Goal: Information Seeking & Learning: Learn about a topic

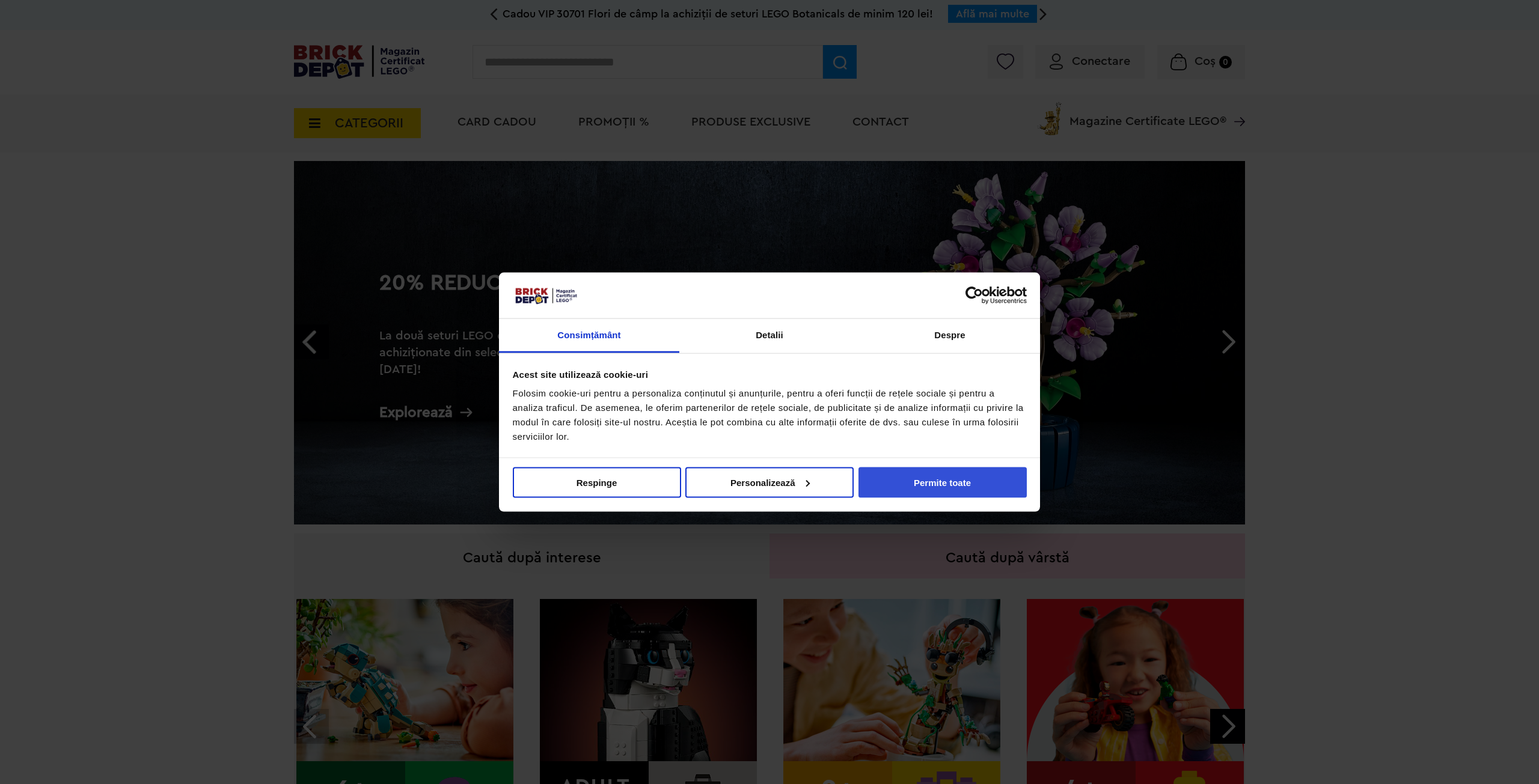
click at [955, 479] on button "Permite toate" at bounding box center [943, 482] width 168 height 30
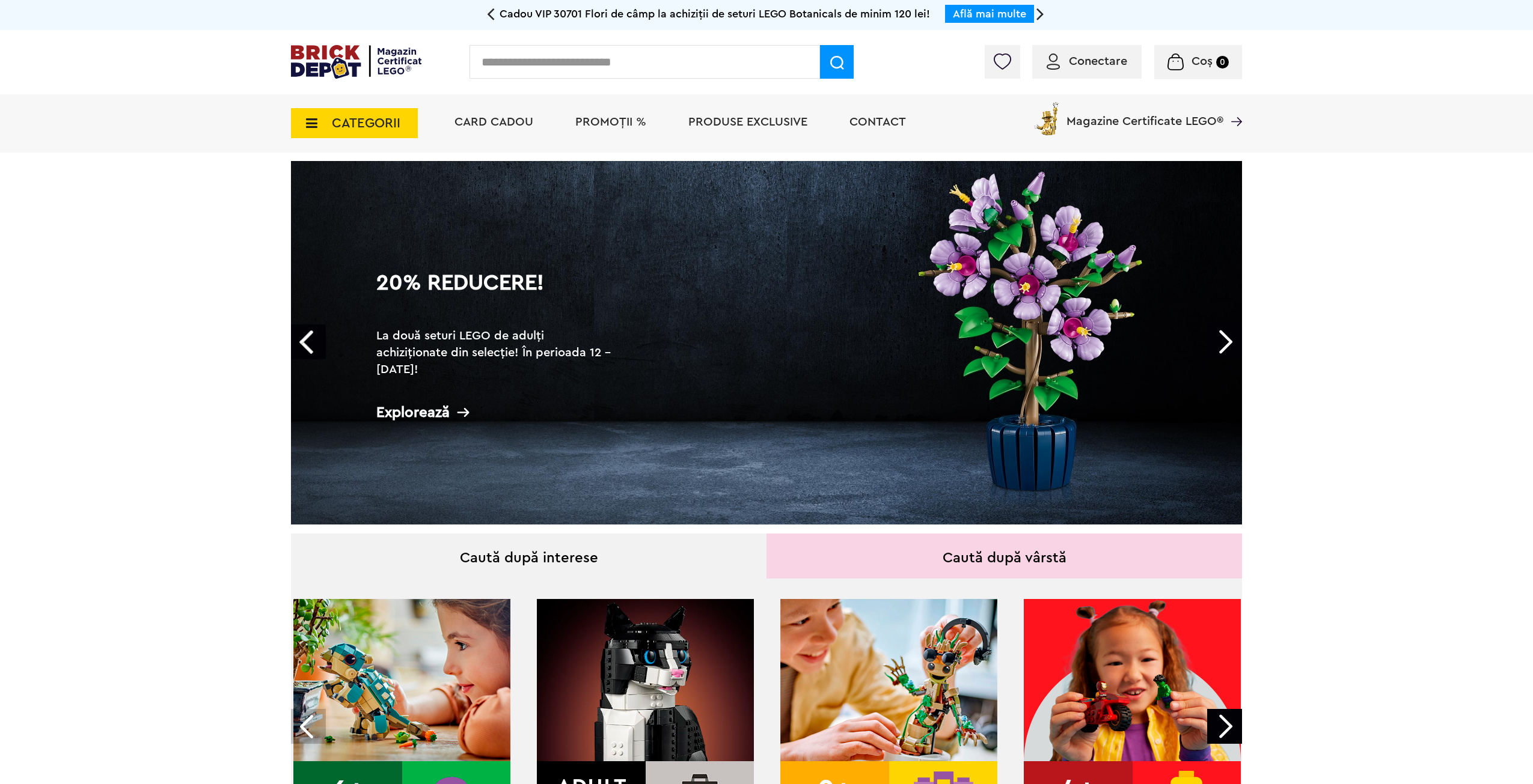
click at [604, 66] on input "text" at bounding box center [645, 62] width 351 height 33
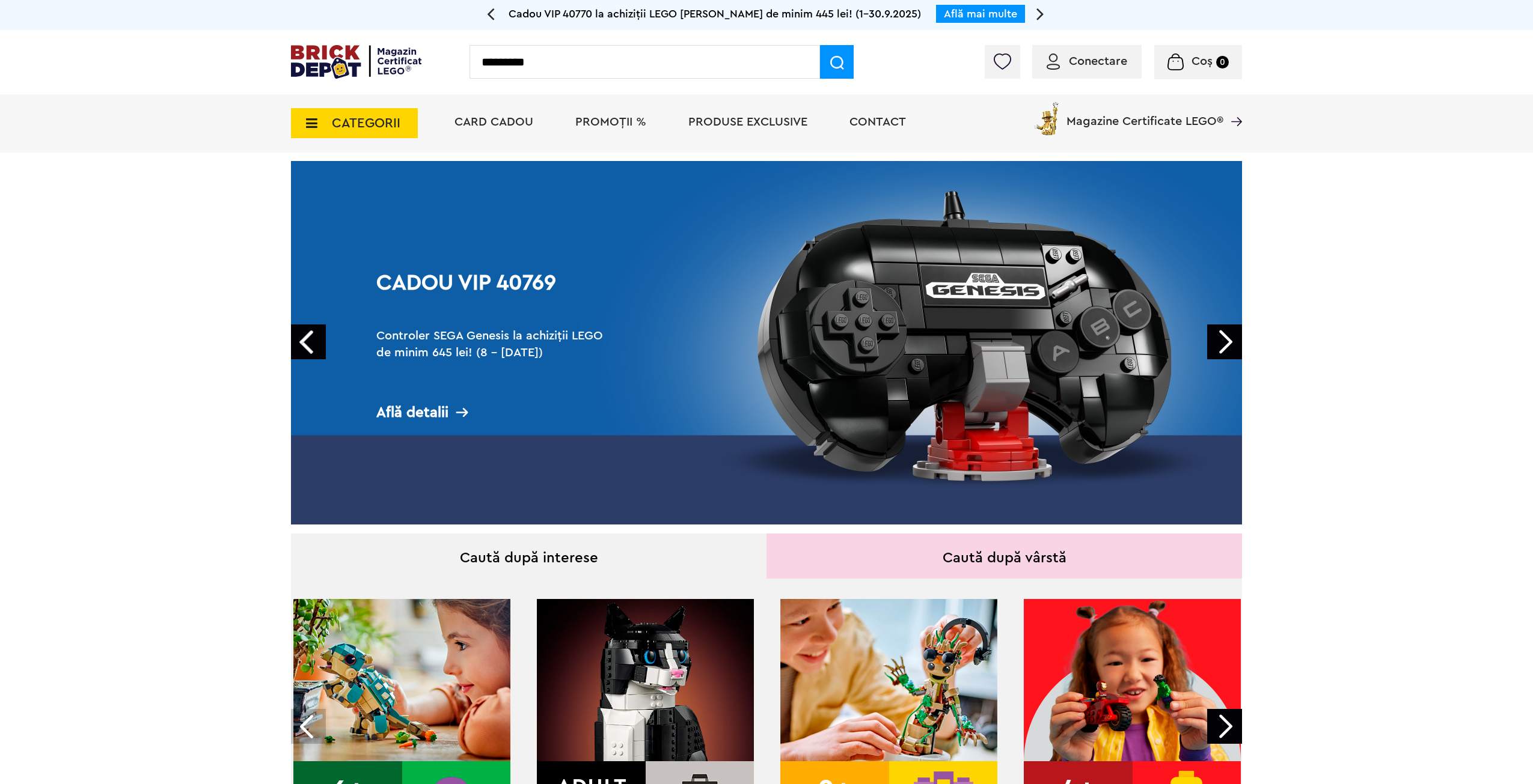
type input "*********"
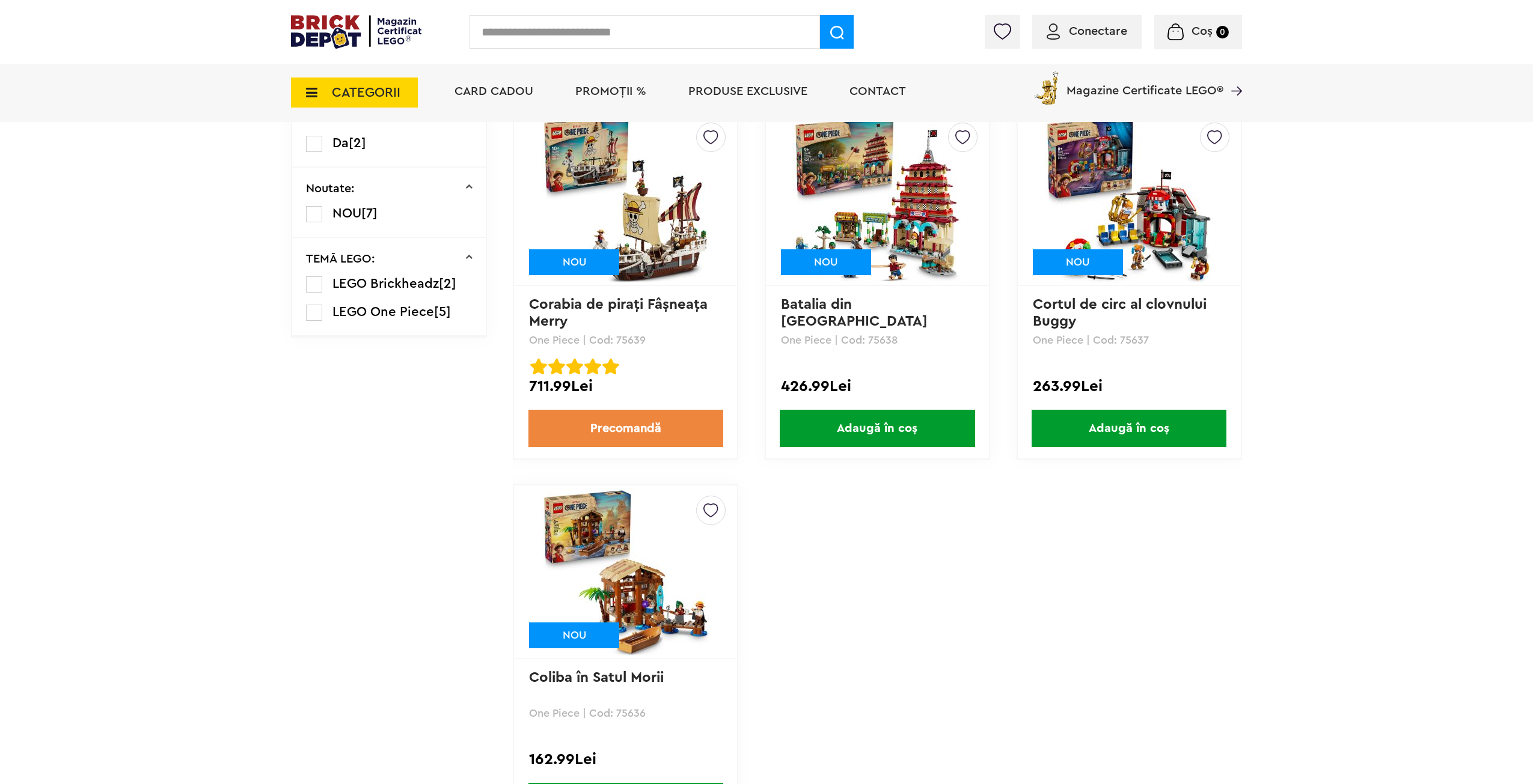
drag, startPoint x: 166, startPoint y: 250, endPoint x: 173, endPoint y: 301, distance: 51.5
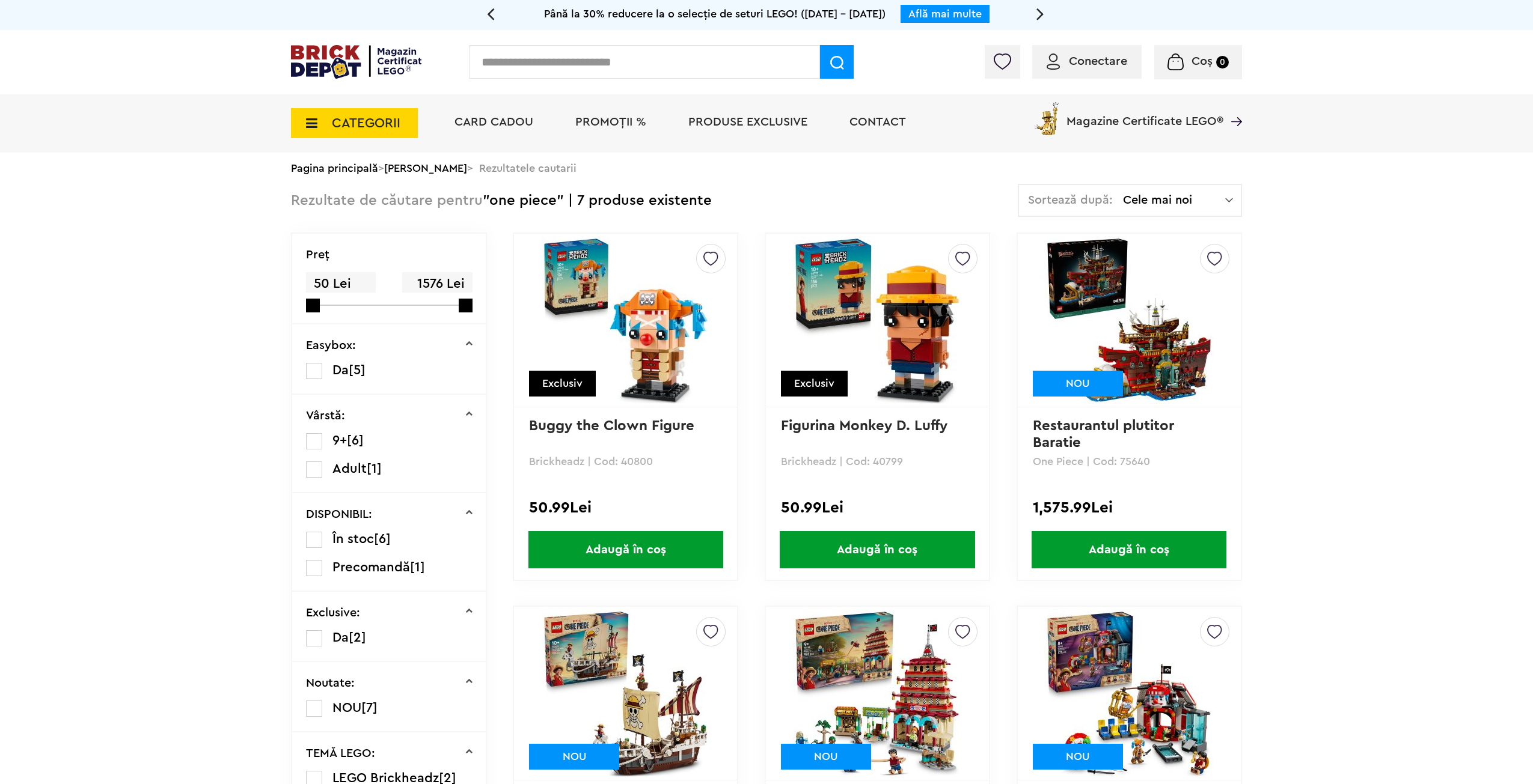
drag, startPoint x: 1074, startPoint y: 609, endPoint x: 1022, endPoint y: 483, distance: 136.3
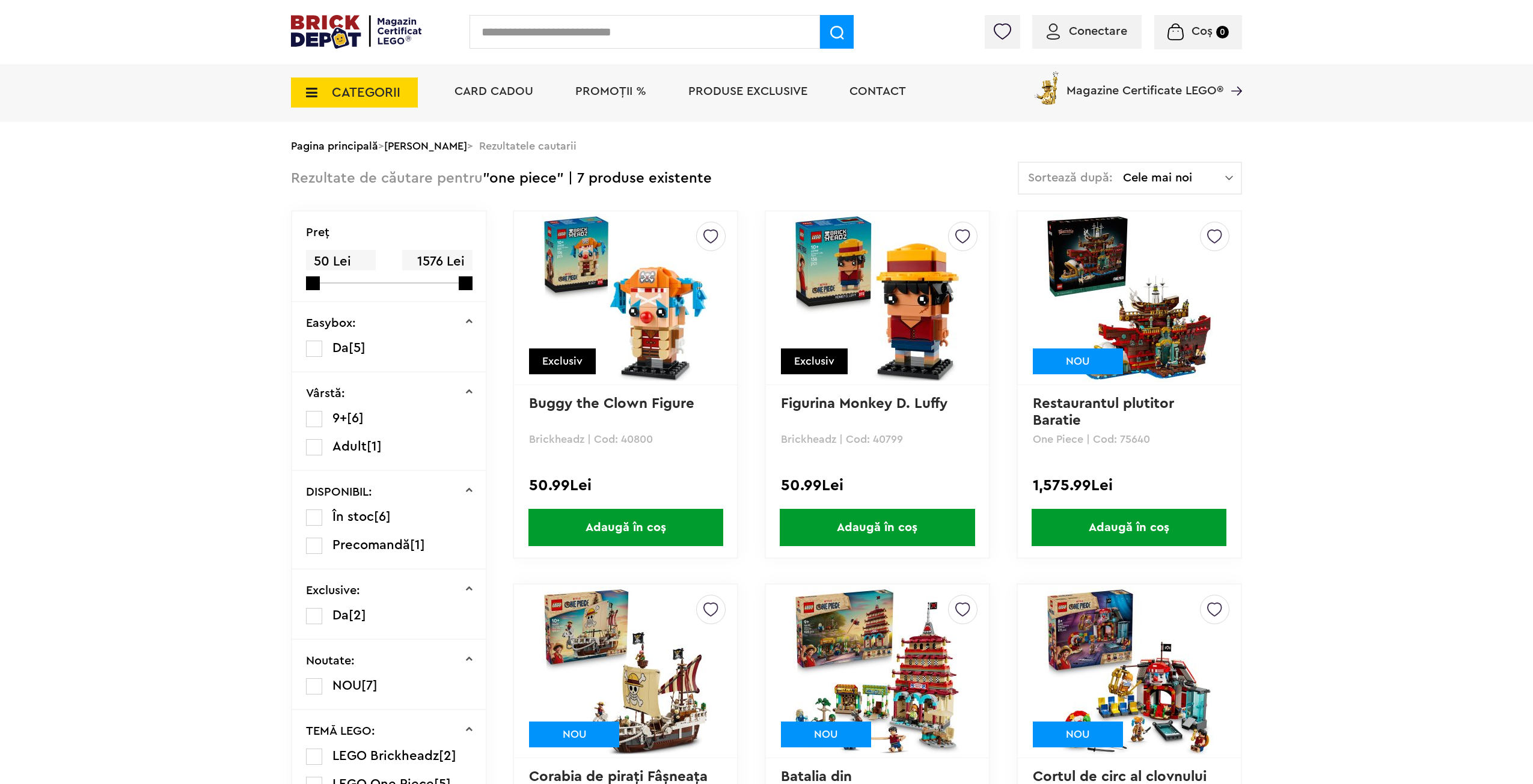
drag, startPoint x: 1332, startPoint y: 344, endPoint x: 1346, endPoint y: 371, distance: 30.4
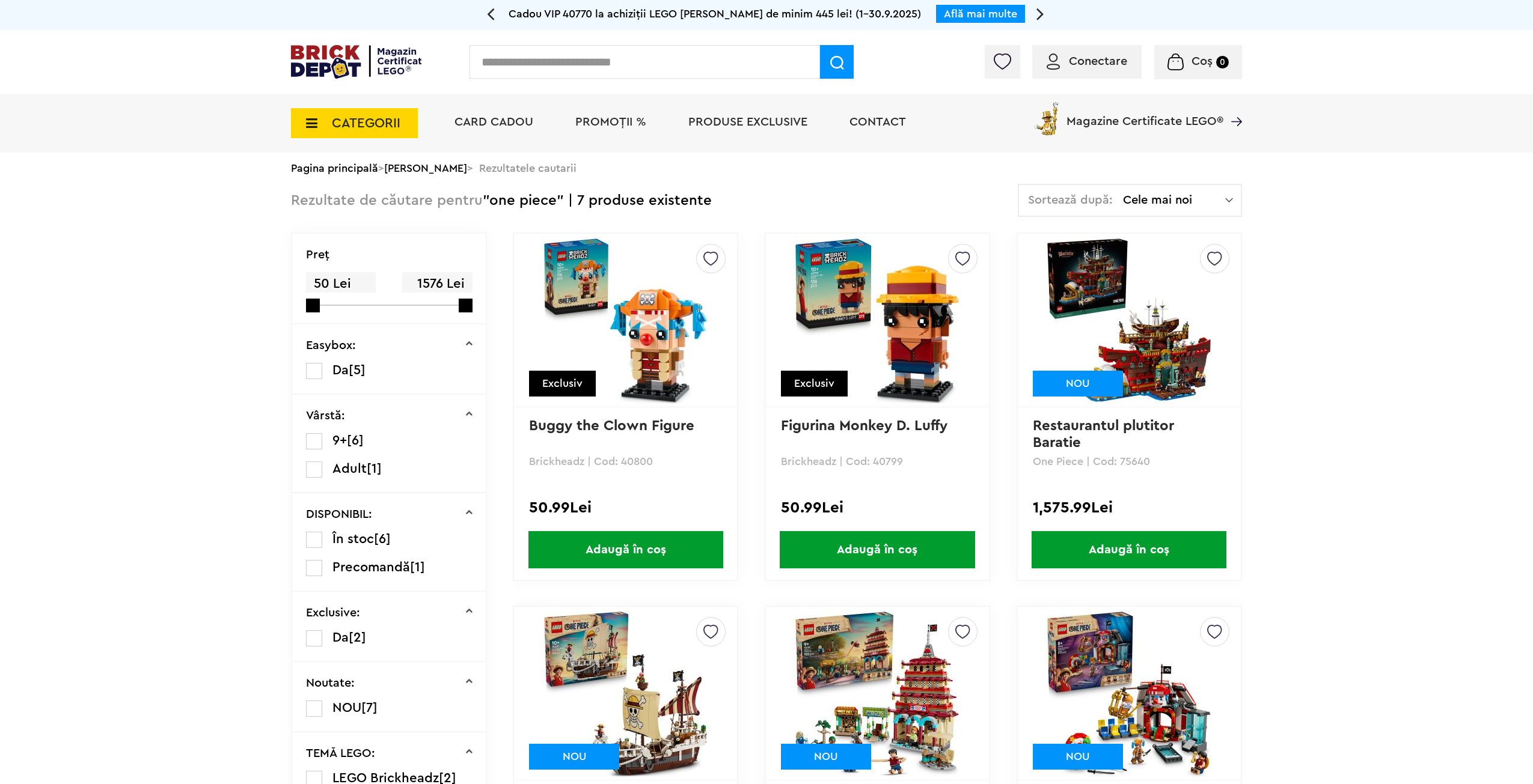
drag, startPoint x: 1346, startPoint y: 371, endPoint x: 1270, endPoint y: 208, distance: 179.8
click at [1122, 72] on div "Conectare" at bounding box center [1087, 62] width 110 height 33
click at [1110, 67] on span "Conectare" at bounding box center [1098, 61] width 58 height 12
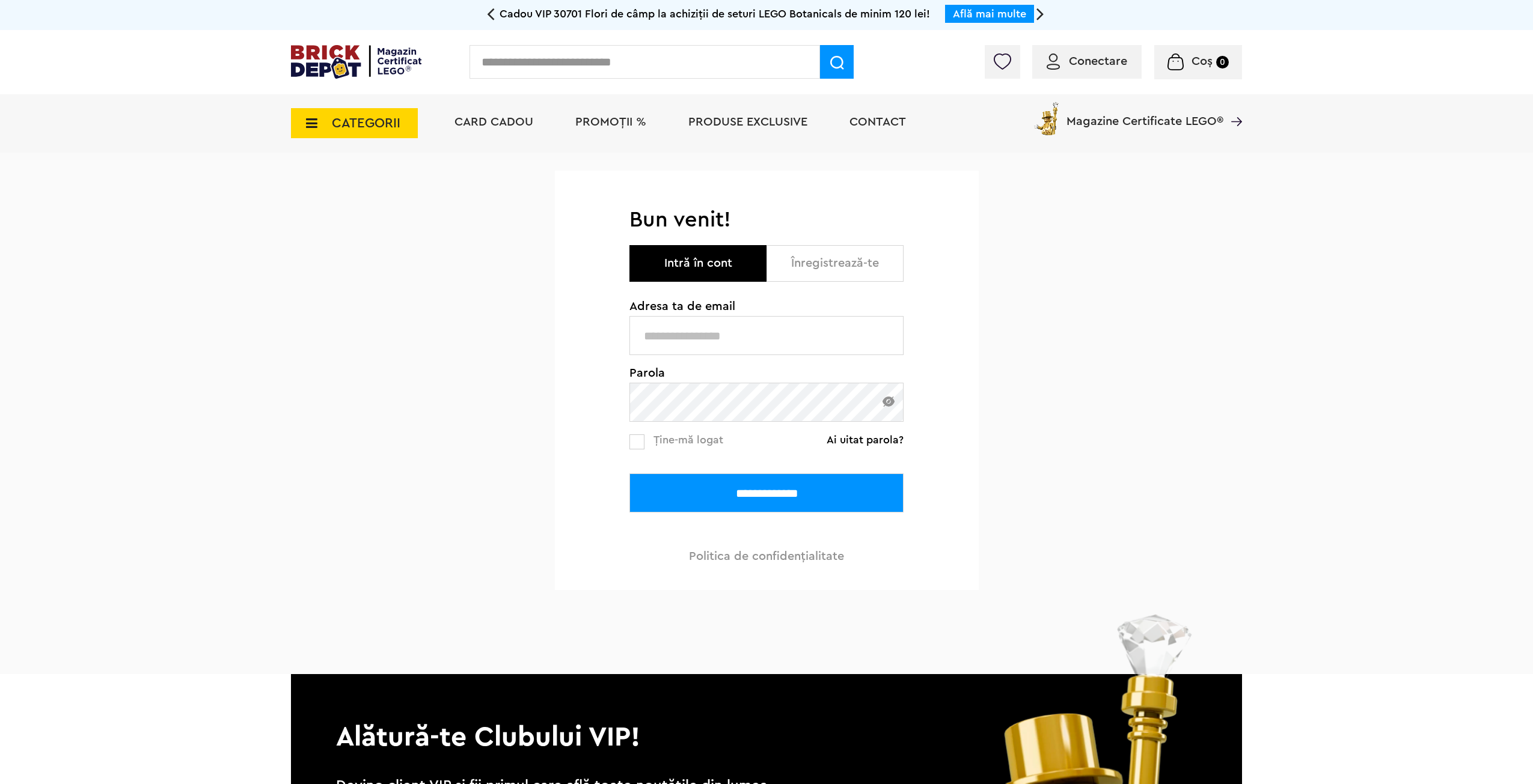
type input "**********"
click at [795, 491] on input "**********" at bounding box center [767, 493] width 275 height 39
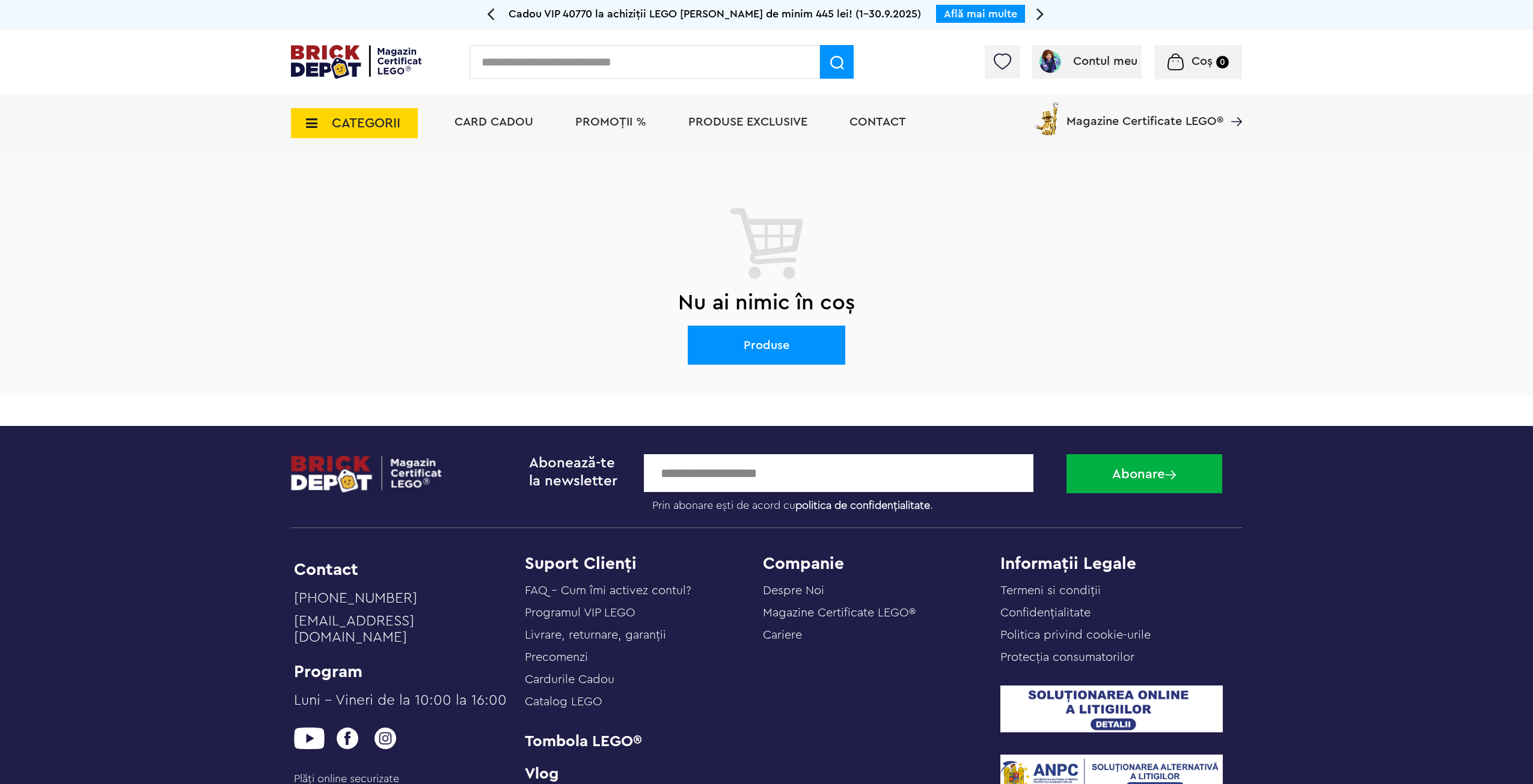
click at [612, 61] on input "text" at bounding box center [645, 62] width 351 height 33
type input "*********"
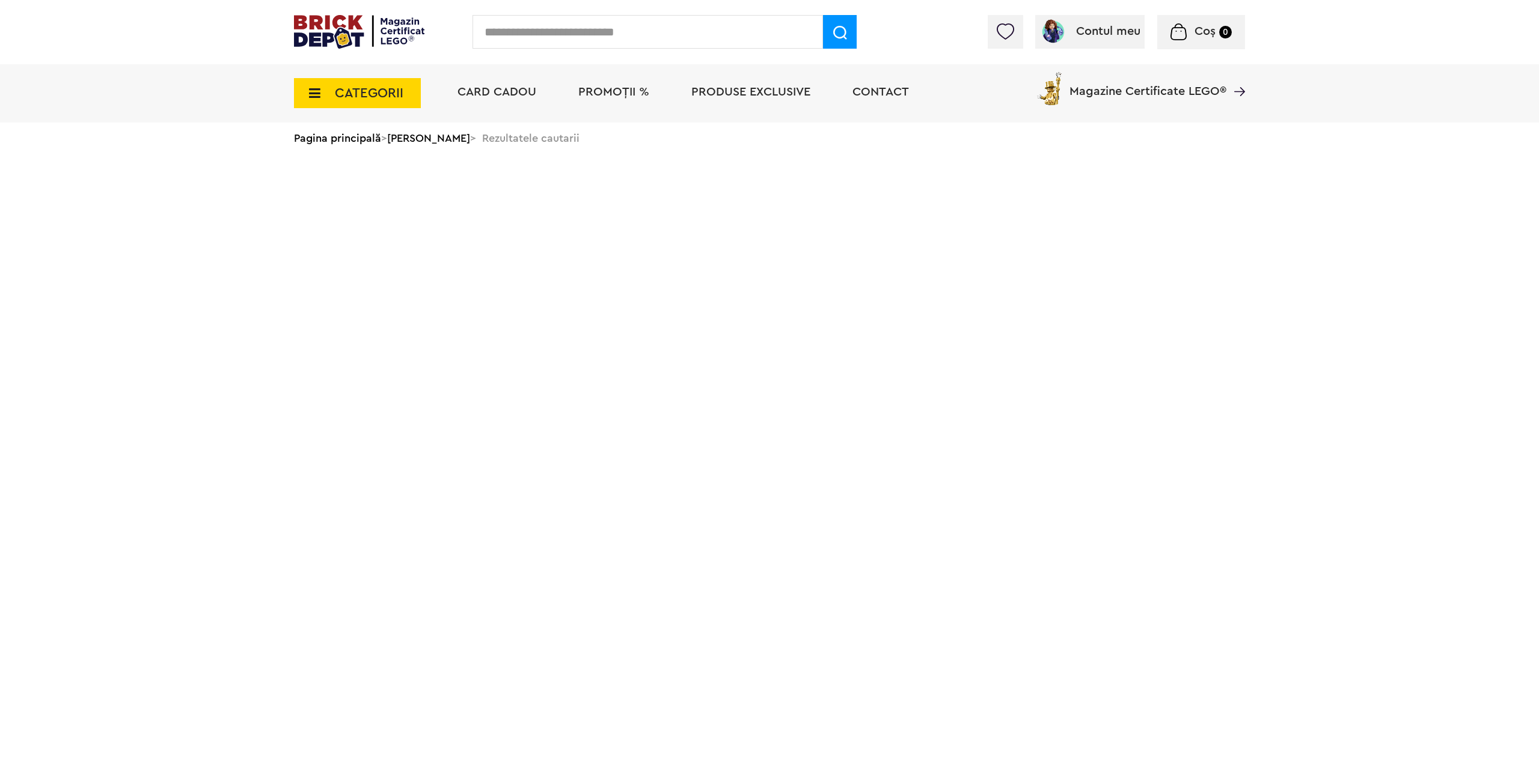
click at [649, 36] on input "text" at bounding box center [648, 32] width 351 height 33
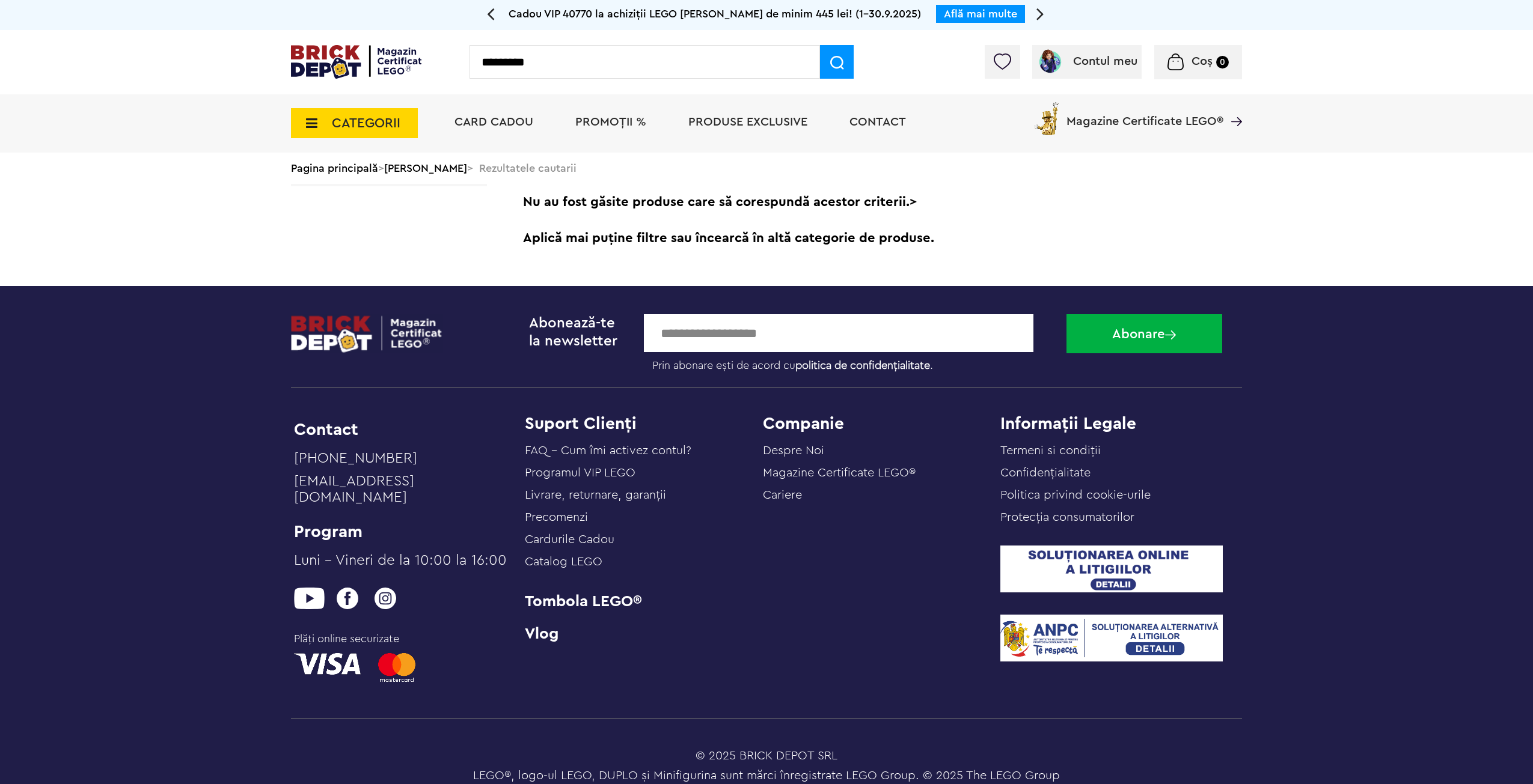
type input "*********"
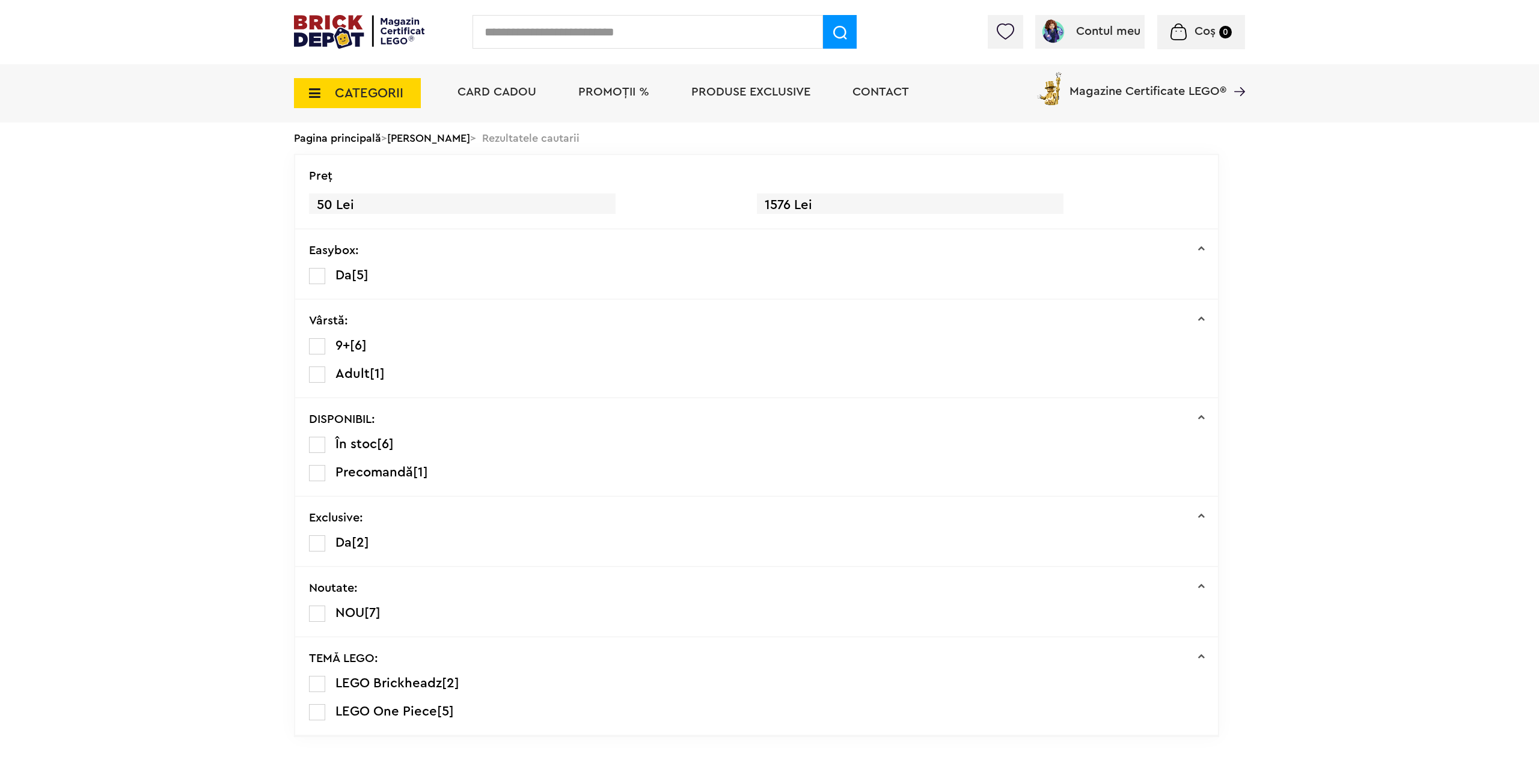
drag, startPoint x: 216, startPoint y: 264, endPoint x: 219, endPoint y: 351, distance: 87.1
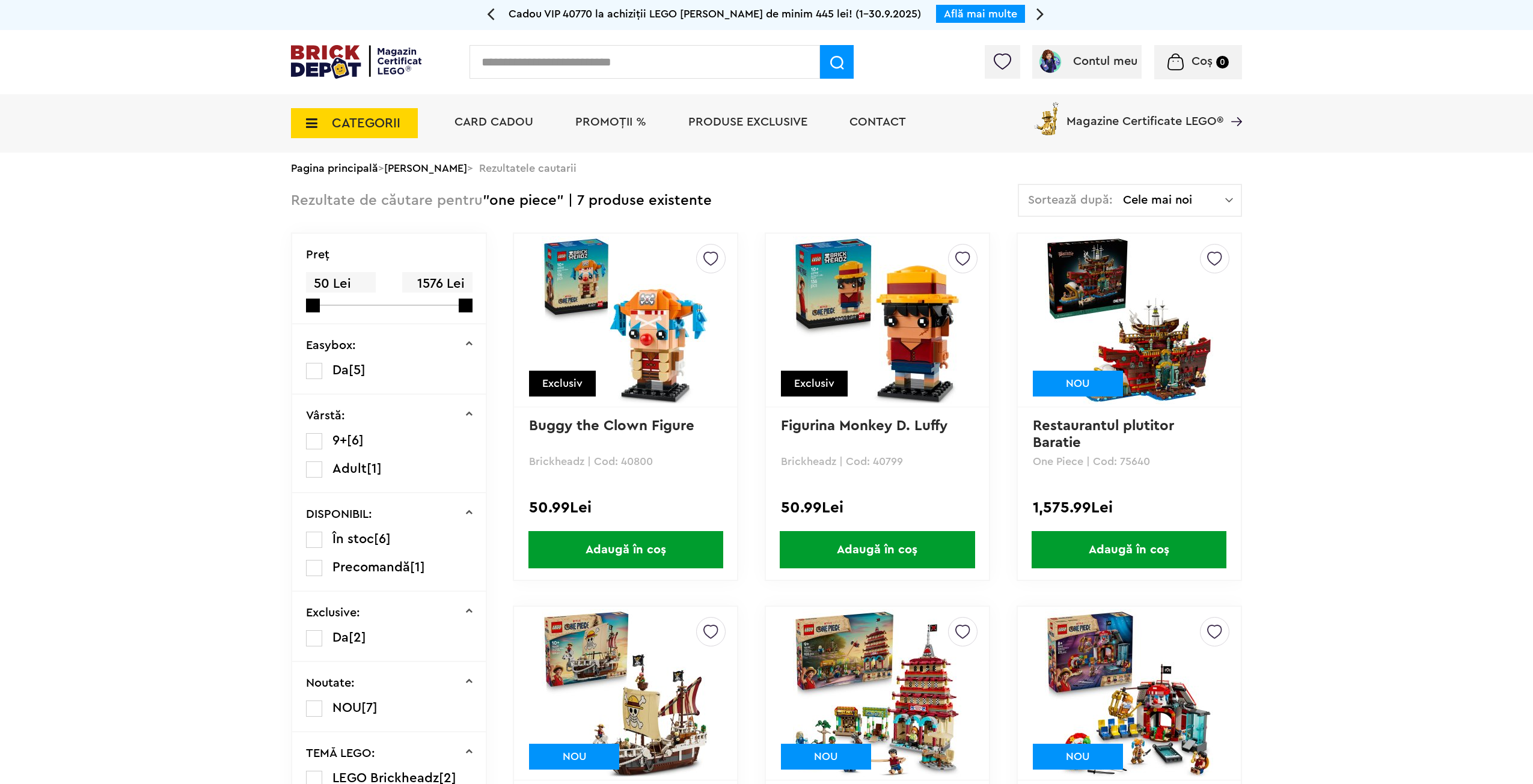
drag, startPoint x: 237, startPoint y: 408, endPoint x: 243, endPoint y: 314, distance: 94.2
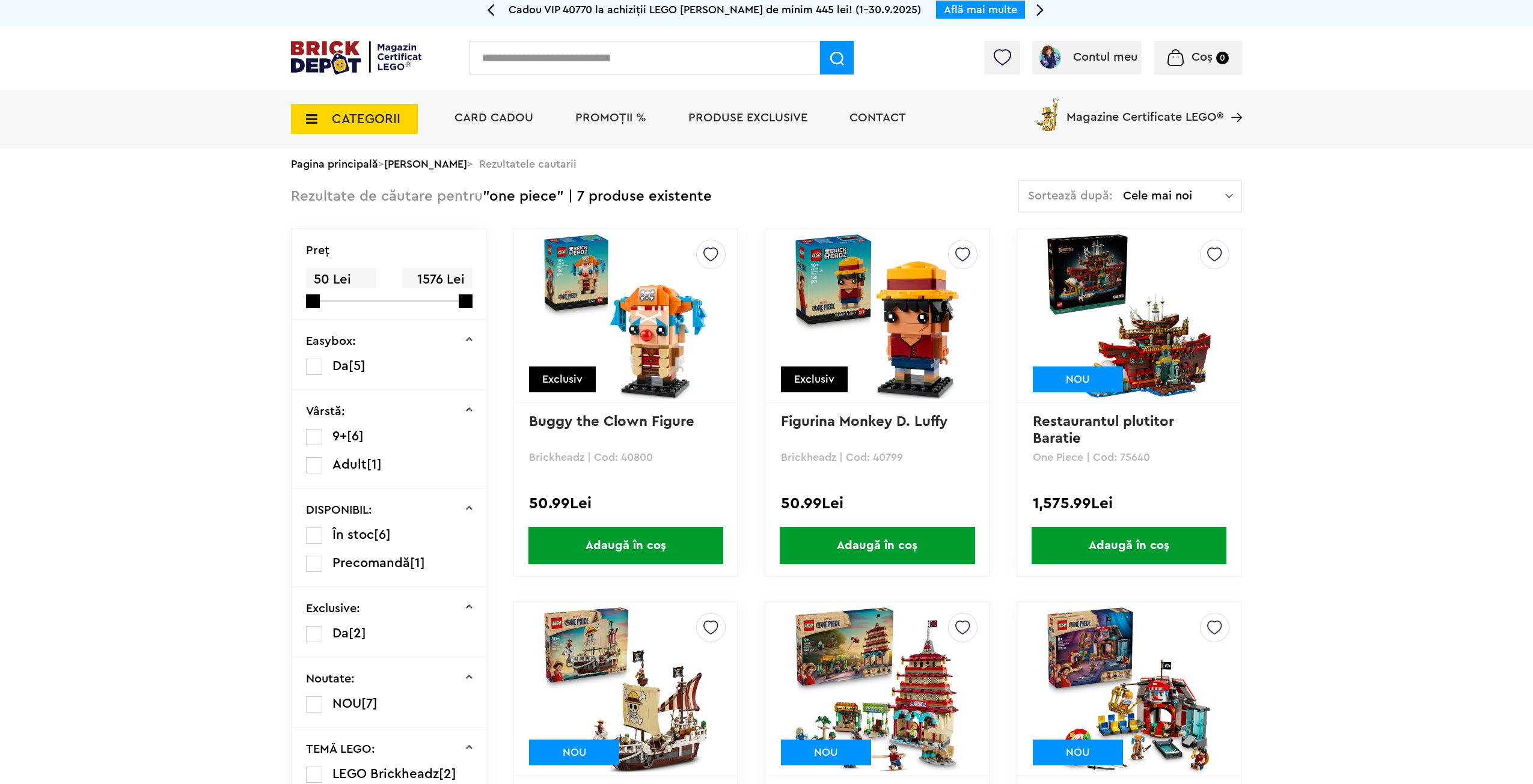
drag, startPoint x: 243, startPoint y: 314, endPoint x: 245, endPoint y: 335, distance: 21.1
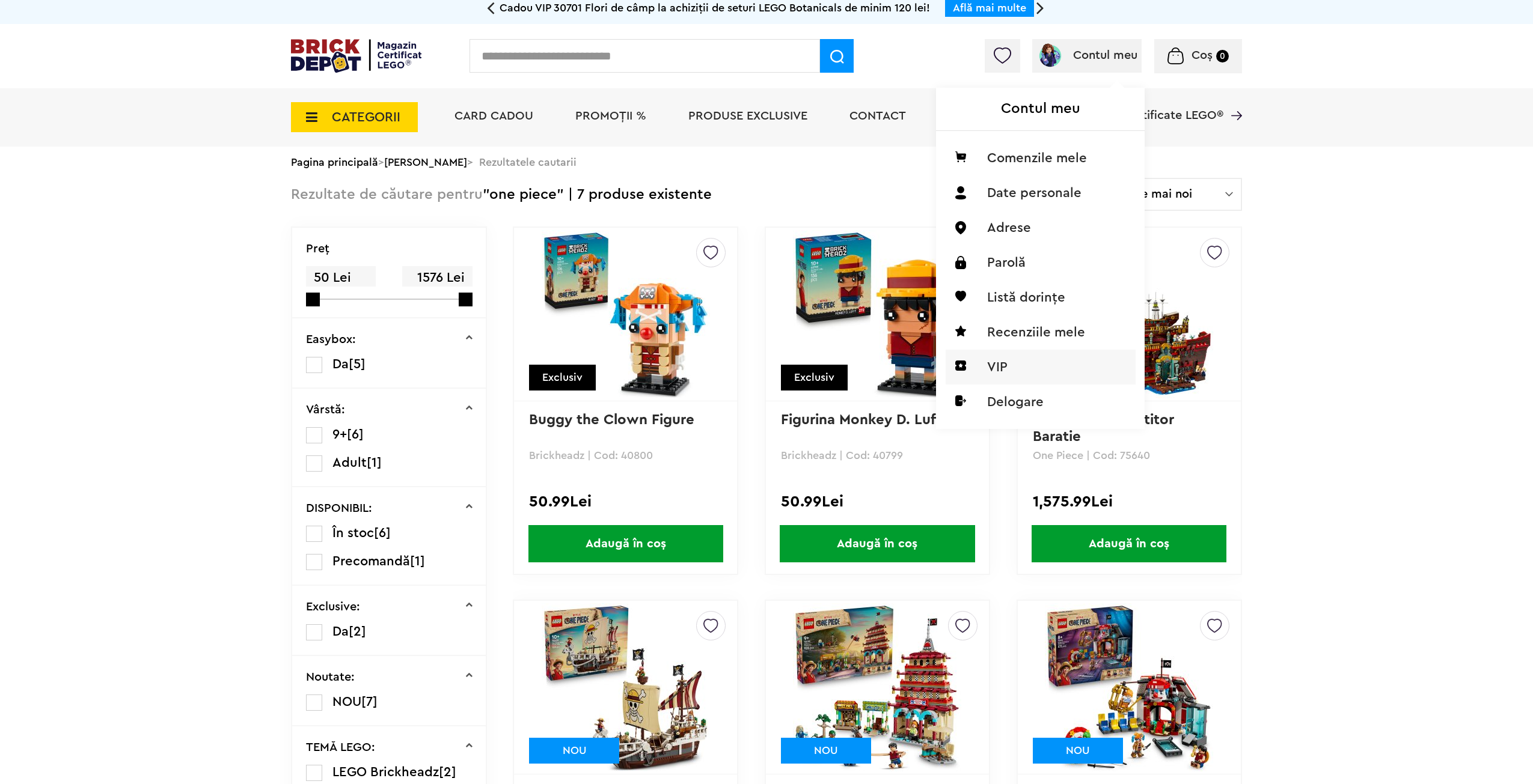
click at [1015, 362] on li "VIP" at bounding box center [1041, 367] width 190 height 35
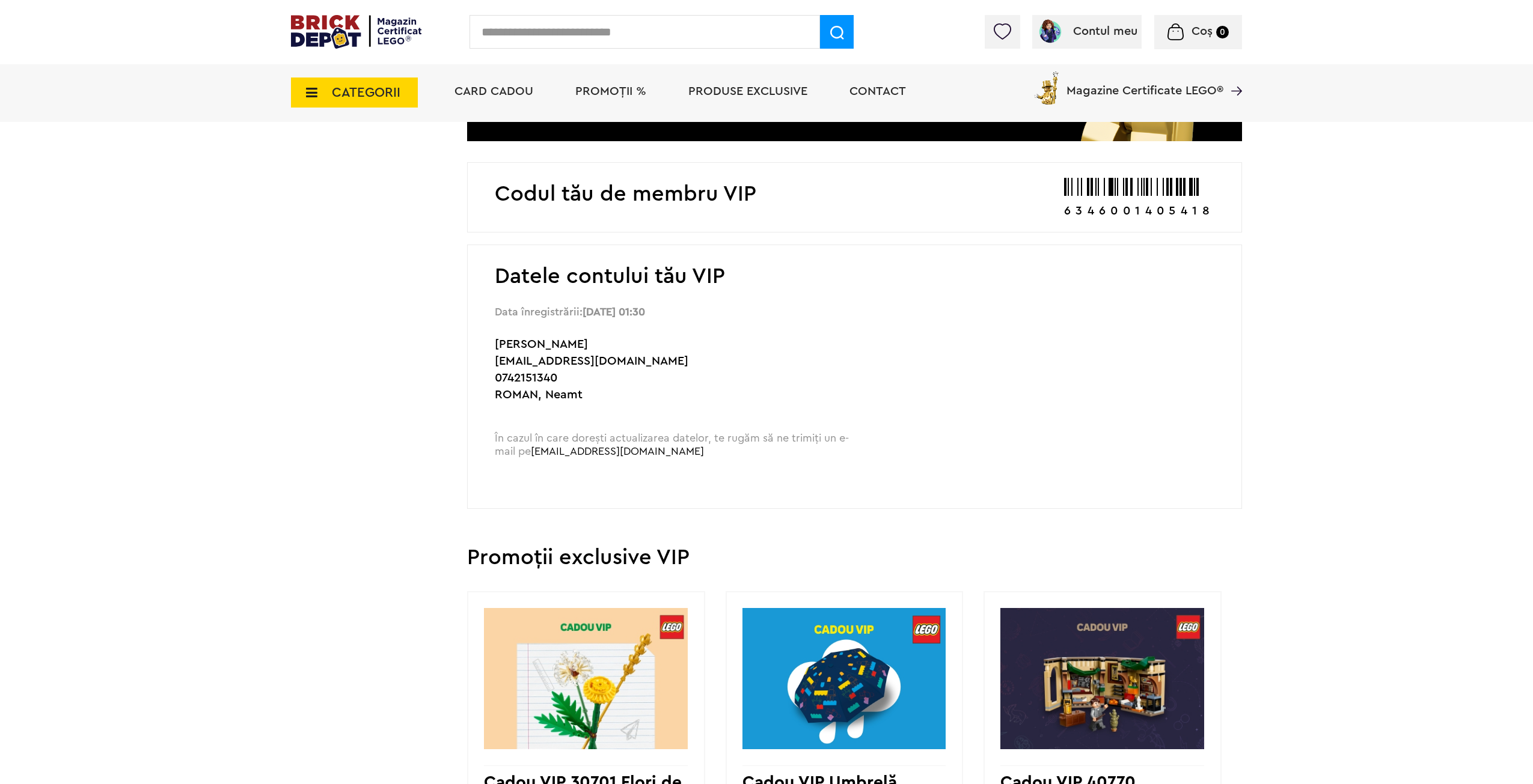
drag, startPoint x: 1382, startPoint y: 393, endPoint x: 1408, endPoint y: 521, distance: 130.6
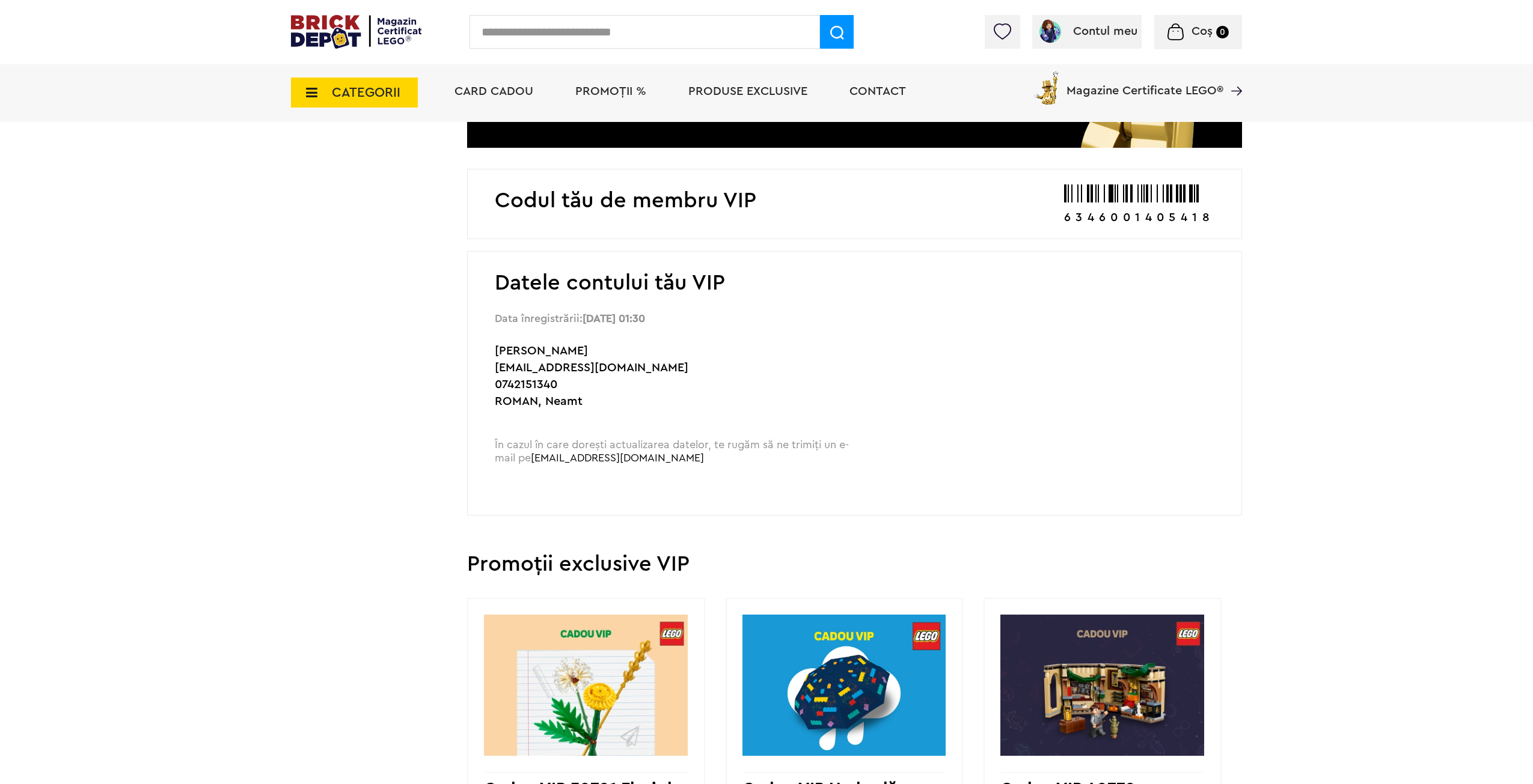
scroll to position [386, 0]
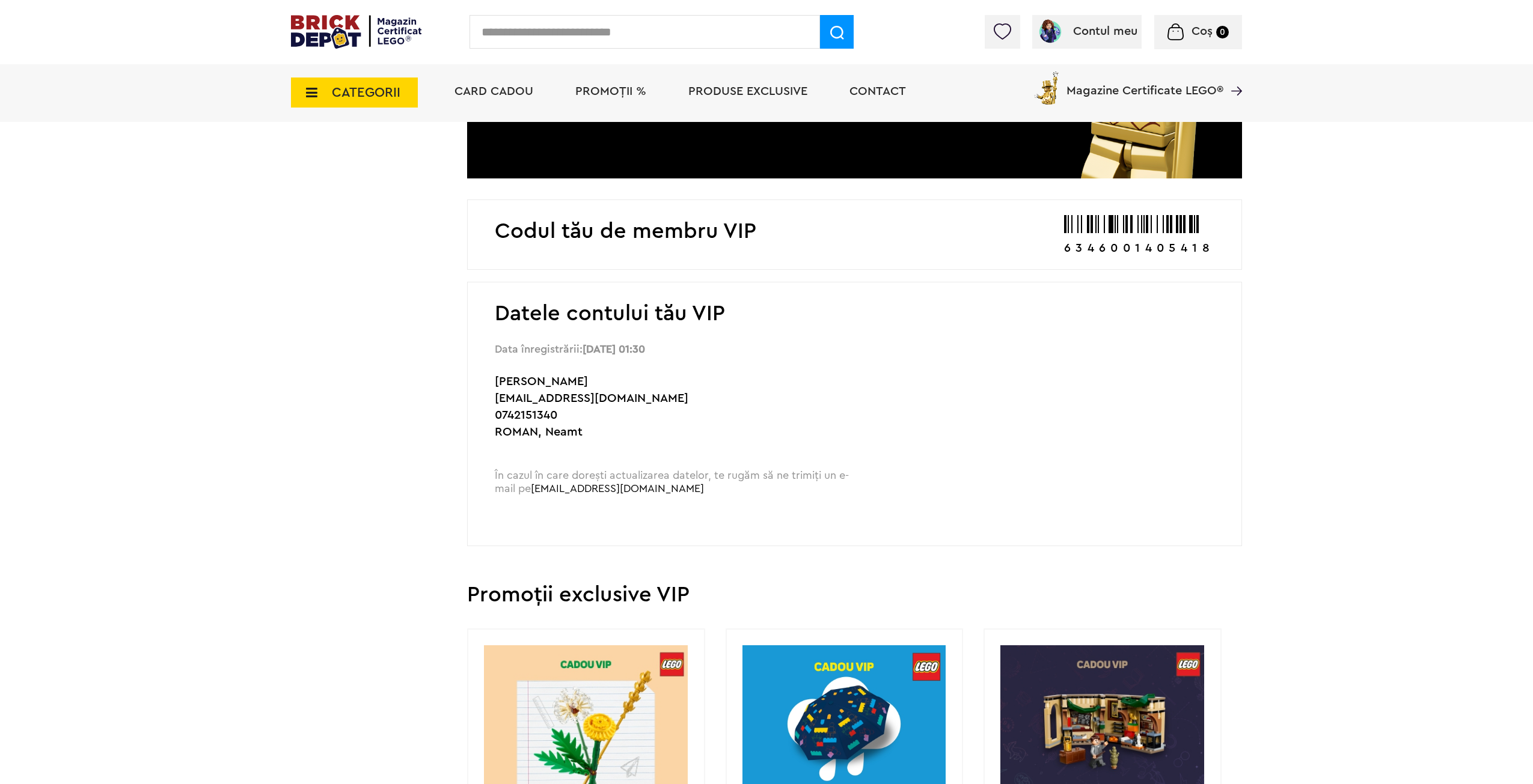
drag, startPoint x: 1351, startPoint y: 415, endPoint x: 1300, endPoint y: 351, distance: 81.8
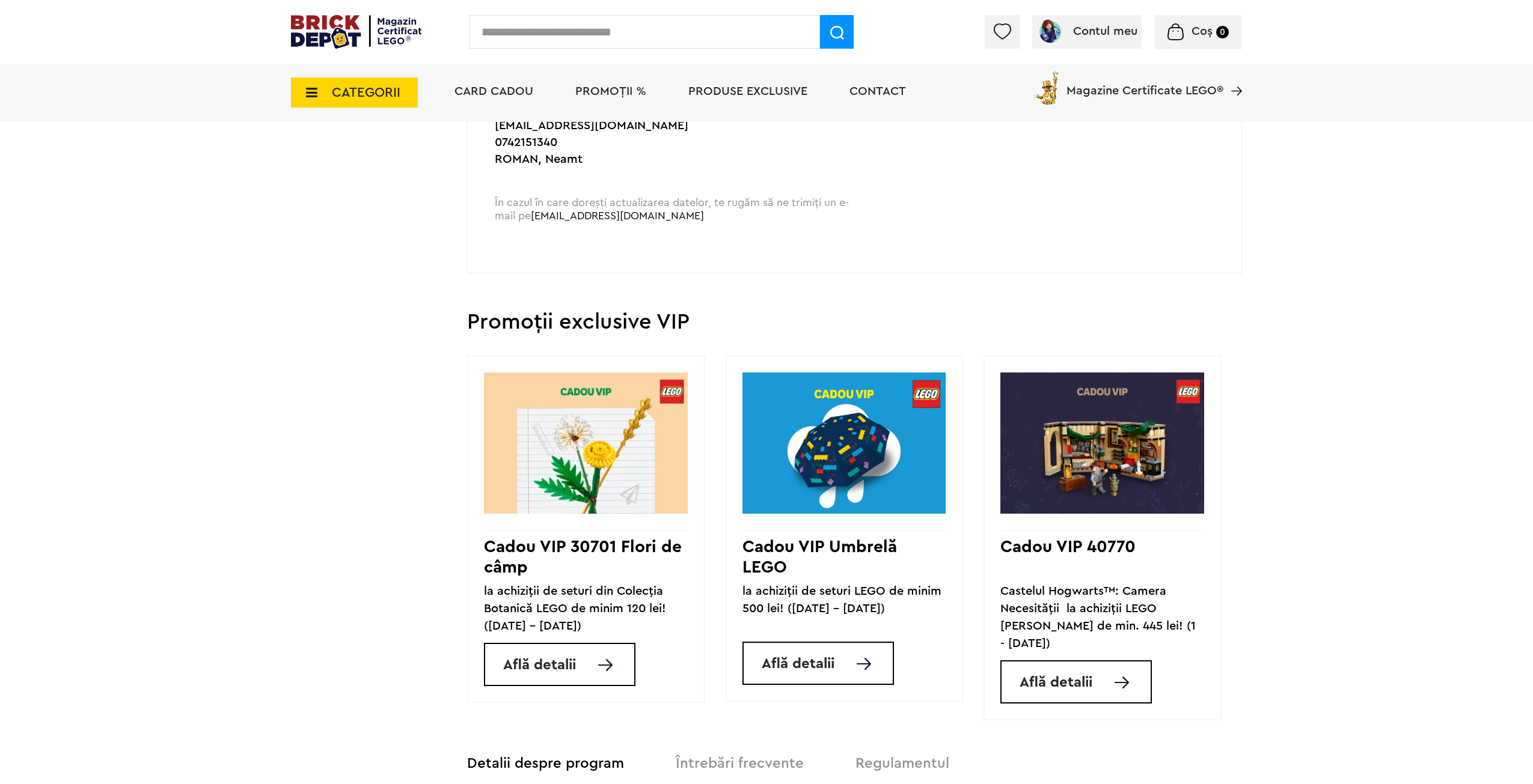
scroll to position [934, 0]
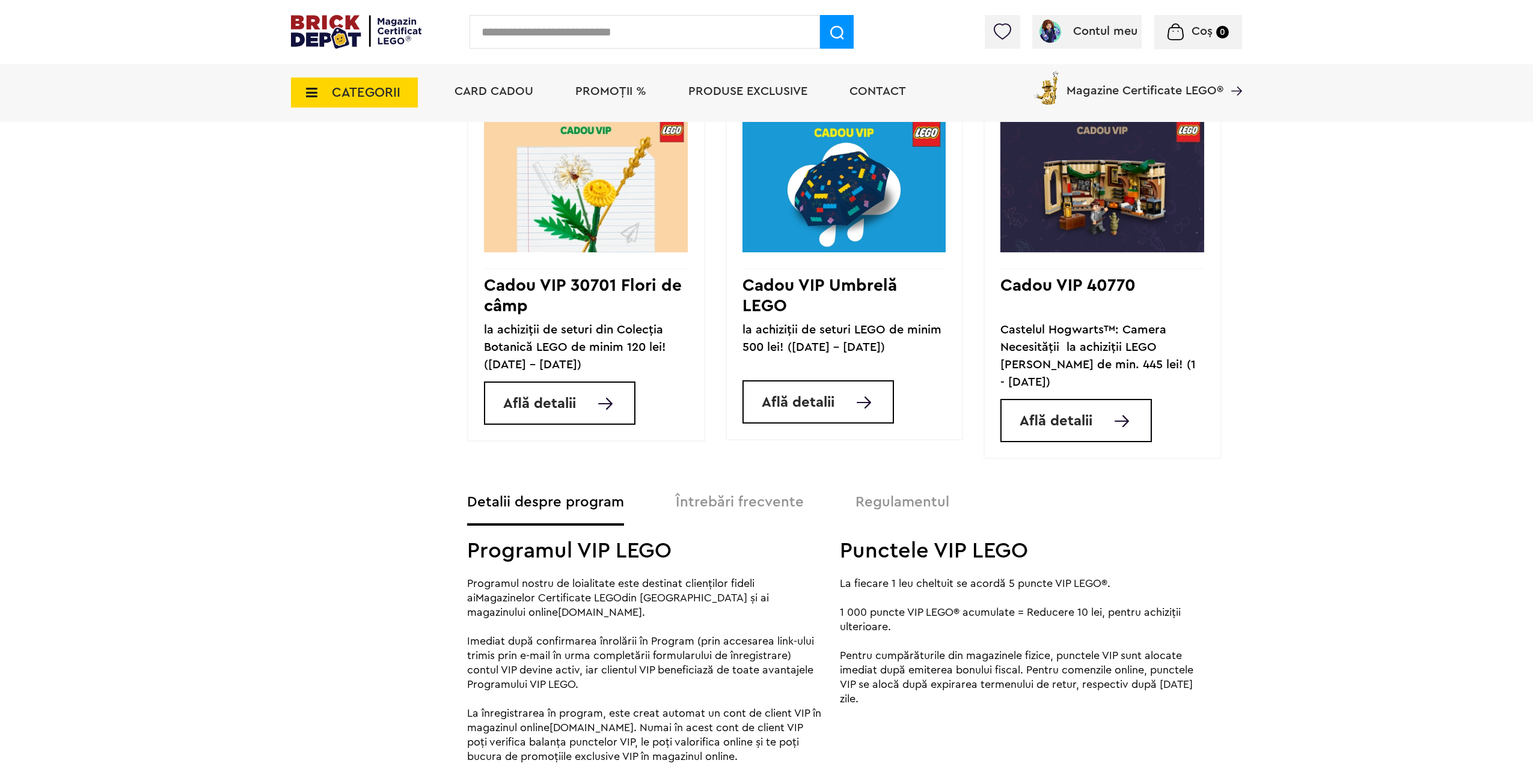
drag, startPoint x: 334, startPoint y: 377, endPoint x: 336, endPoint y: 414, distance: 37.1
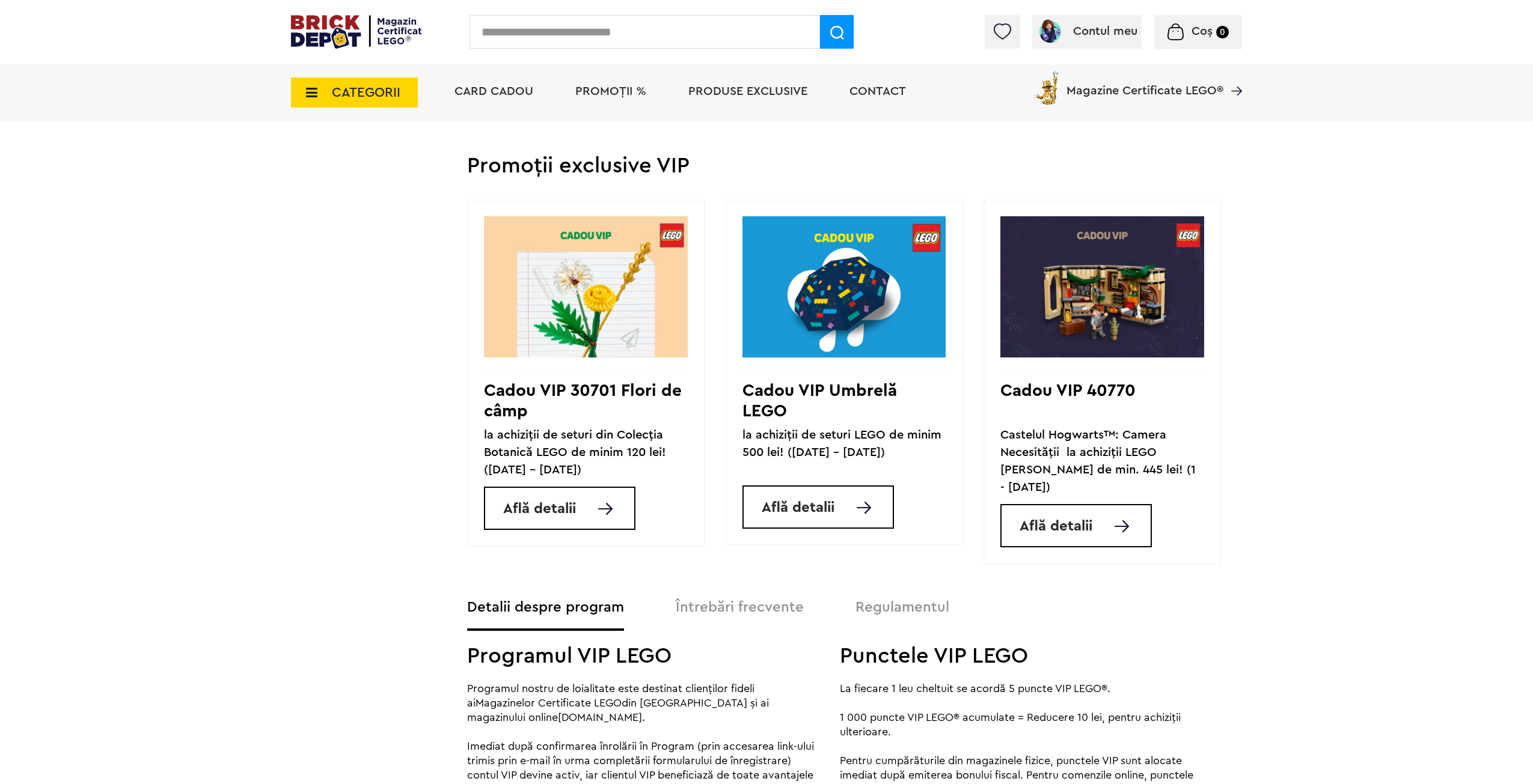
drag, startPoint x: 336, startPoint y: 413, endPoint x: 328, endPoint y: 385, distance: 29.1
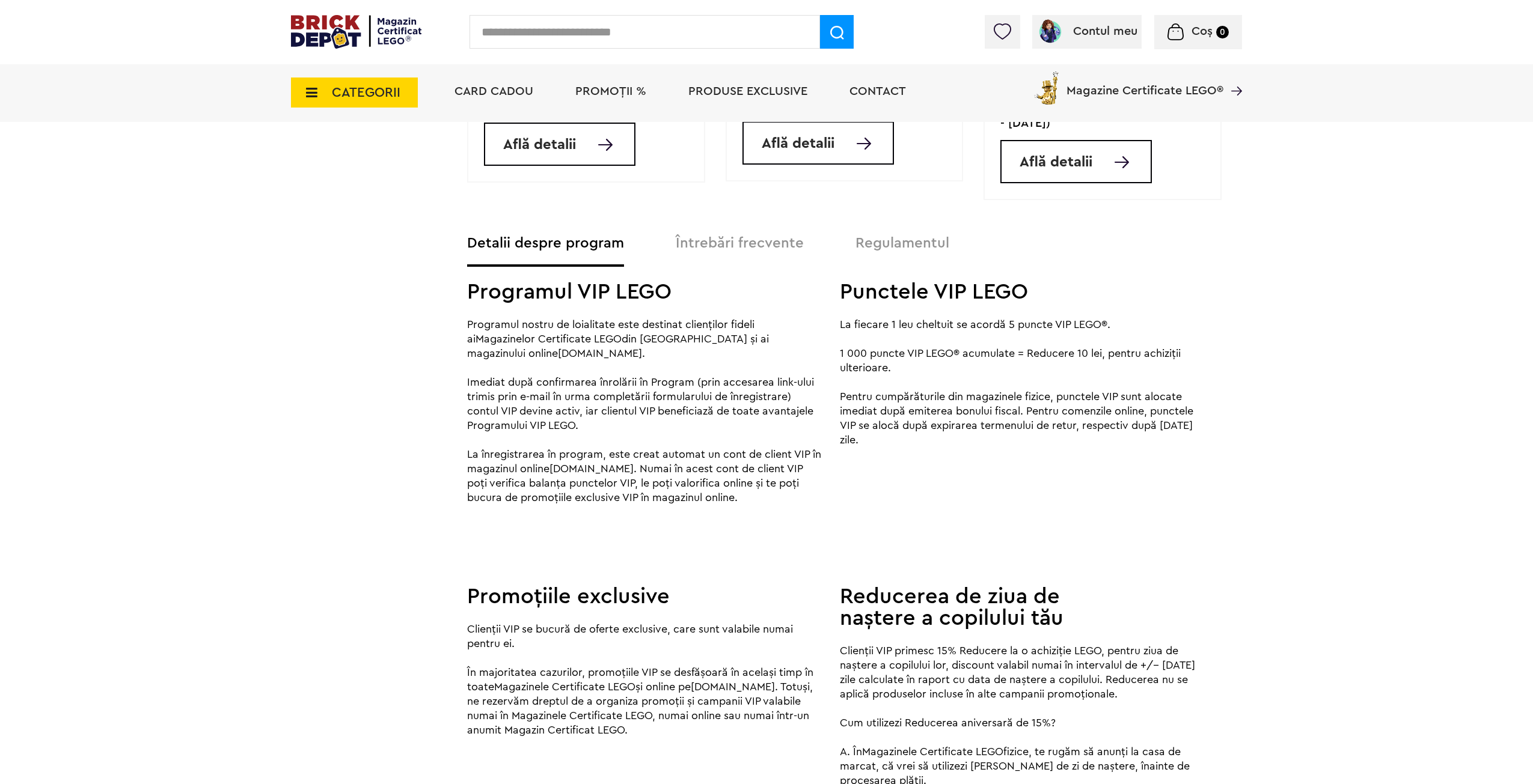
drag, startPoint x: 363, startPoint y: 335, endPoint x: 365, endPoint y: 372, distance: 37.1
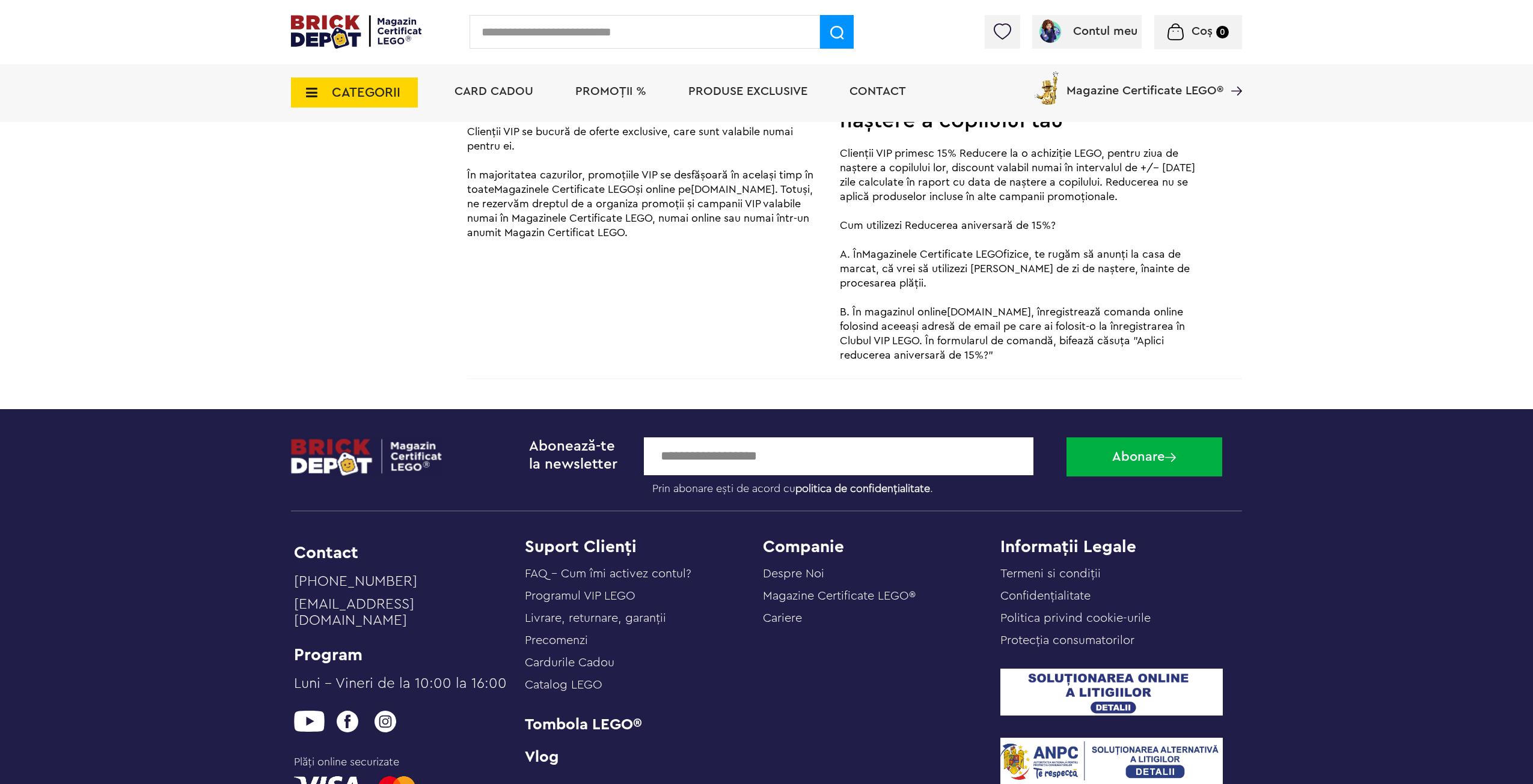
drag, startPoint x: 361, startPoint y: 425, endPoint x: 370, endPoint y: 486, distance: 61.7
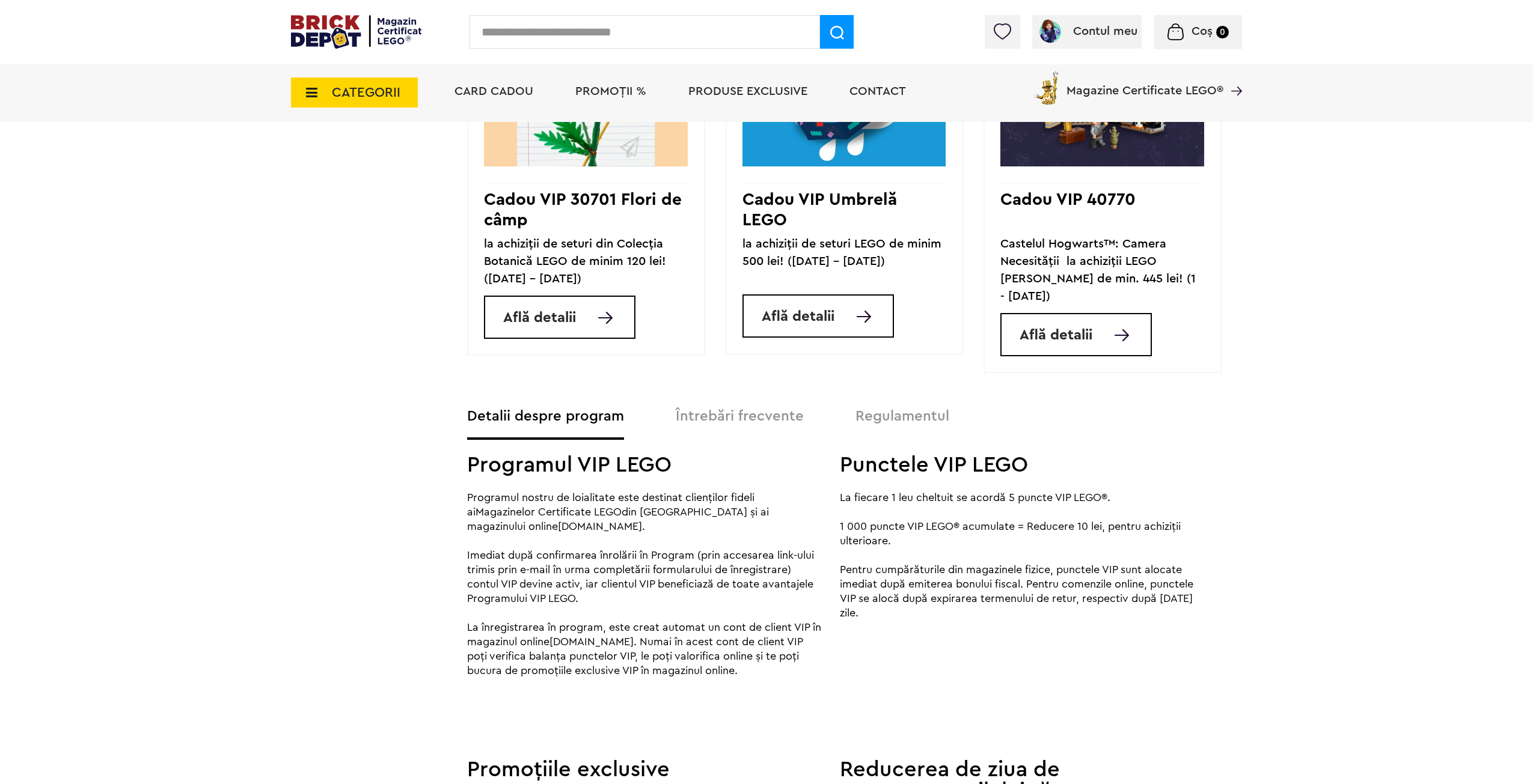
scroll to position [0, 0]
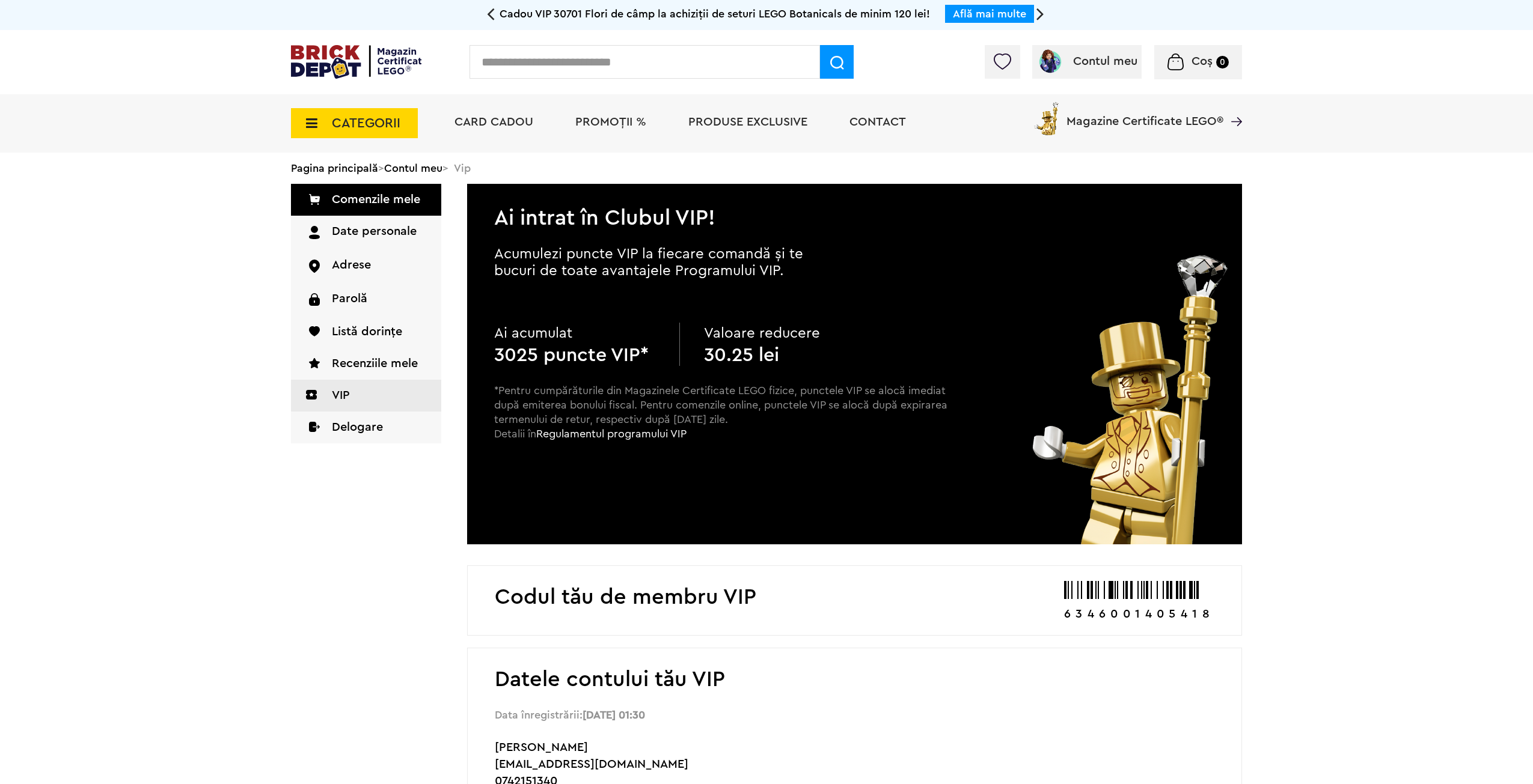
drag, startPoint x: 1367, startPoint y: 624, endPoint x: 1288, endPoint y: 319, distance: 315.1
click at [665, 68] on input "text" at bounding box center [645, 62] width 351 height 33
type input "*********"
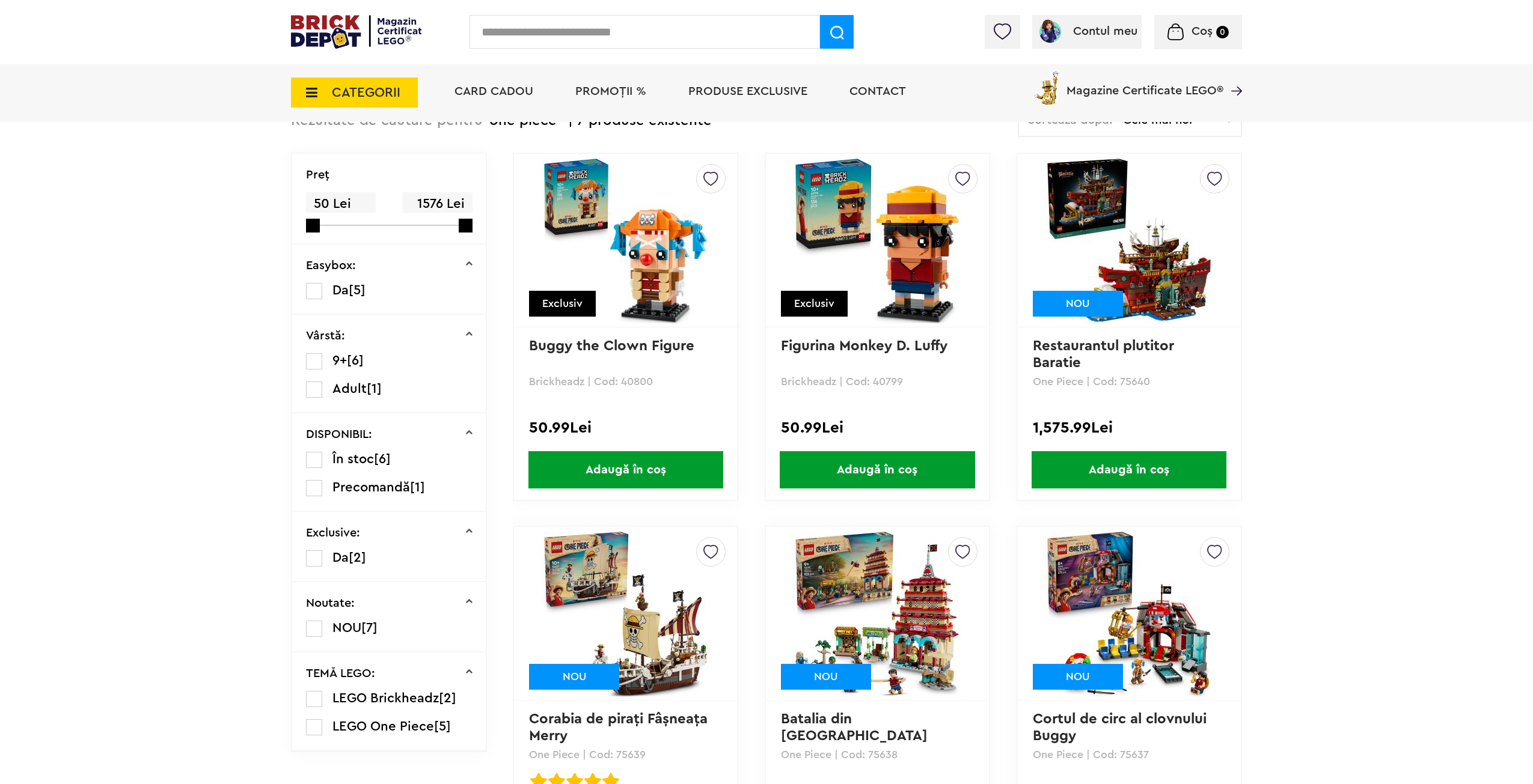
scroll to position [141, 0]
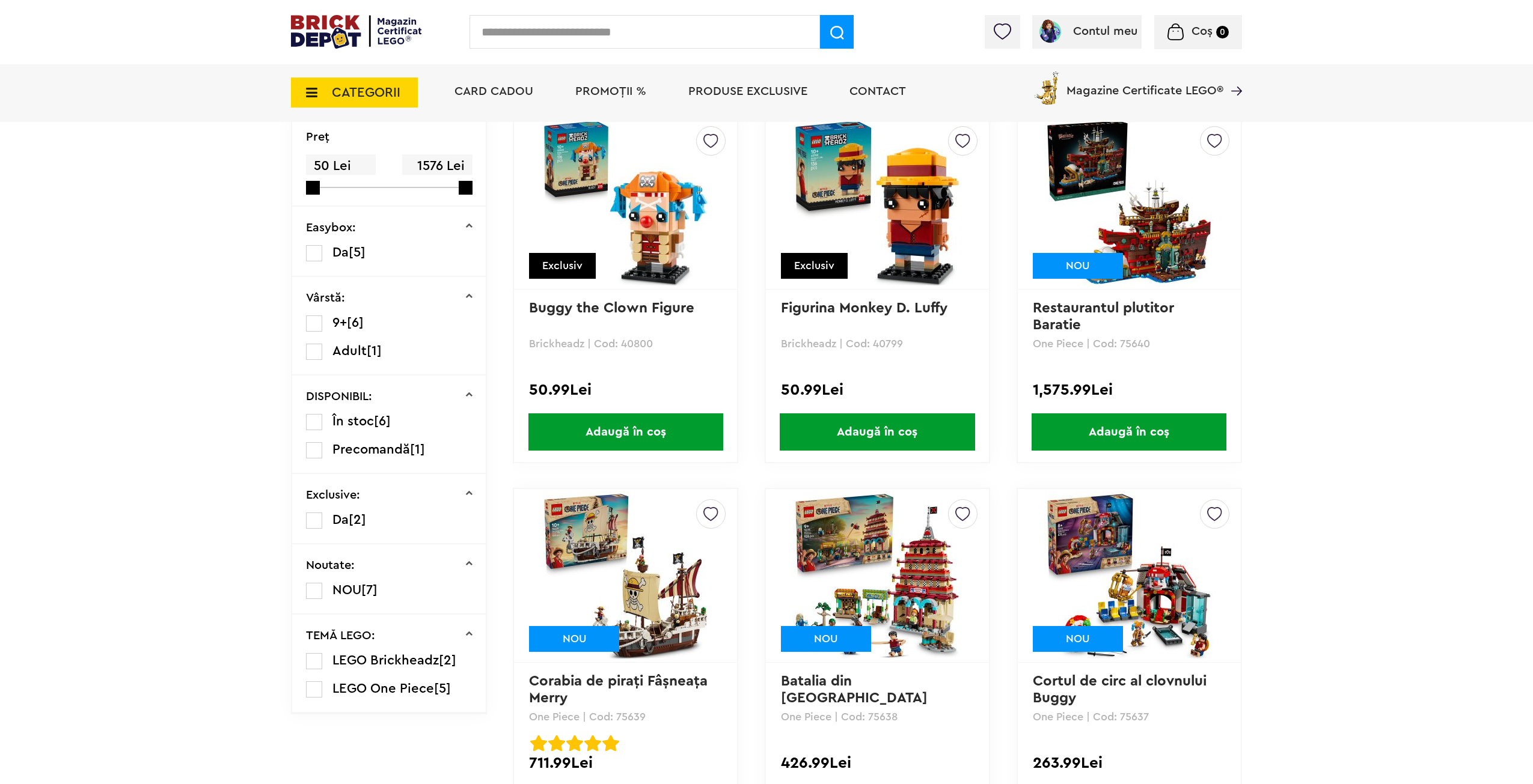
drag, startPoint x: 1288, startPoint y: 374, endPoint x: 1300, endPoint y: 413, distance: 40.8
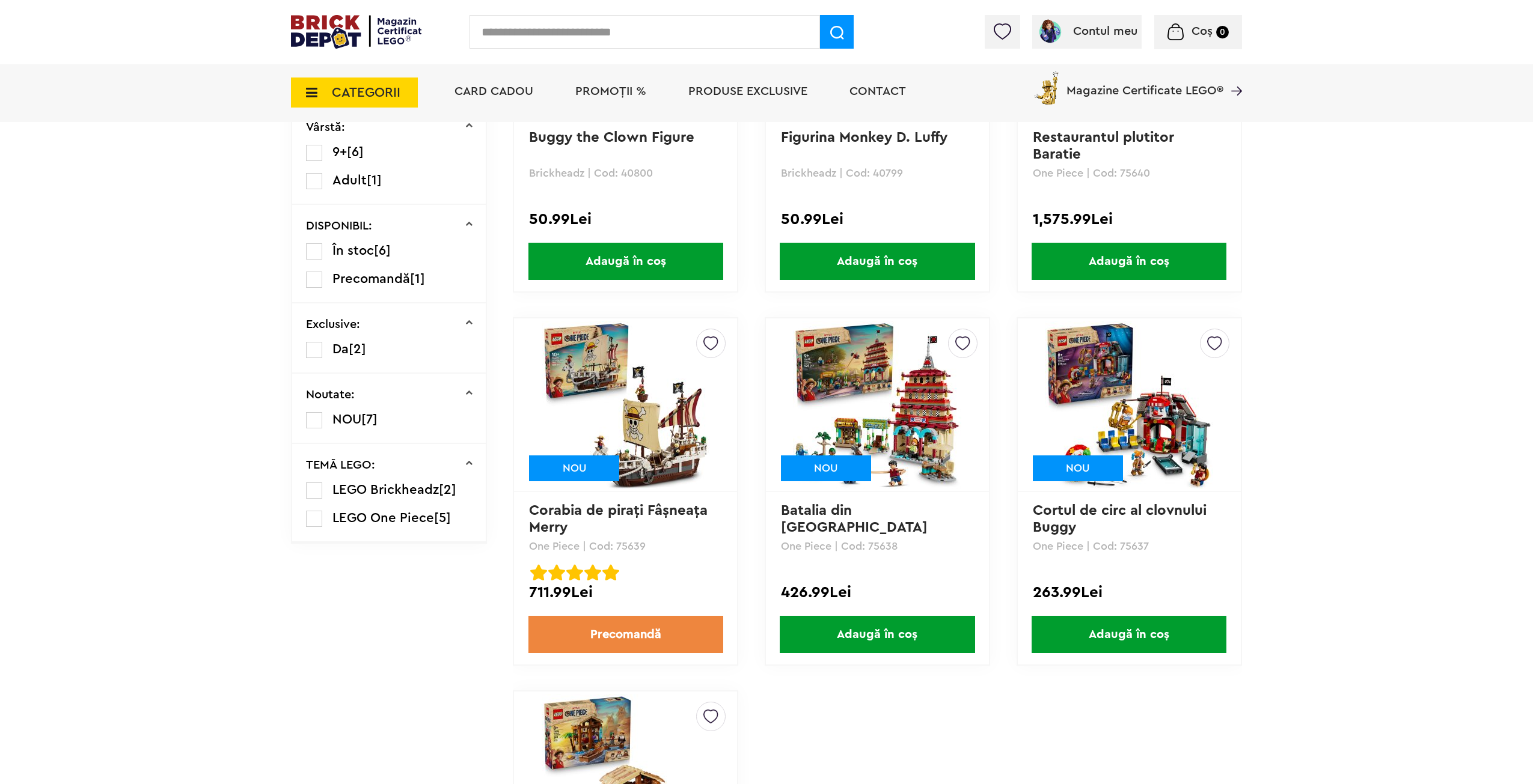
scroll to position [486, 0]
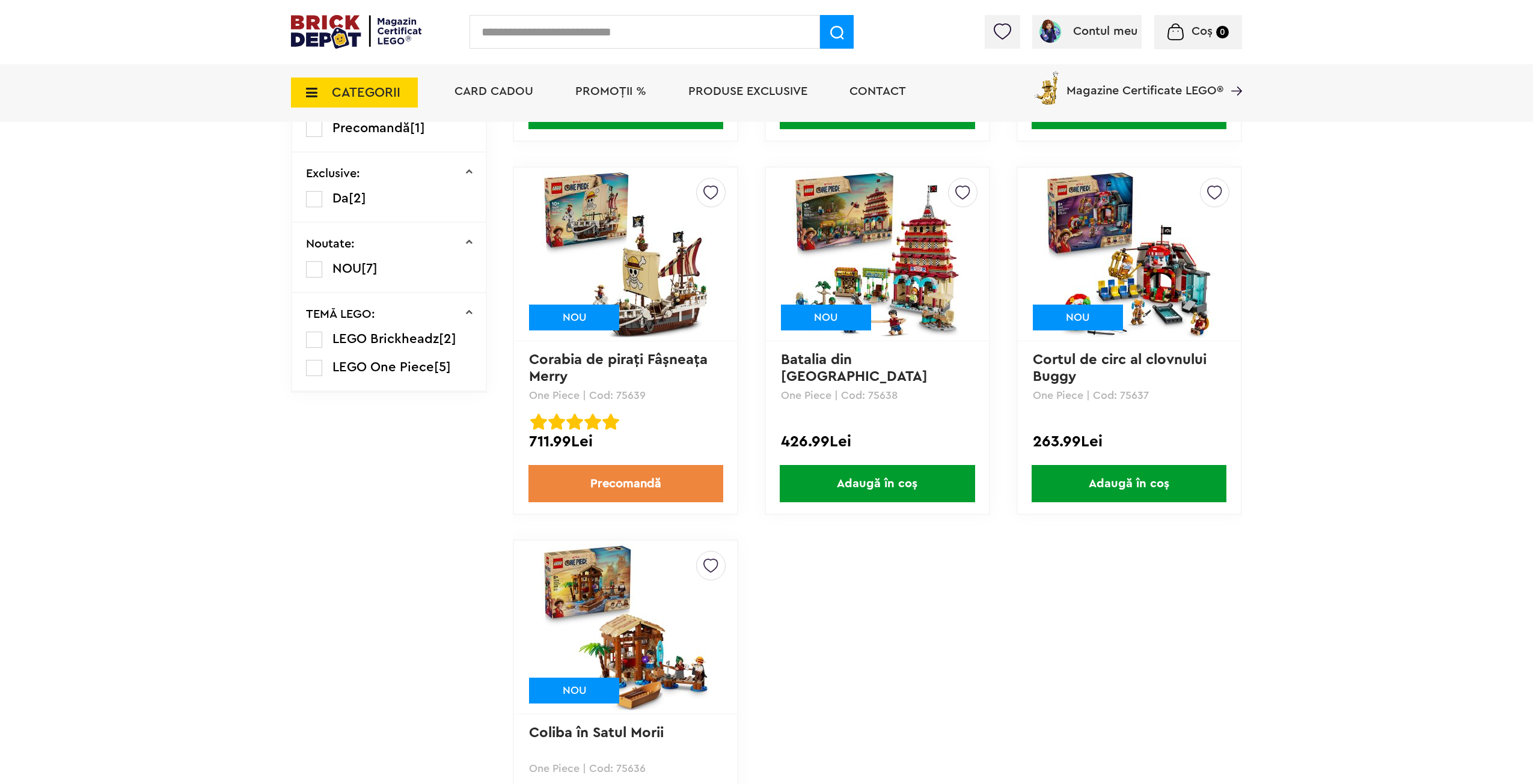
drag, startPoint x: 1301, startPoint y: 393, endPoint x: 1341, endPoint y: 479, distance: 94.8
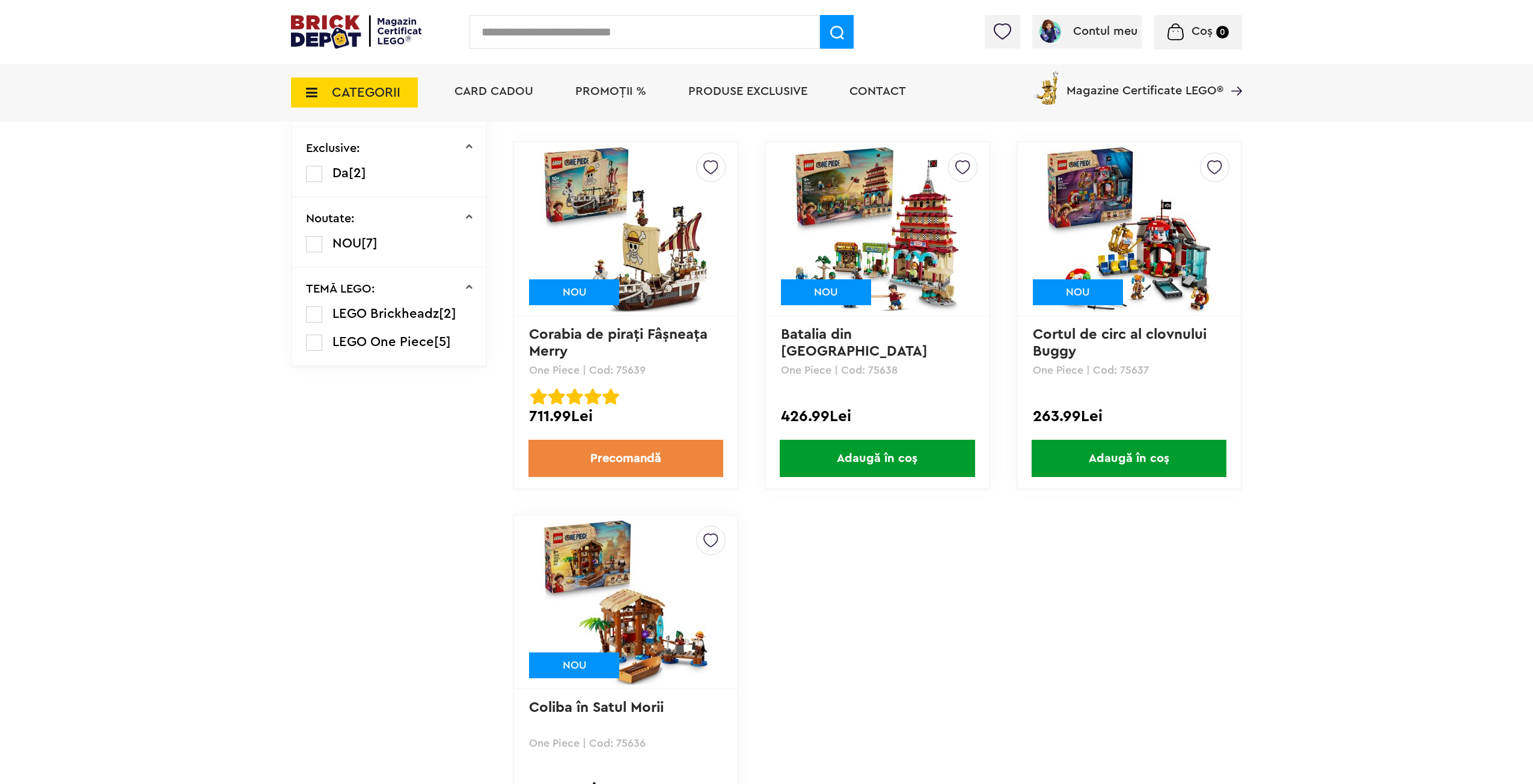
click at [669, 218] on img at bounding box center [626, 229] width 168 height 168
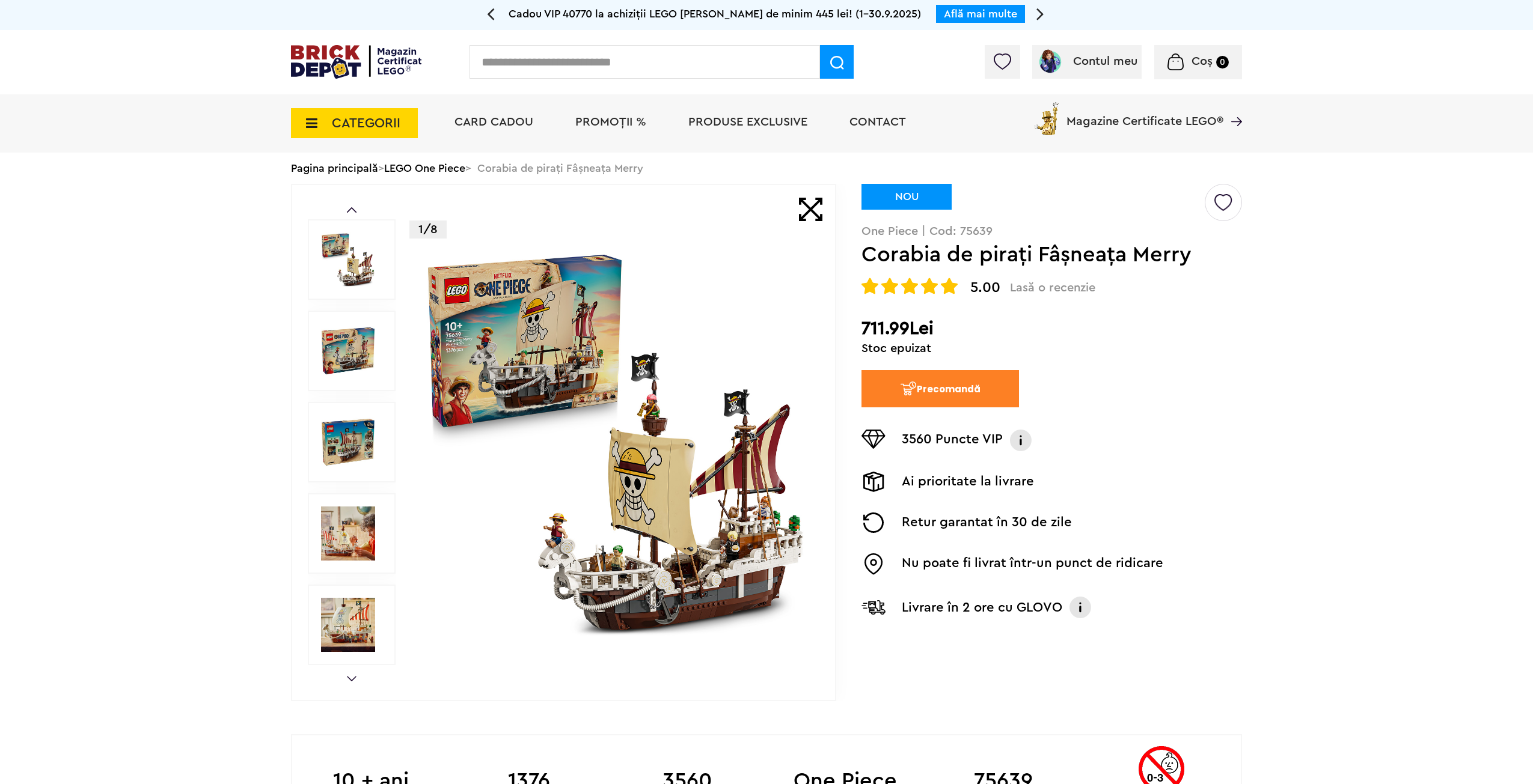
click at [322, 336] on img at bounding box center [348, 351] width 54 height 54
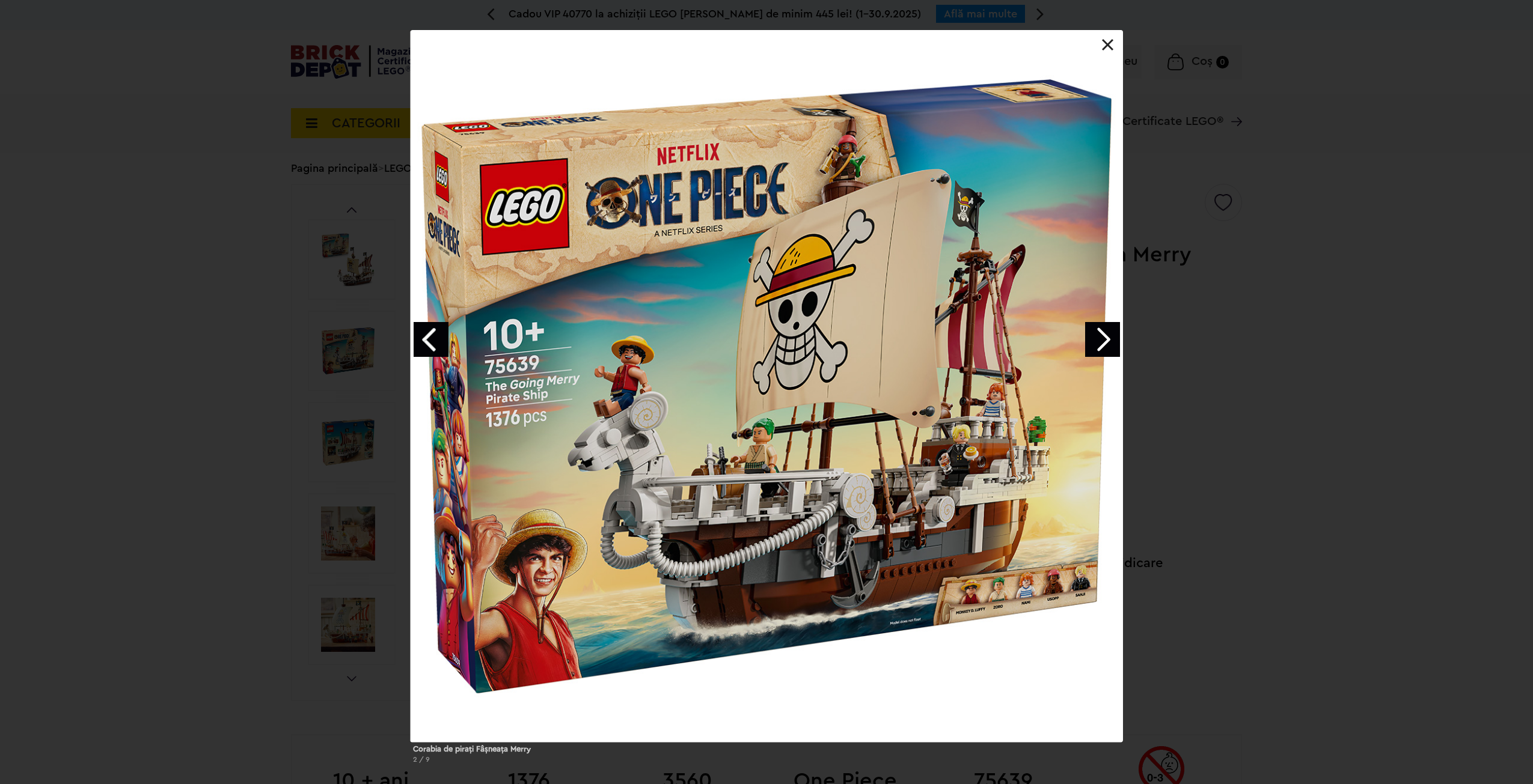
click at [425, 339] on link "Previous image" at bounding box center [431, 340] width 35 height 35
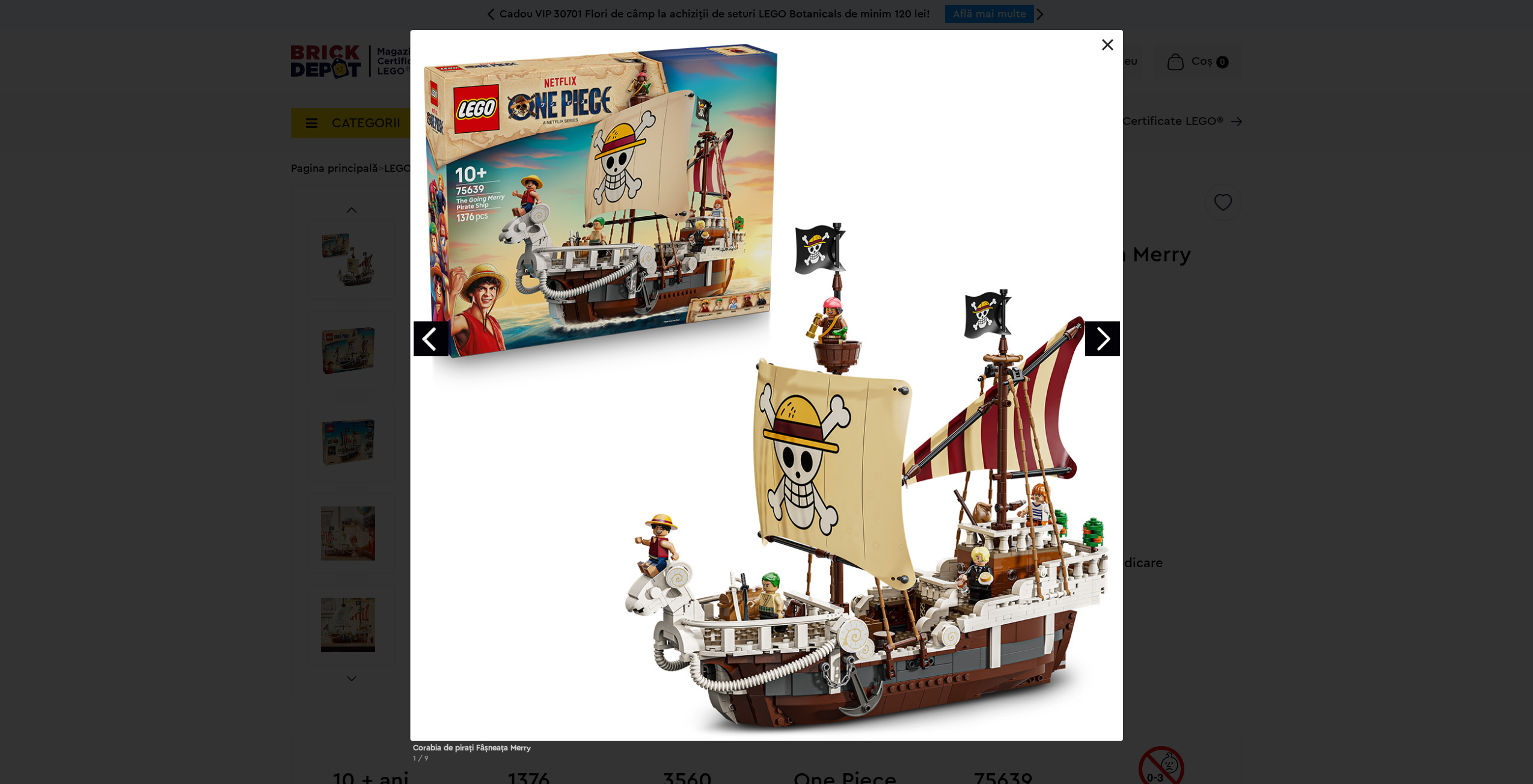
click at [1111, 332] on link "Next image" at bounding box center [1102, 339] width 35 height 35
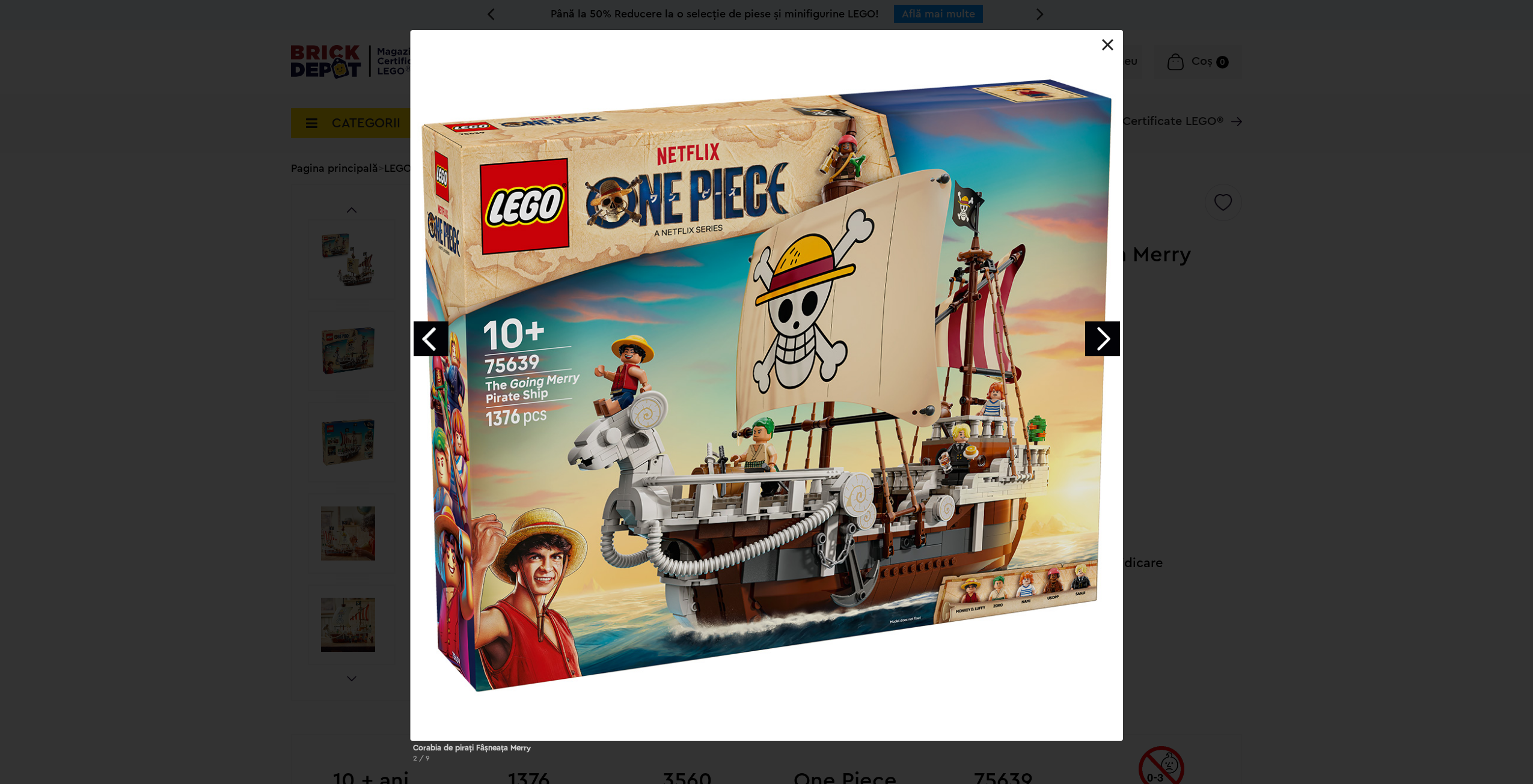
click at [1111, 332] on link "Next image" at bounding box center [1102, 339] width 35 height 35
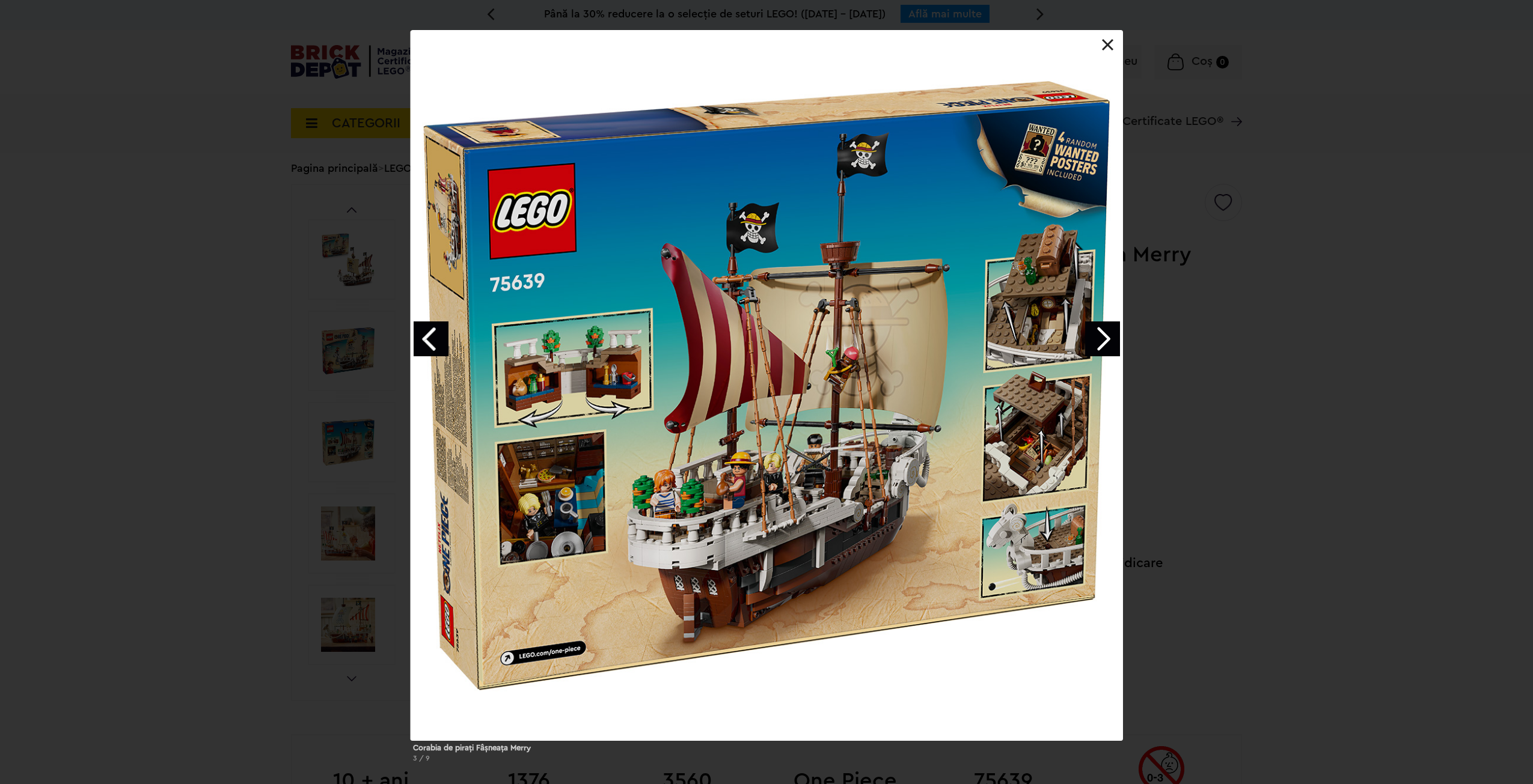
click at [1111, 332] on link "Next image" at bounding box center [1102, 339] width 35 height 35
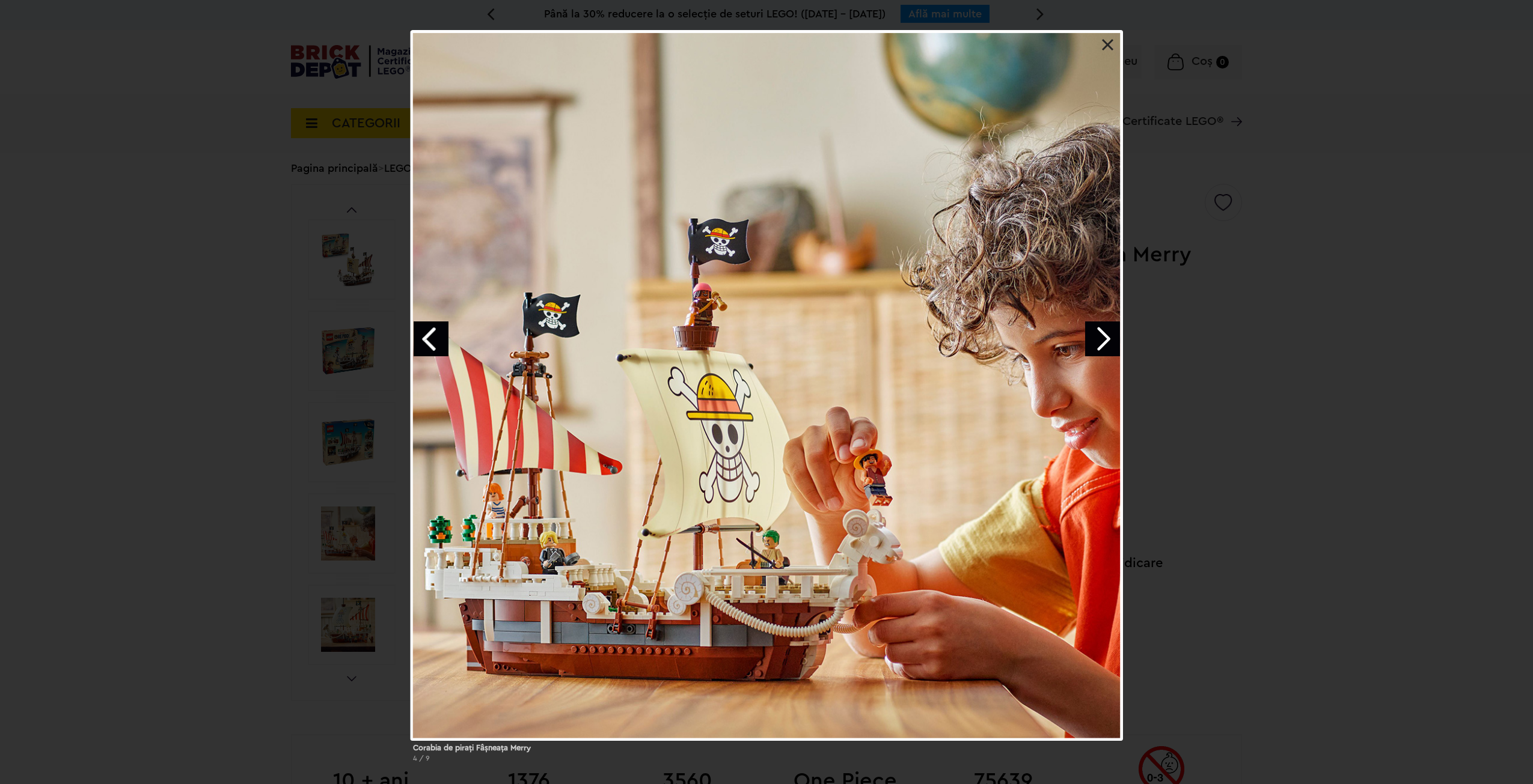
click at [425, 345] on link "Previous image" at bounding box center [431, 339] width 35 height 35
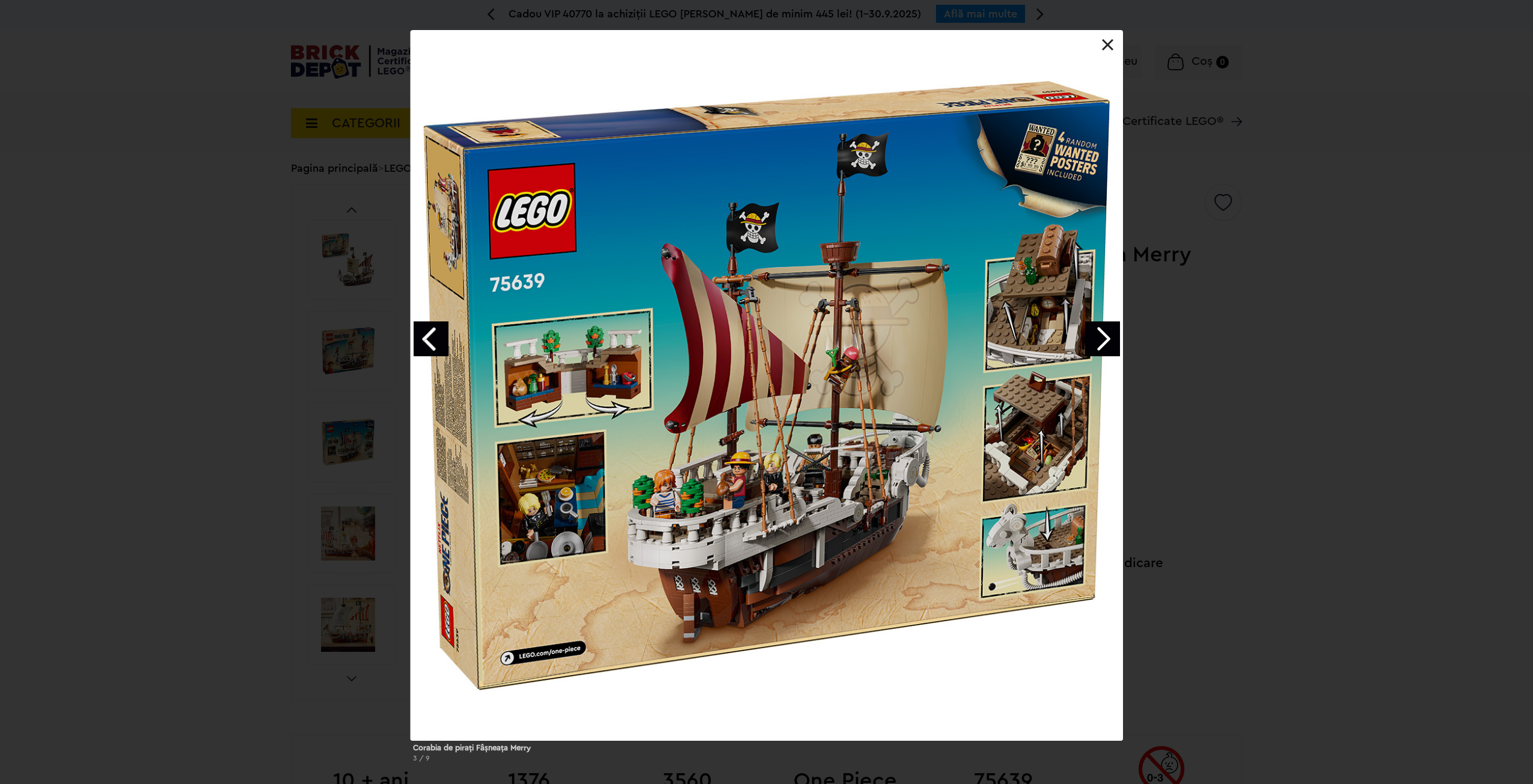
click at [1105, 342] on link "Next image" at bounding box center [1102, 339] width 35 height 35
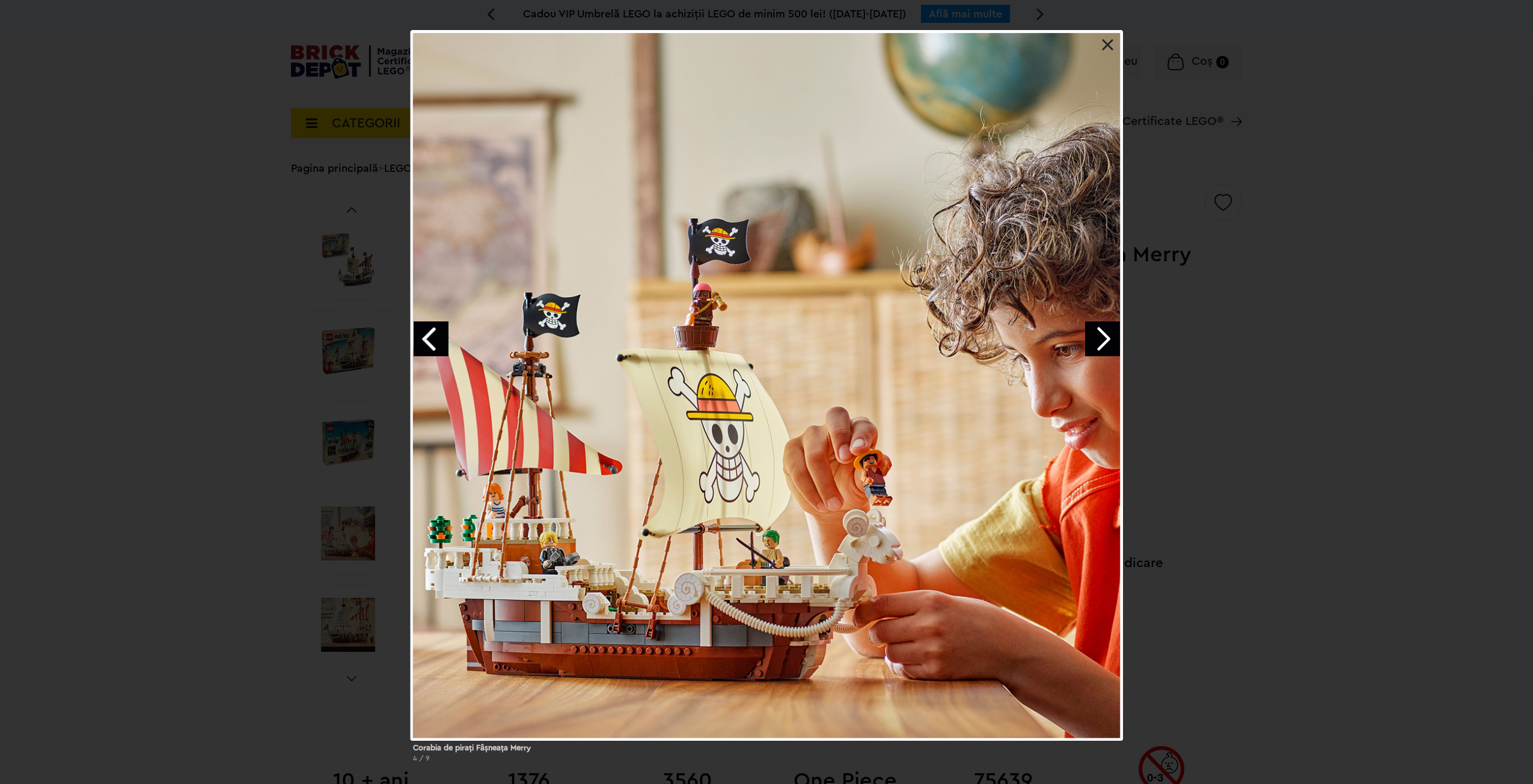
click at [1105, 342] on link "Next image" at bounding box center [1102, 339] width 35 height 35
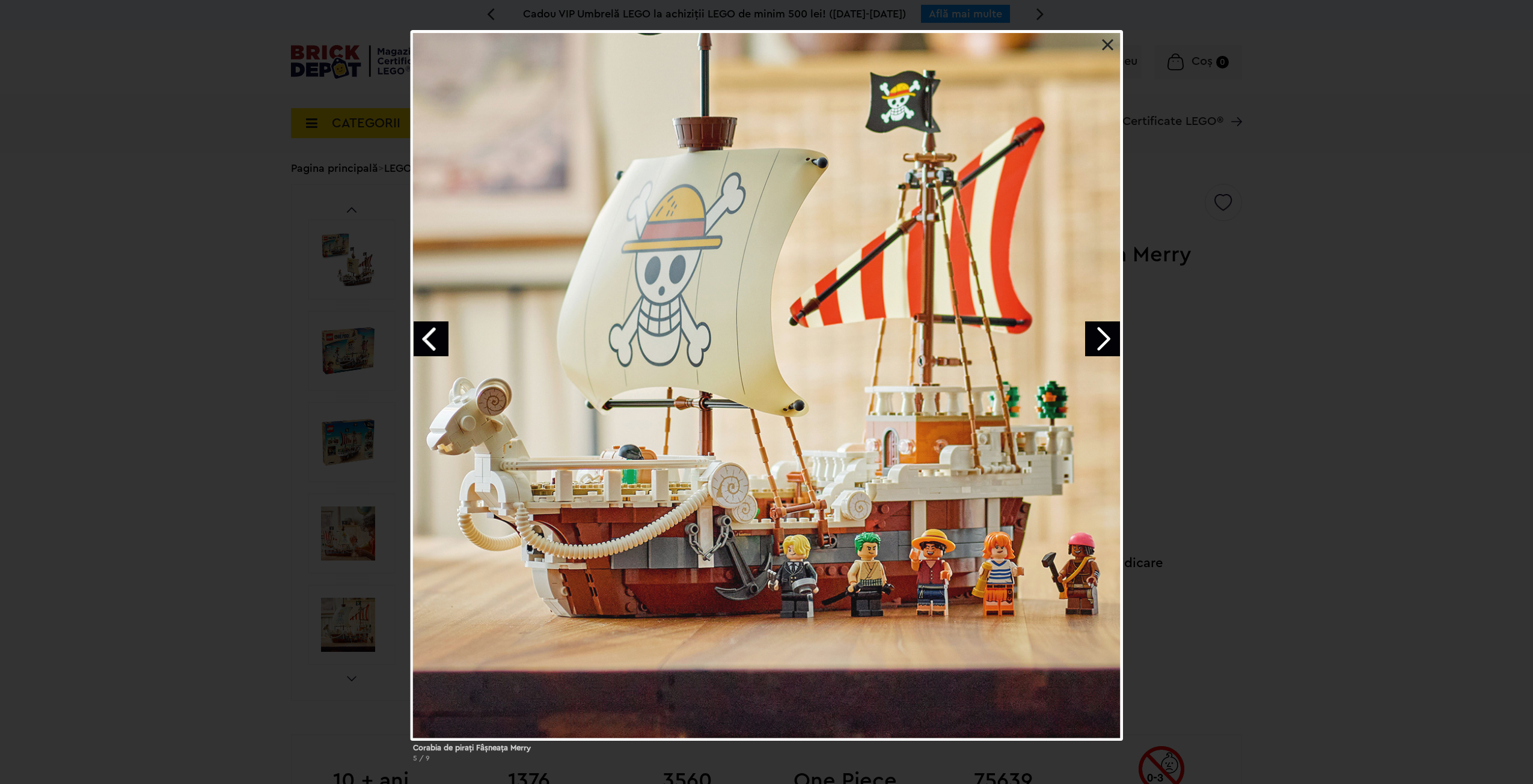
click at [1298, 383] on div "Corabia de piraţi Fâşneaţa Merry 5 / 9" at bounding box center [766, 401] width 1533 height 742
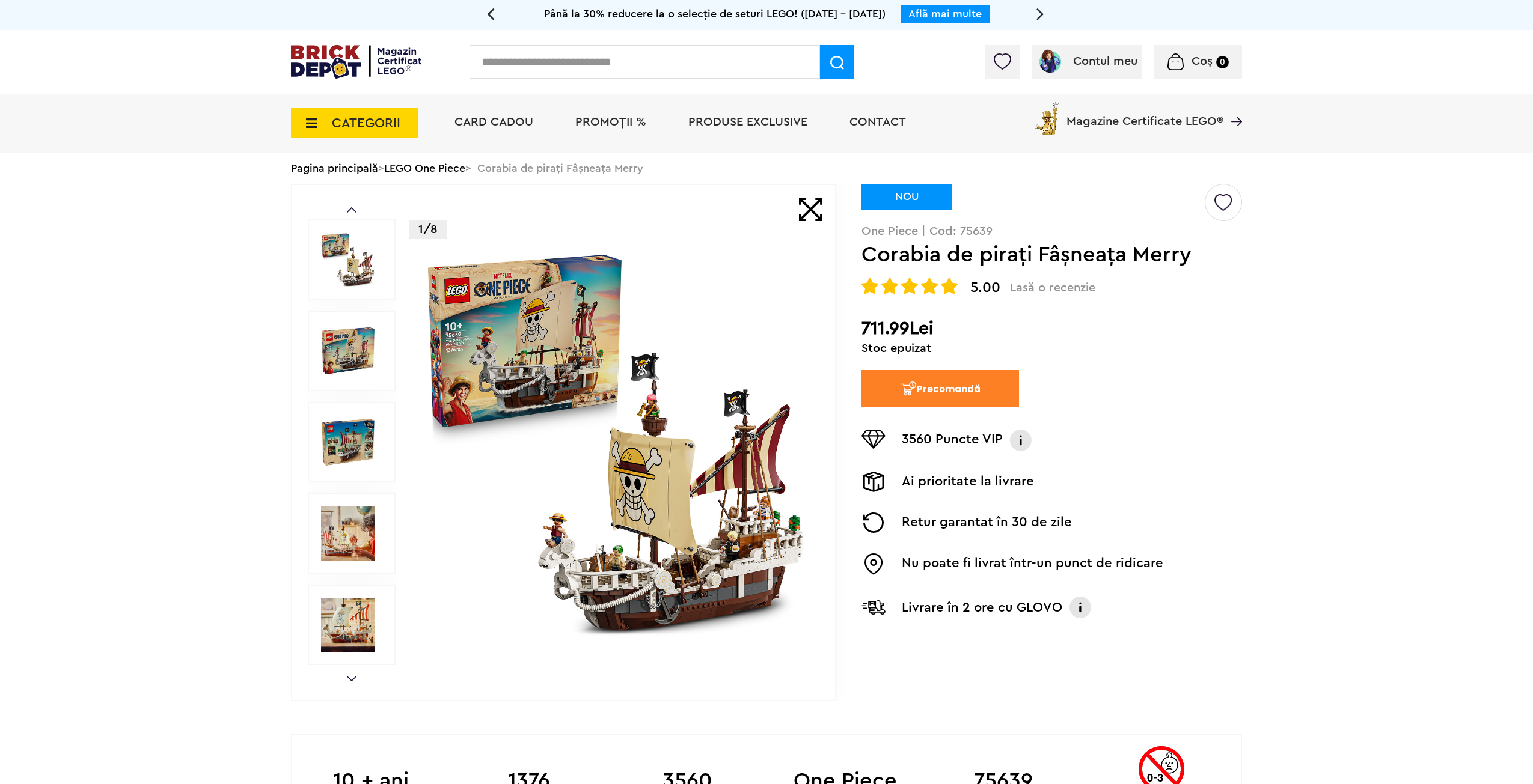
click at [964, 388] on button "Precomandă" at bounding box center [940, 388] width 158 height 37
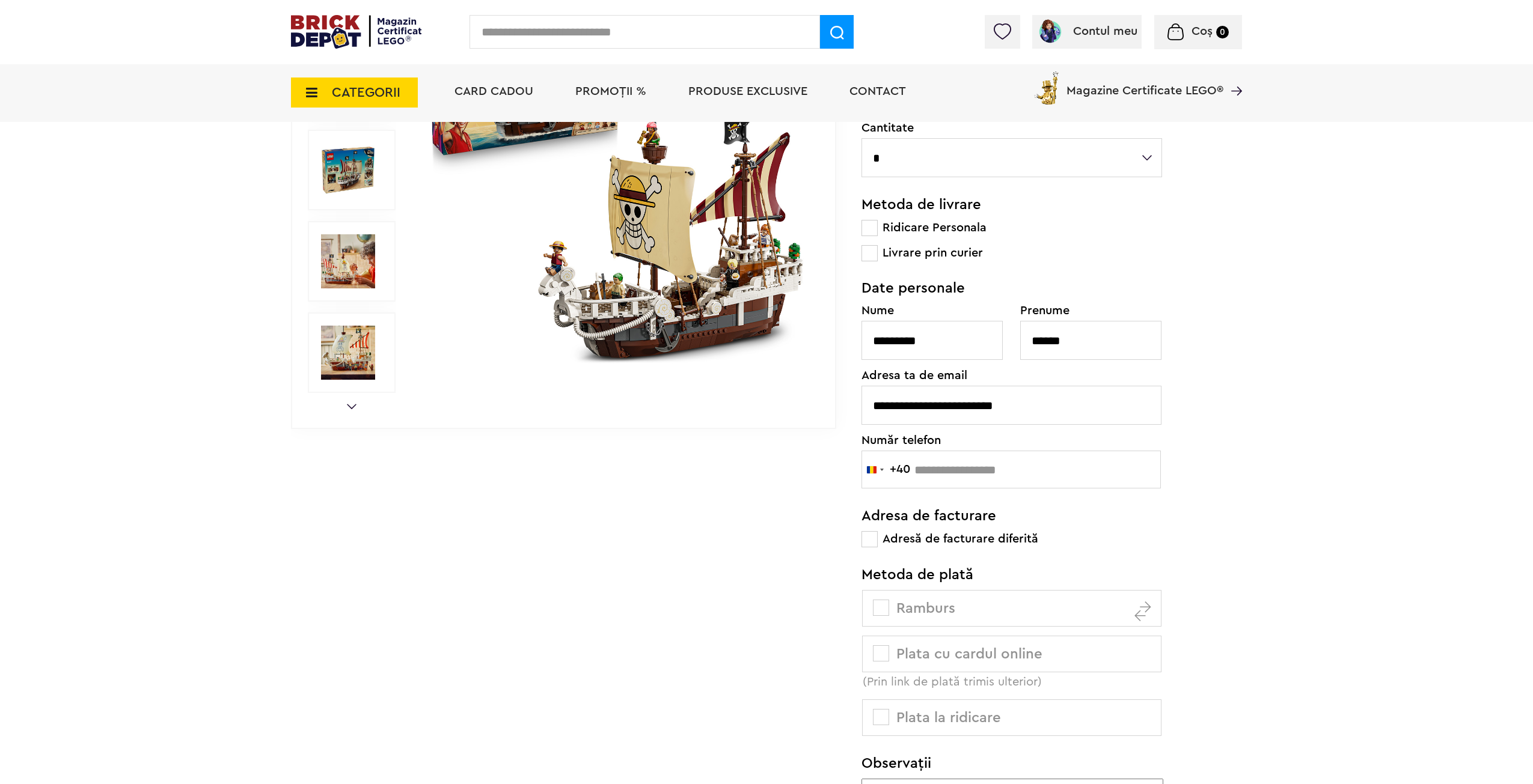
drag, startPoint x: 1243, startPoint y: 372, endPoint x: 1244, endPoint y: 436, distance: 64.0
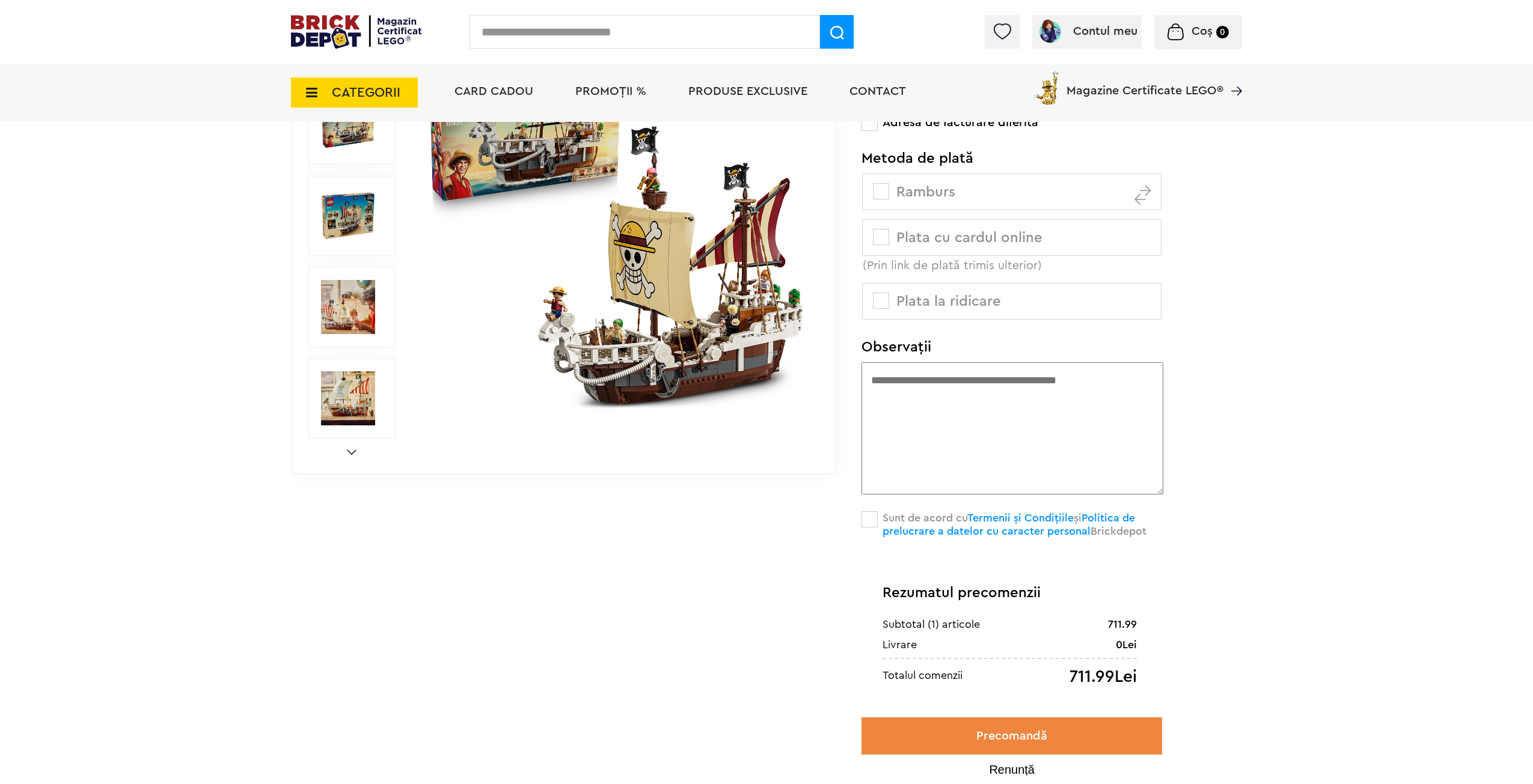
drag, startPoint x: 1244, startPoint y: 436, endPoint x: 1235, endPoint y: 513, distance: 77.5
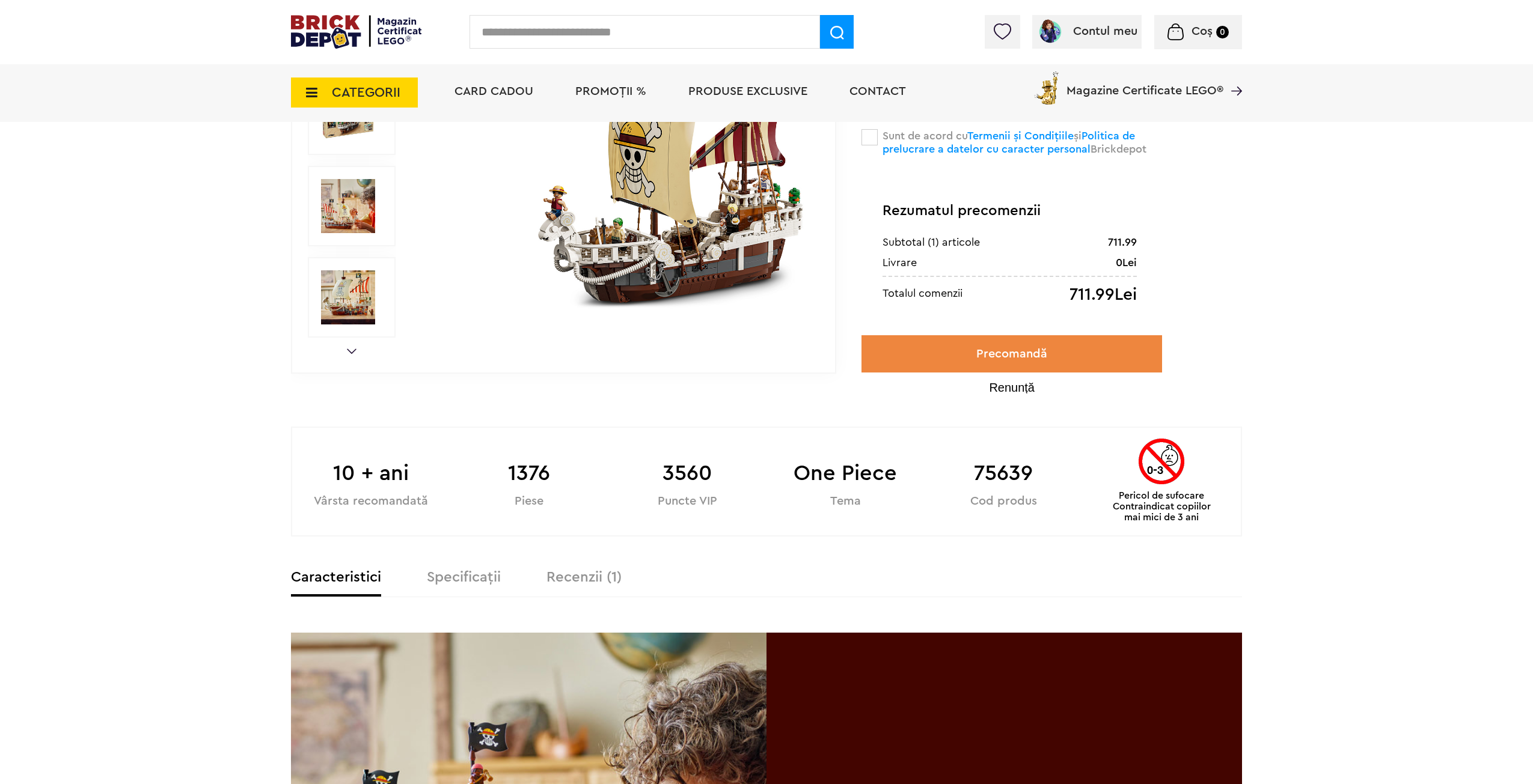
drag, startPoint x: 1235, startPoint y: 513, endPoint x: 1229, endPoint y: 595, distance: 82.2
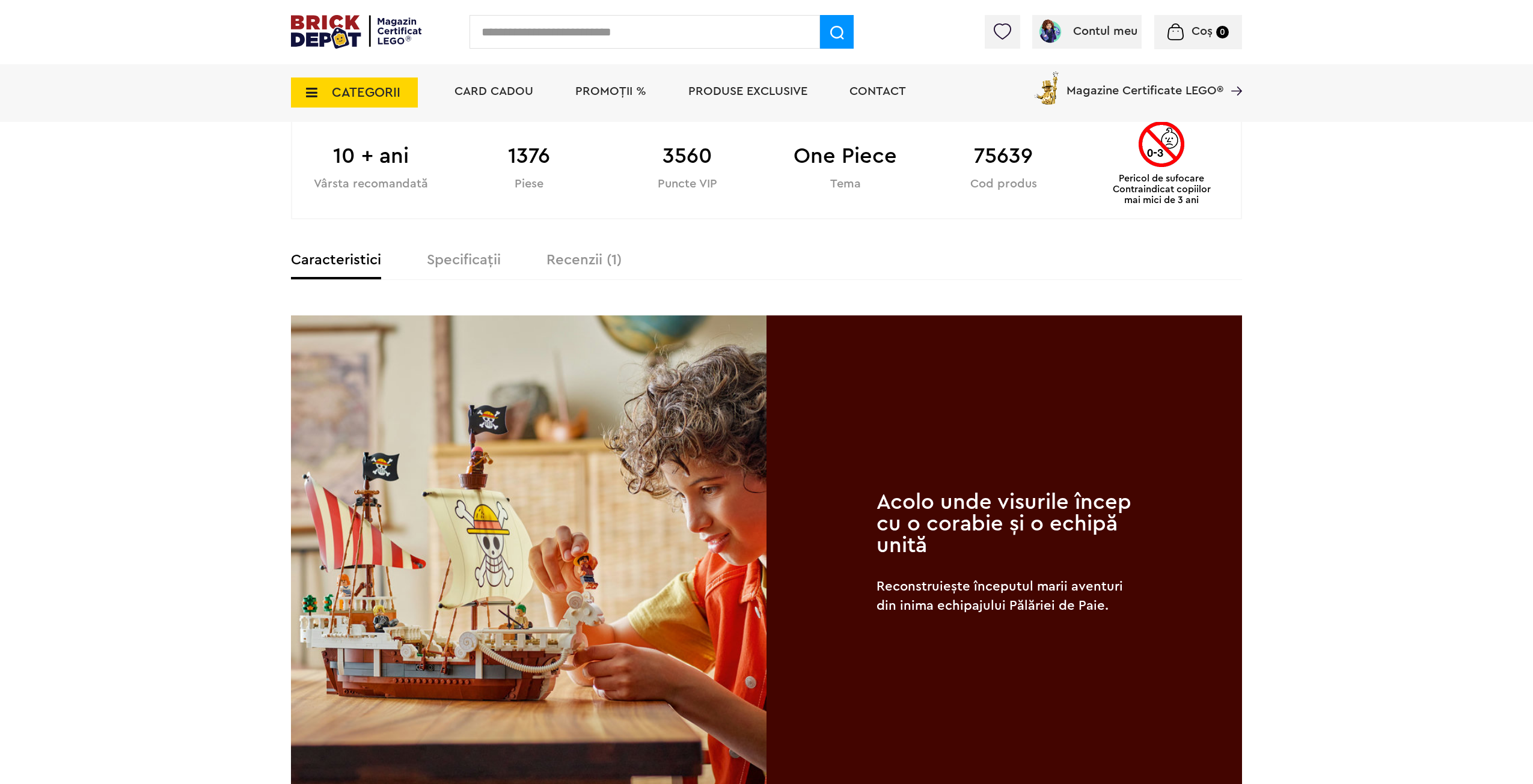
scroll to position [1560, 0]
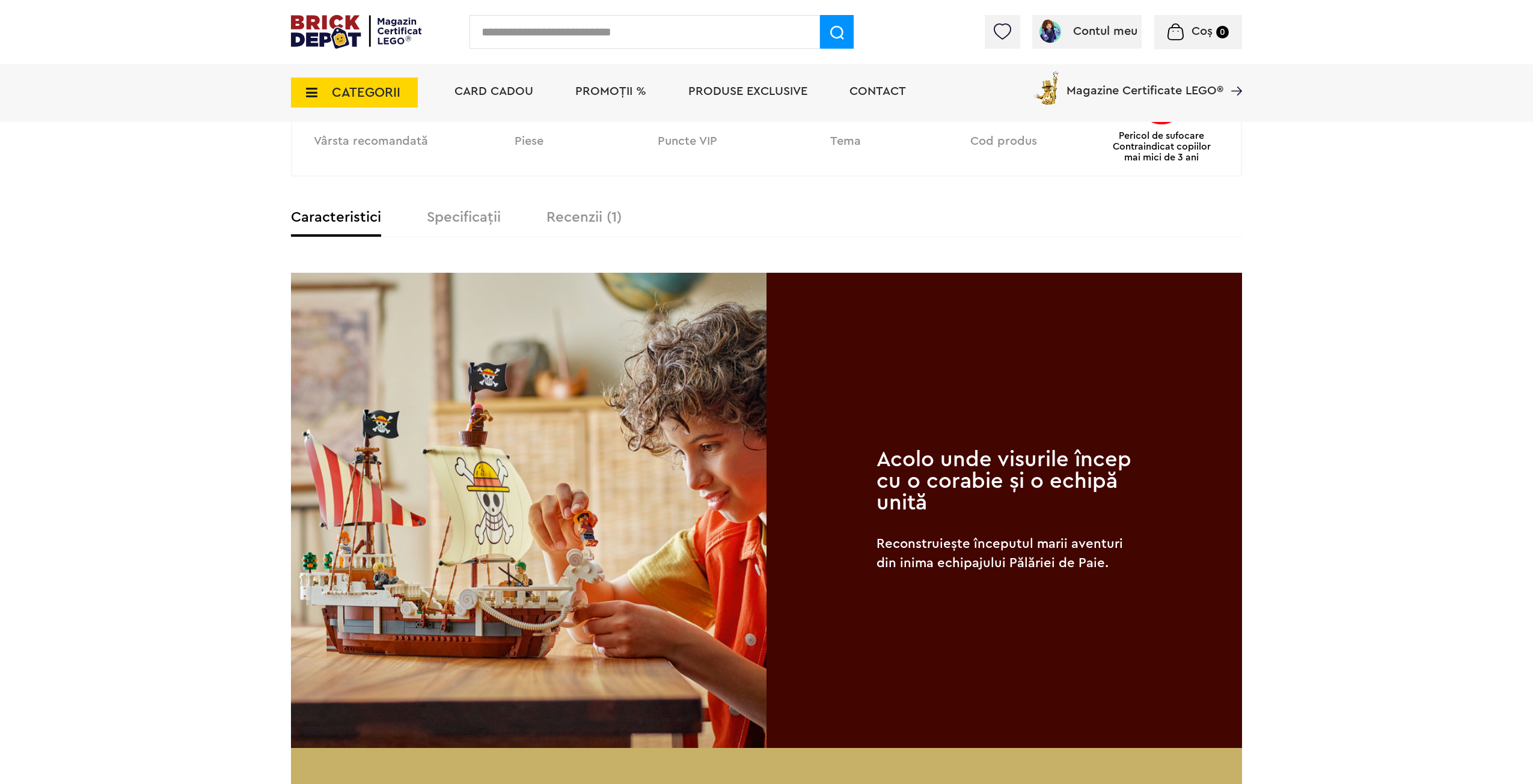
drag, startPoint x: 1341, startPoint y: 621, endPoint x: 1341, endPoint y: 700, distance: 79.0
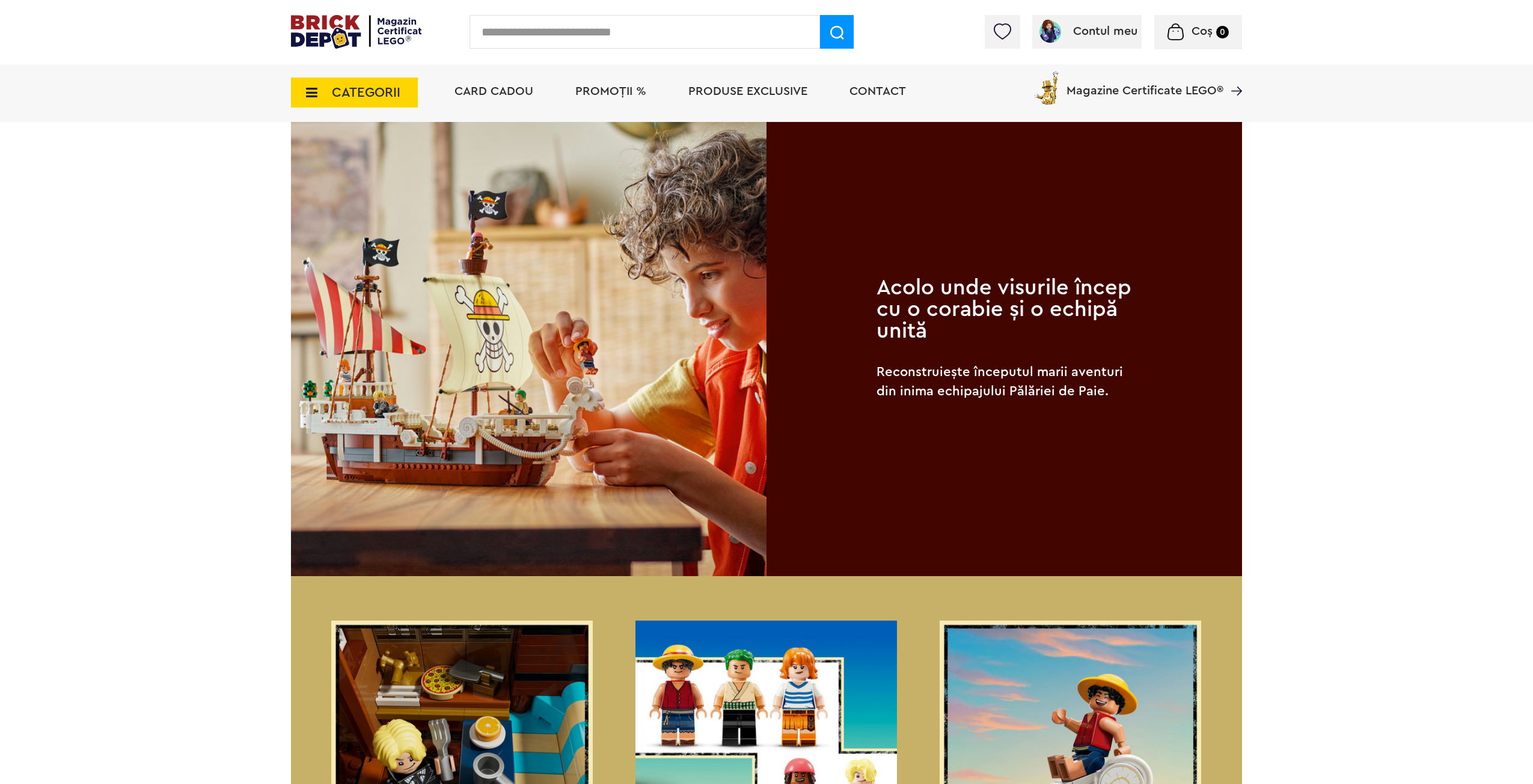
scroll to position [2146, 0]
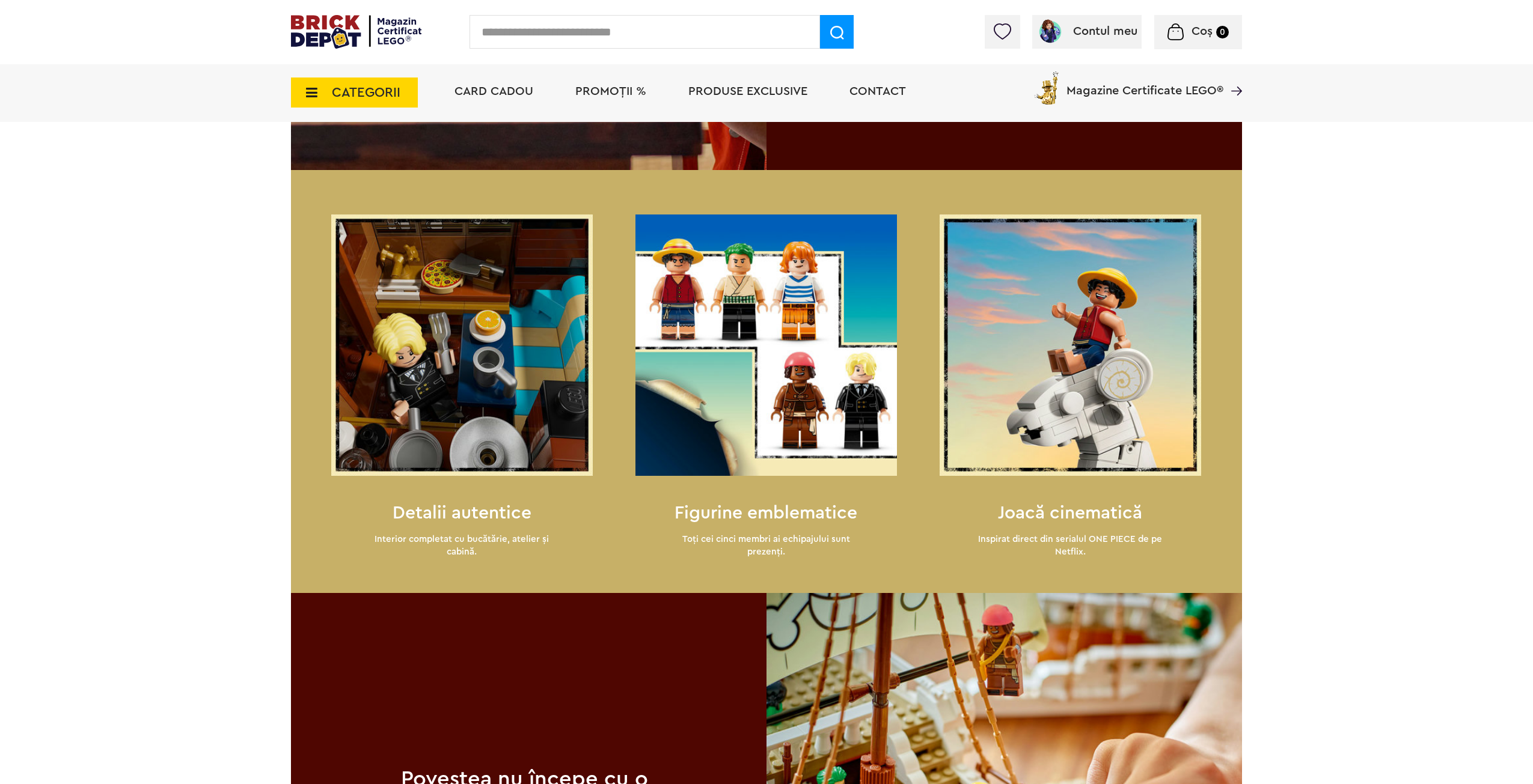
drag, startPoint x: 1251, startPoint y: 423, endPoint x: 1267, endPoint y: 538, distance: 116.1
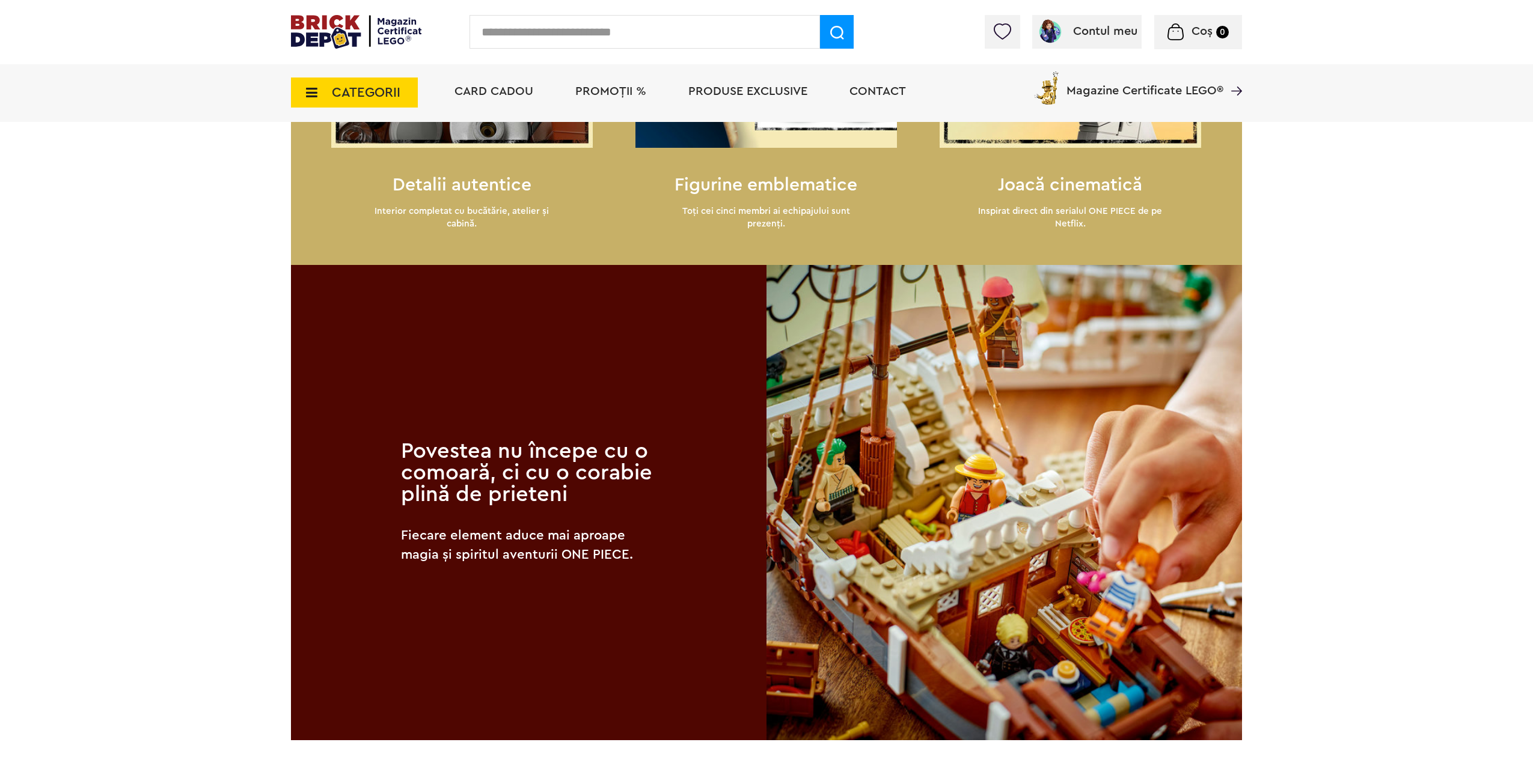
drag, startPoint x: 1280, startPoint y: 393, endPoint x: 1288, endPoint y: 436, distance: 43.7
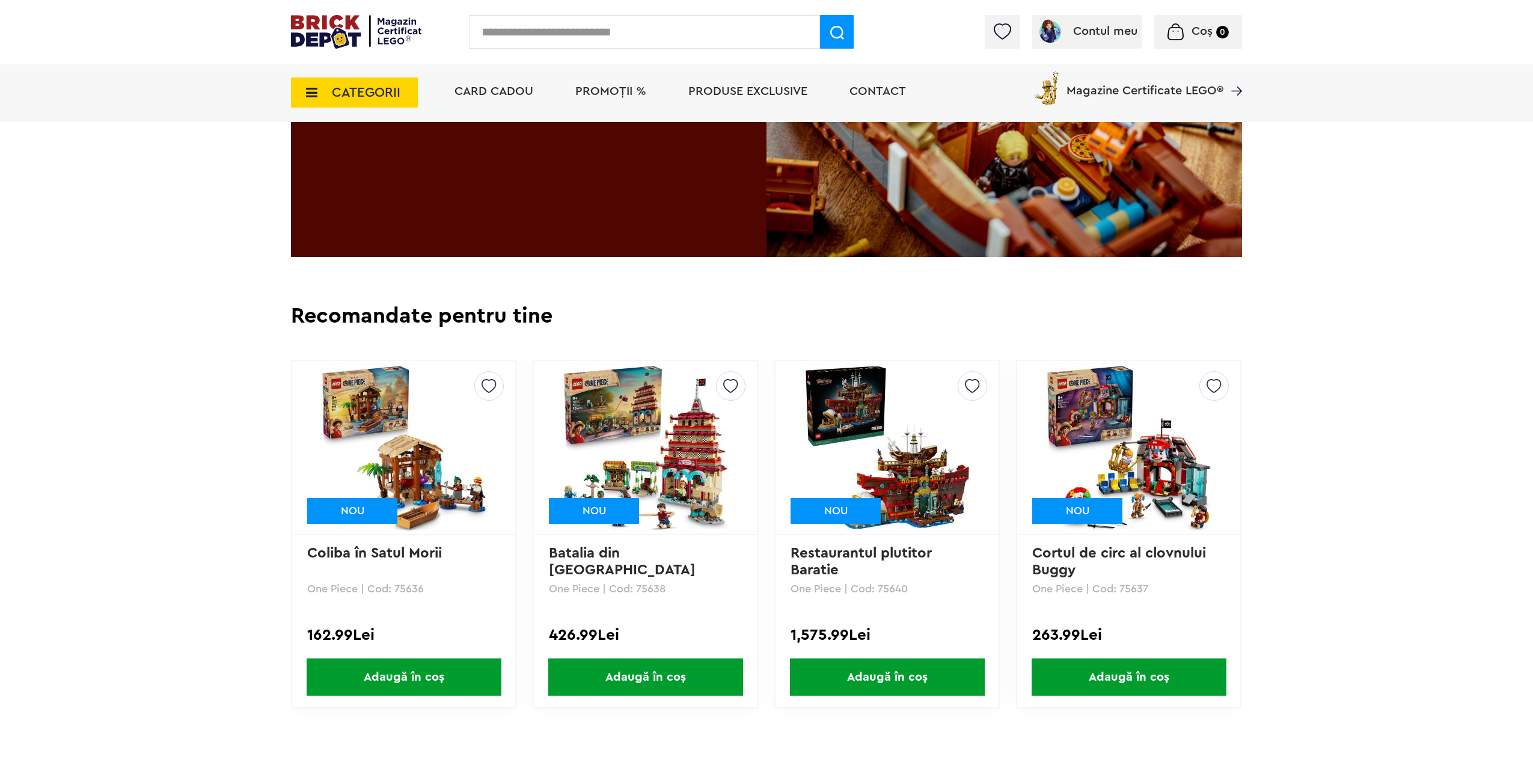
drag, startPoint x: 1288, startPoint y: 436, endPoint x: 1306, endPoint y: 530, distance: 95.7
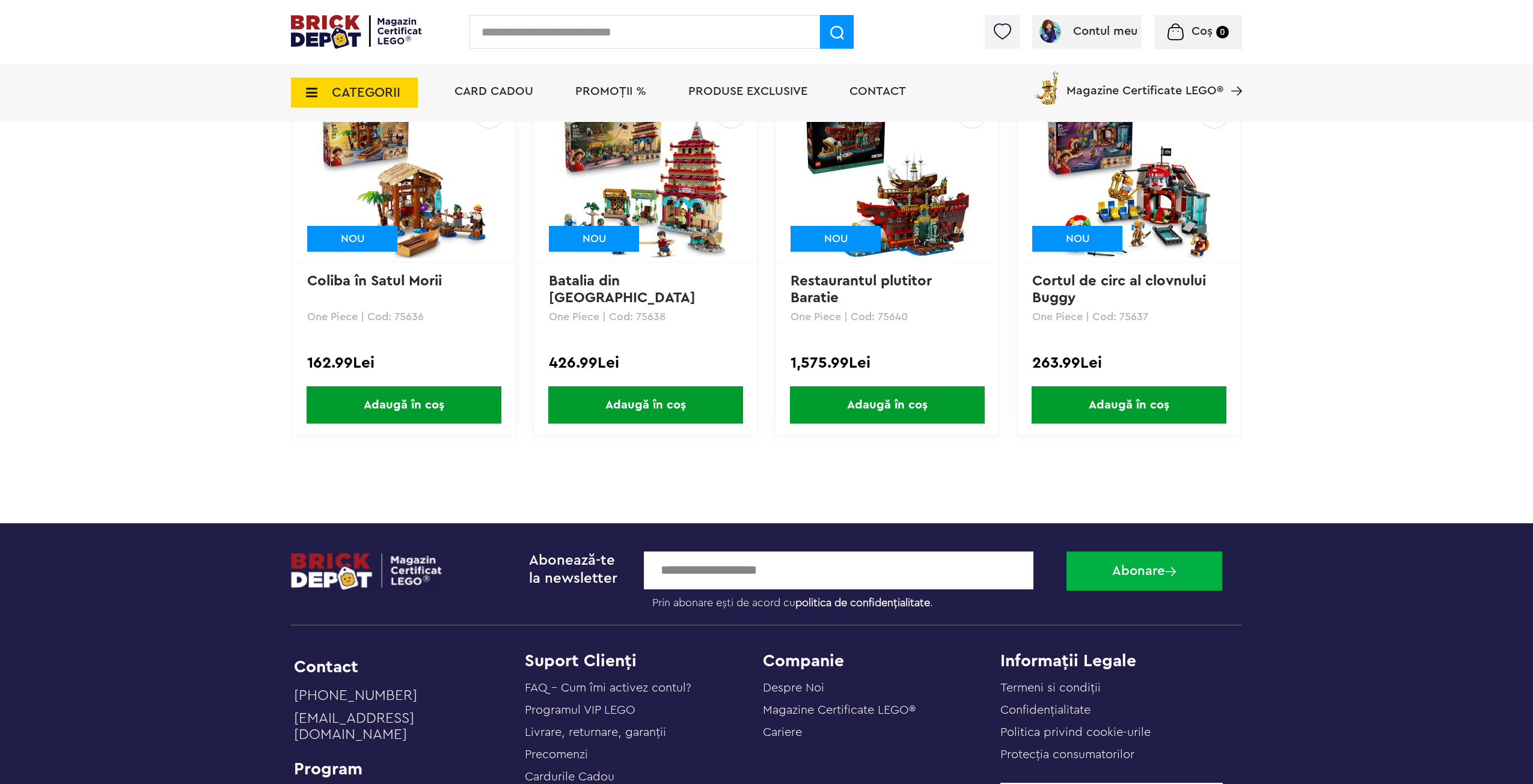
drag, startPoint x: 1312, startPoint y: 473, endPoint x: 1322, endPoint y: 553, distance: 80.6
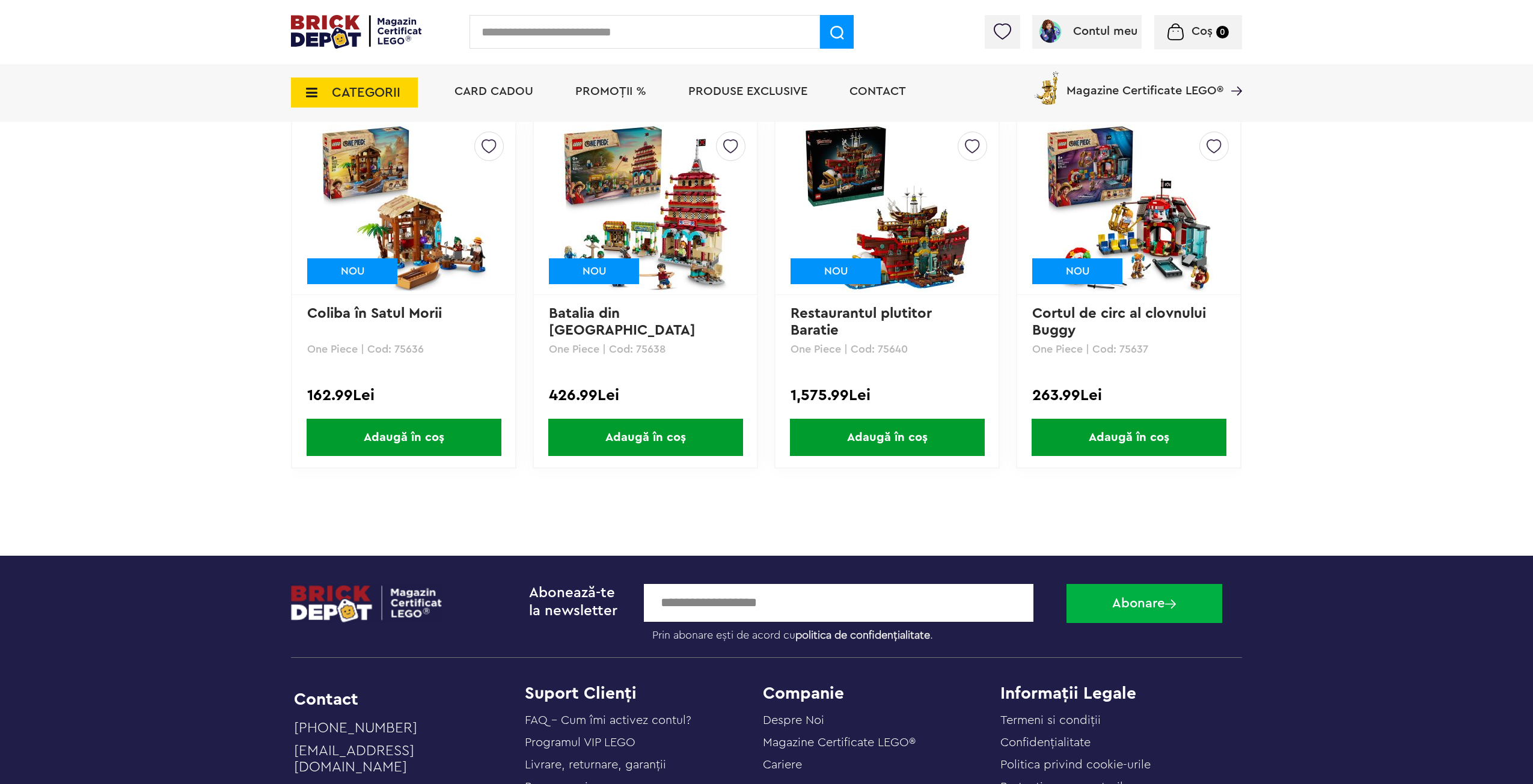
drag, startPoint x: 1351, startPoint y: 564, endPoint x: 1339, endPoint y: 511, distance: 54.3
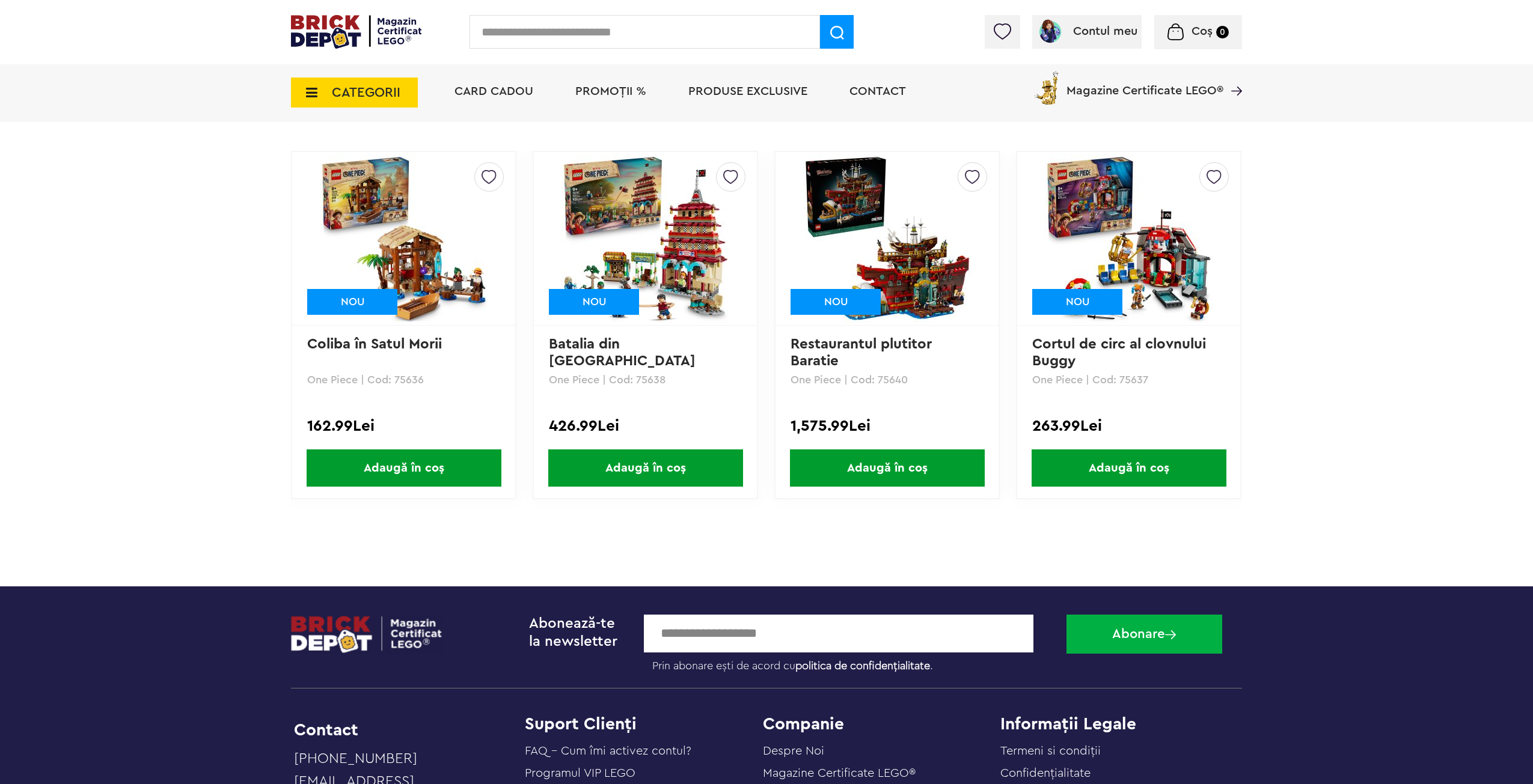
click at [620, 232] on img at bounding box center [646, 239] width 168 height 168
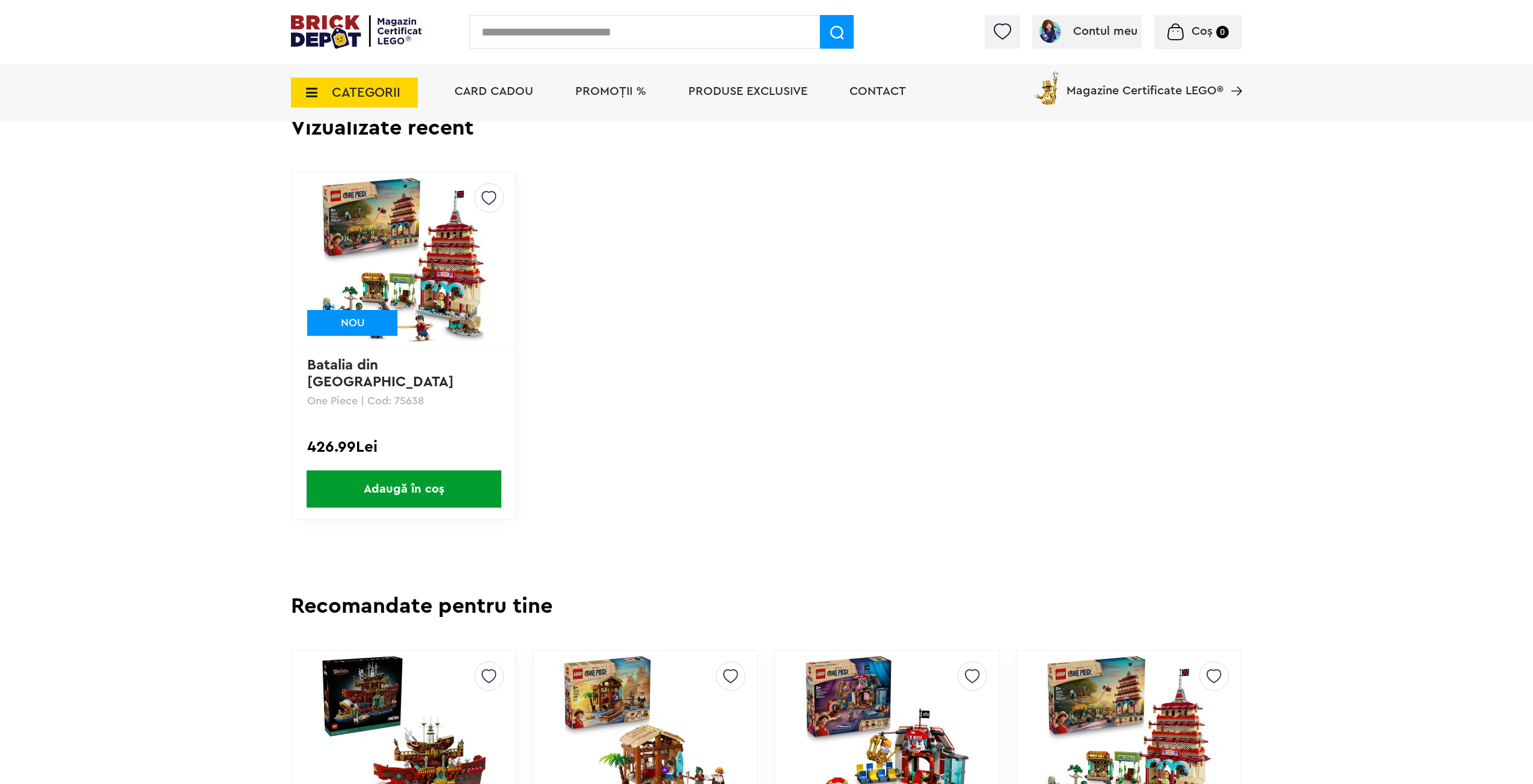
scroll to position [2288, 0]
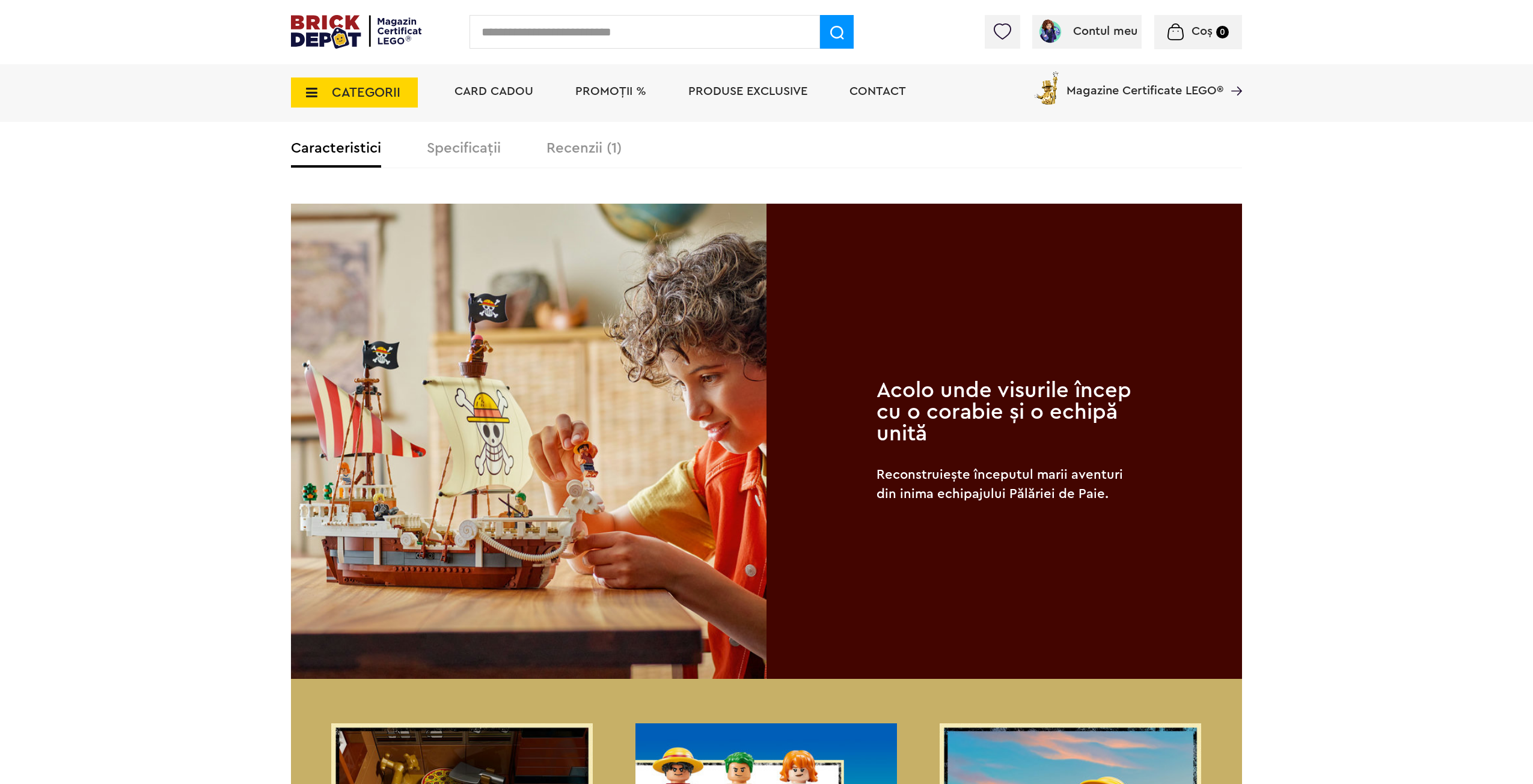
drag, startPoint x: 1298, startPoint y: 433, endPoint x: 1203, endPoint y: 285, distance: 175.9
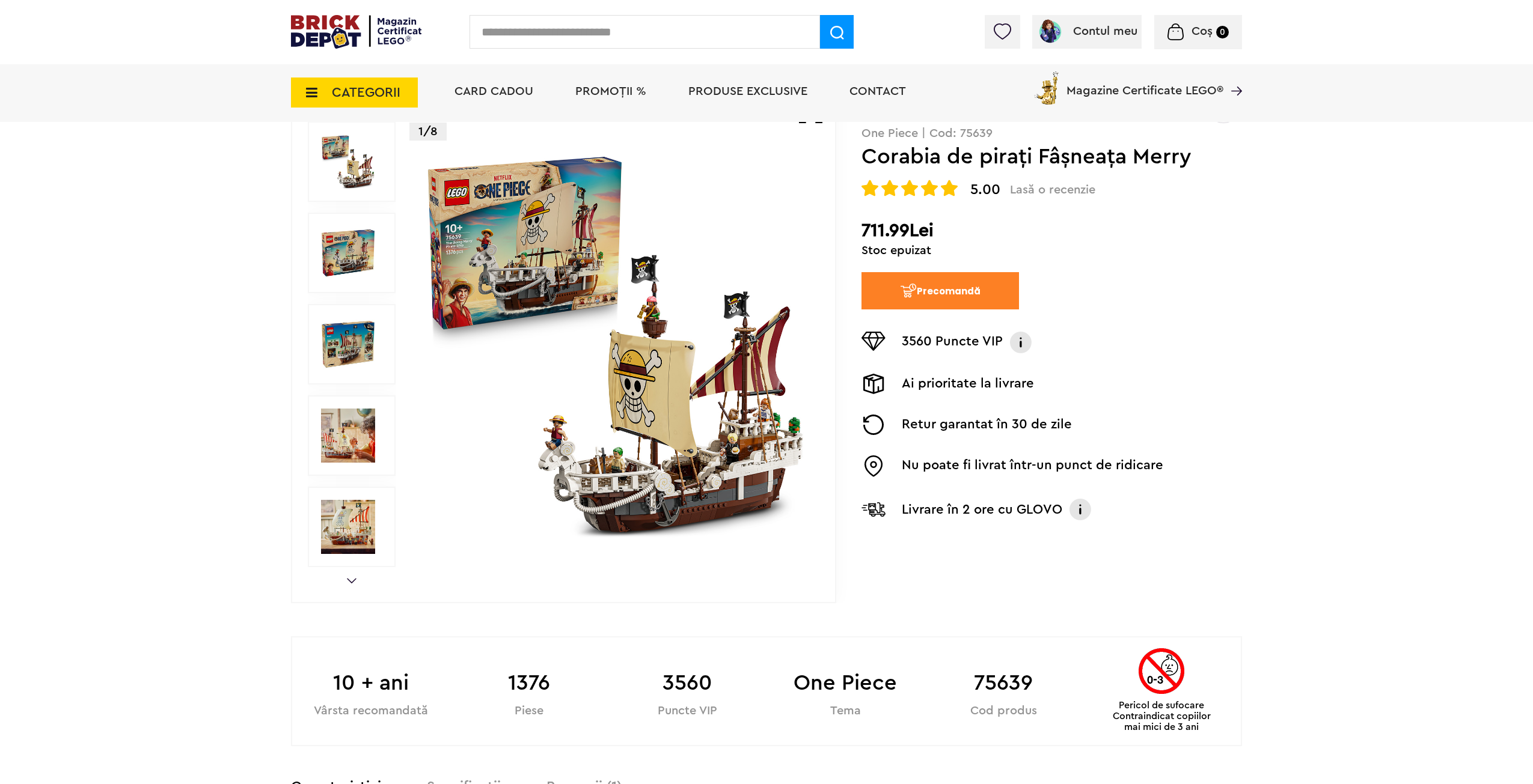
scroll to position [45, 0]
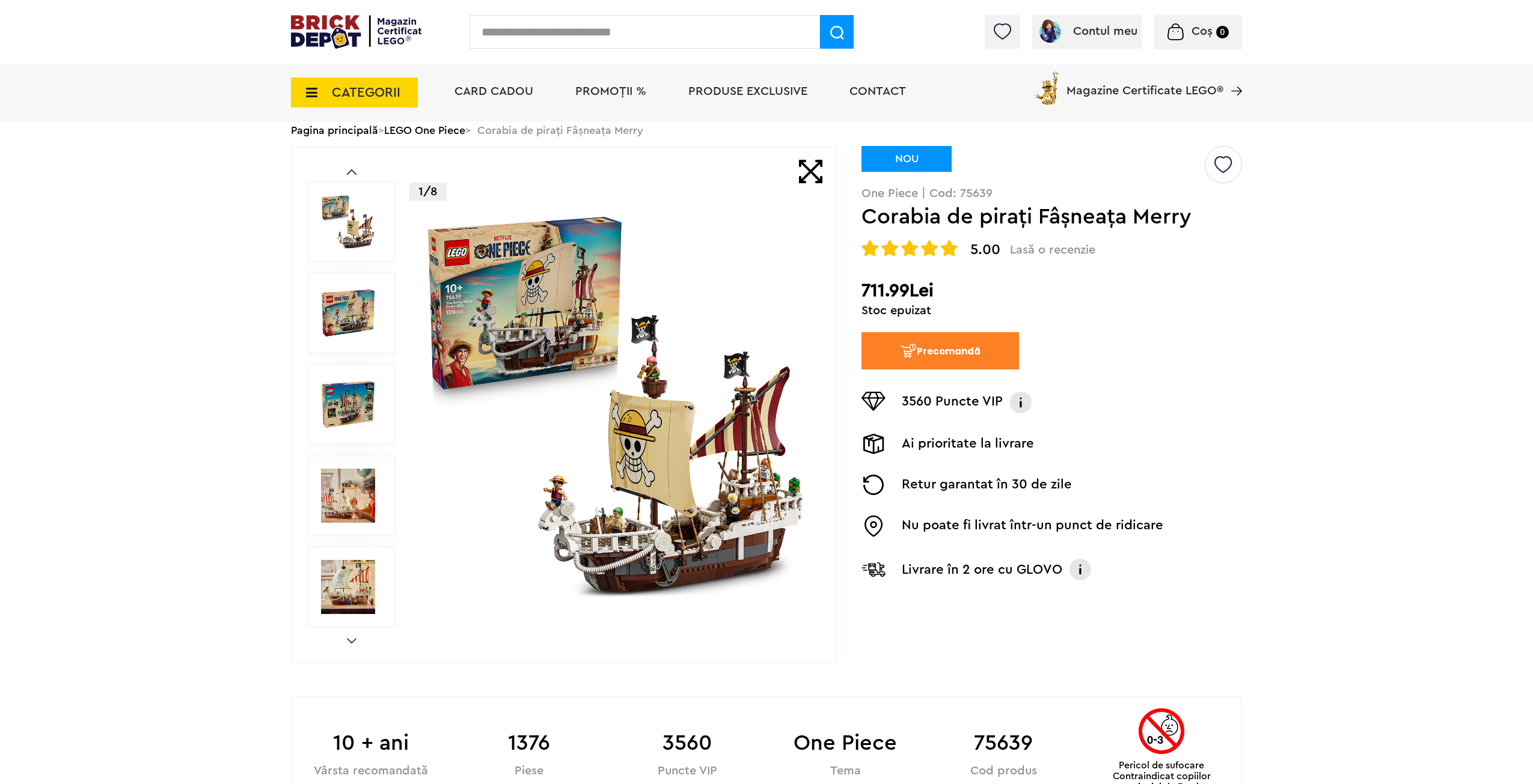
drag, startPoint x: 1268, startPoint y: 526, endPoint x: 1245, endPoint y: 445, distance: 84.2
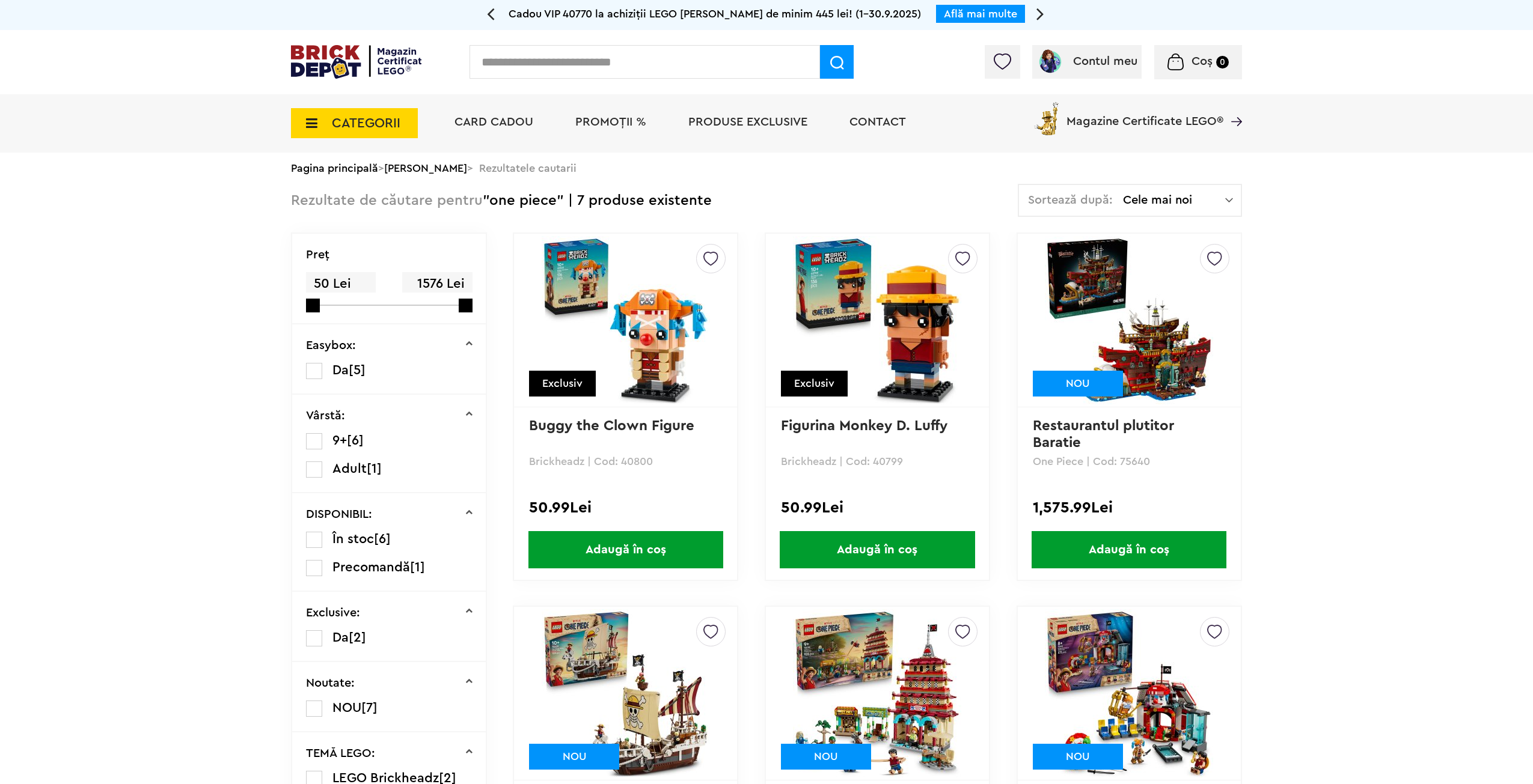
drag, startPoint x: 1226, startPoint y: 603, endPoint x: 1252, endPoint y: 510, distance: 96.6
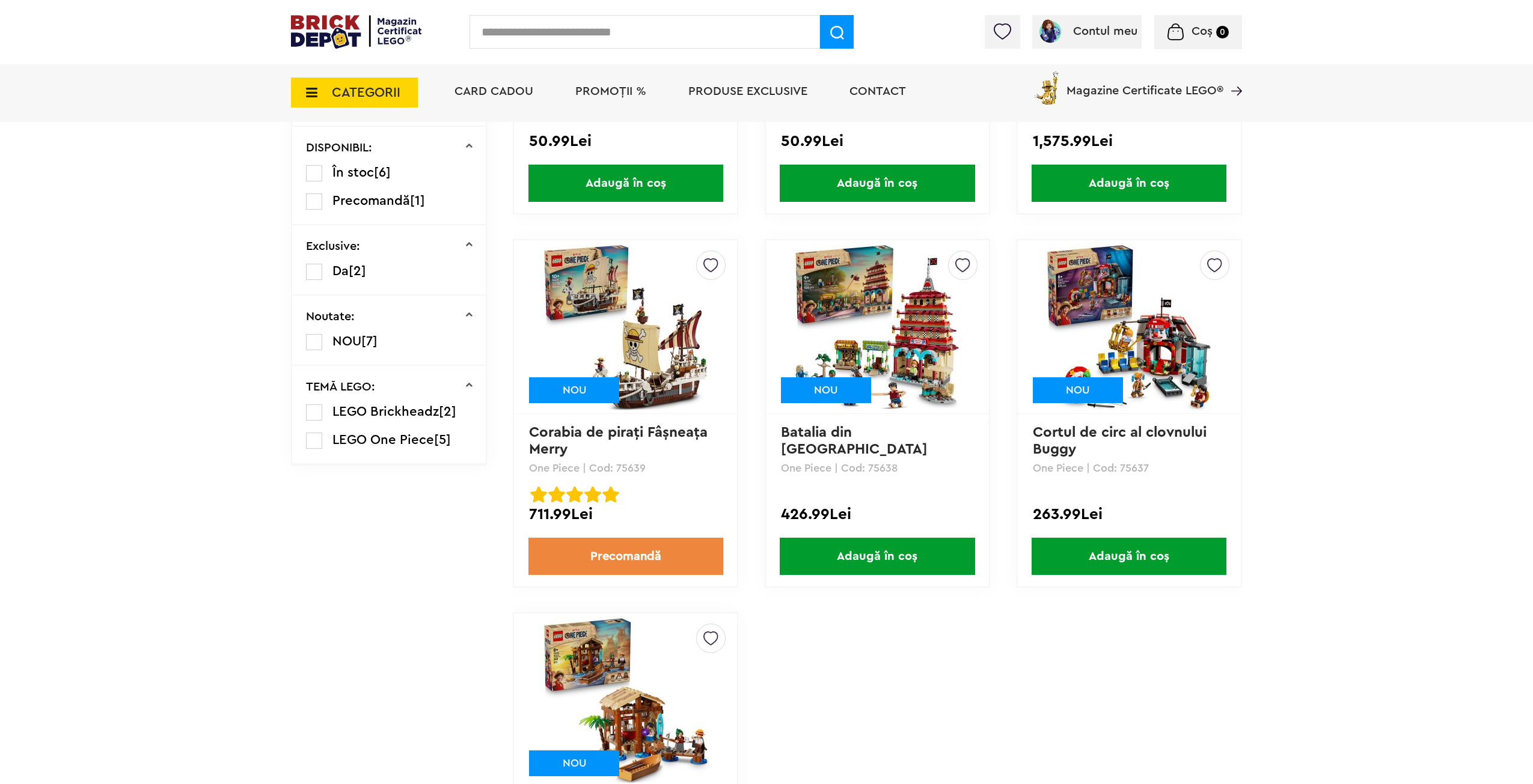
drag, startPoint x: 1342, startPoint y: 399, endPoint x: 1357, endPoint y: 482, distance: 84.3
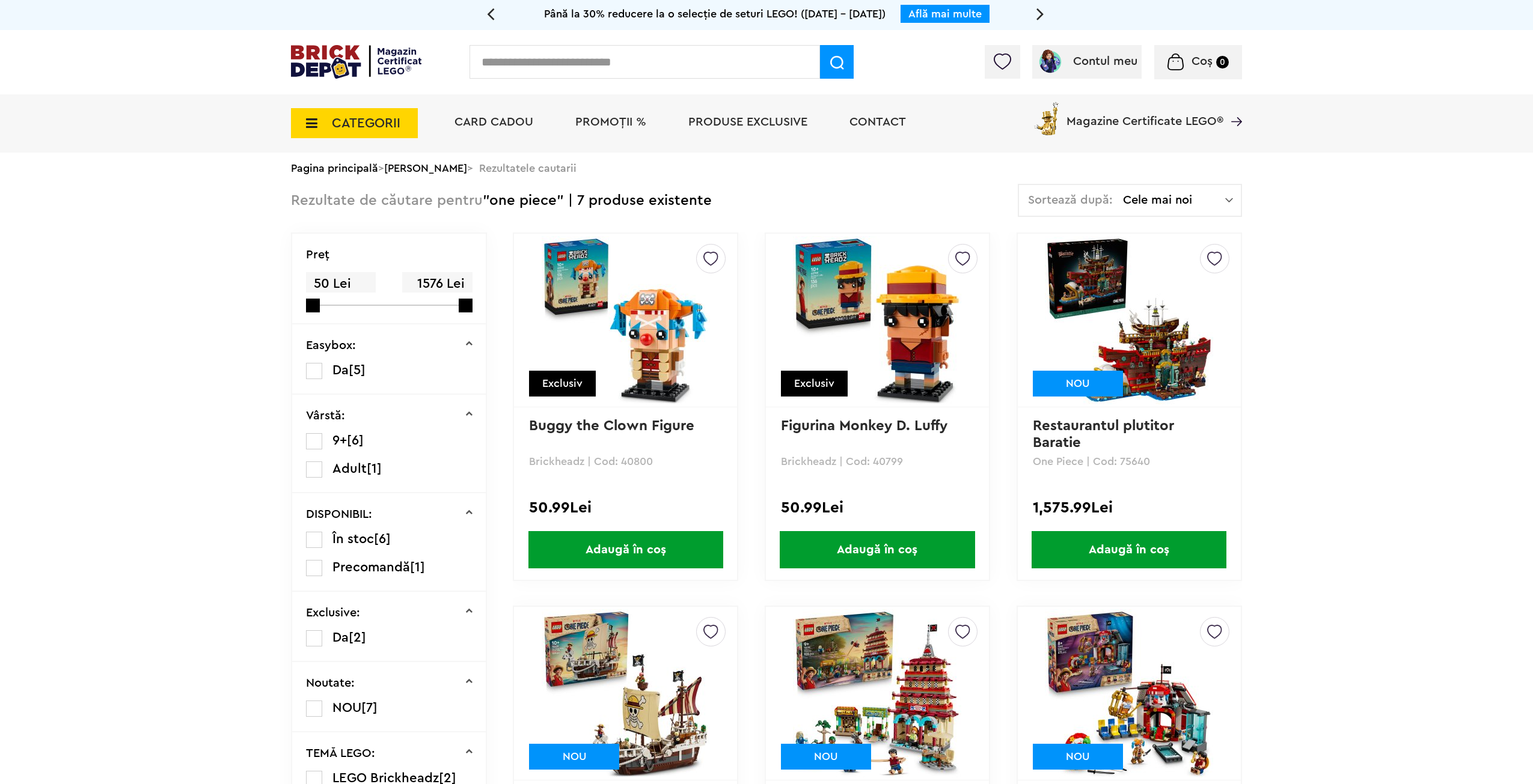
drag, startPoint x: 1308, startPoint y: 695, endPoint x: 1216, endPoint y: 429, distance: 281.5
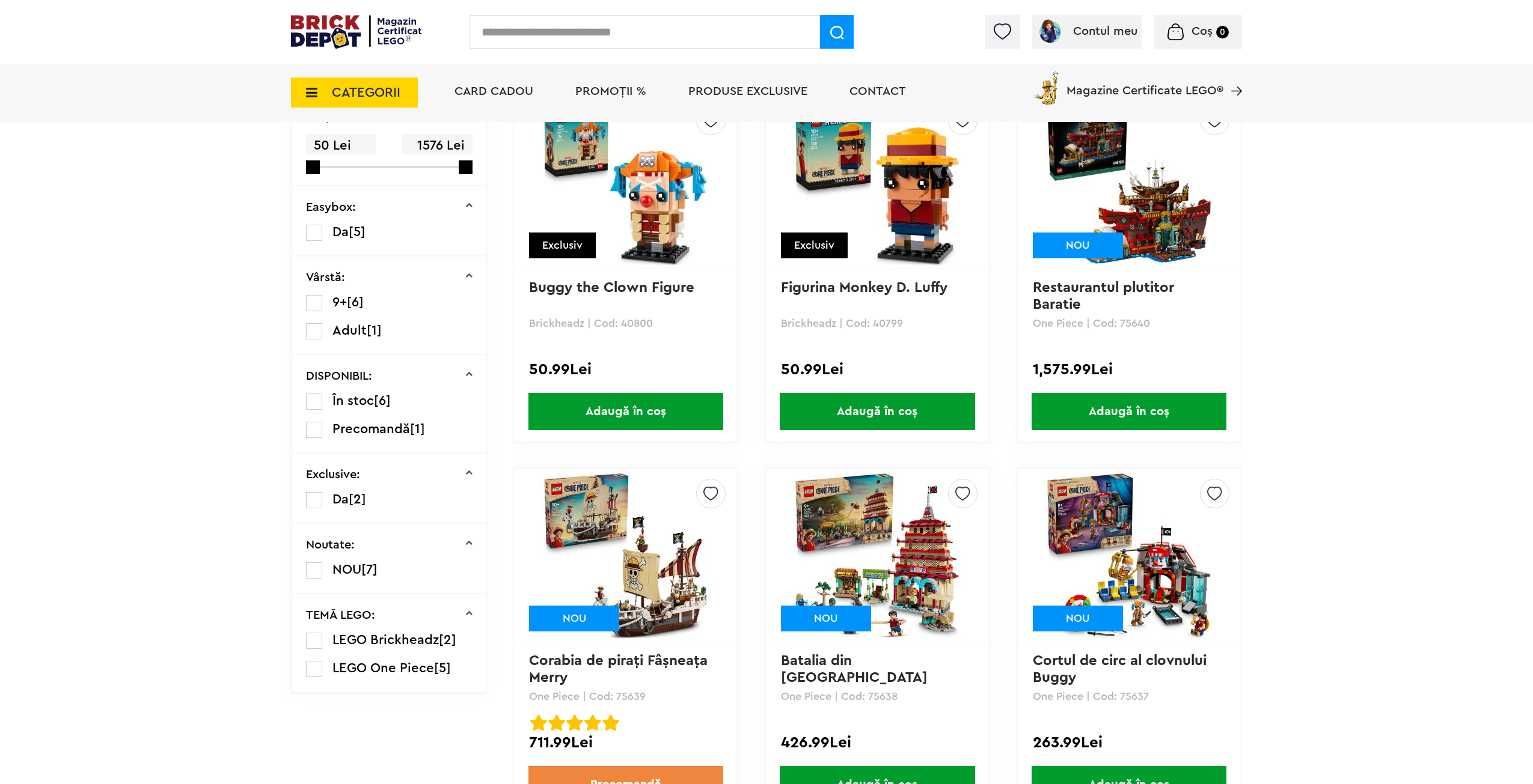
drag, startPoint x: 1378, startPoint y: 441, endPoint x: 1386, endPoint y: 483, distance: 42.8
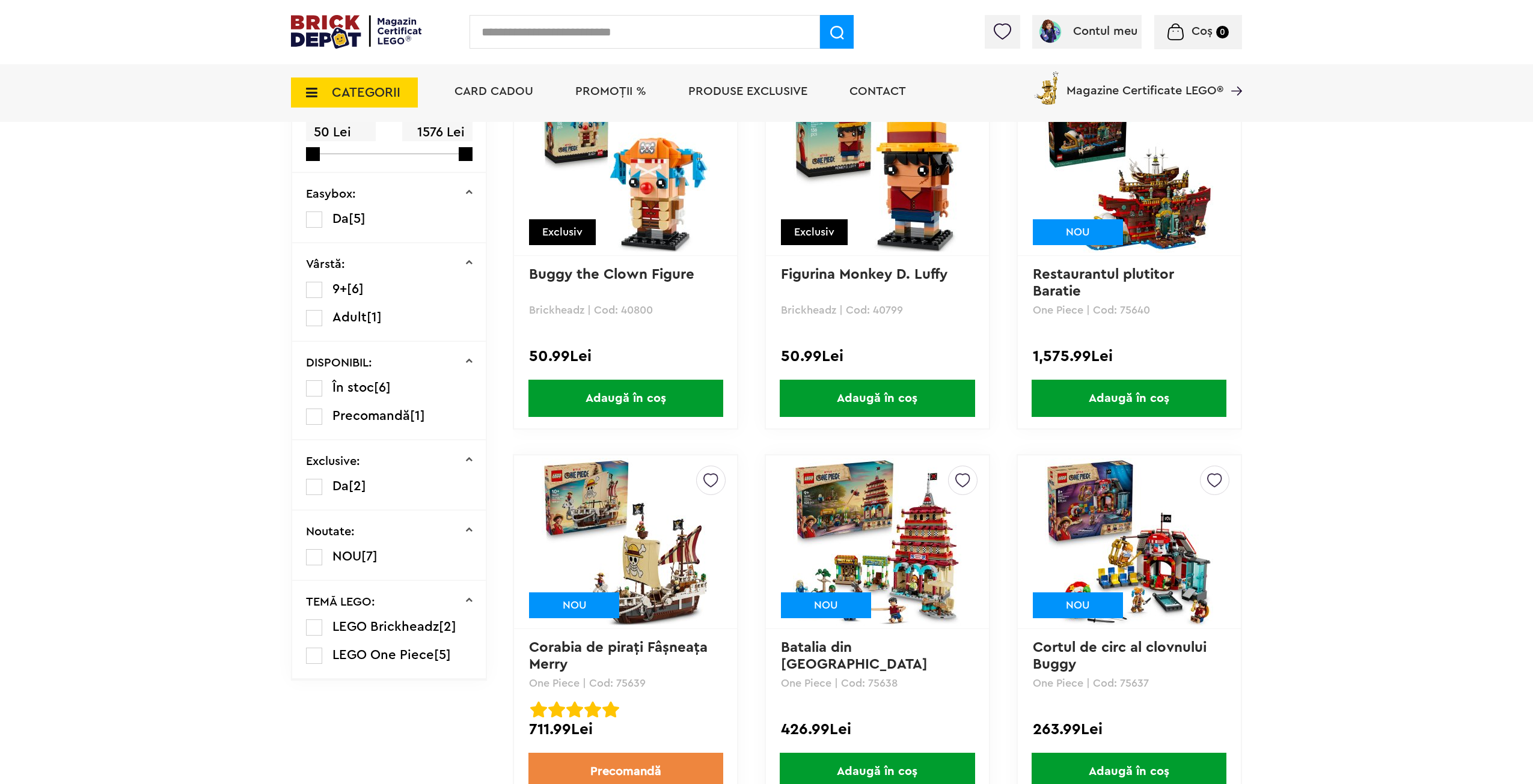
drag, startPoint x: 1494, startPoint y: 200, endPoint x: 1482, endPoint y: 181, distance: 22.5
click at [1494, 200] on div "Cadou VIP 40770 la achiziții LEGO [PERSON_NAME] de minim 445 lei! (1-30.9.2025)…" at bounding box center [766, 523] width 1533 height 1393
click at [341, 41] on img at bounding box center [357, 32] width 131 height 33
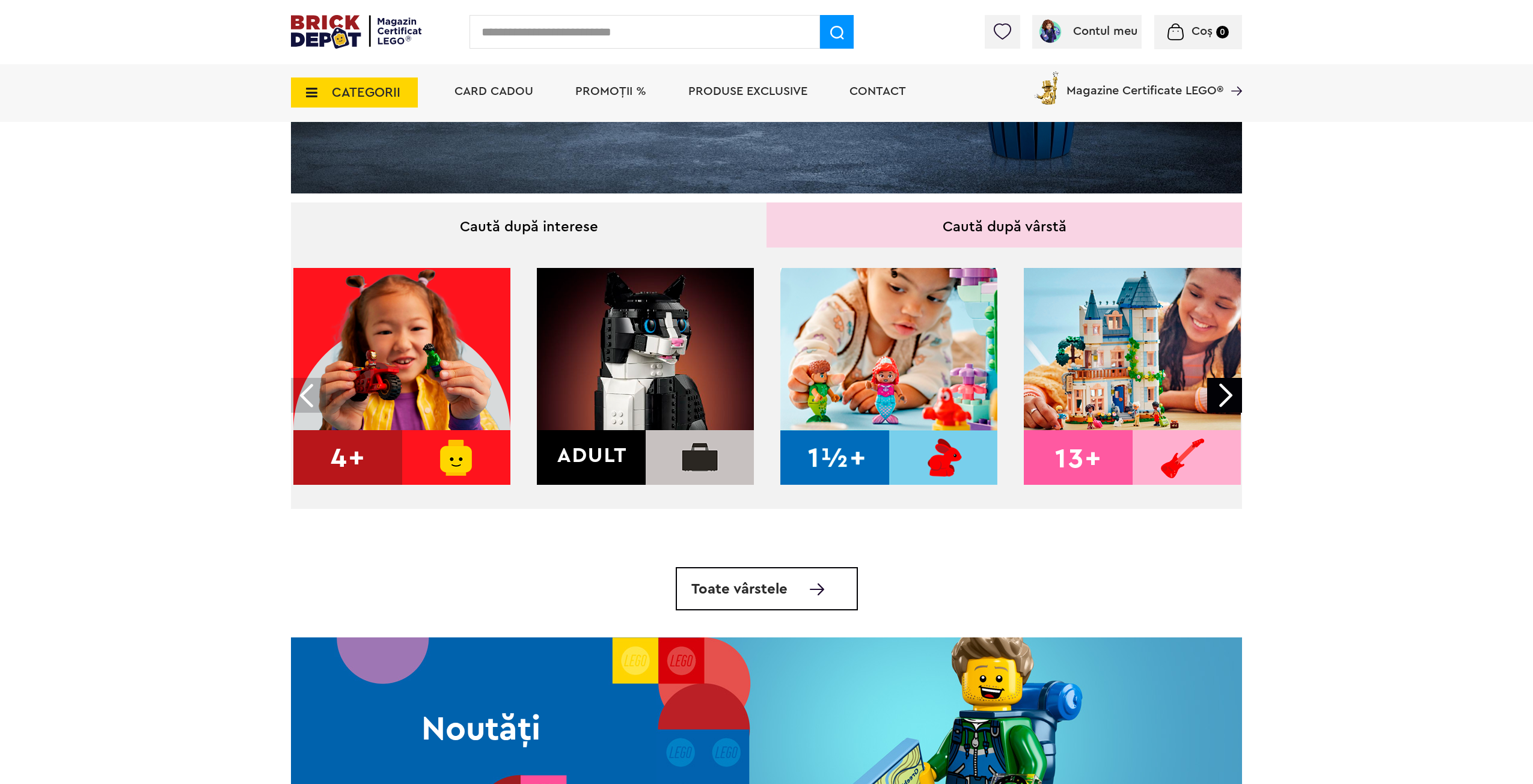
drag, startPoint x: 173, startPoint y: 152, endPoint x: 189, endPoint y: 208, distance: 58.2
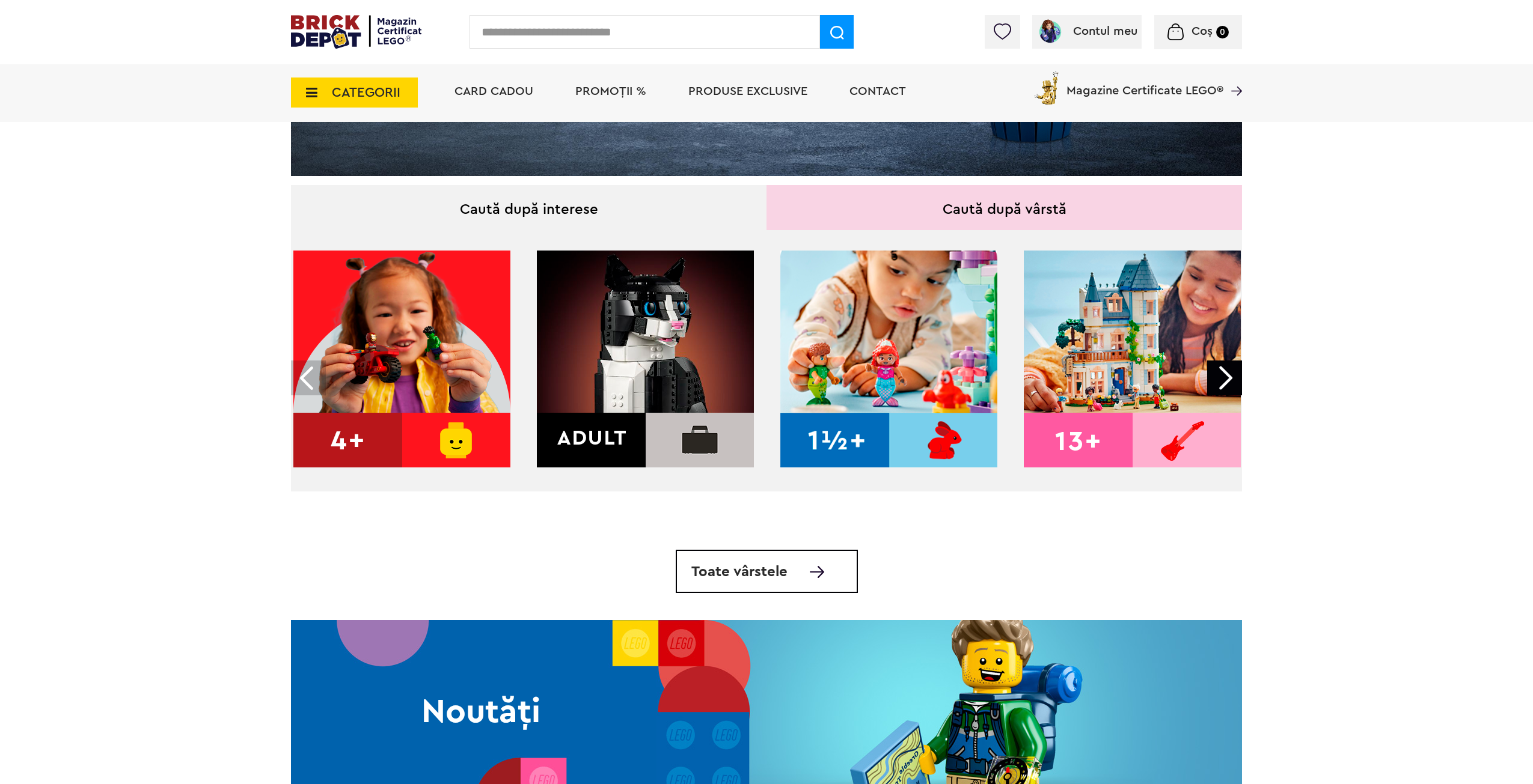
click at [1227, 376] on div at bounding box center [1224, 378] width 35 height 35
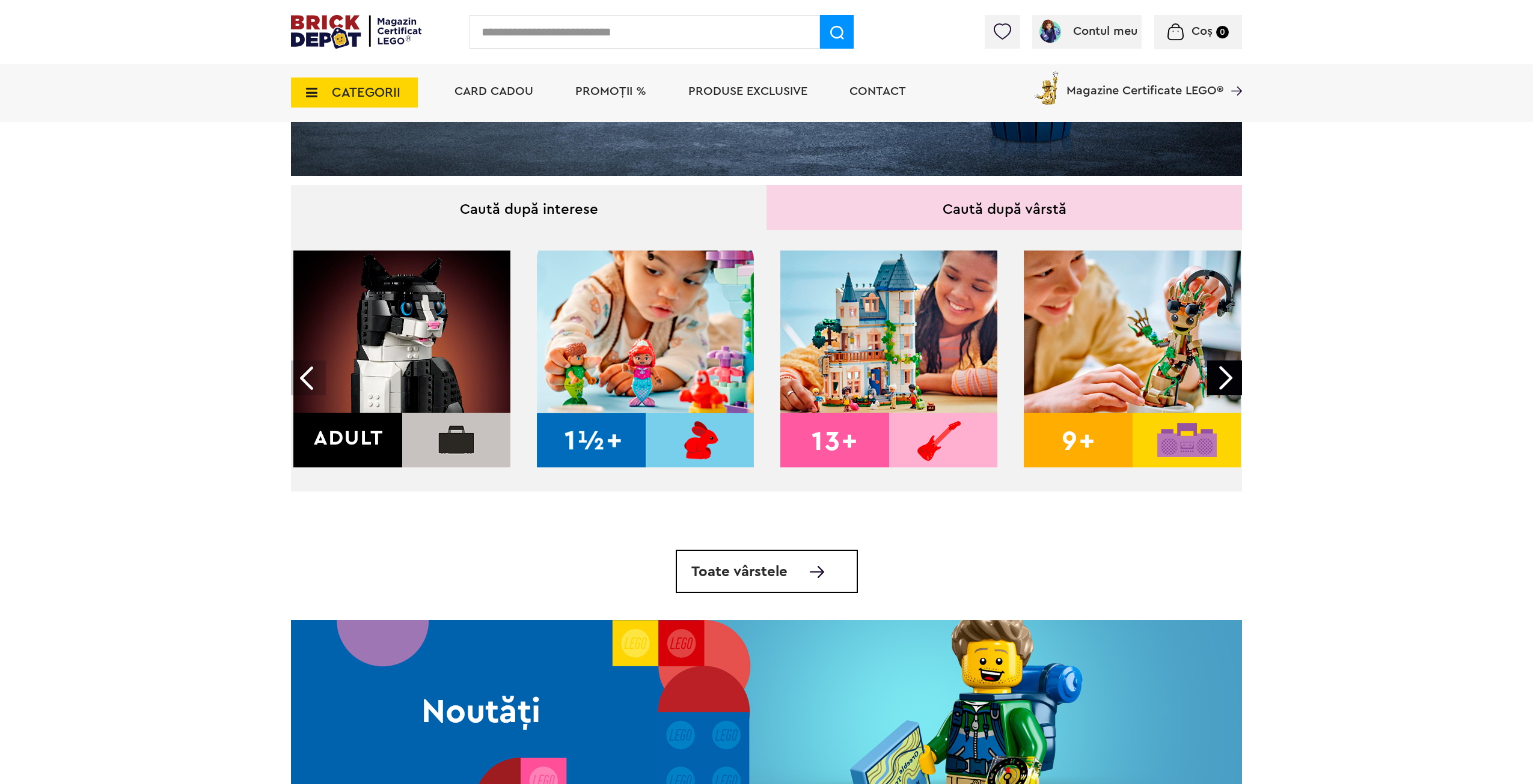
click at [1227, 376] on div at bounding box center [1224, 378] width 35 height 35
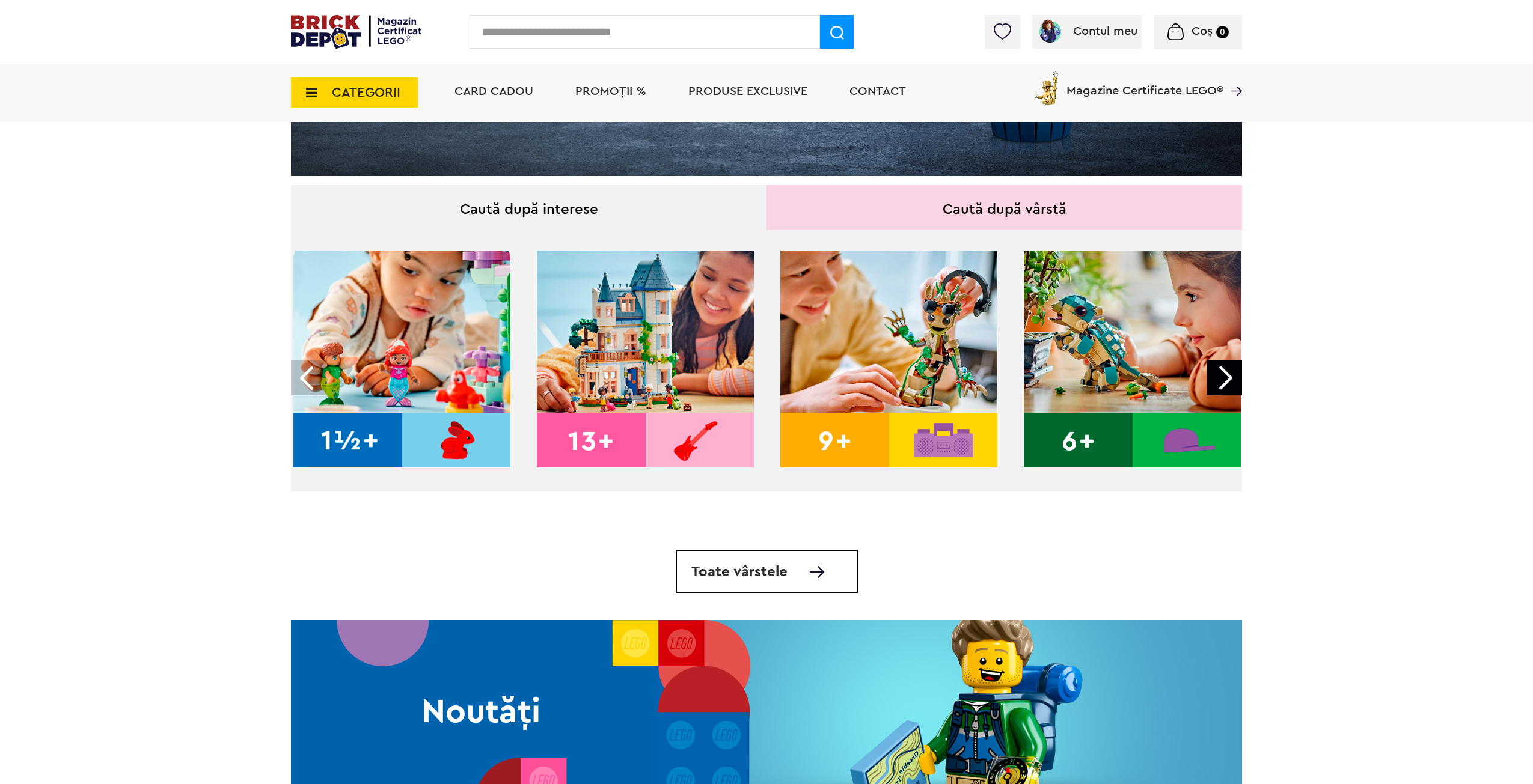
click at [1227, 376] on div at bounding box center [1224, 378] width 35 height 35
click at [1218, 387] on div at bounding box center [1224, 378] width 35 height 35
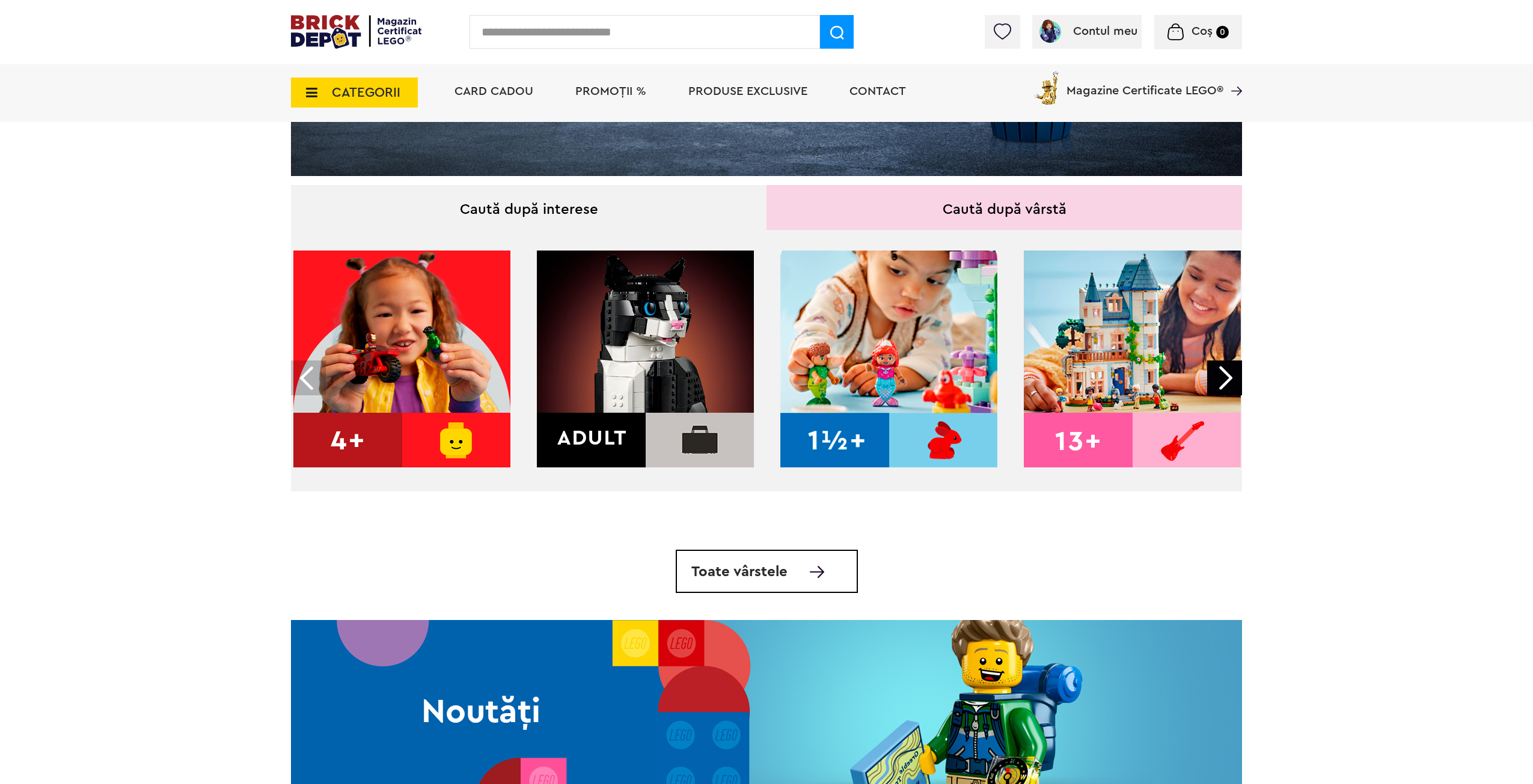
click at [642, 409] on img at bounding box center [645, 359] width 217 height 217
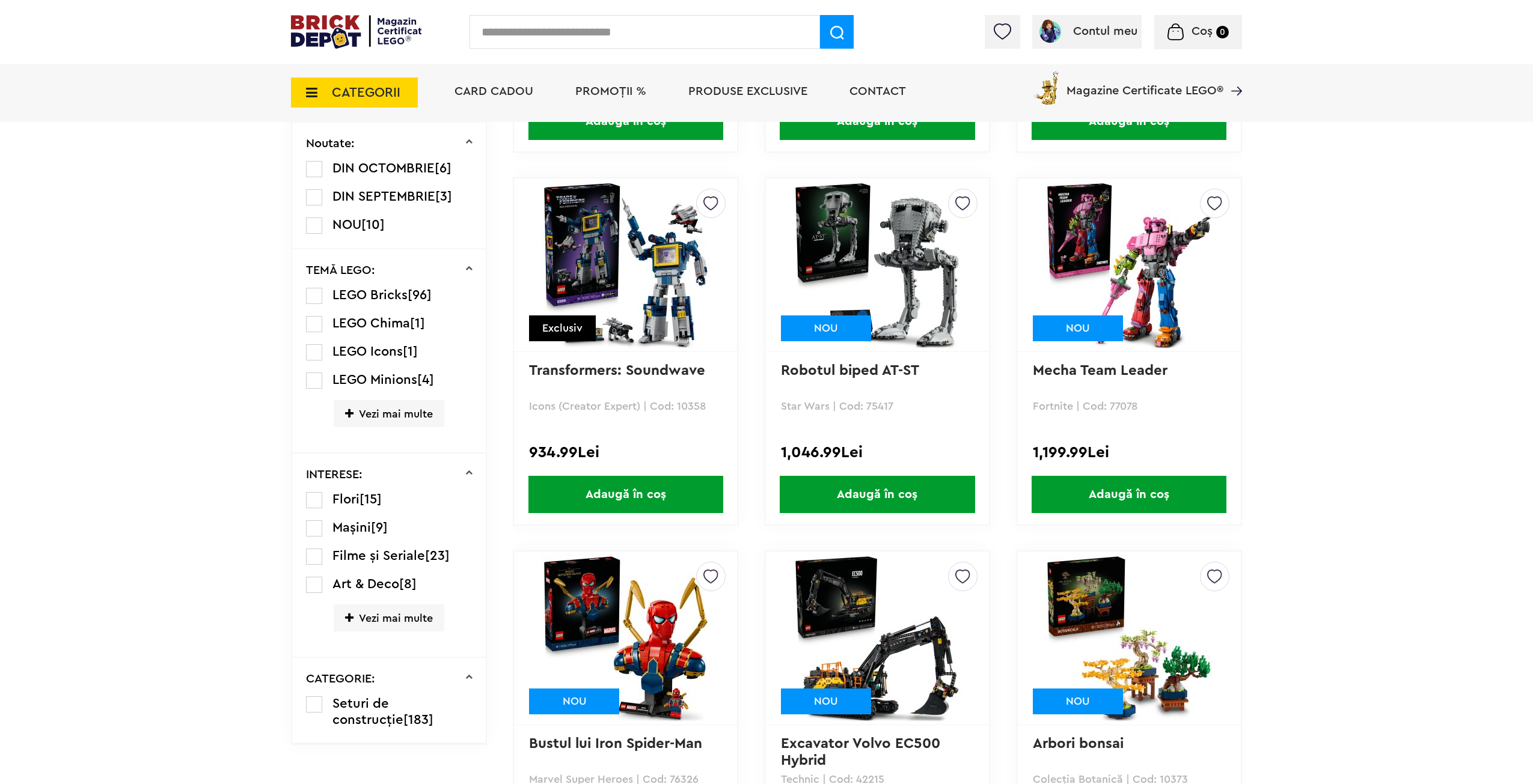
scroll to position [844, 0]
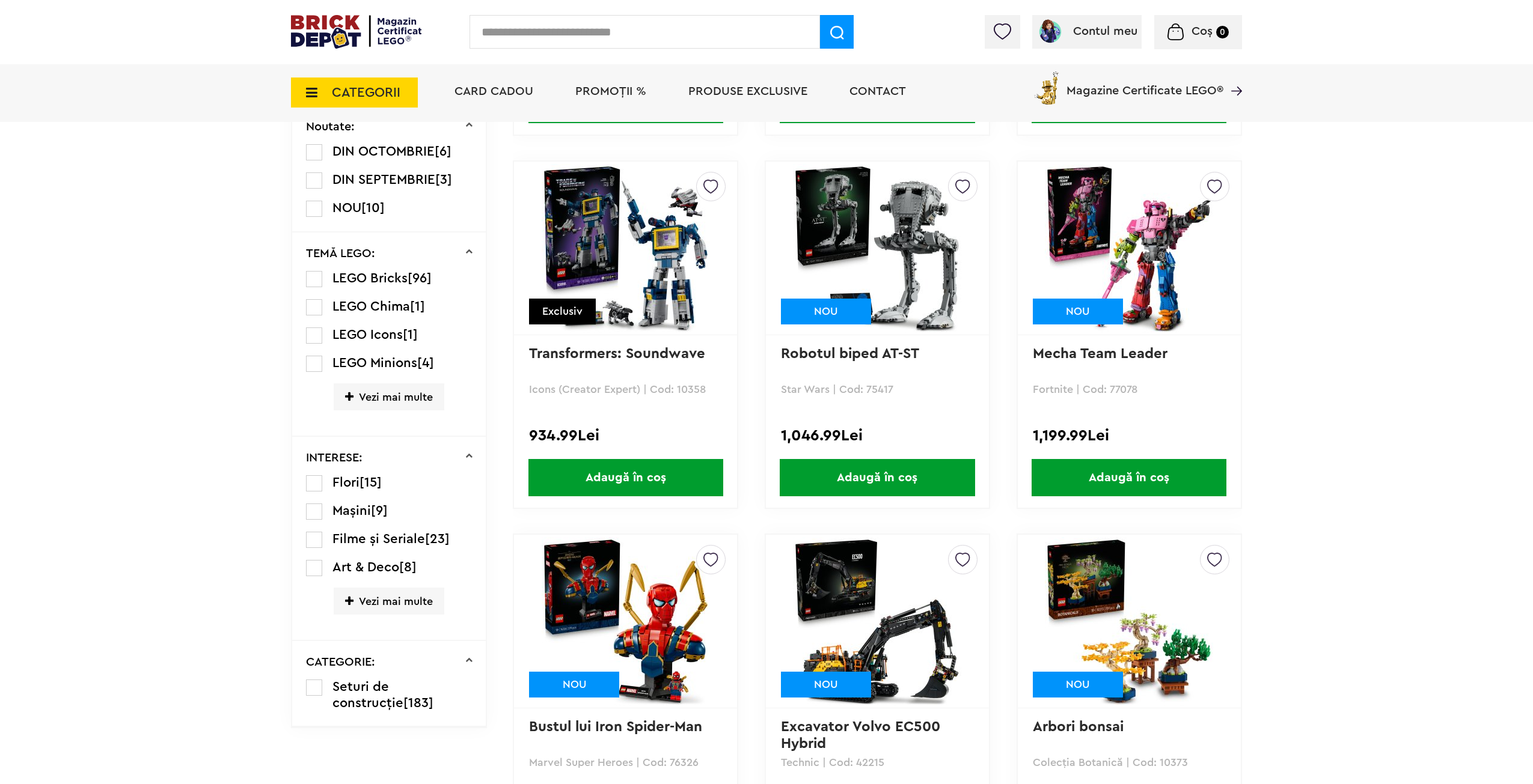
drag, startPoint x: 1296, startPoint y: 336, endPoint x: 1304, endPoint y: 369, distance: 34.0
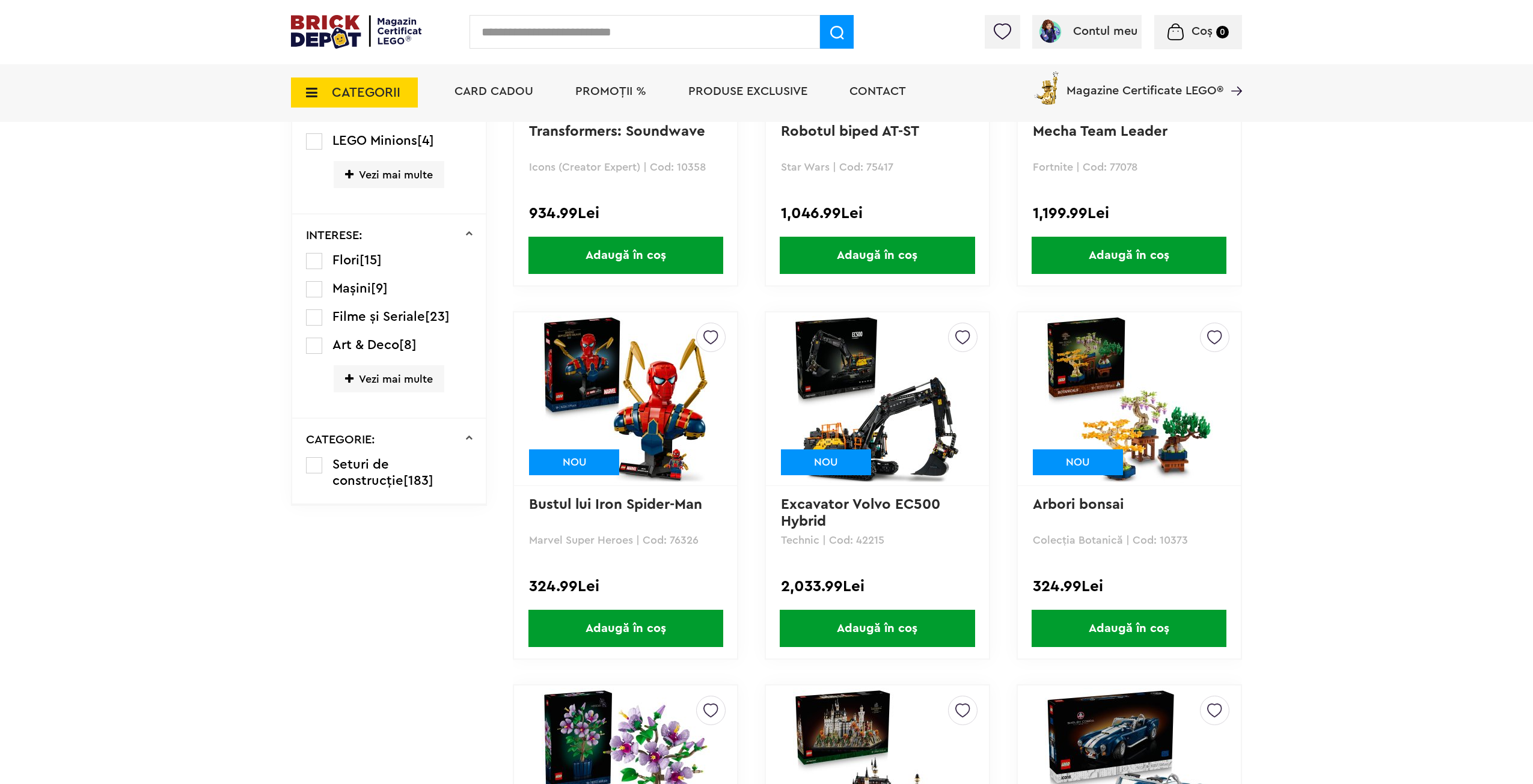
drag, startPoint x: 1312, startPoint y: 342, endPoint x: 1318, endPoint y: 401, distance: 59.3
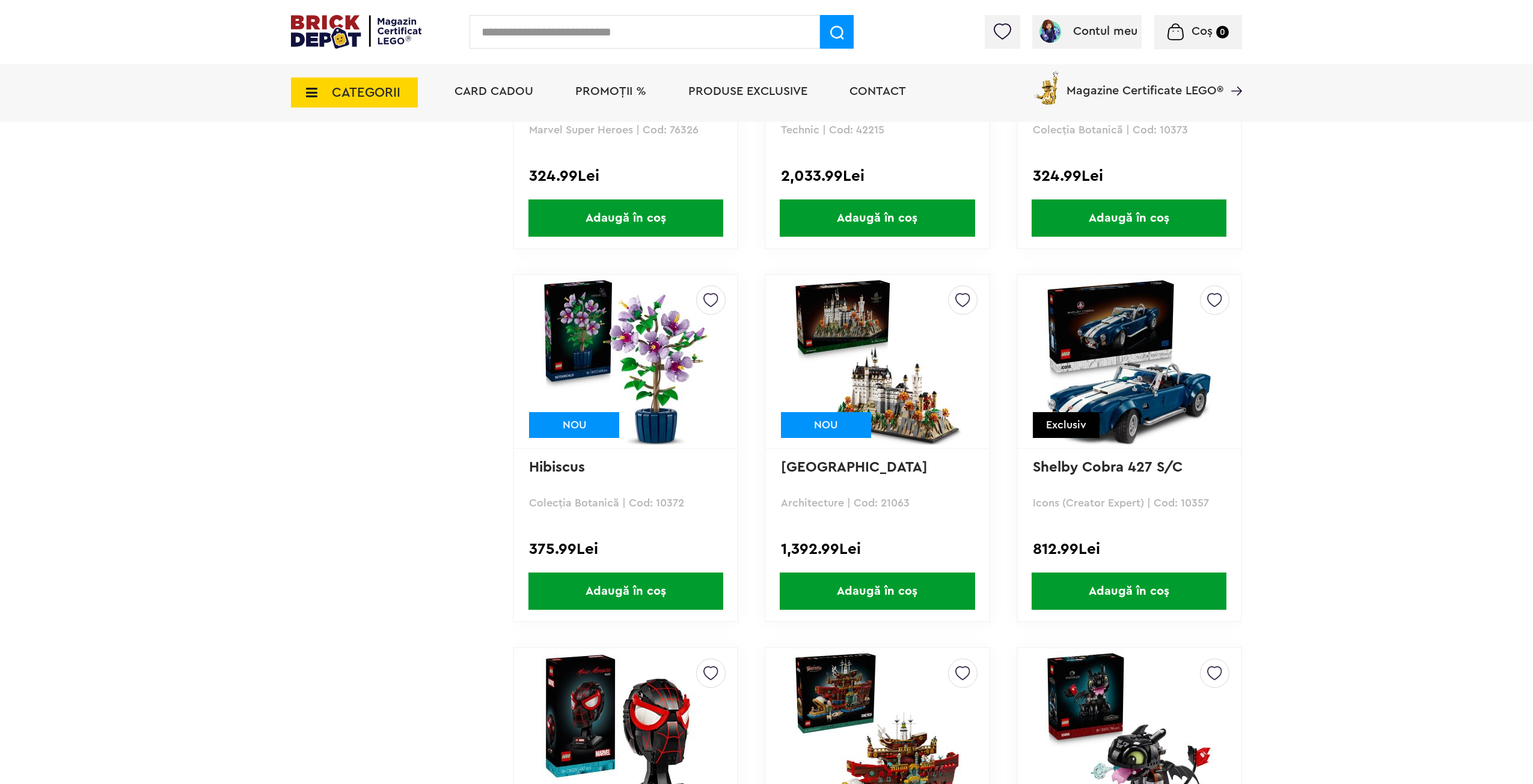
drag, startPoint x: 1320, startPoint y: 399, endPoint x: 1325, endPoint y: 434, distance: 35.4
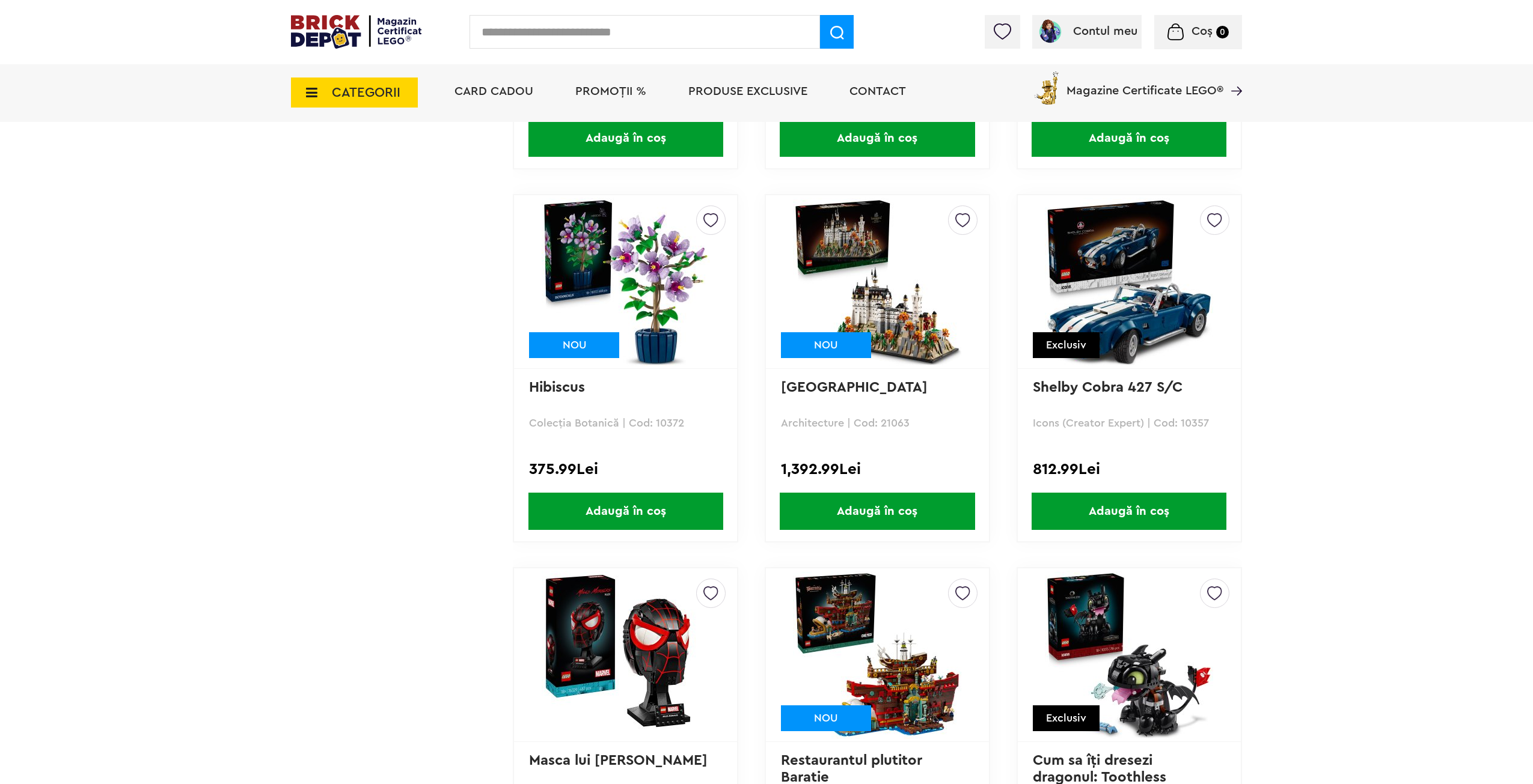
scroll to position [1797, 0]
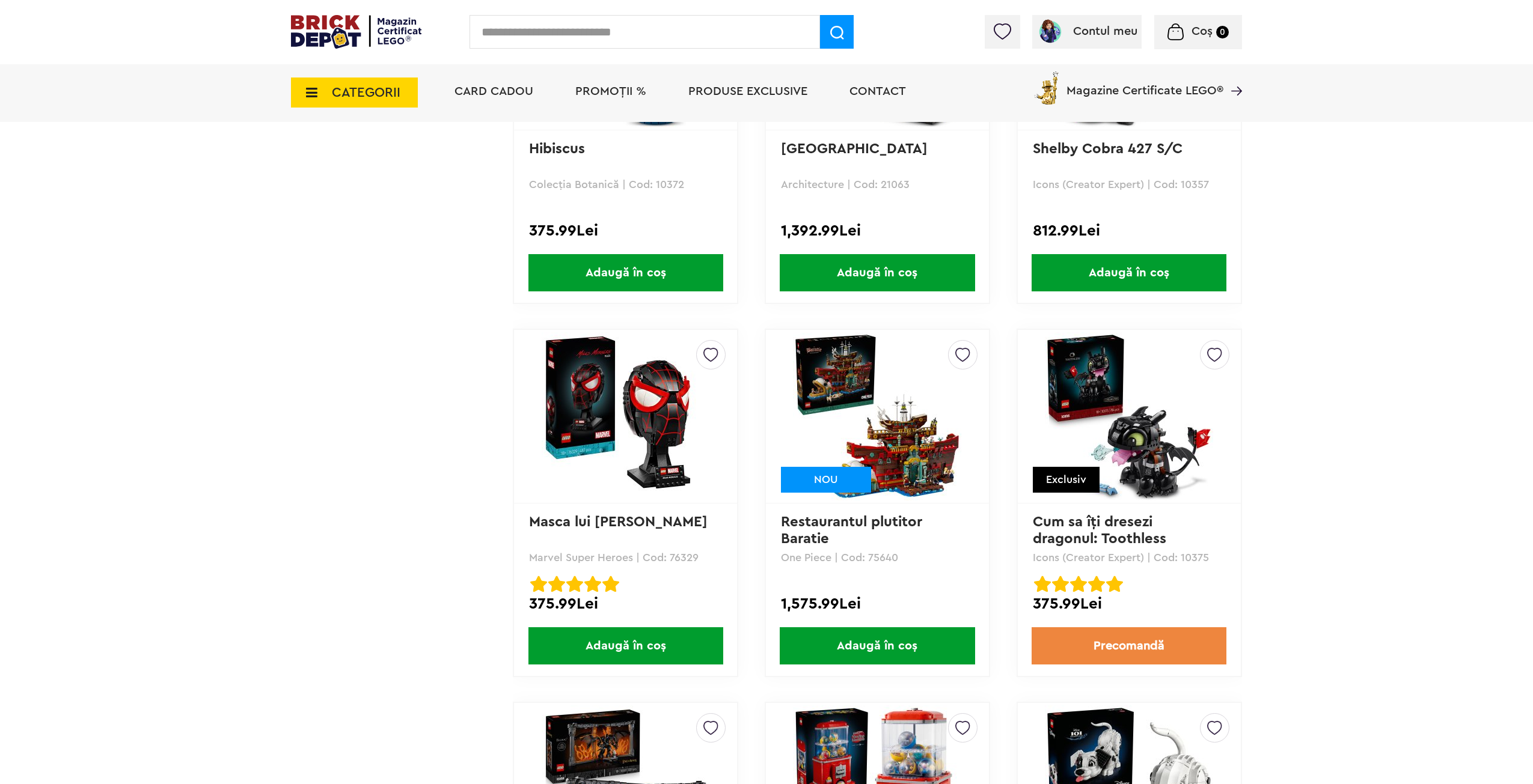
drag, startPoint x: 1320, startPoint y: 505, endPoint x: 1323, endPoint y: 526, distance: 21.2
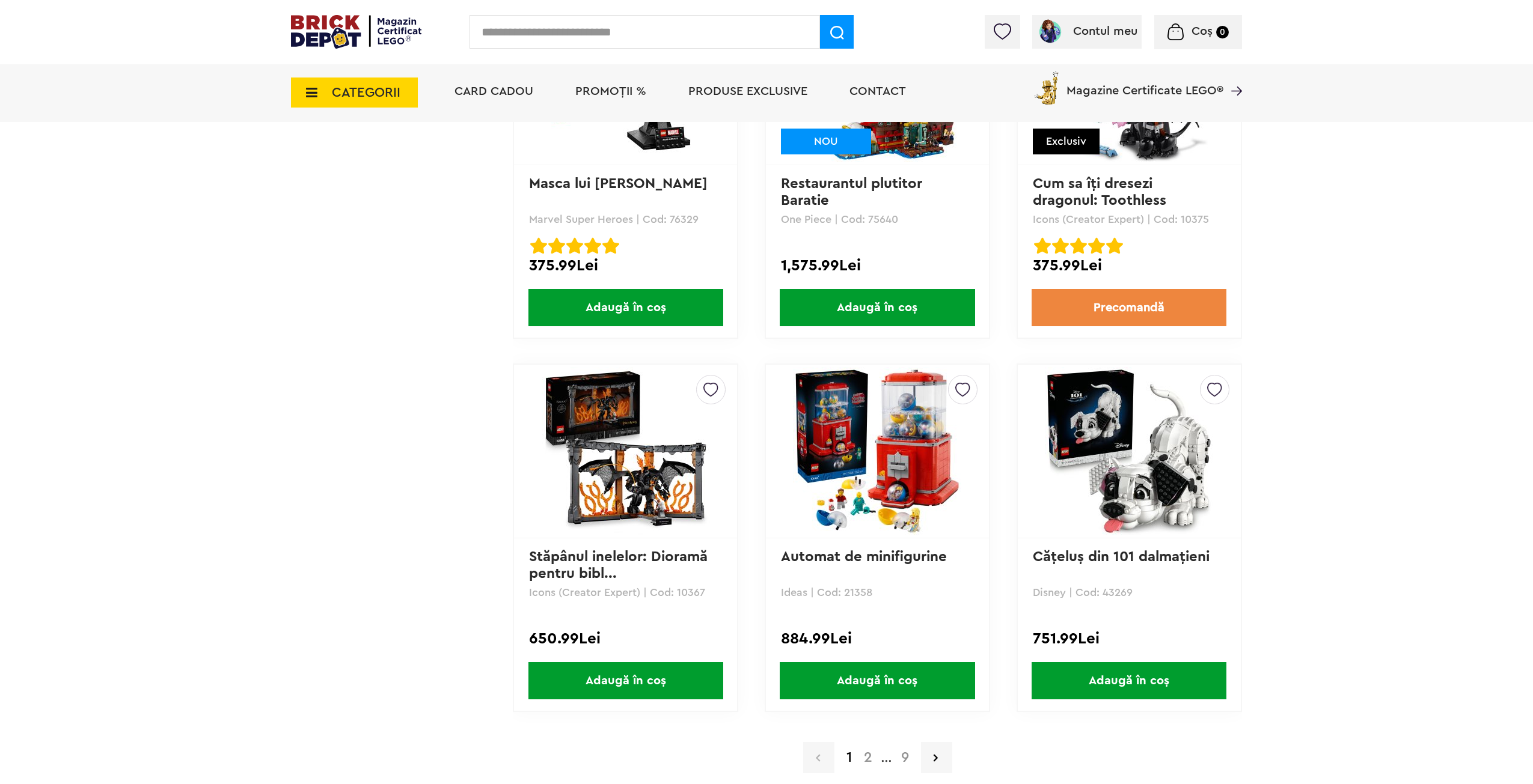
scroll to position [2358, 0]
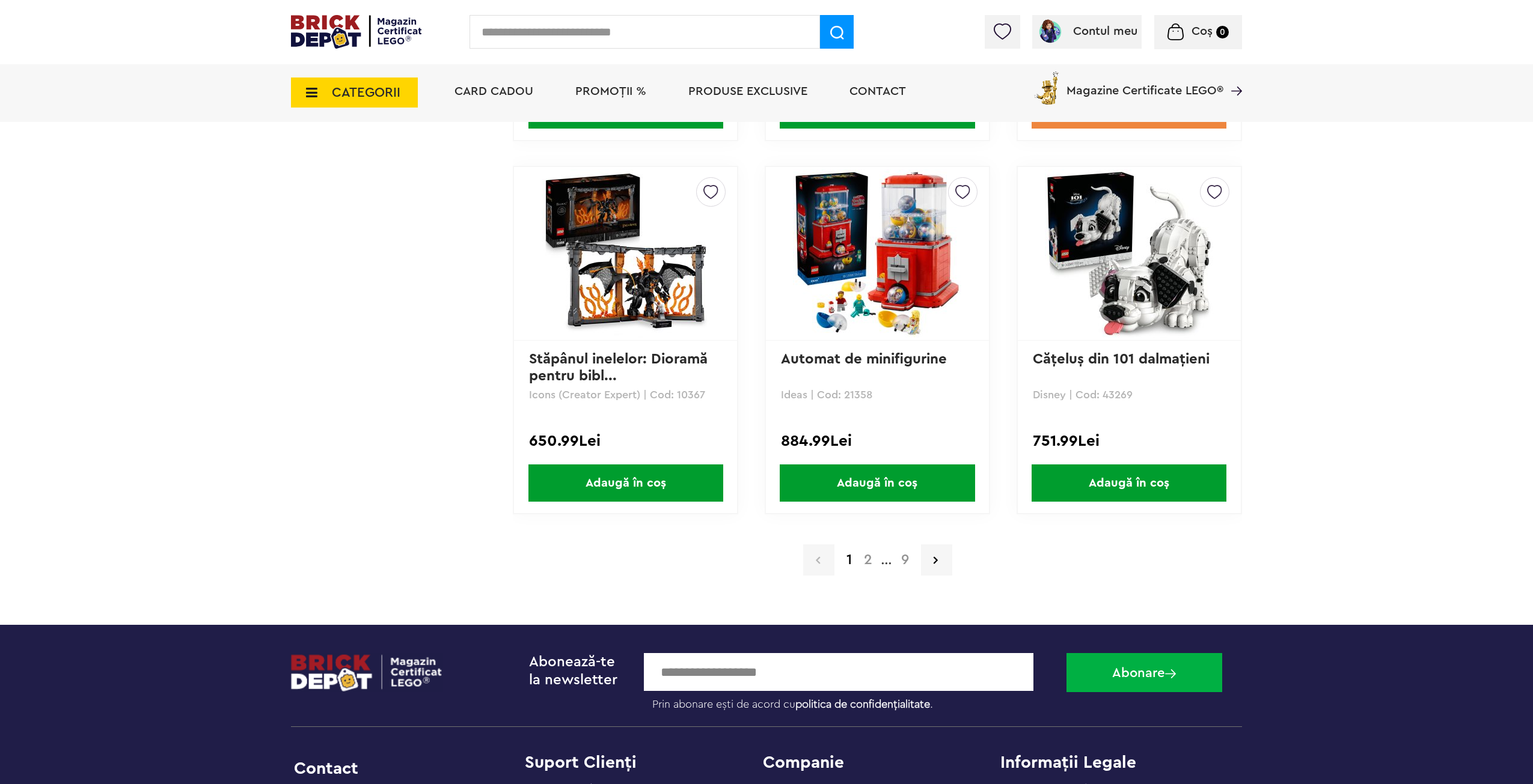
drag, startPoint x: 404, startPoint y: 518, endPoint x: 426, endPoint y: 592, distance: 77.2
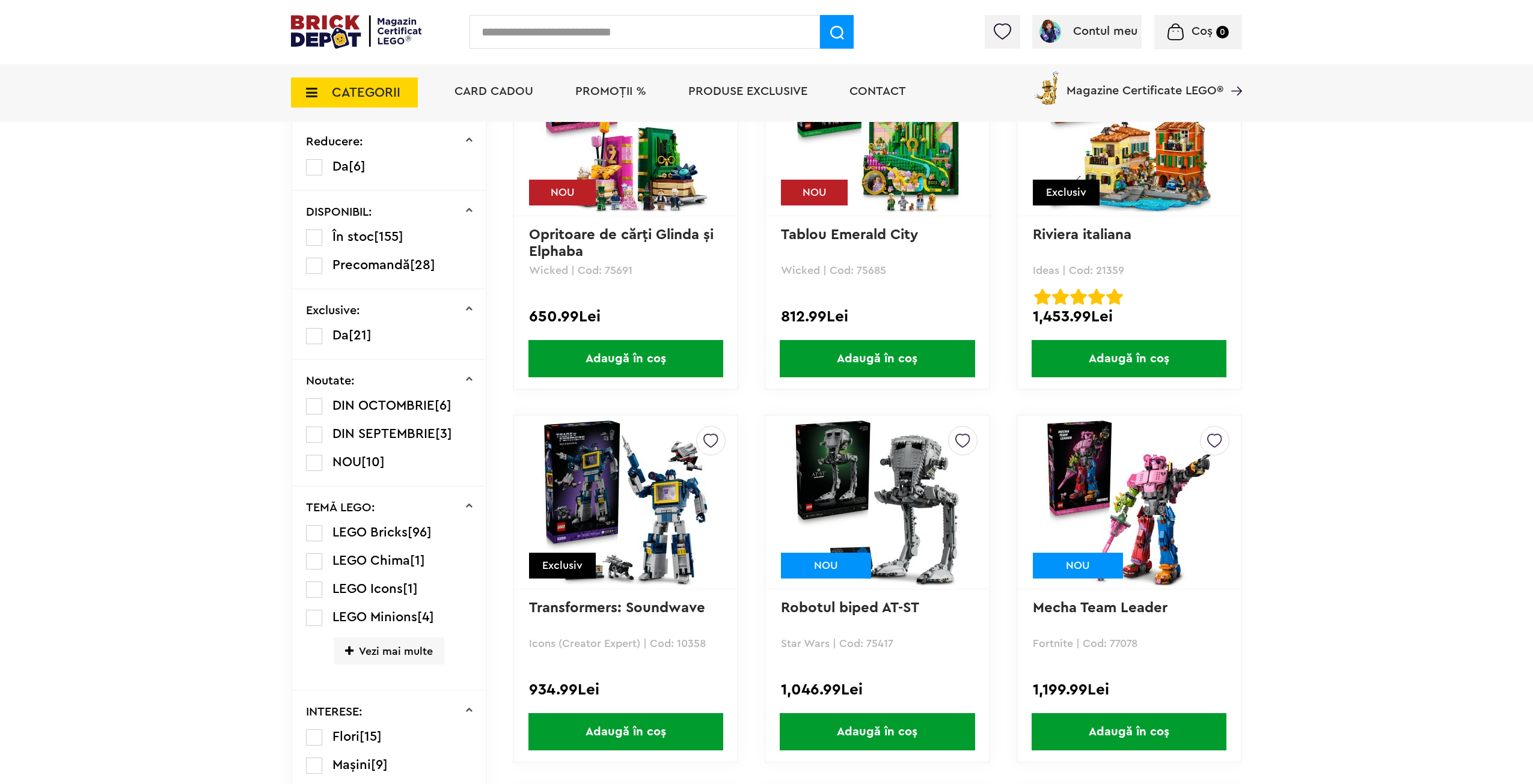
scroll to position [0, 0]
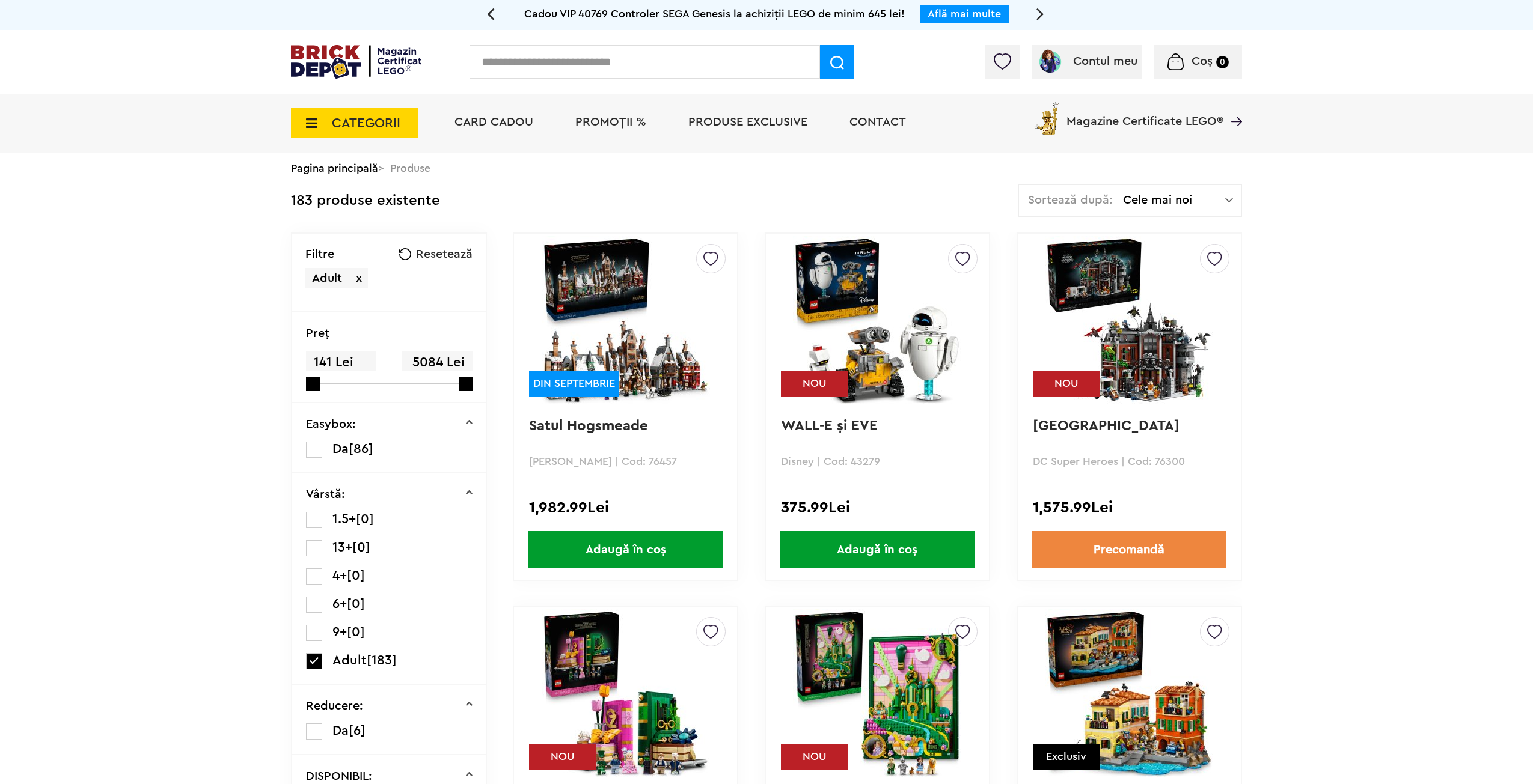
drag, startPoint x: 1344, startPoint y: 538, endPoint x: 1245, endPoint y: 340, distance: 221.4
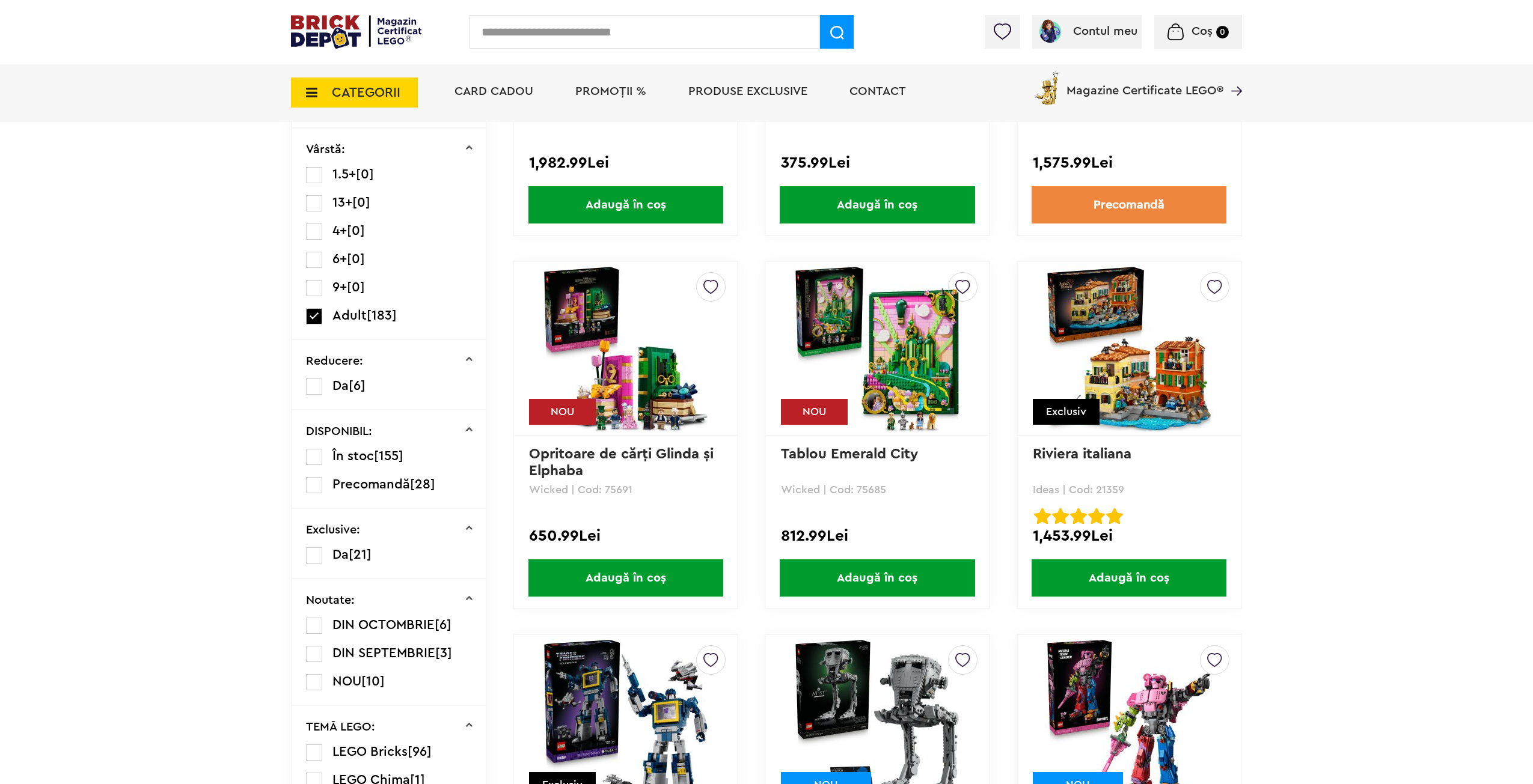
scroll to position [821, 0]
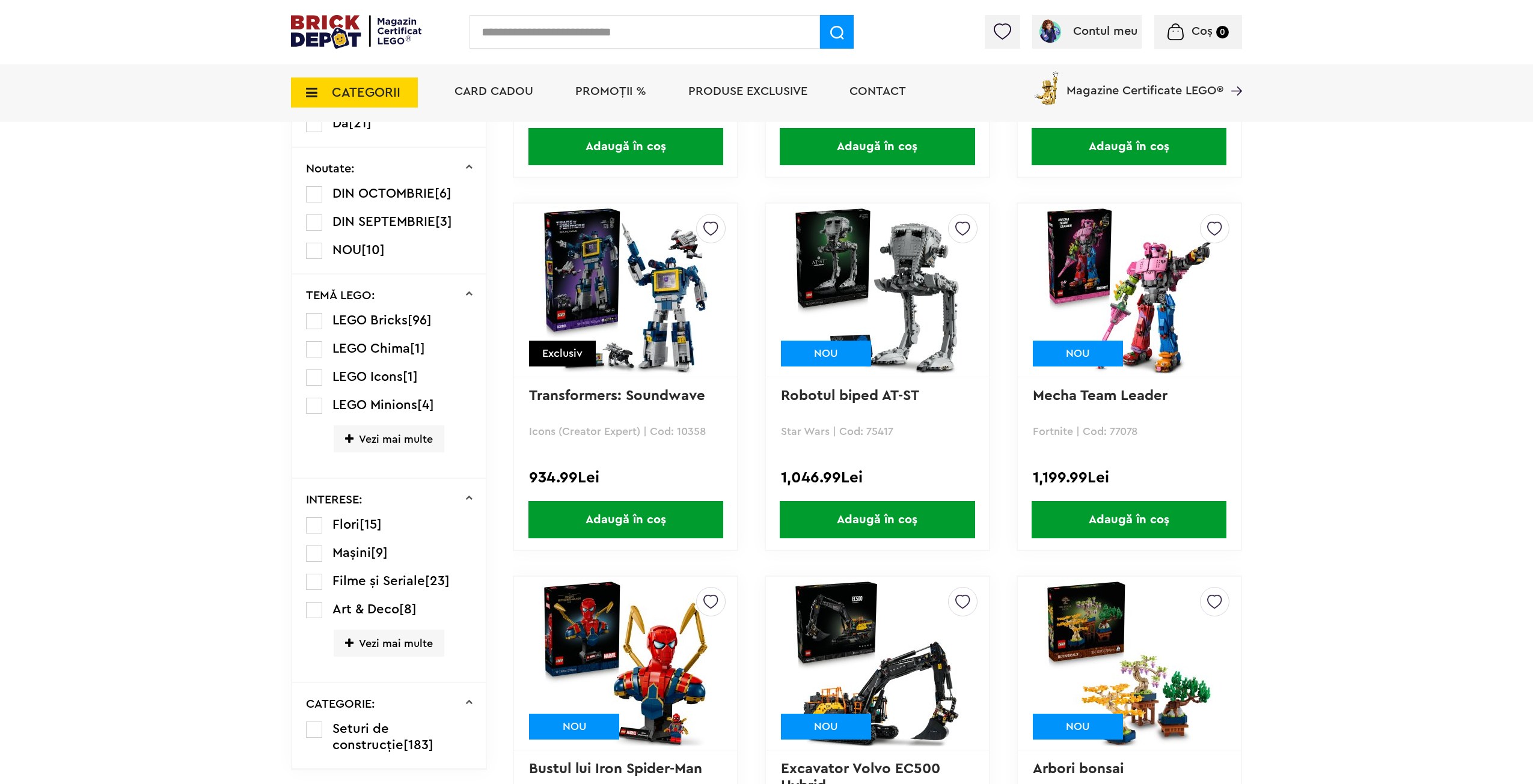
drag, startPoint x: 1325, startPoint y: 324, endPoint x: 1333, endPoint y: 439, distance: 115.3
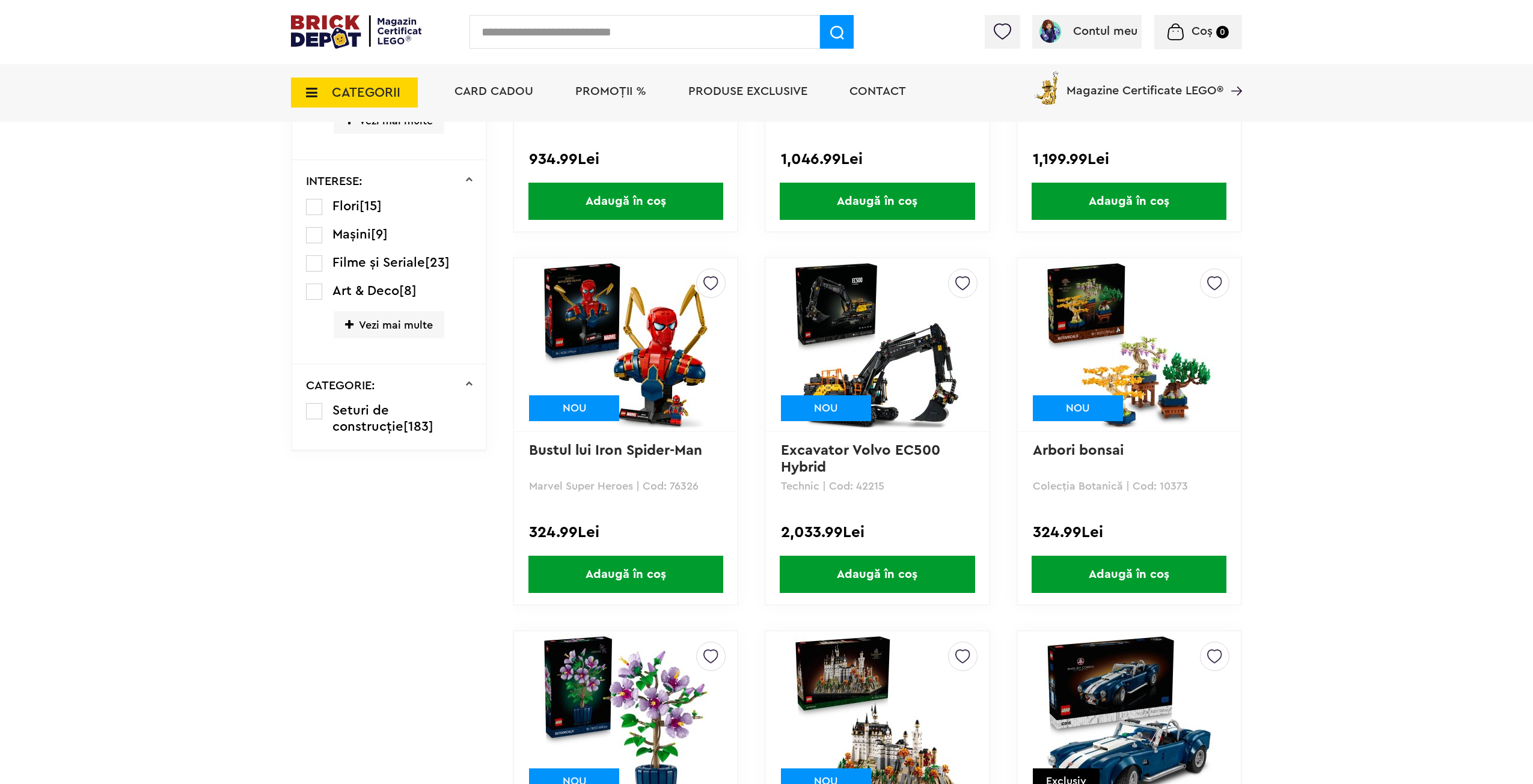
drag, startPoint x: 1325, startPoint y: 381, endPoint x: 1337, endPoint y: 467, distance: 86.8
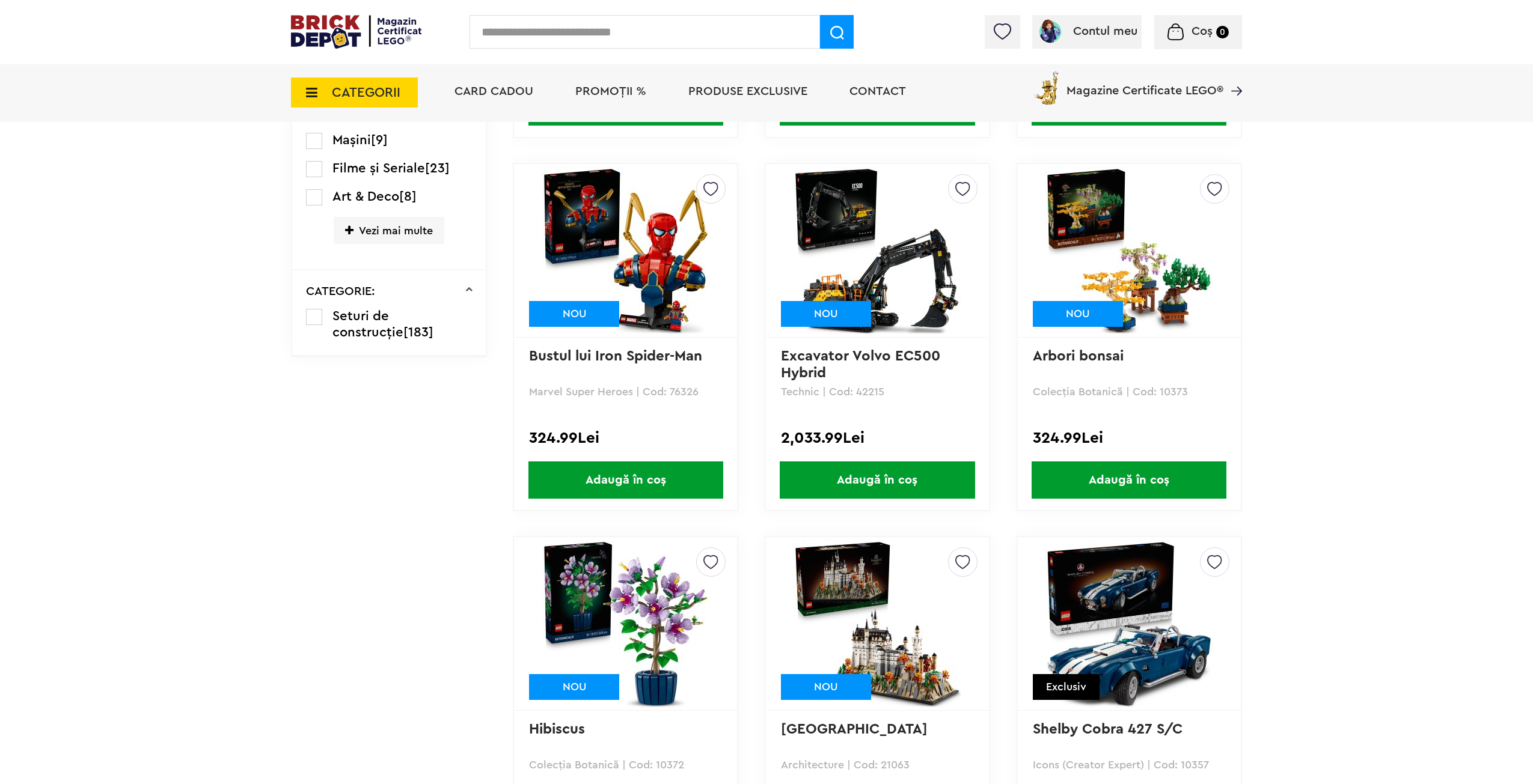
drag, startPoint x: 1381, startPoint y: 496, endPoint x: 1387, endPoint y: 520, distance: 24.7
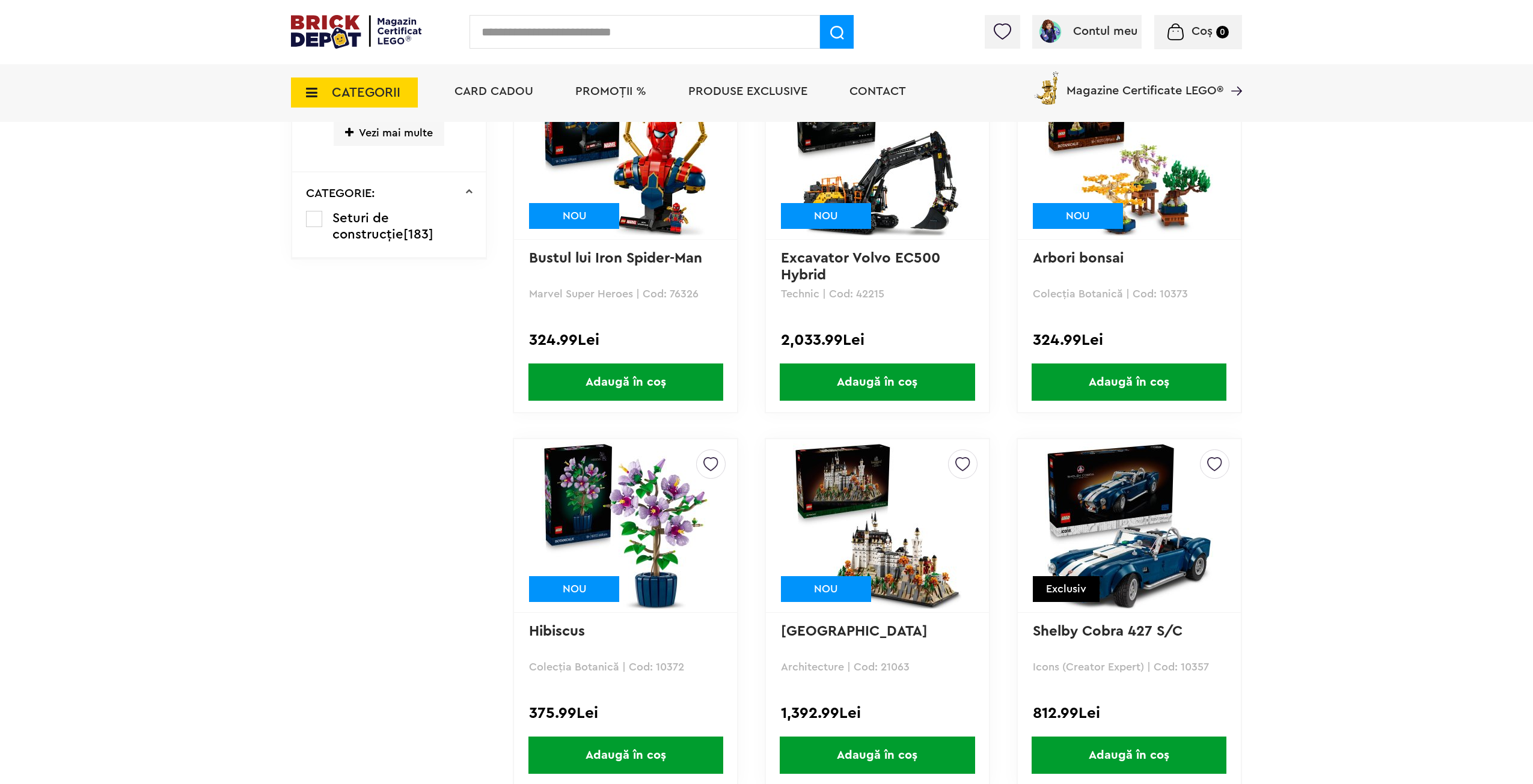
click at [1151, 533] on img at bounding box center [1129, 526] width 168 height 168
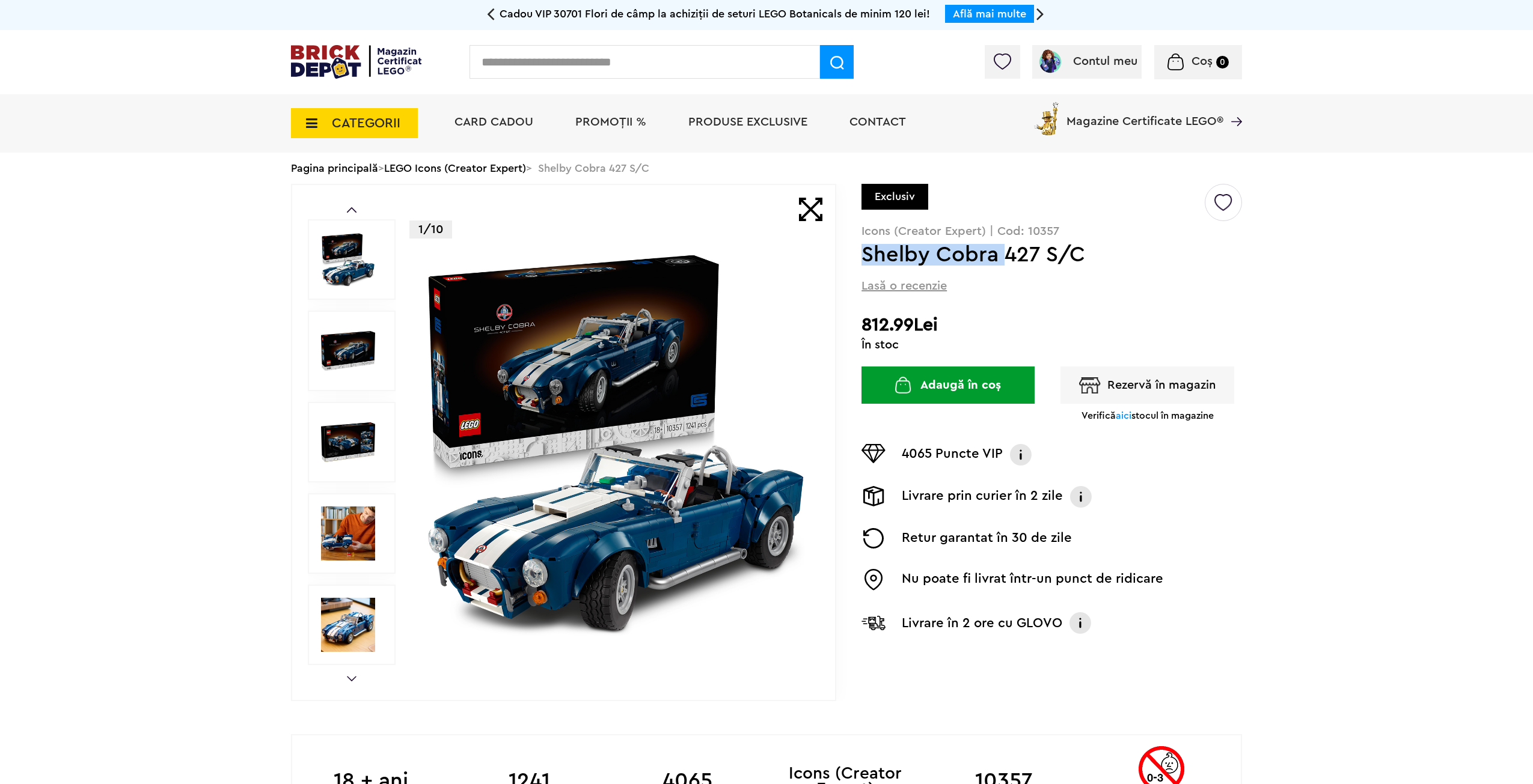
drag, startPoint x: 866, startPoint y: 252, endPoint x: 1003, endPoint y: 259, distance: 137.2
click at [1003, 259] on h1 "Shelby Cobra 427 S/C" at bounding box center [1032, 255] width 341 height 22
click at [1147, 291] on div "Lasă o recenzie" at bounding box center [1052, 285] width 381 height 14
click at [627, 545] on img at bounding box center [615, 442] width 387 height 387
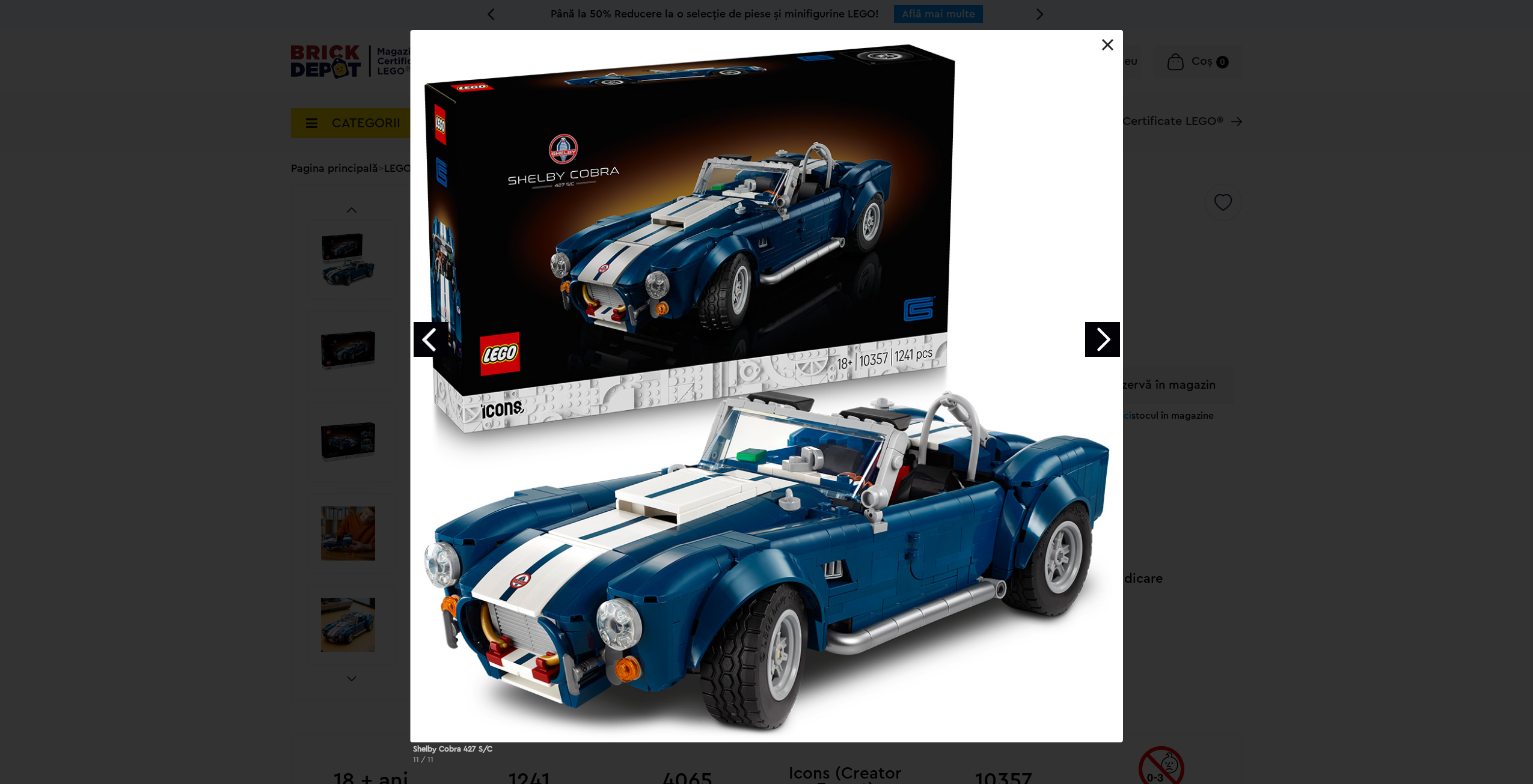
click at [1395, 579] on div "Shelby Cobra 427 S/C 11 / 11" at bounding box center [766, 401] width 1533 height 743
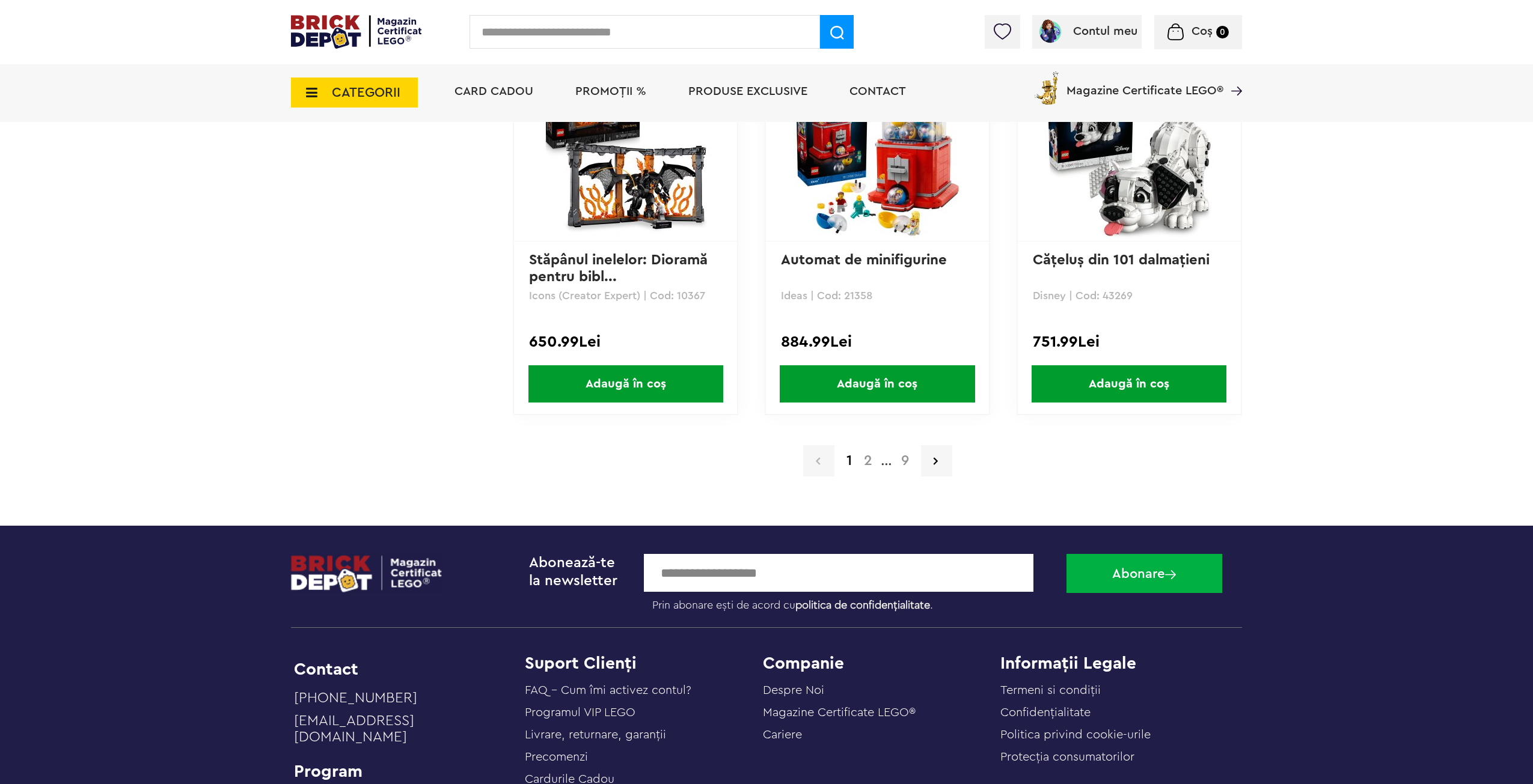
drag, startPoint x: 1344, startPoint y: 314, endPoint x: 1362, endPoint y: 362, distance: 51.3
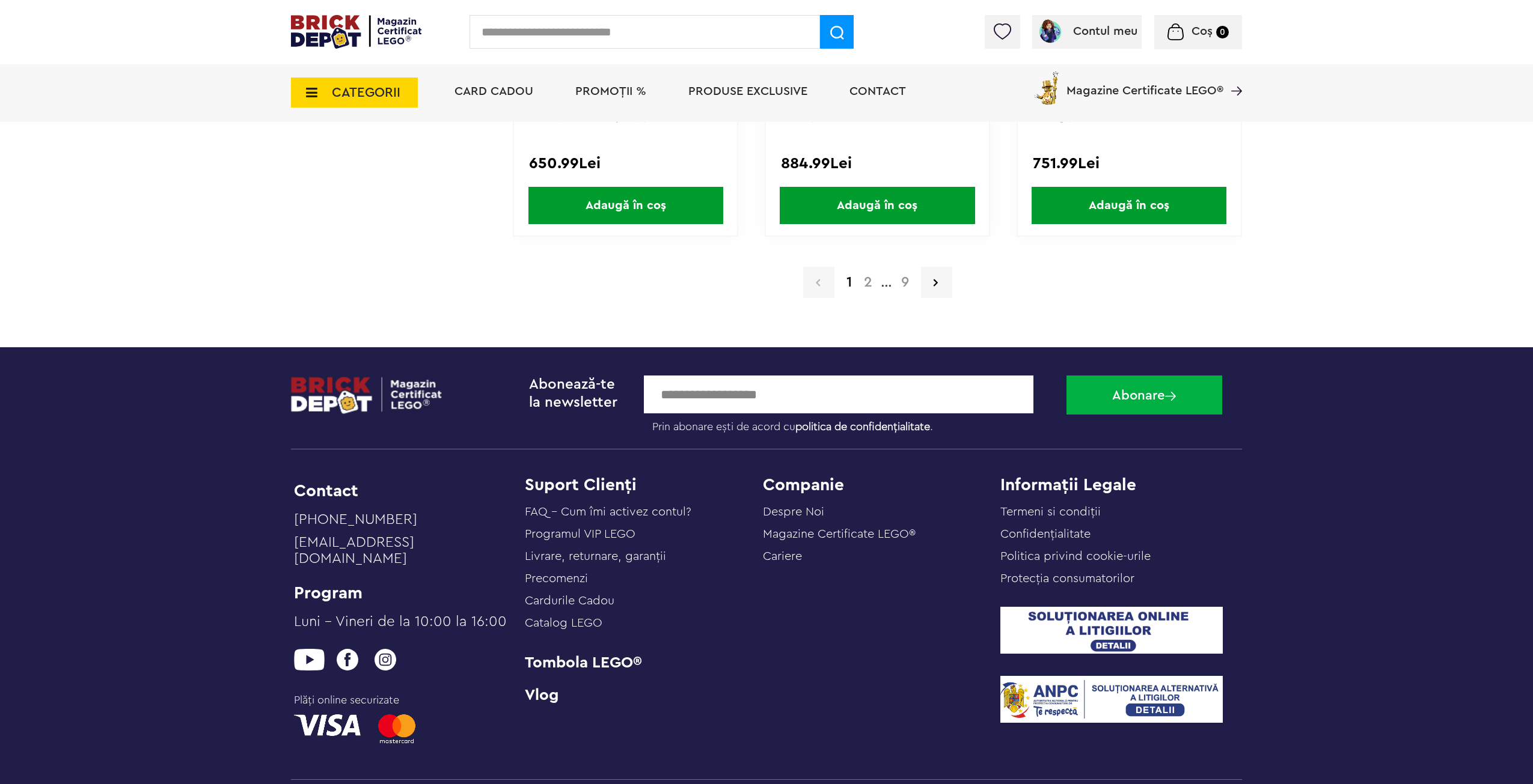
click at [868, 287] on a=Adult&order=1&page=2"] "2" at bounding box center [868, 282] width 20 height 15
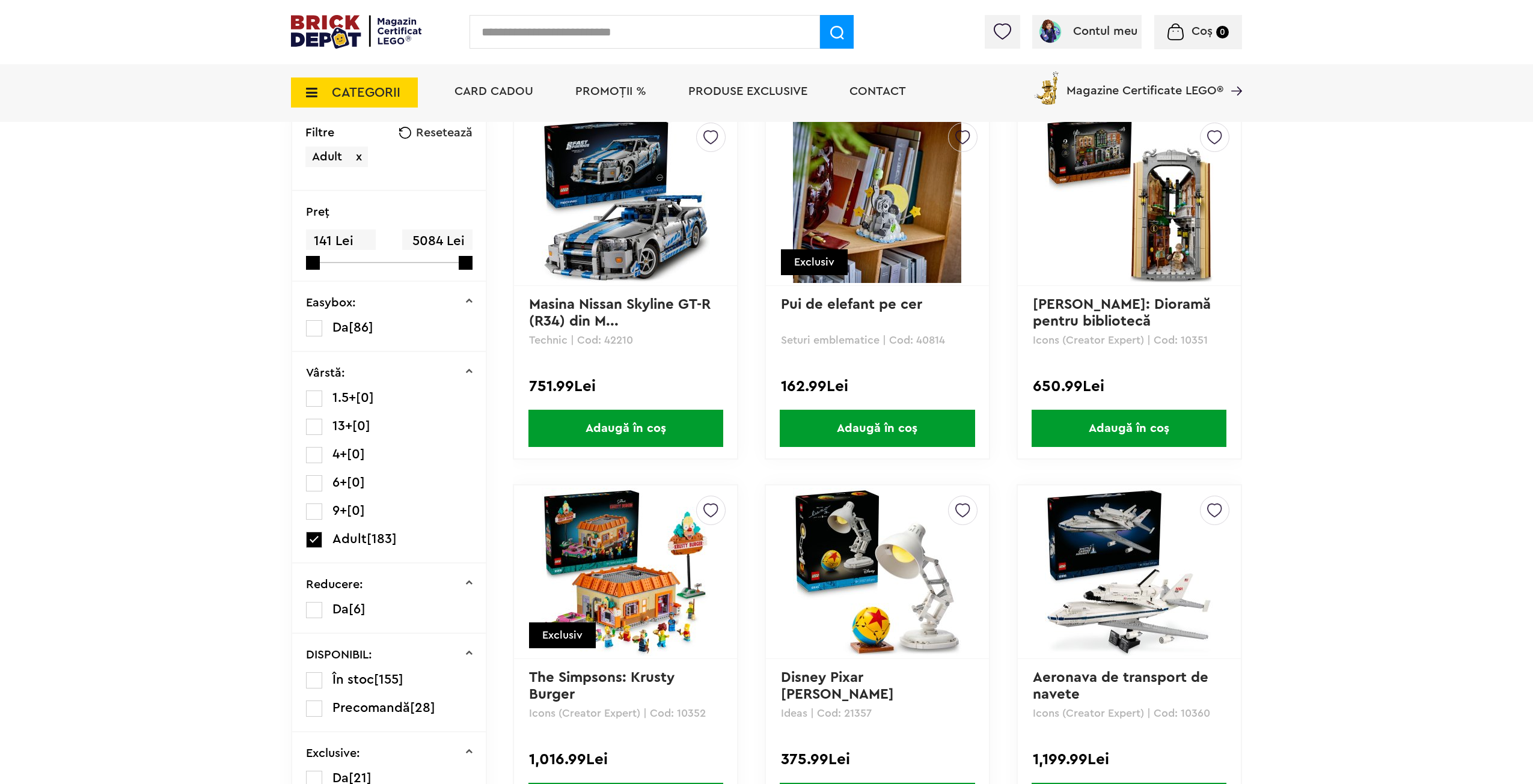
scroll to position [230, 0]
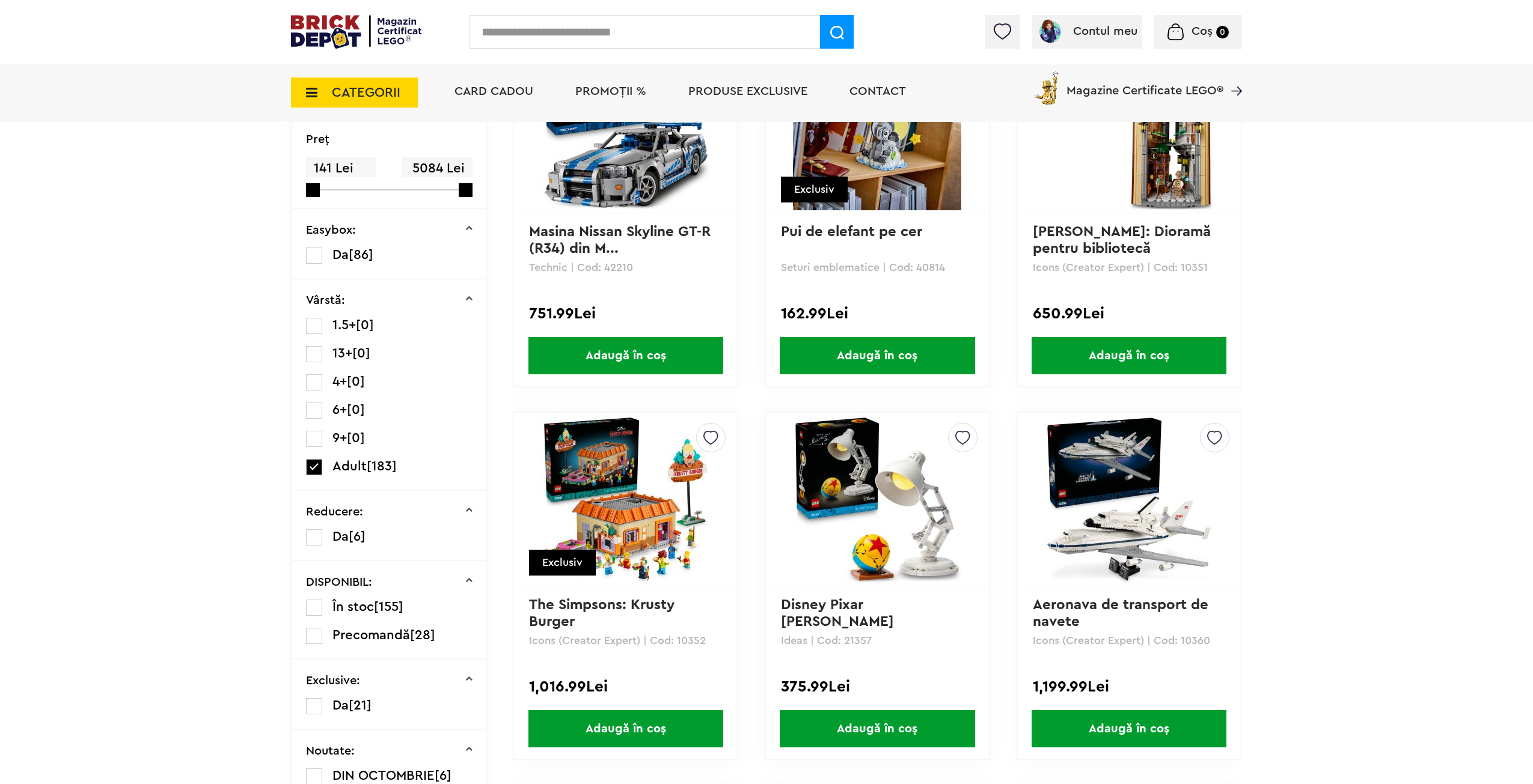
drag, startPoint x: 1330, startPoint y: 324, endPoint x: 1333, endPoint y: 343, distance: 19.2
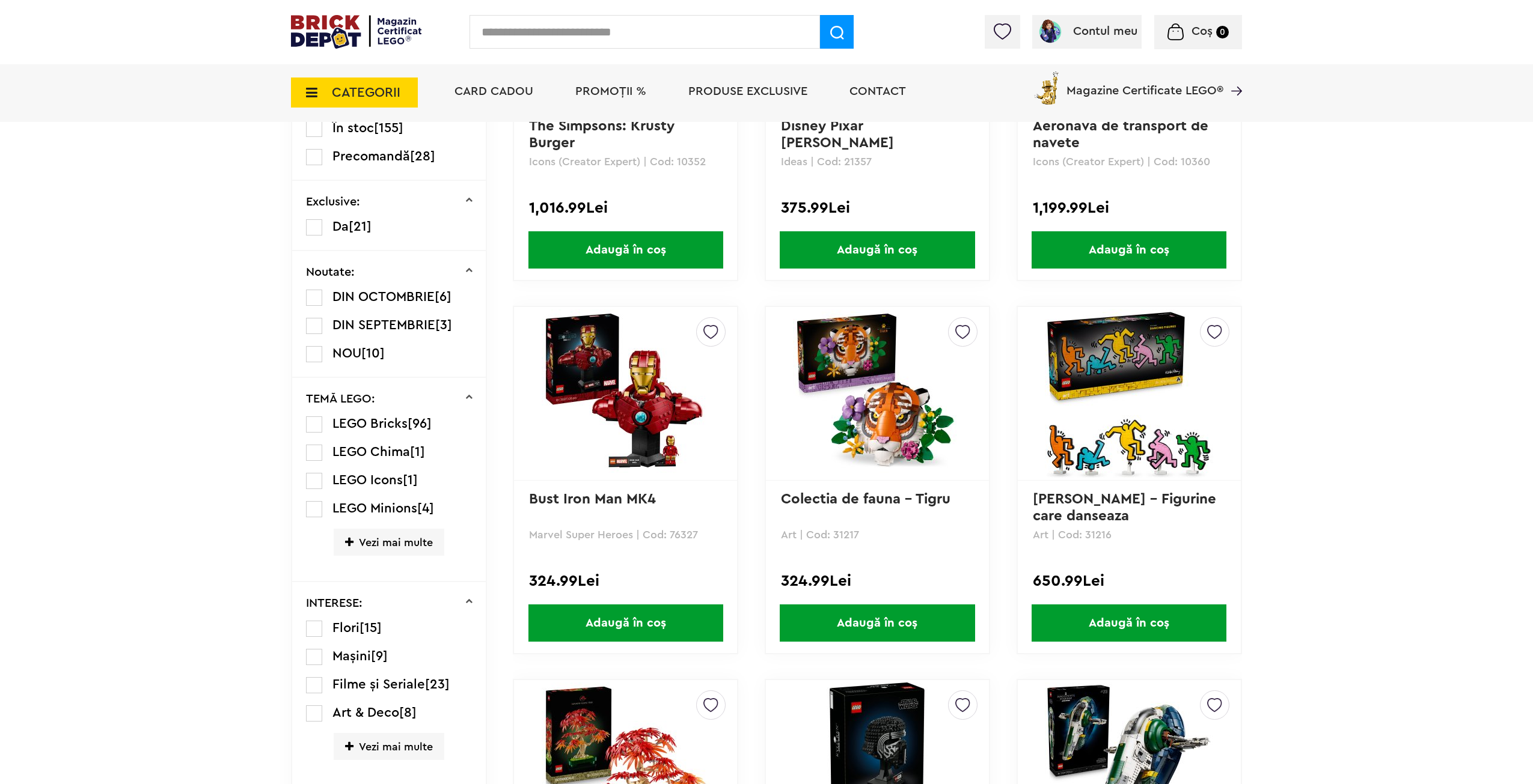
drag, startPoint x: 1309, startPoint y: 277, endPoint x: 1343, endPoint y: 370, distance: 99.0
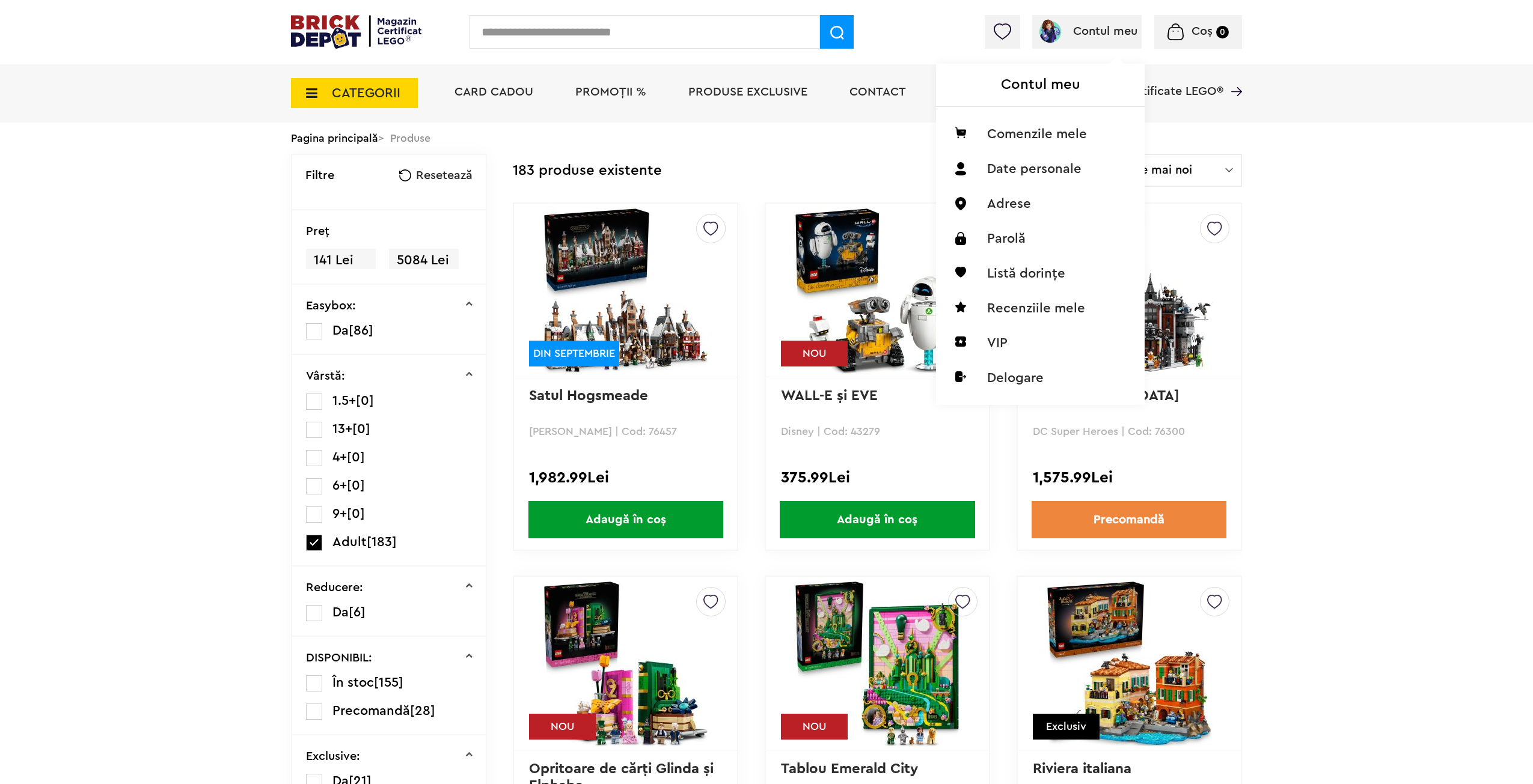
scroll to position [2605, 0]
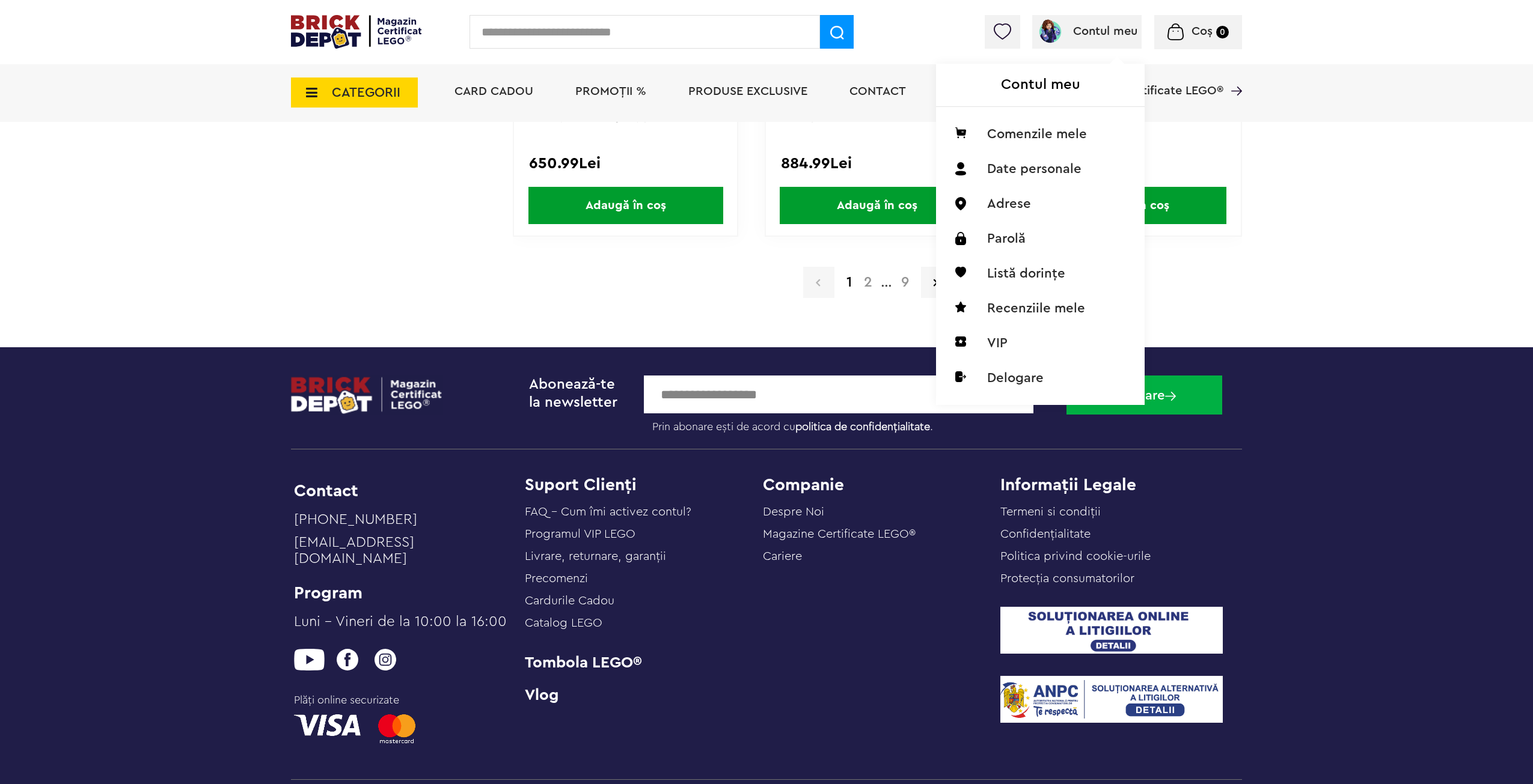
click at [1072, 21] on div "Contul meu Contul meu Comenzile mele Date personale Adrese Parolă Listă dorințe…" at bounding box center [1087, 32] width 110 height 33
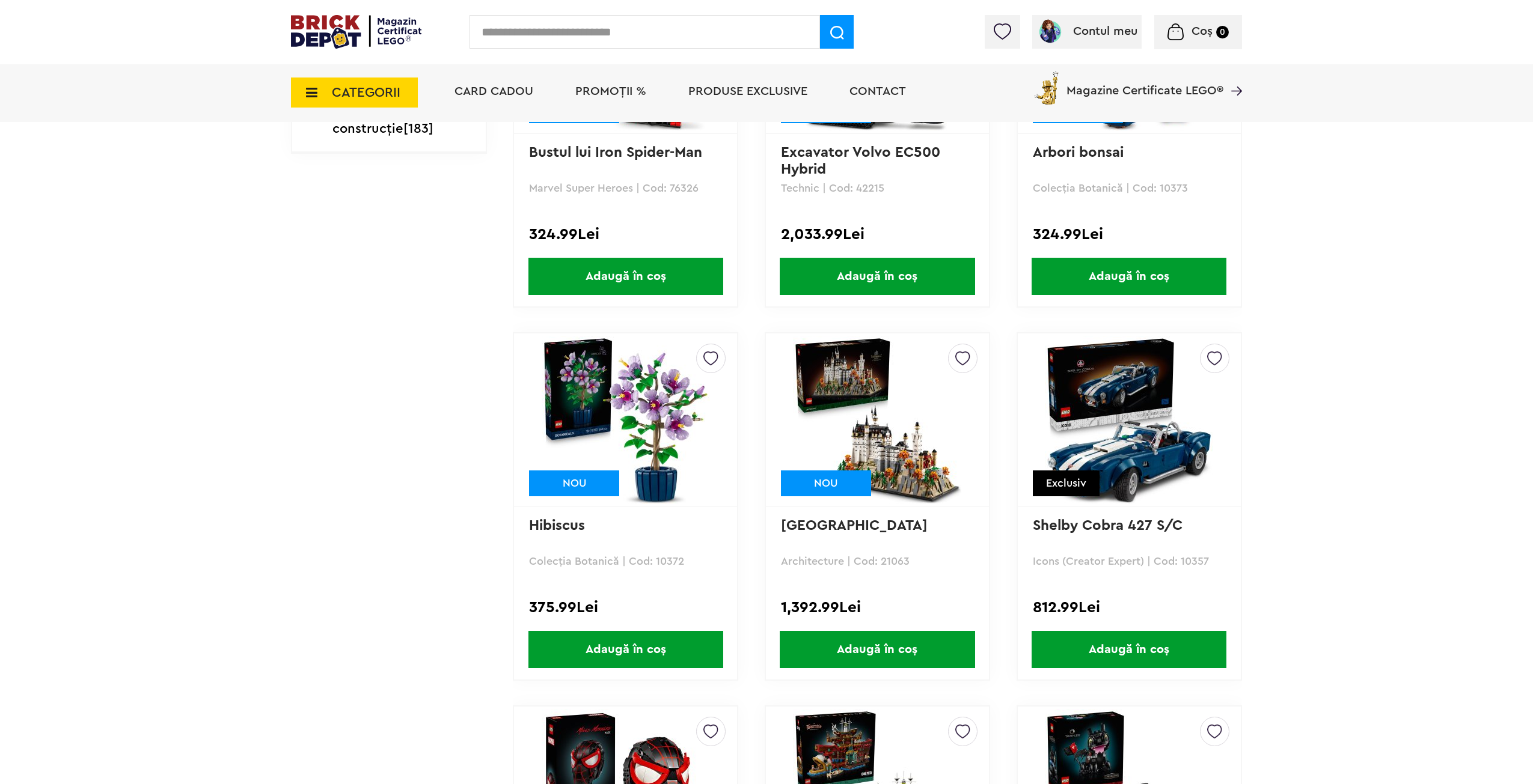
scroll to position [383, 0]
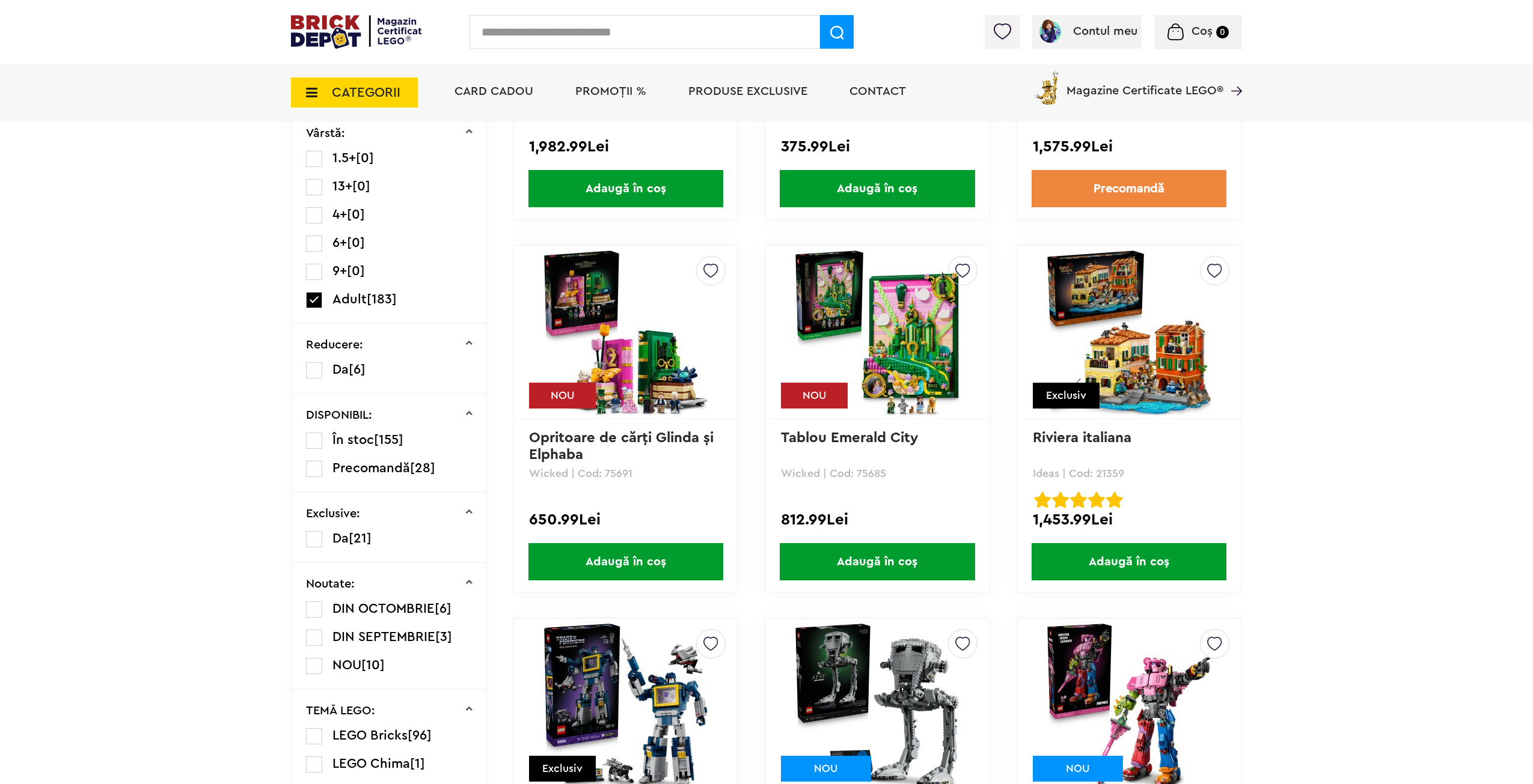
drag, startPoint x: 1384, startPoint y: 215, endPoint x: 1232, endPoint y: -49, distance: 304.6
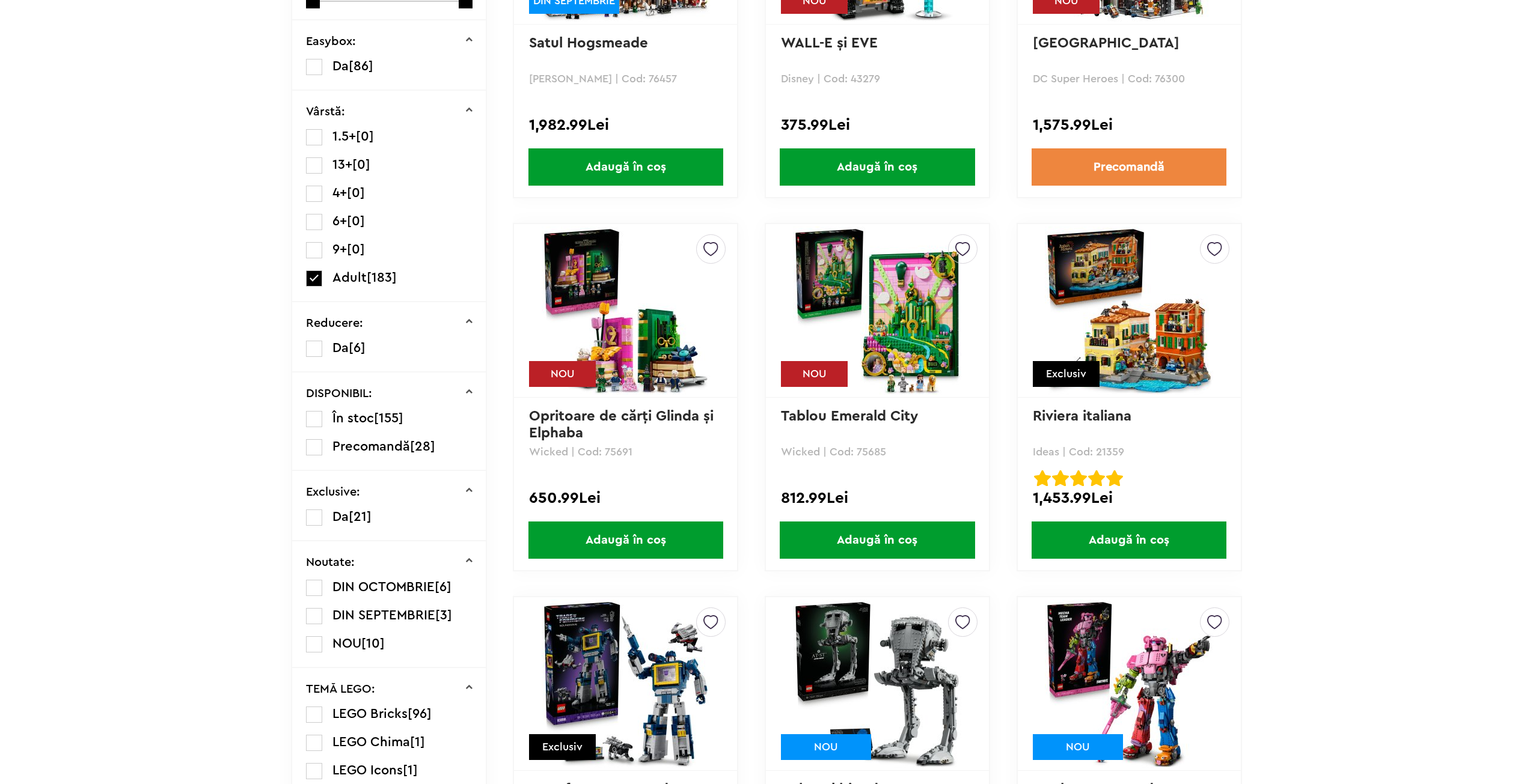
scroll to position [0, 0]
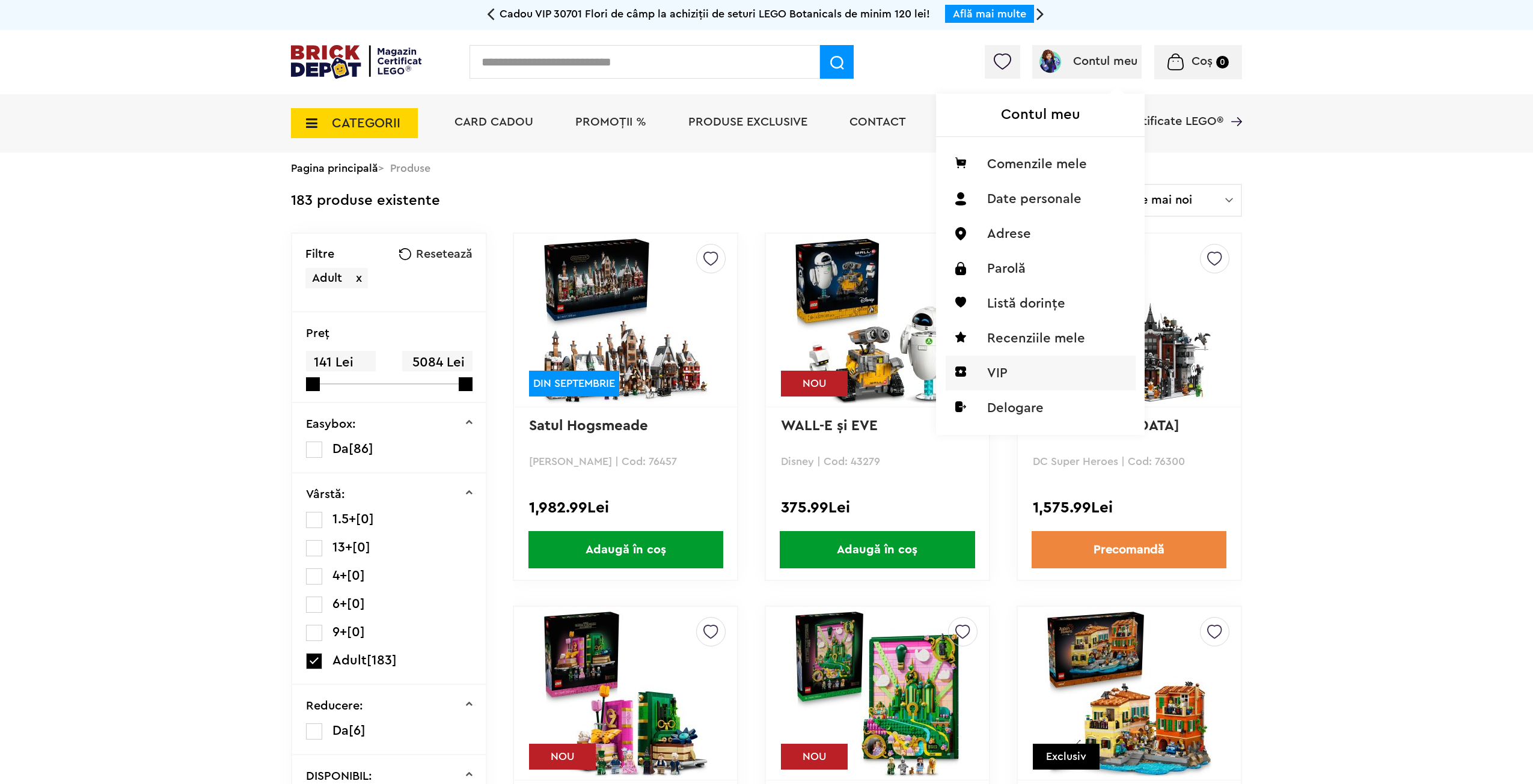
click at [1038, 370] on li "VIP" at bounding box center [1041, 373] width 190 height 35
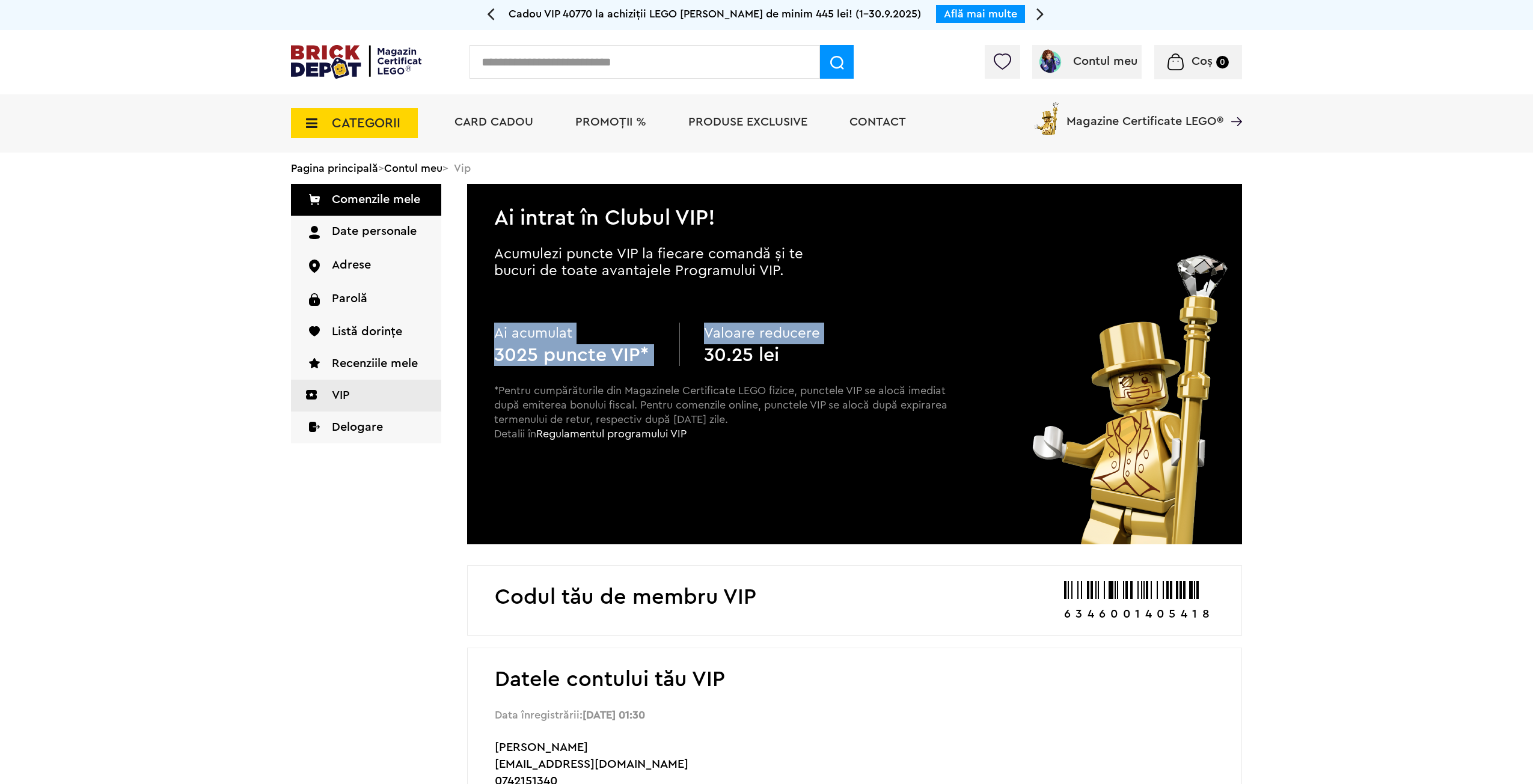
drag, startPoint x: 704, startPoint y: 356, endPoint x: 895, endPoint y: 351, distance: 191.1
click at [884, 352] on div "Ai acumulat 3025 puncte VIP* Valoare reducere 30.25 lei" at bounding box center [722, 345] width 455 height 44
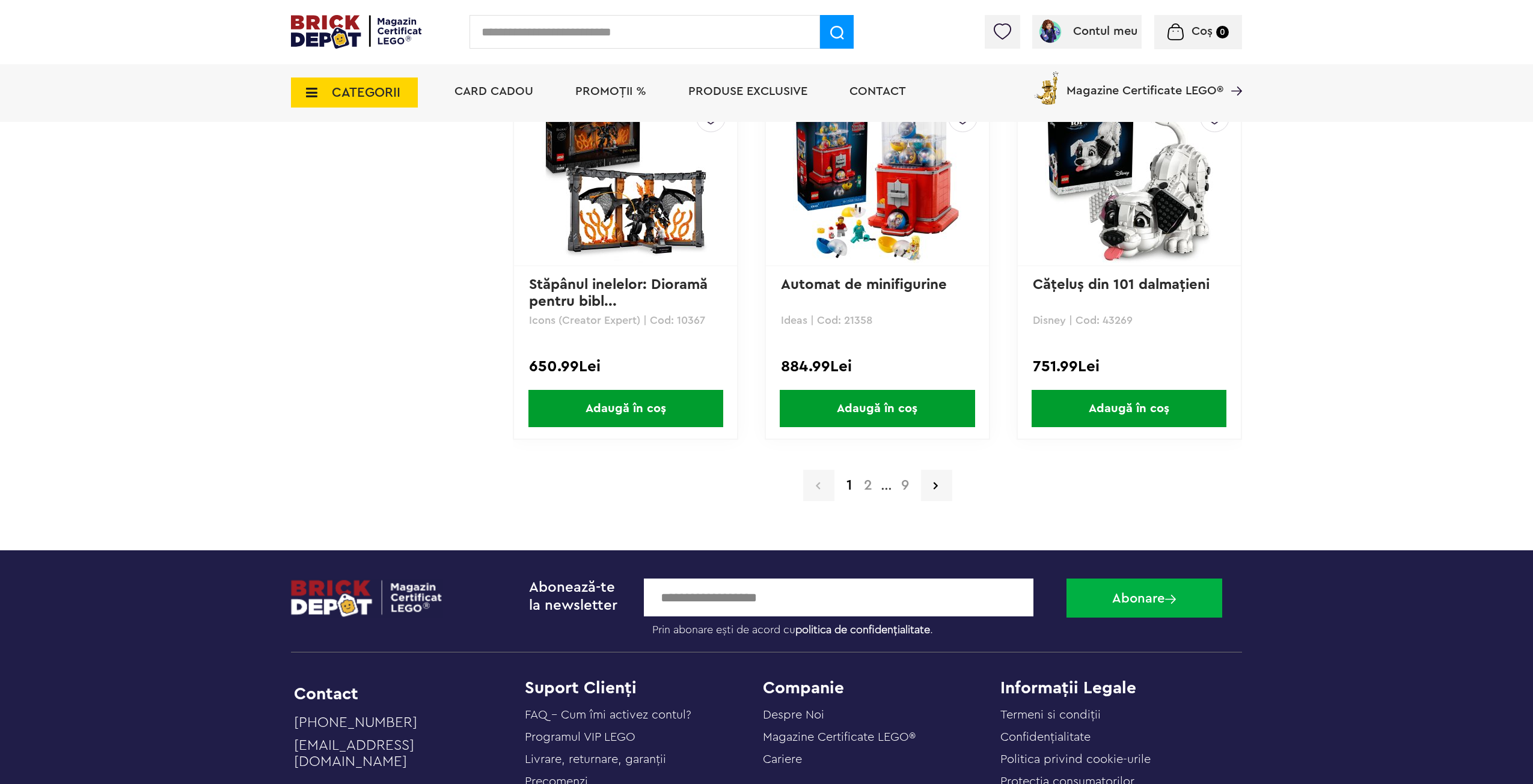
scroll to position [2693, 0]
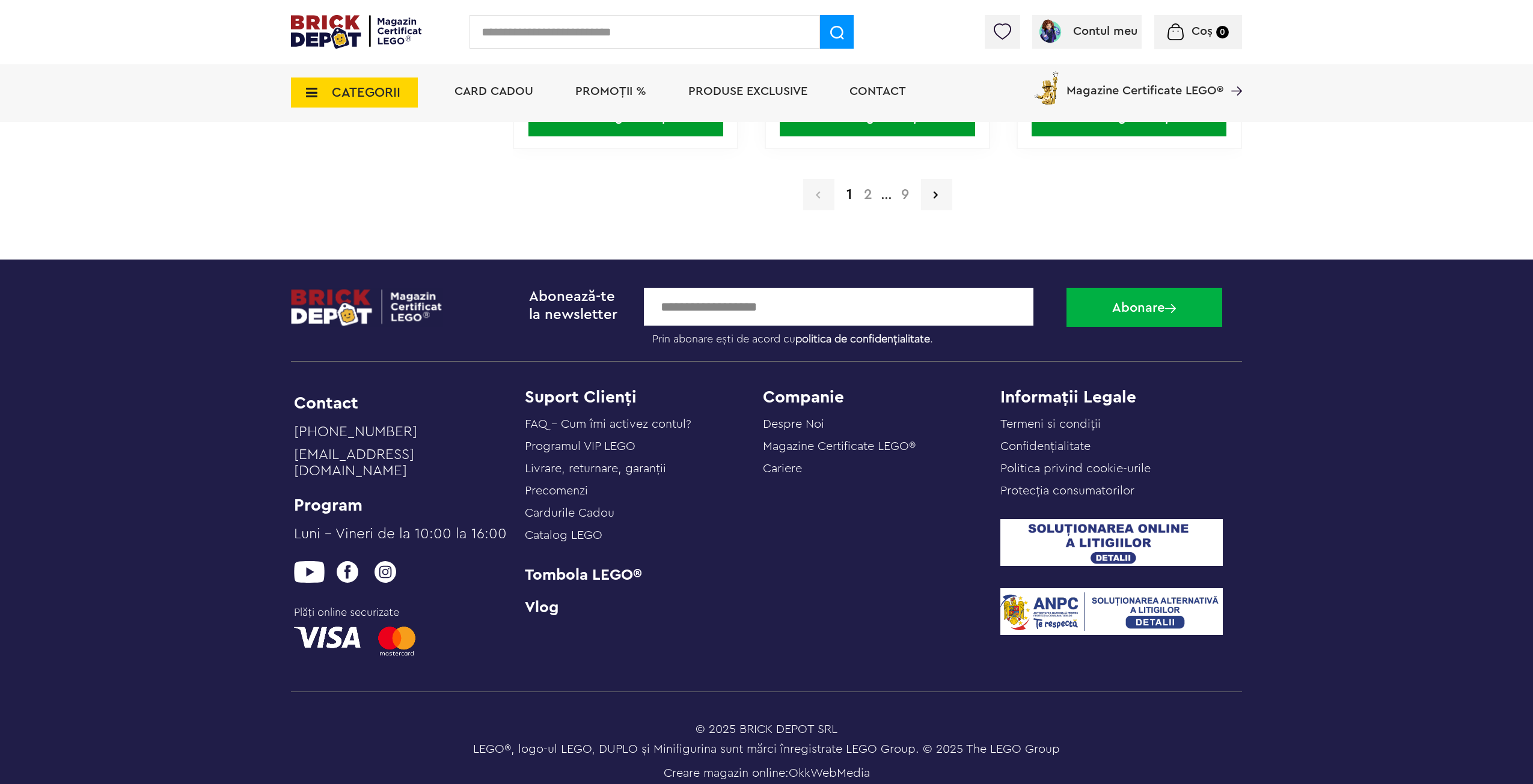
drag, startPoint x: 1330, startPoint y: 389, endPoint x: 1329, endPoint y: 438, distance: 49.0
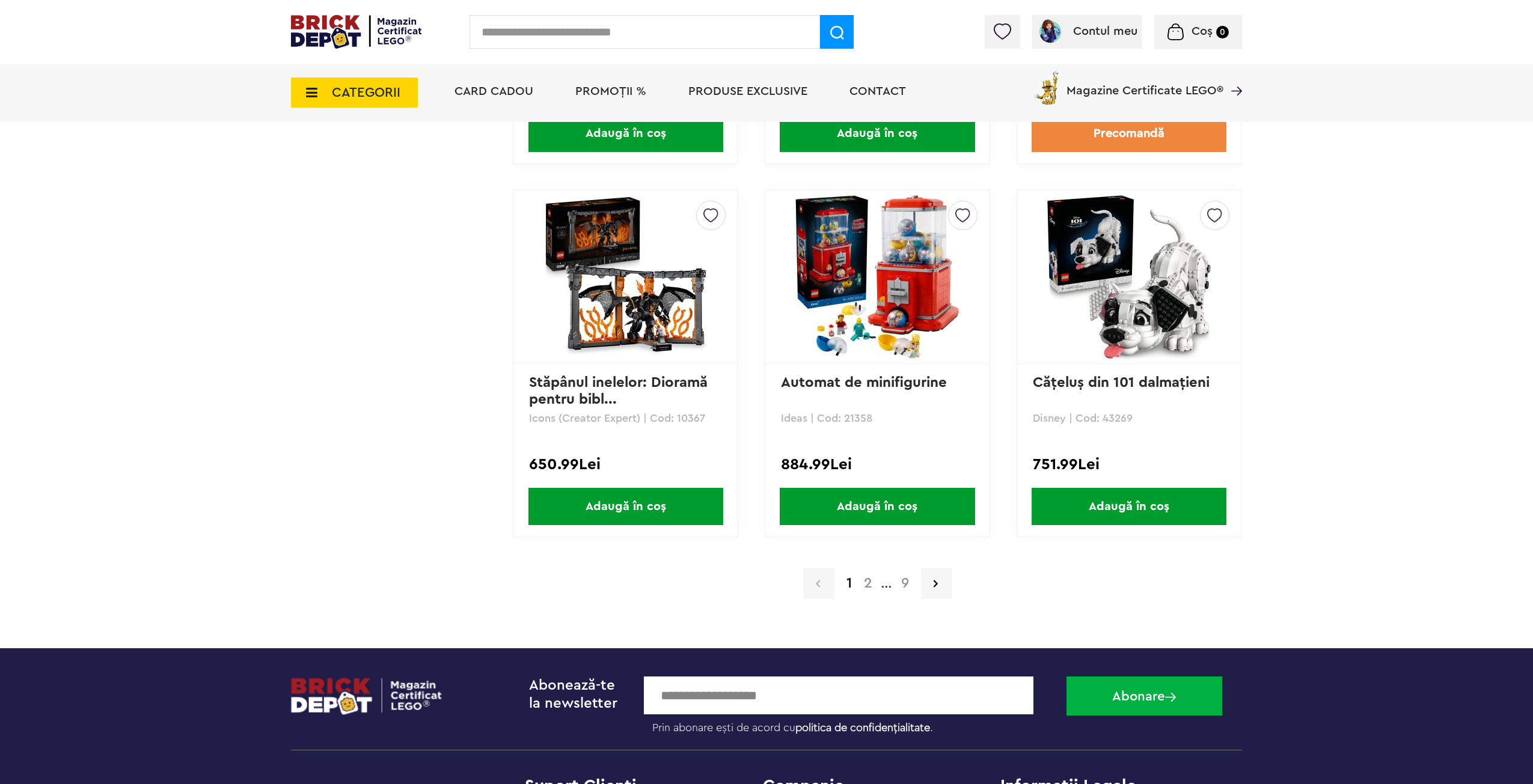
scroll to position [1896, 0]
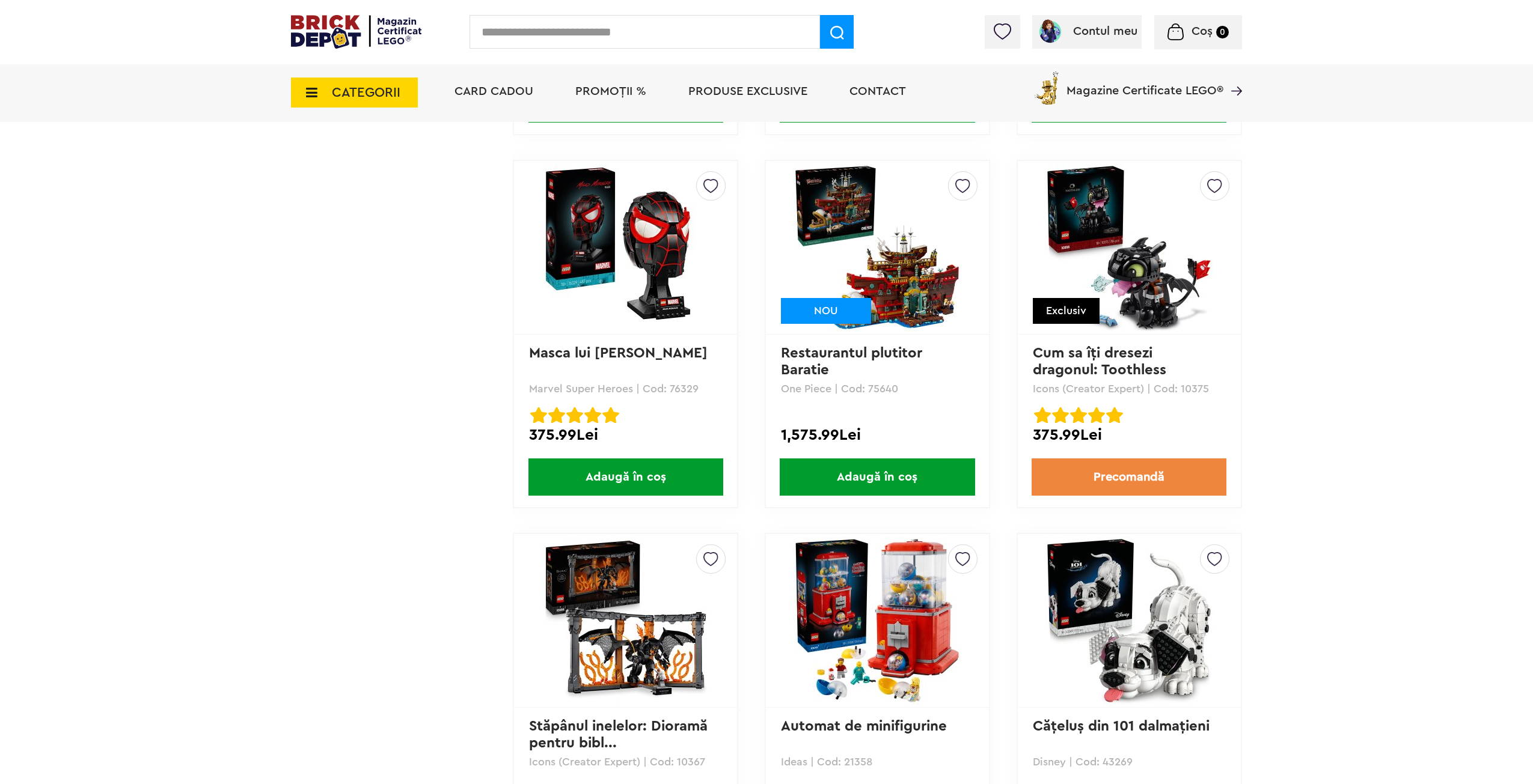
drag, startPoint x: 1394, startPoint y: 377, endPoint x: 1363, endPoint y: 291, distance: 91.4
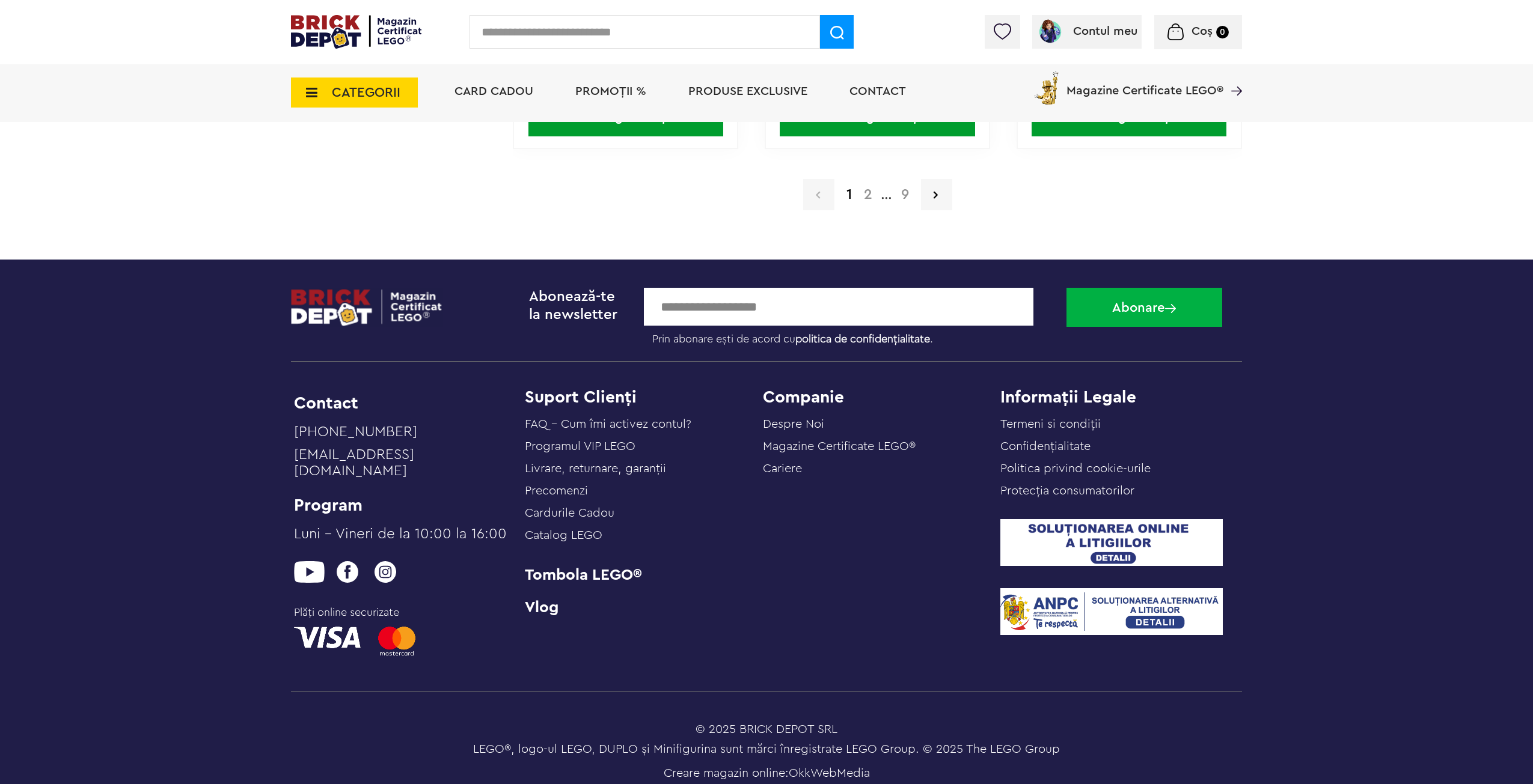
drag, startPoint x: 1336, startPoint y: 378, endPoint x: 1343, endPoint y: 487, distance: 109.2
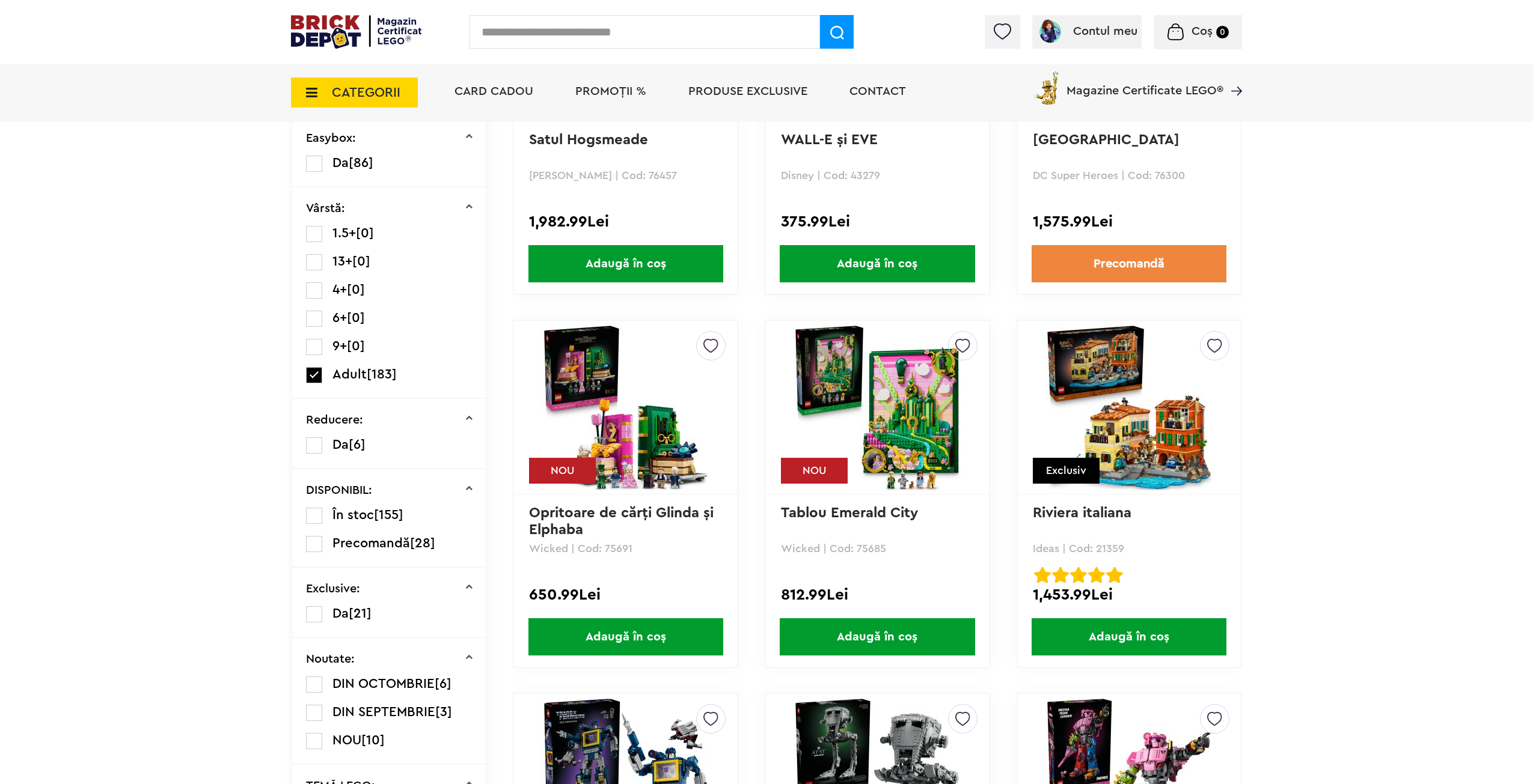
scroll to position [0, 0]
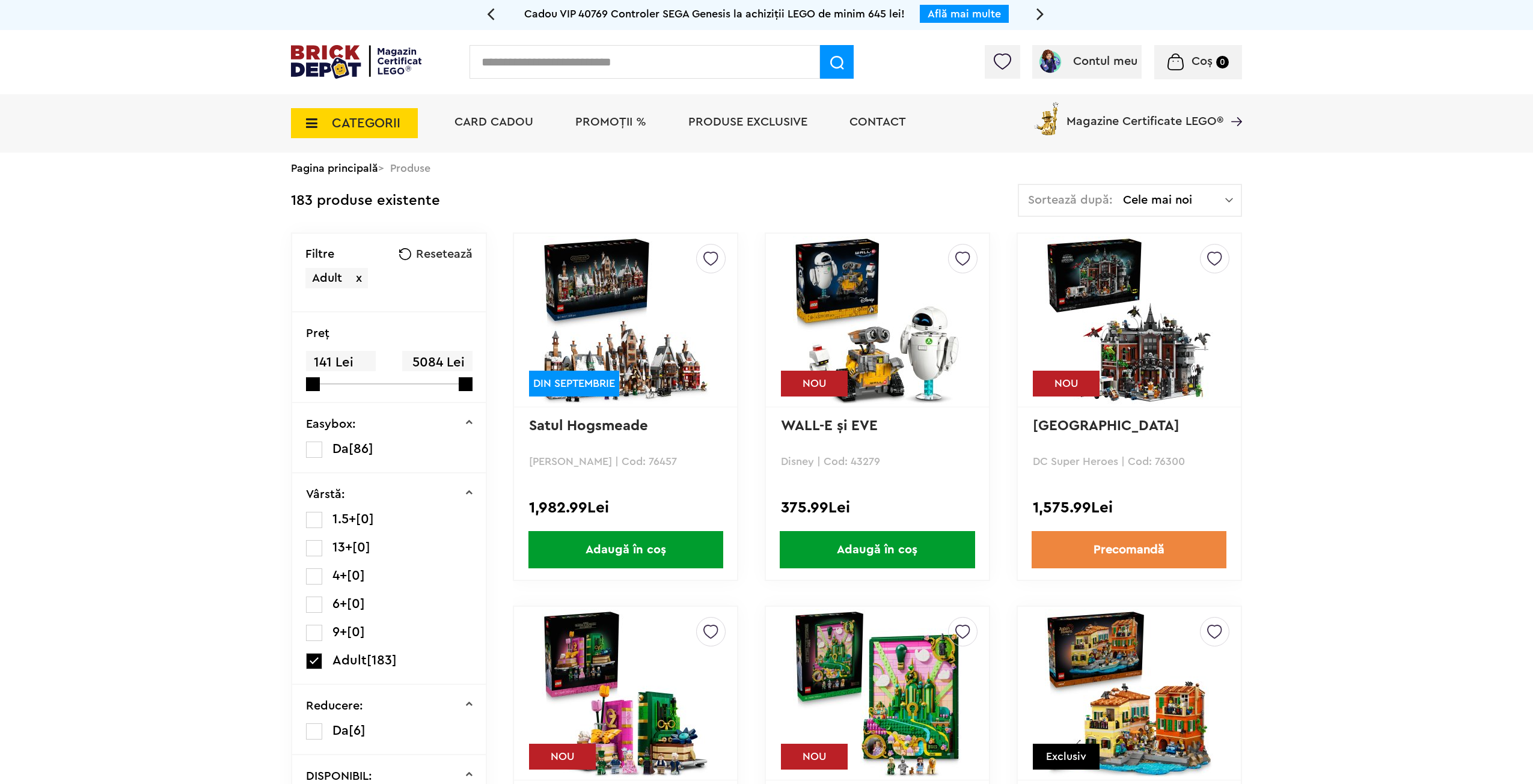
drag, startPoint x: 1358, startPoint y: 503, endPoint x: 1314, endPoint y: 359, distance: 150.6
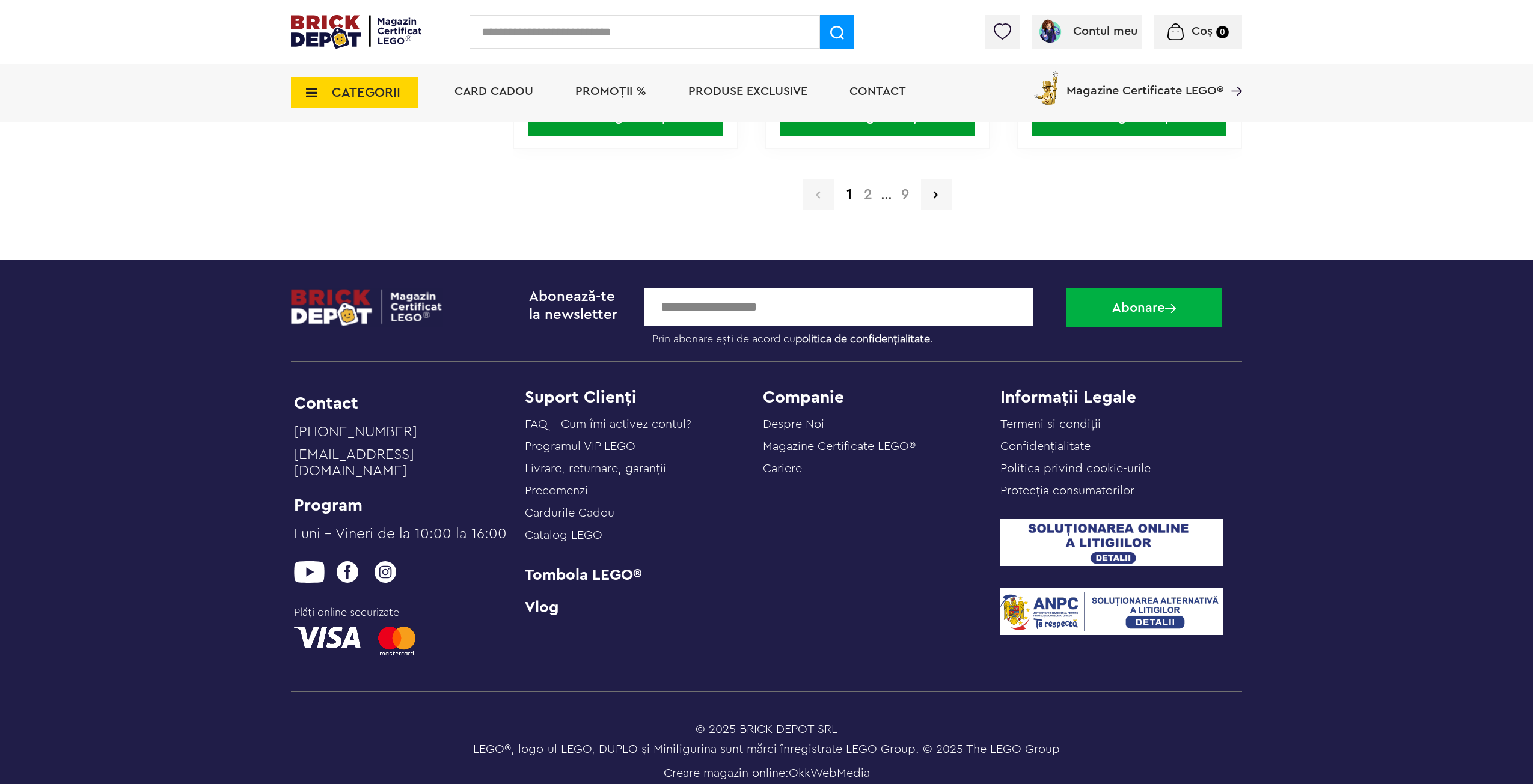
drag, startPoint x: 1338, startPoint y: 313, endPoint x: 1361, endPoint y: 517, distance: 205.3
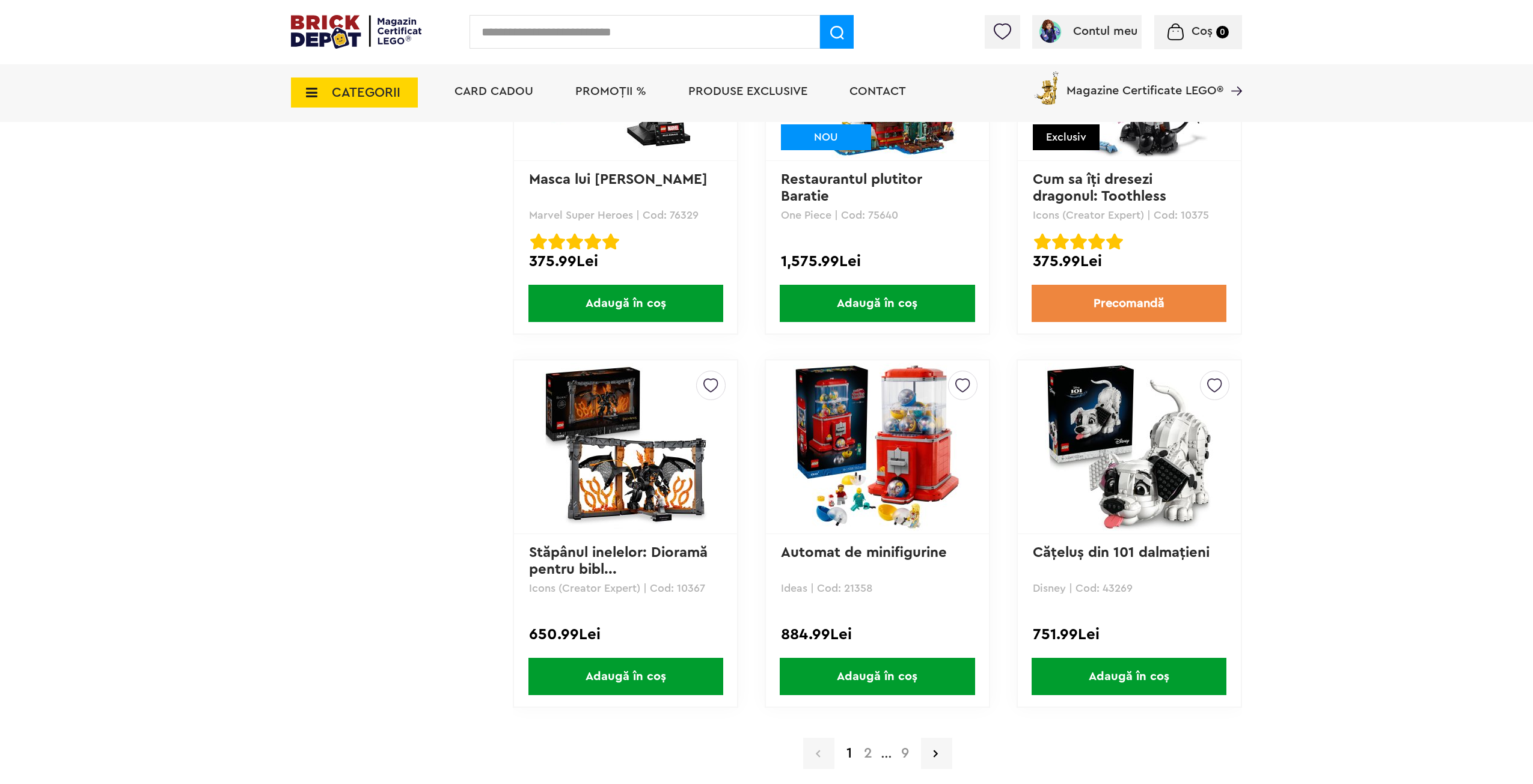
drag, startPoint x: 1358, startPoint y: 515, endPoint x: 1330, endPoint y: 396, distance: 122.2
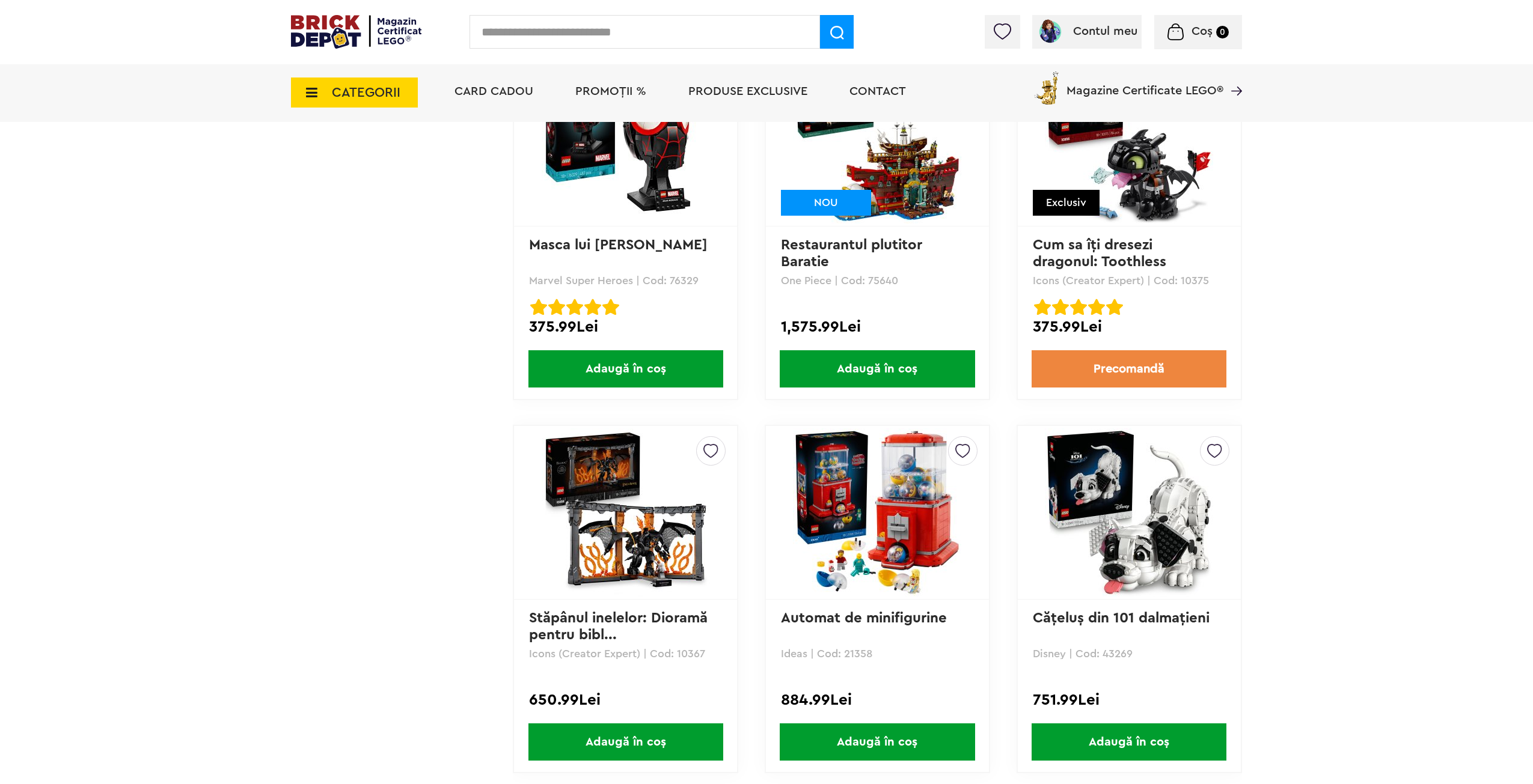
drag, startPoint x: 1404, startPoint y: 396, endPoint x: 1412, endPoint y: 457, distance: 61.5
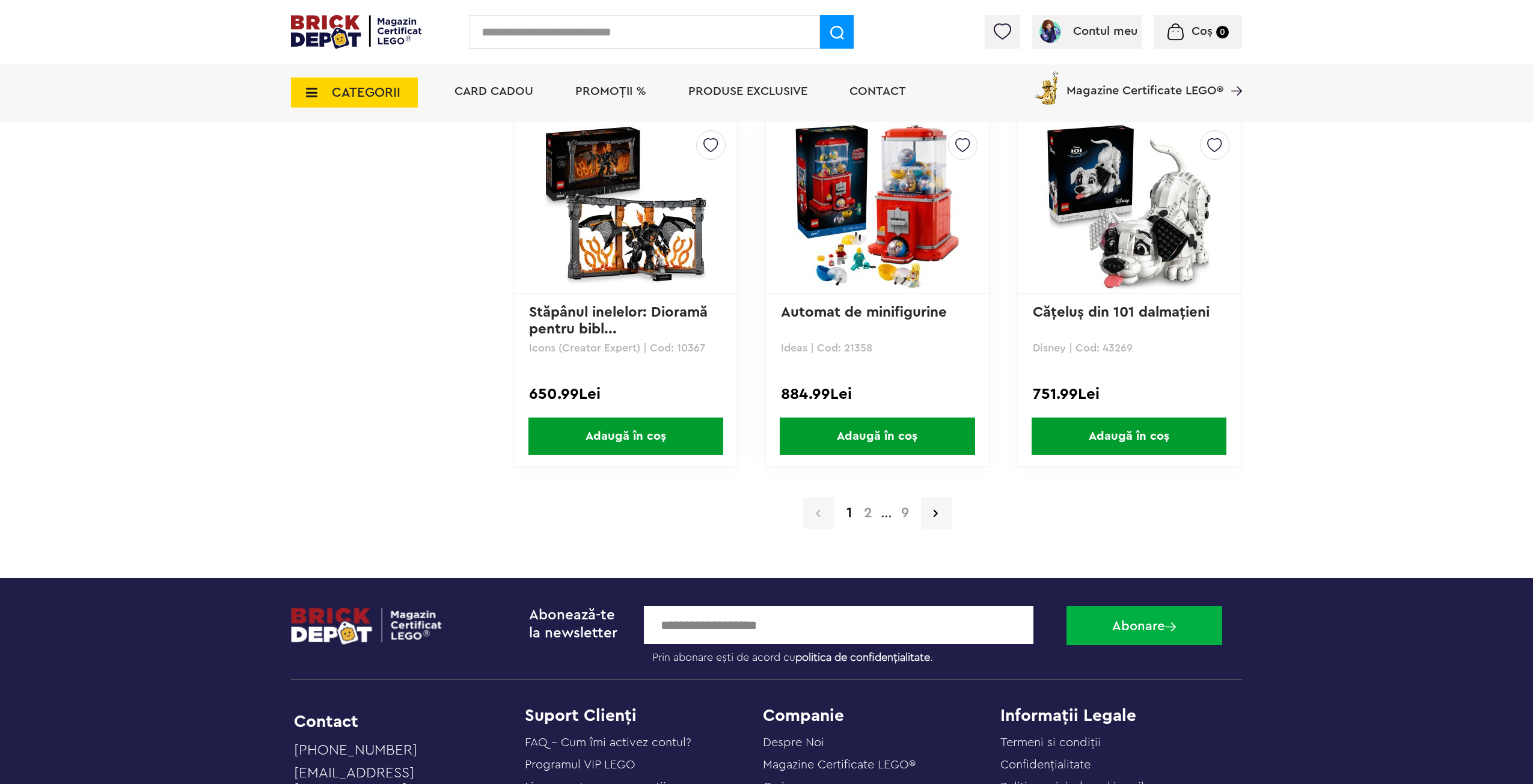
click at [865, 515] on a=Adult&order=1&page=2"] "2" at bounding box center [868, 513] width 20 height 15
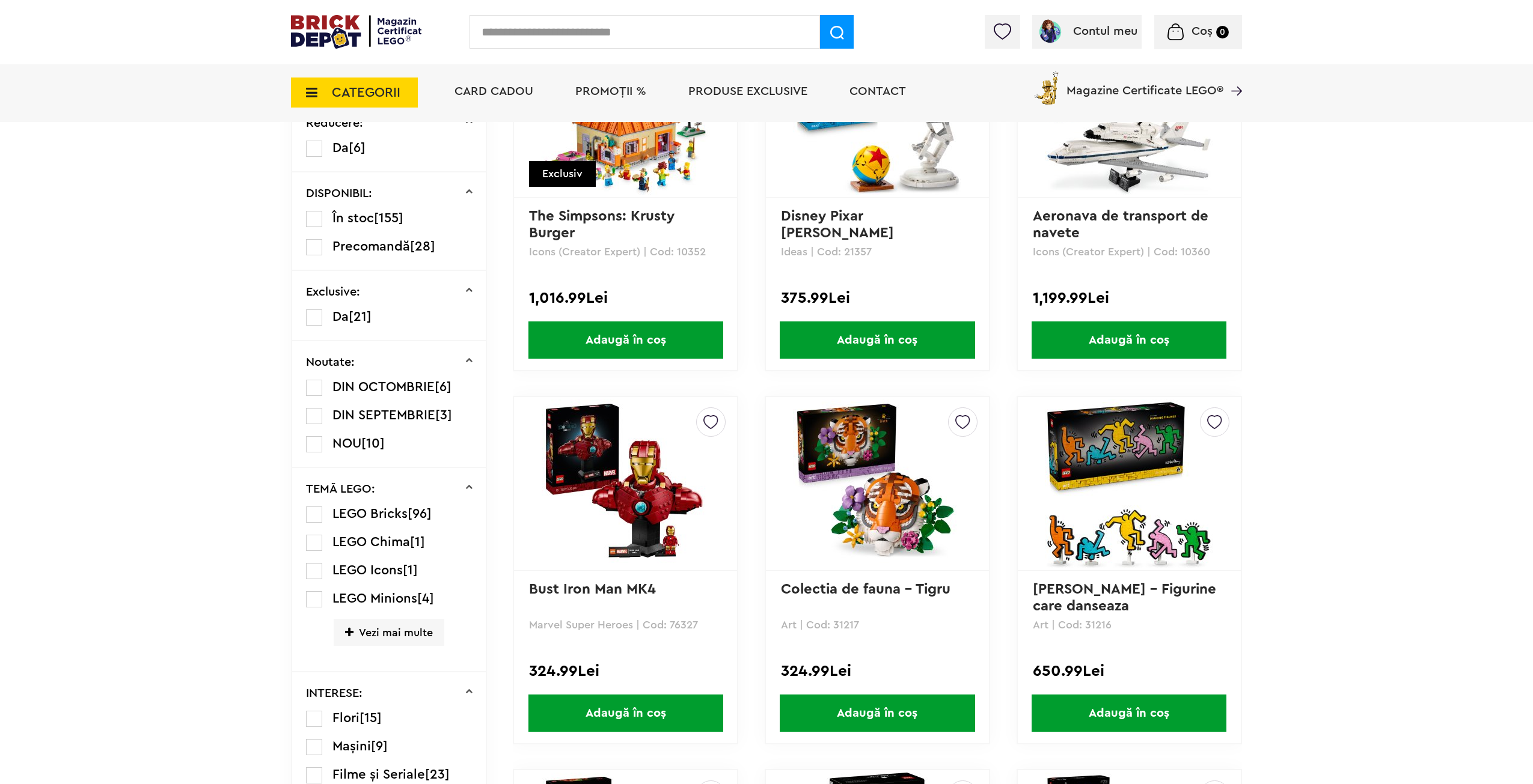
drag, startPoint x: 1293, startPoint y: 313, endPoint x: 1325, endPoint y: 406, distance: 98.4
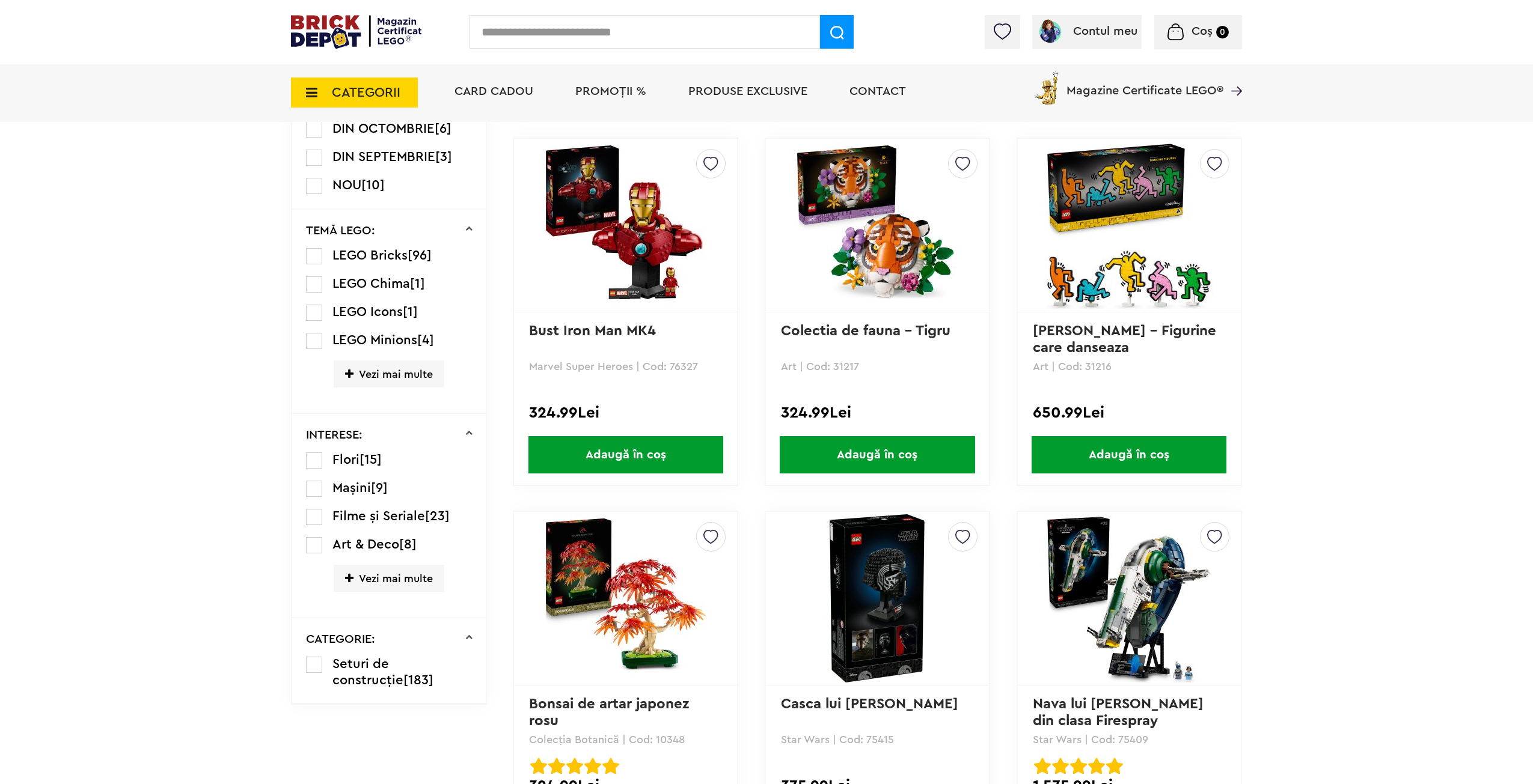
scroll to position [1183, 0]
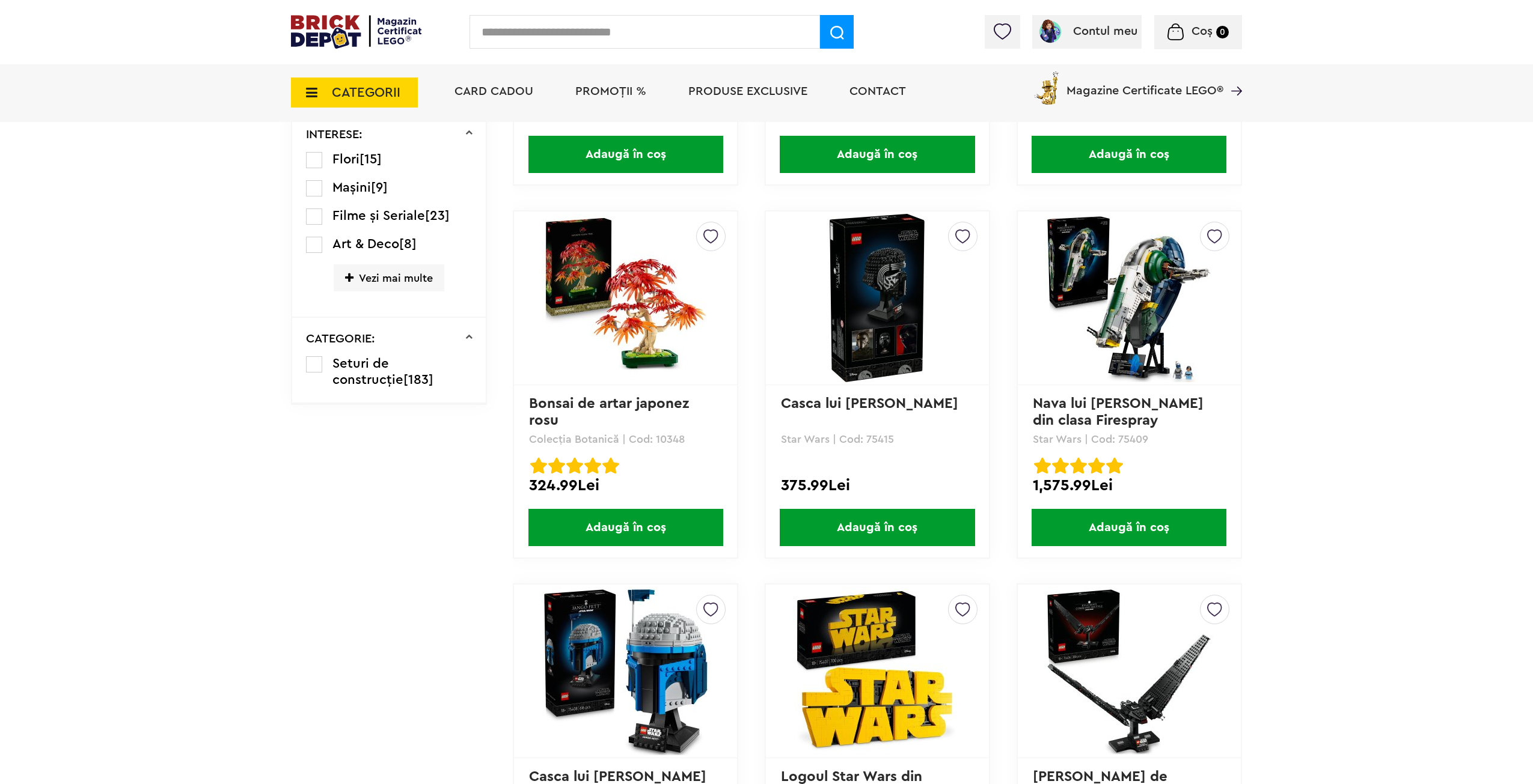
drag, startPoint x: 1311, startPoint y: 365, endPoint x: 1350, endPoint y: 470, distance: 112.0
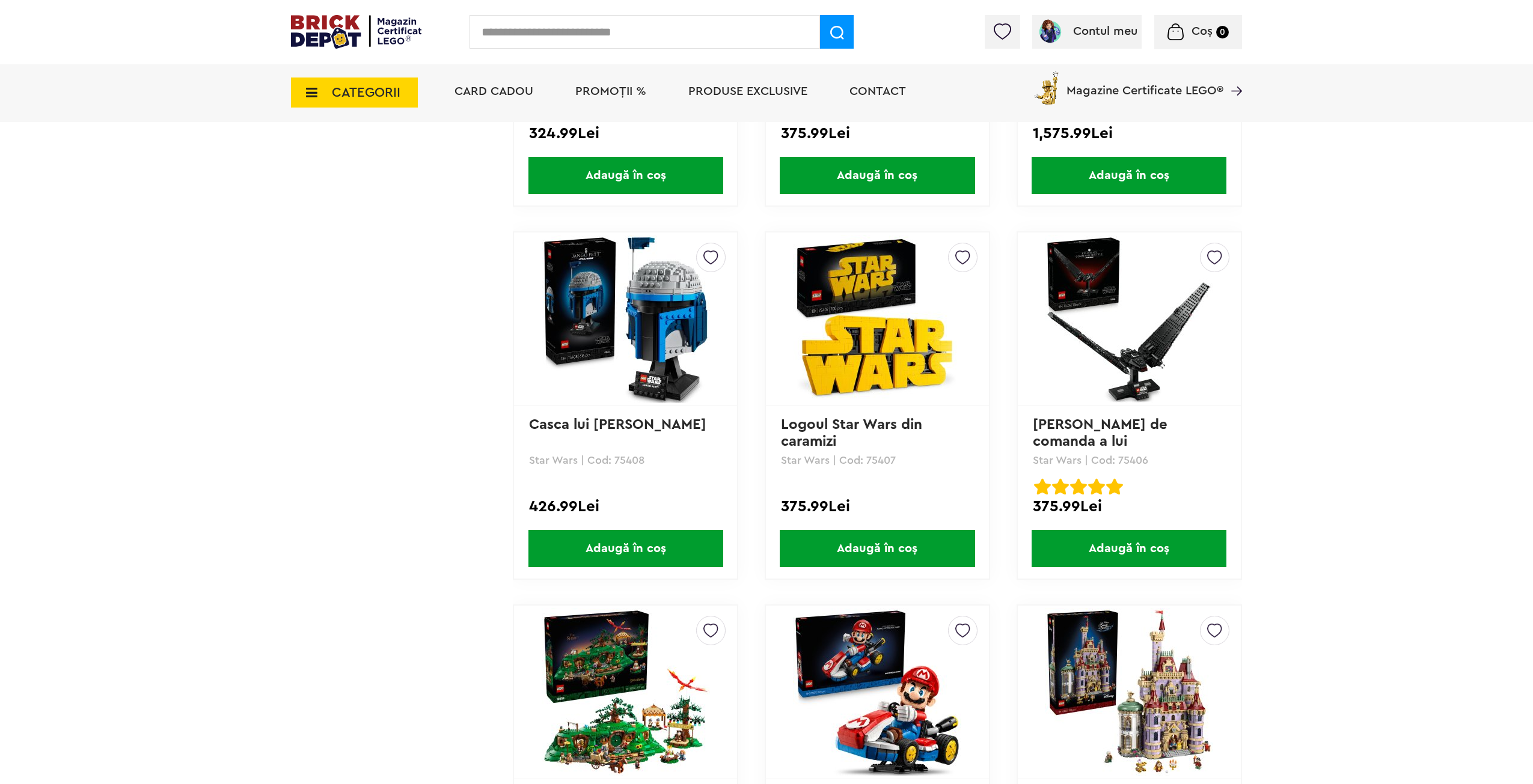
drag, startPoint x: 1371, startPoint y: 211, endPoint x: 1382, endPoint y: 283, distance: 72.8
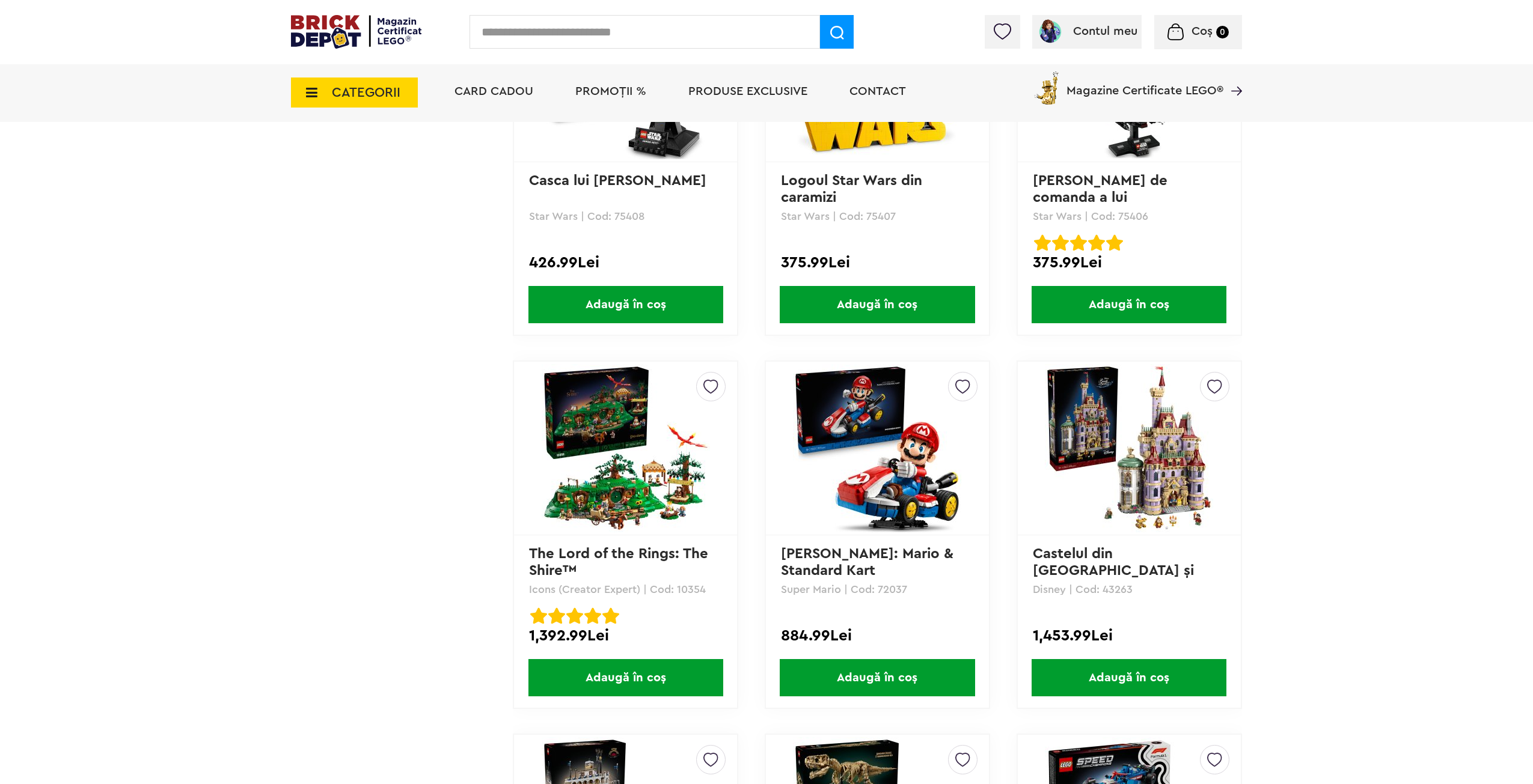
drag, startPoint x: 1335, startPoint y: 245, endPoint x: 1356, endPoint y: 300, distance: 58.9
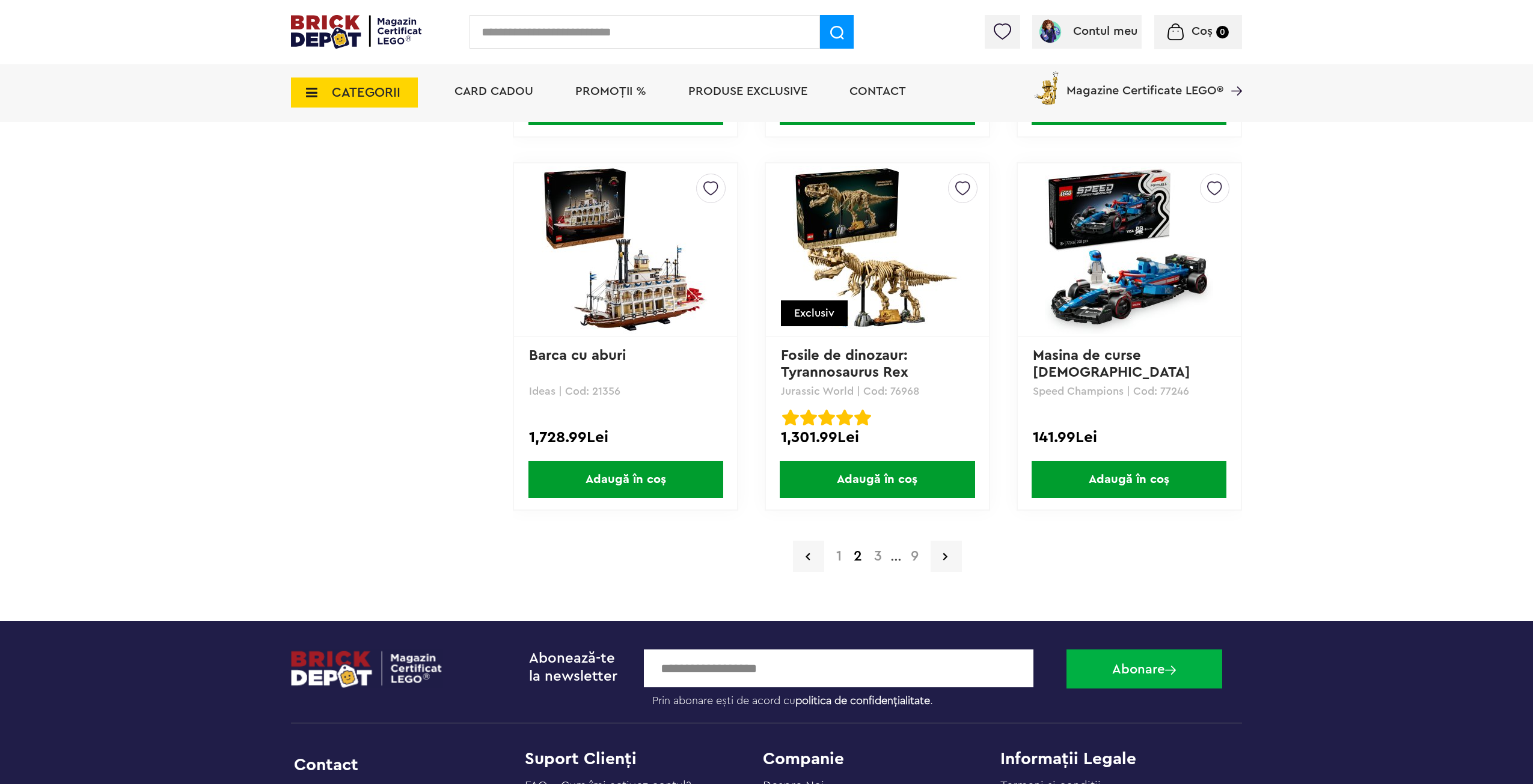
drag, startPoint x: 1356, startPoint y: 300, endPoint x: 1357, endPoint y: 438, distance: 138.0
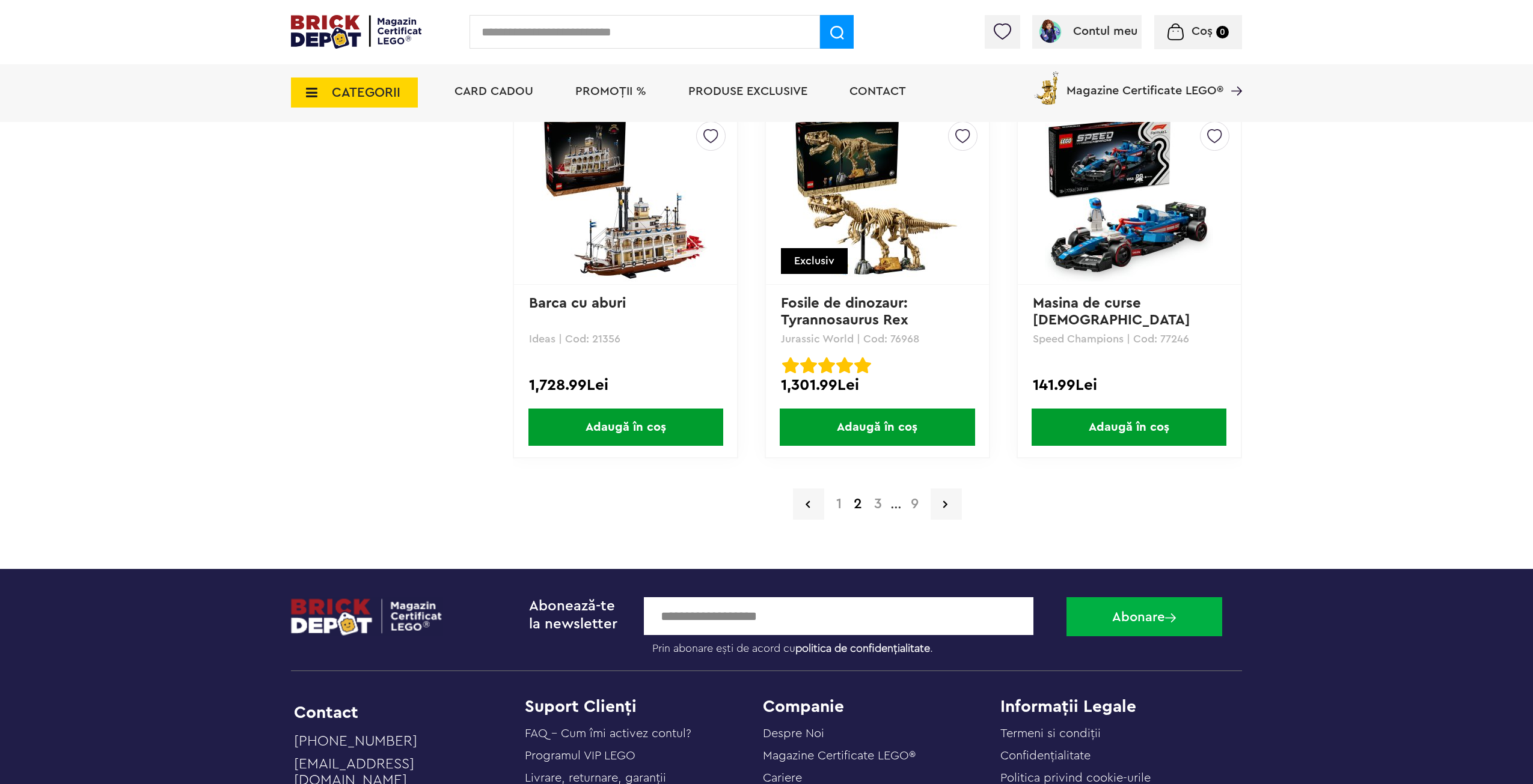
click at [875, 505] on a=Adult&order=1&page=3"] "3" at bounding box center [878, 505] width 20 height 15
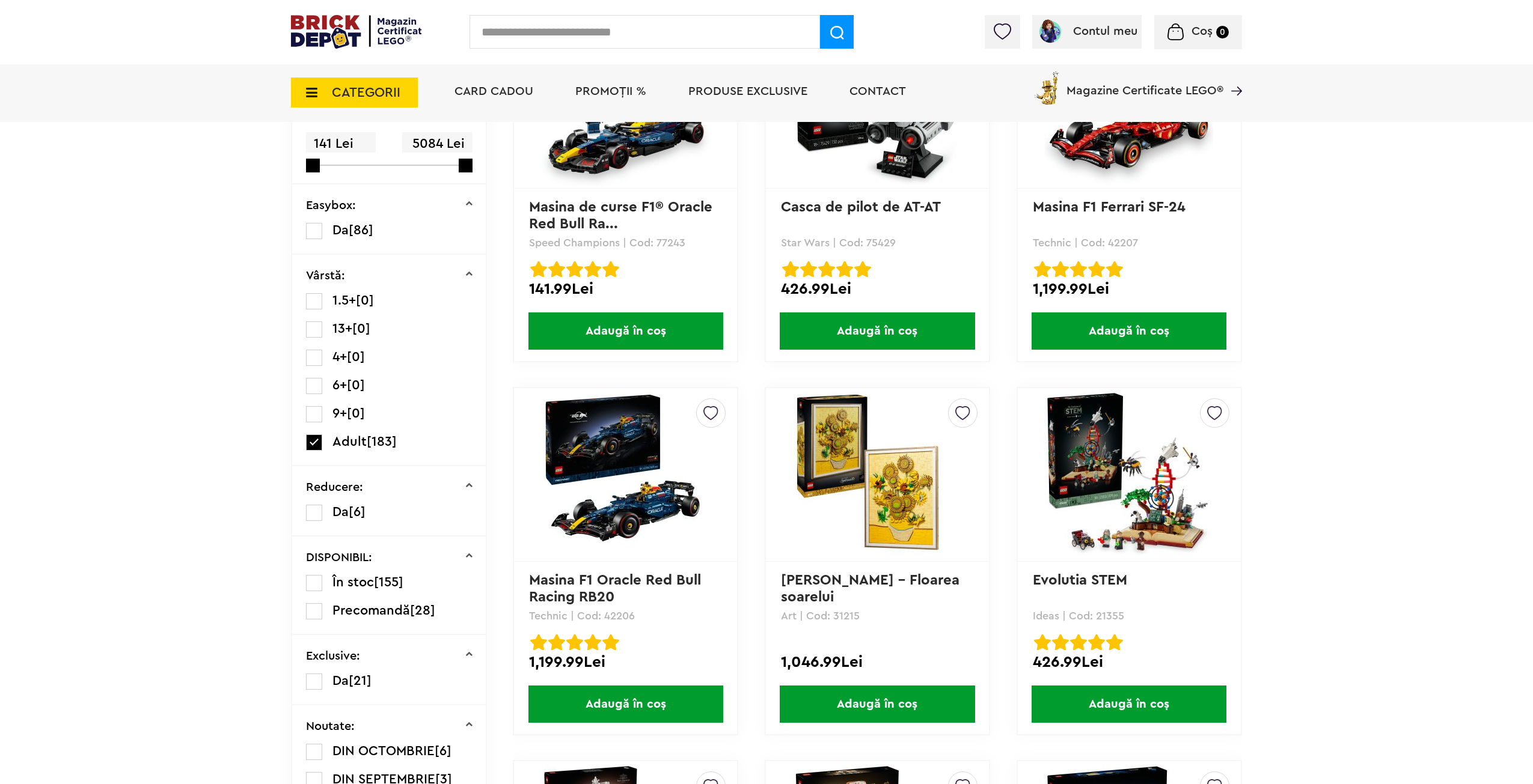
scroll to position [343, 0]
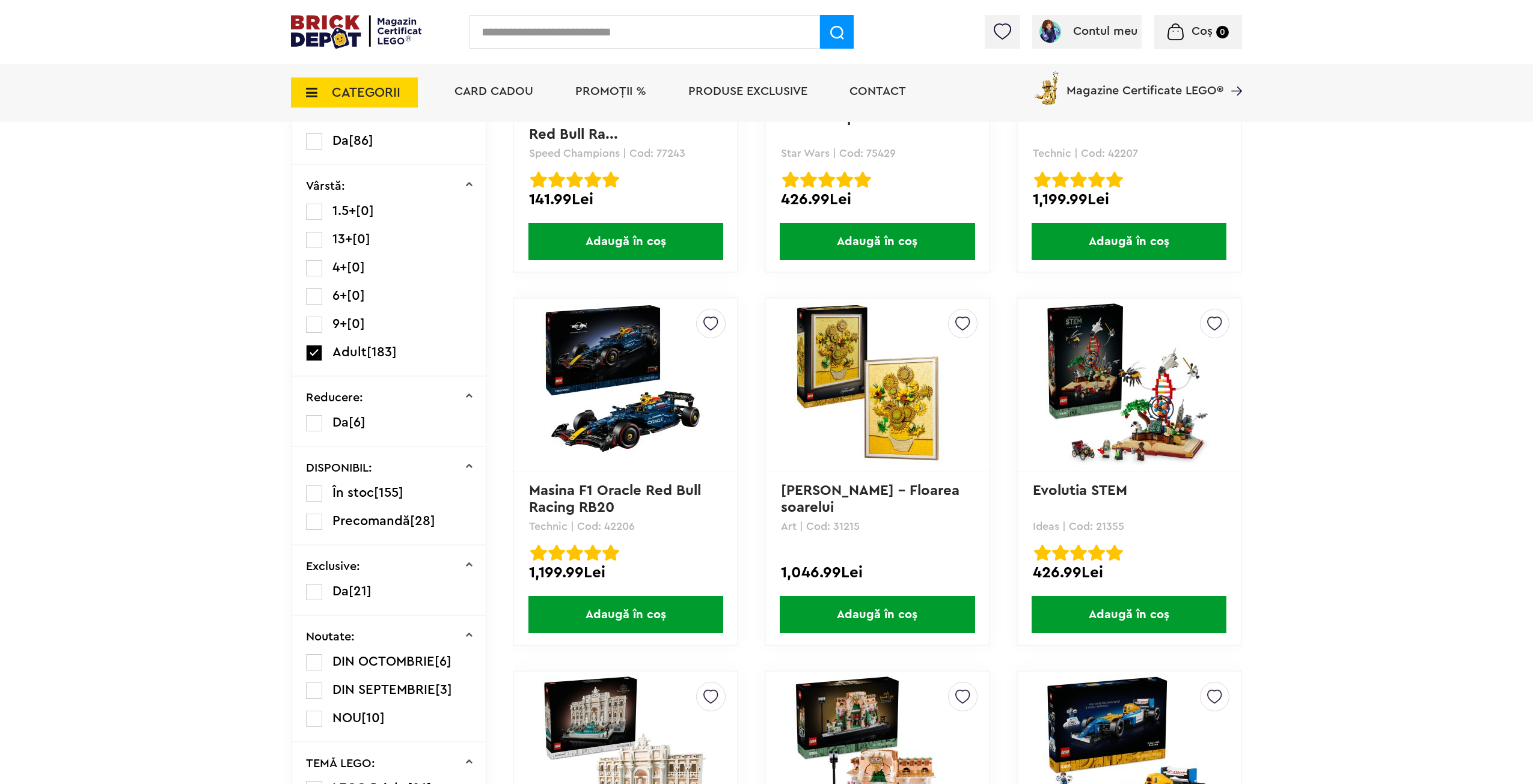
drag, startPoint x: 1265, startPoint y: 334, endPoint x: 1272, endPoint y: 404, distance: 70.3
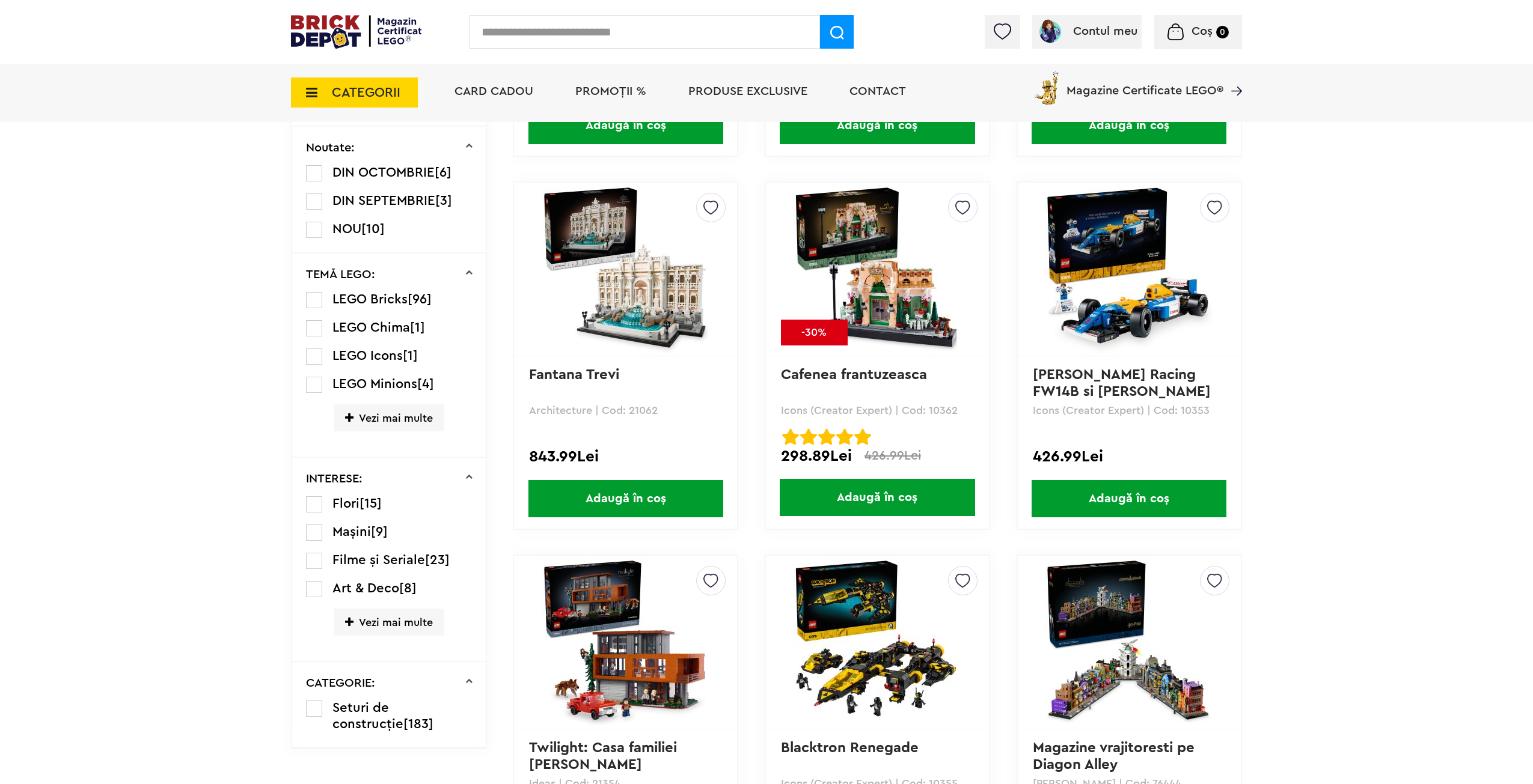
drag, startPoint x: 1273, startPoint y: 403, endPoint x: 1340, endPoint y: 507, distance: 123.7
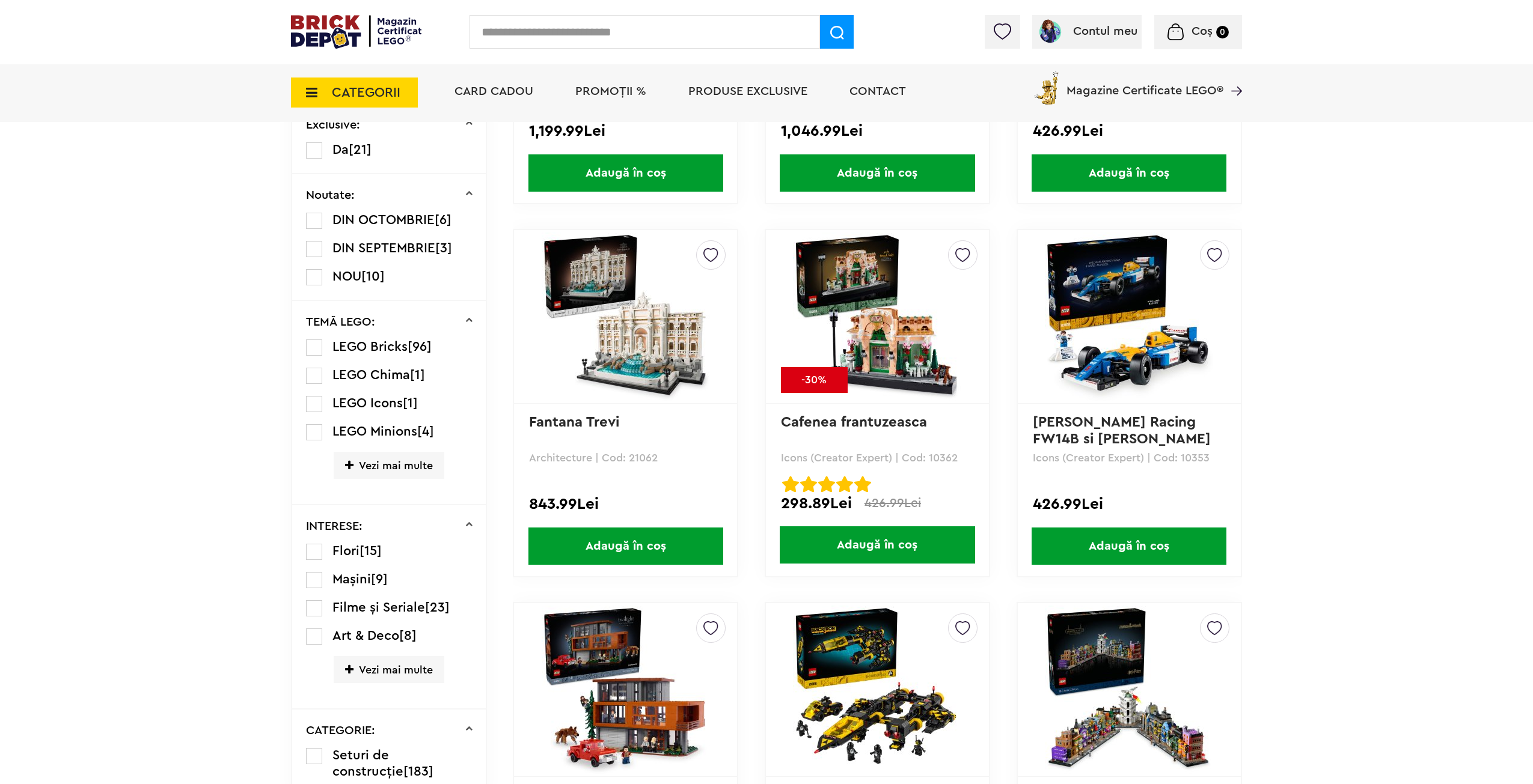
scroll to position [75, 0]
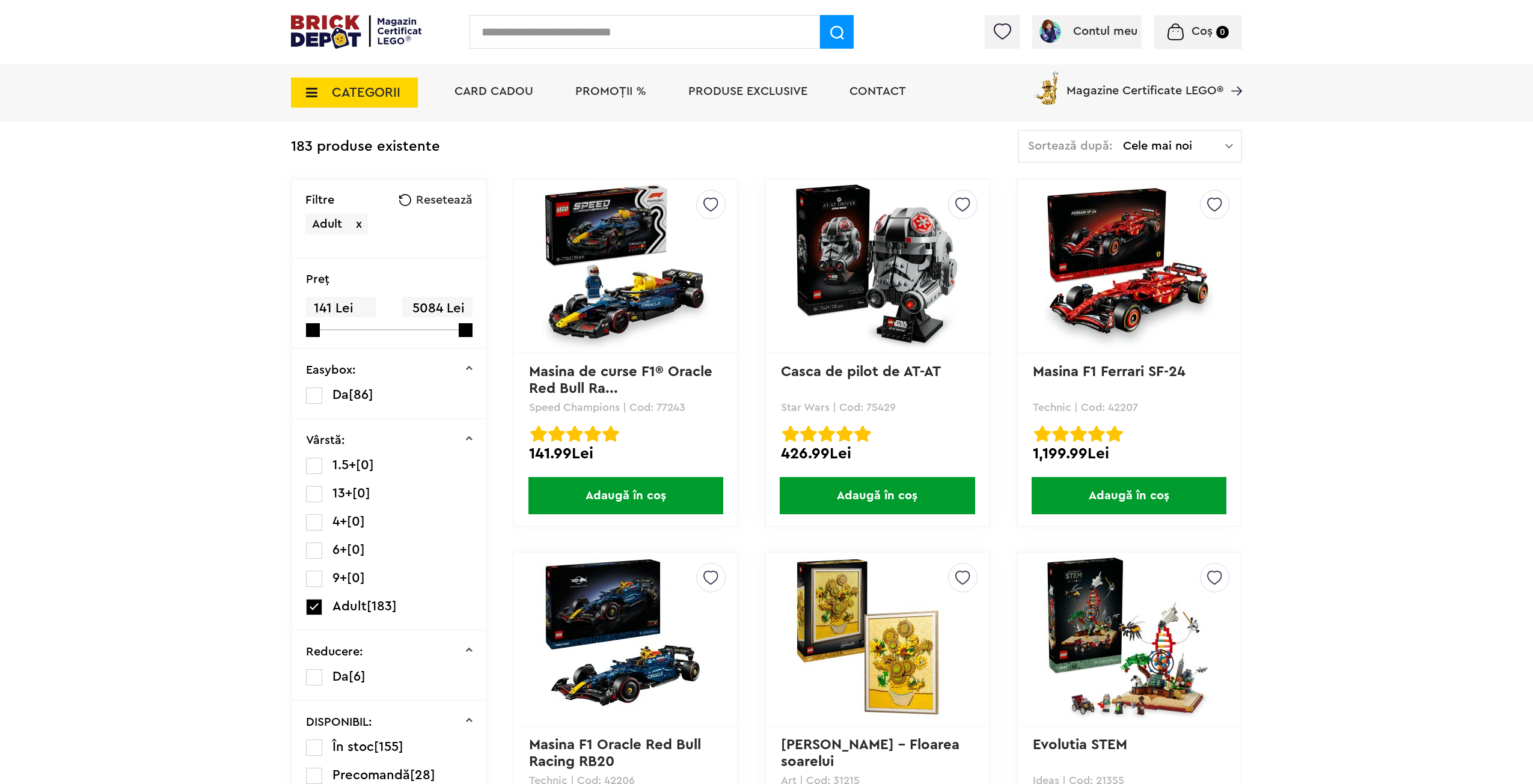
drag, startPoint x: 1329, startPoint y: 430, endPoint x: 1282, endPoint y: 322, distance: 117.8
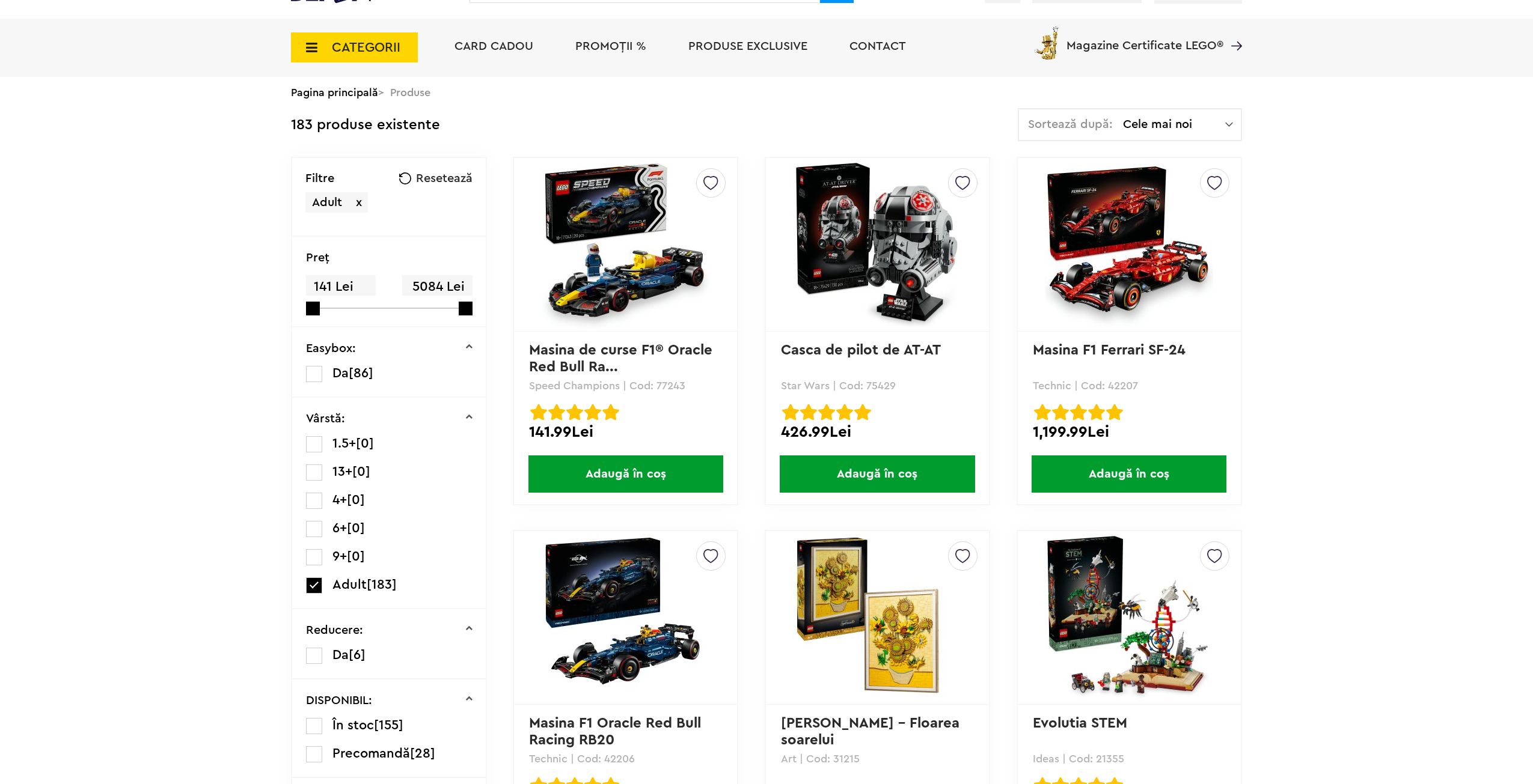
scroll to position [0, 0]
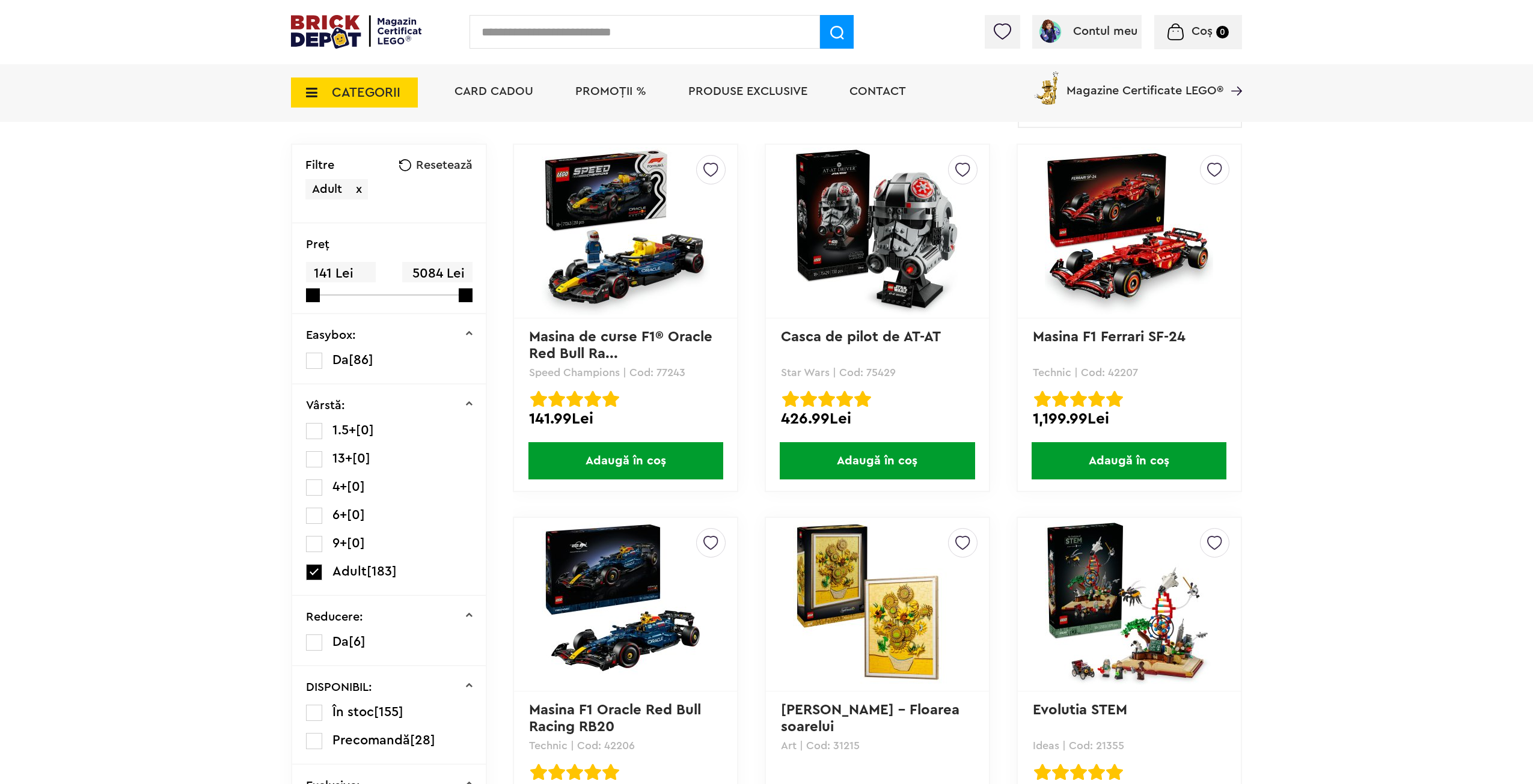
drag, startPoint x: 1282, startPoint y: 322, endPoint x: 1288, endPoint y: 356, distance: 34.5
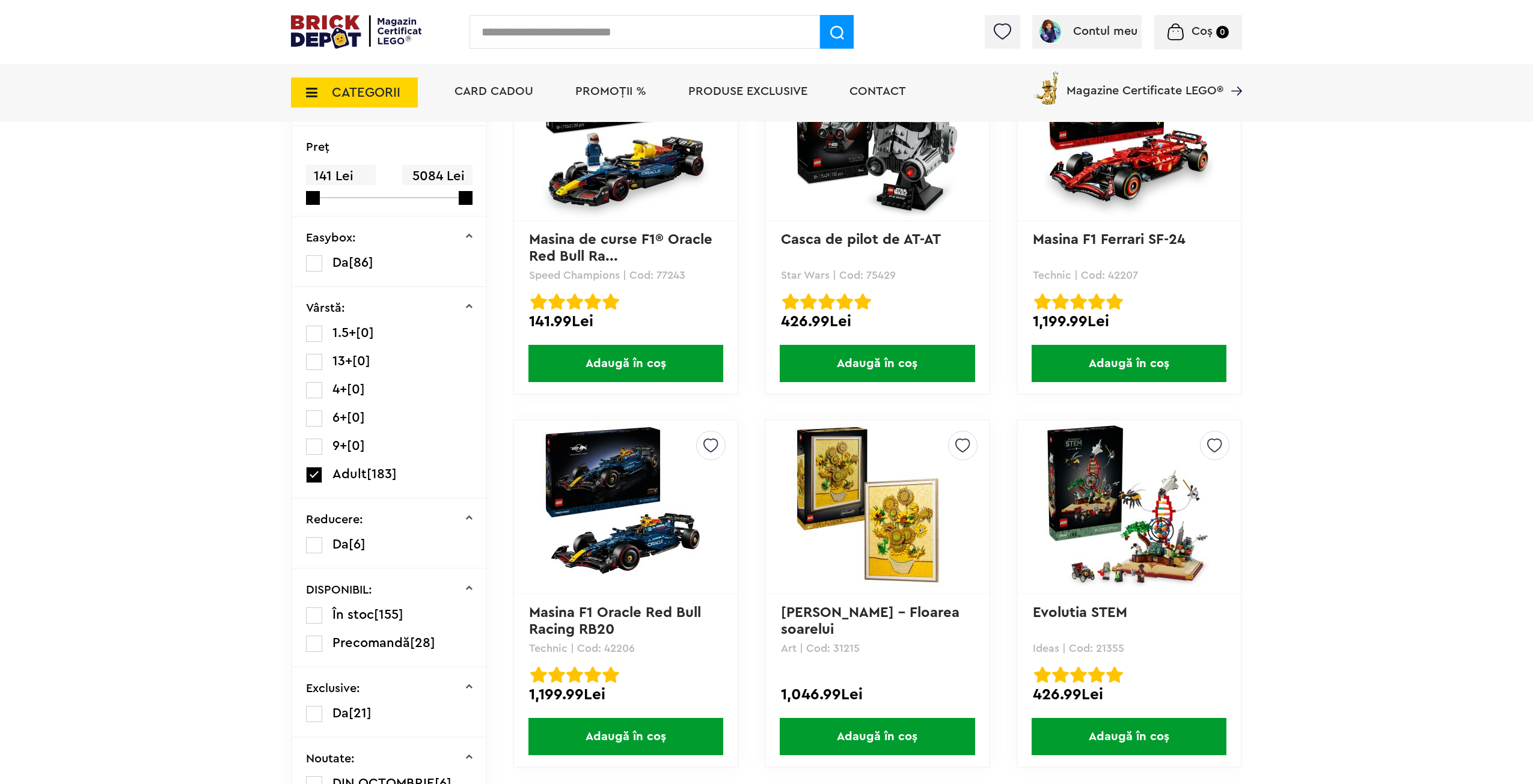
scroll to position [293, 0]
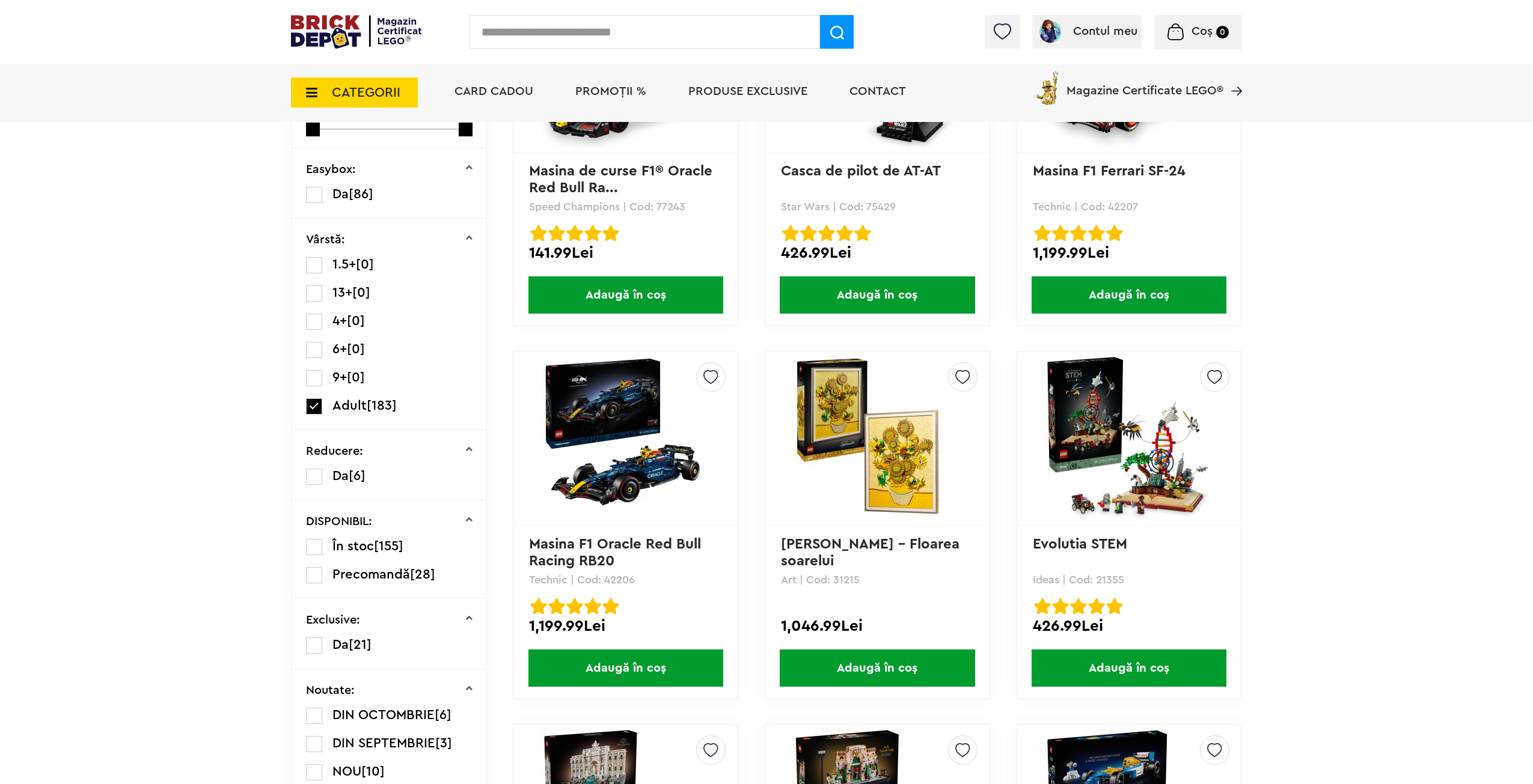
drag, startPoint x: 1310, startPoint y: 323, endPoint x: 1316, endPoint y: 353, distance: 30.6
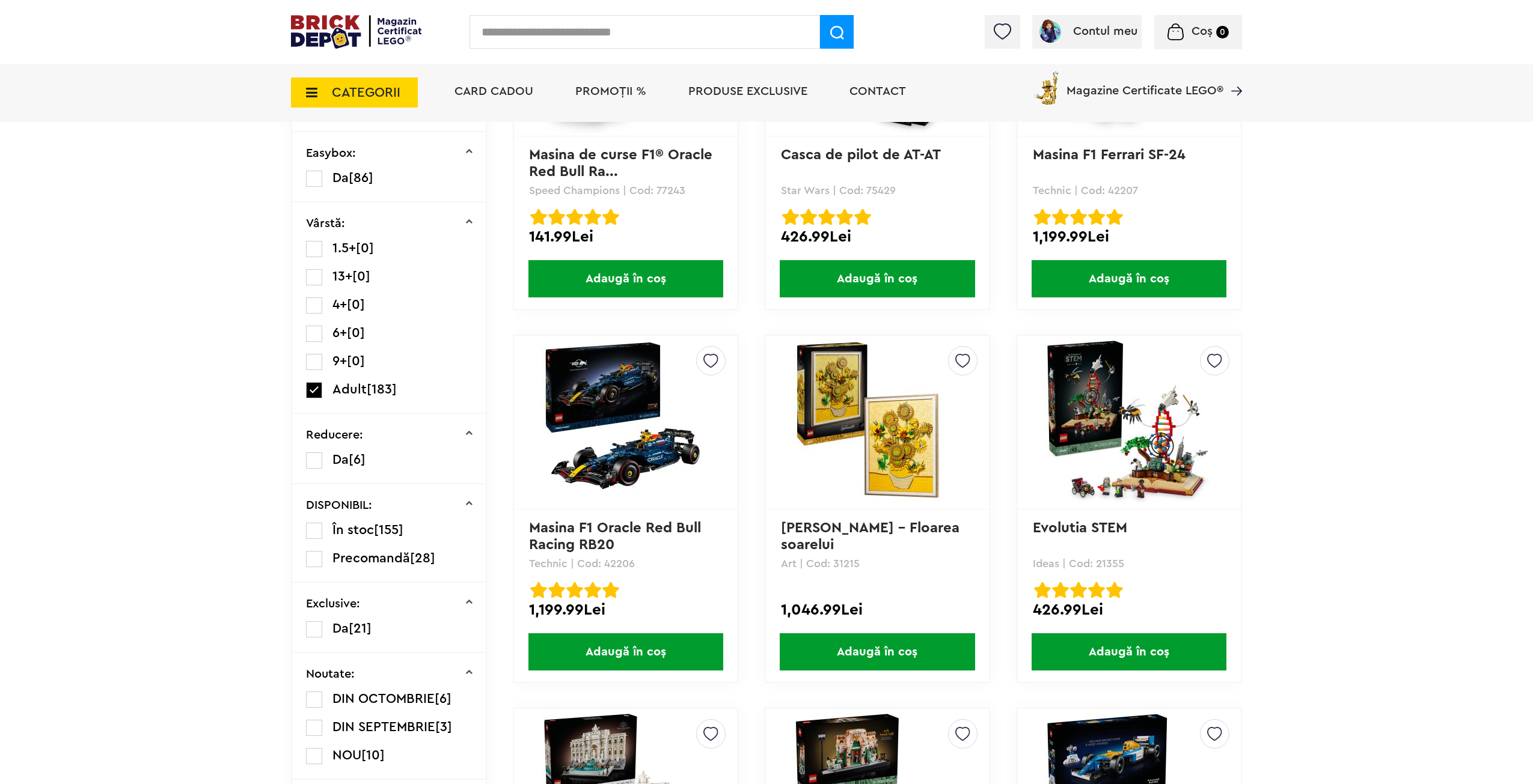
click at [630, 423] on img at bounding box center [626, 422] width 168 height 168
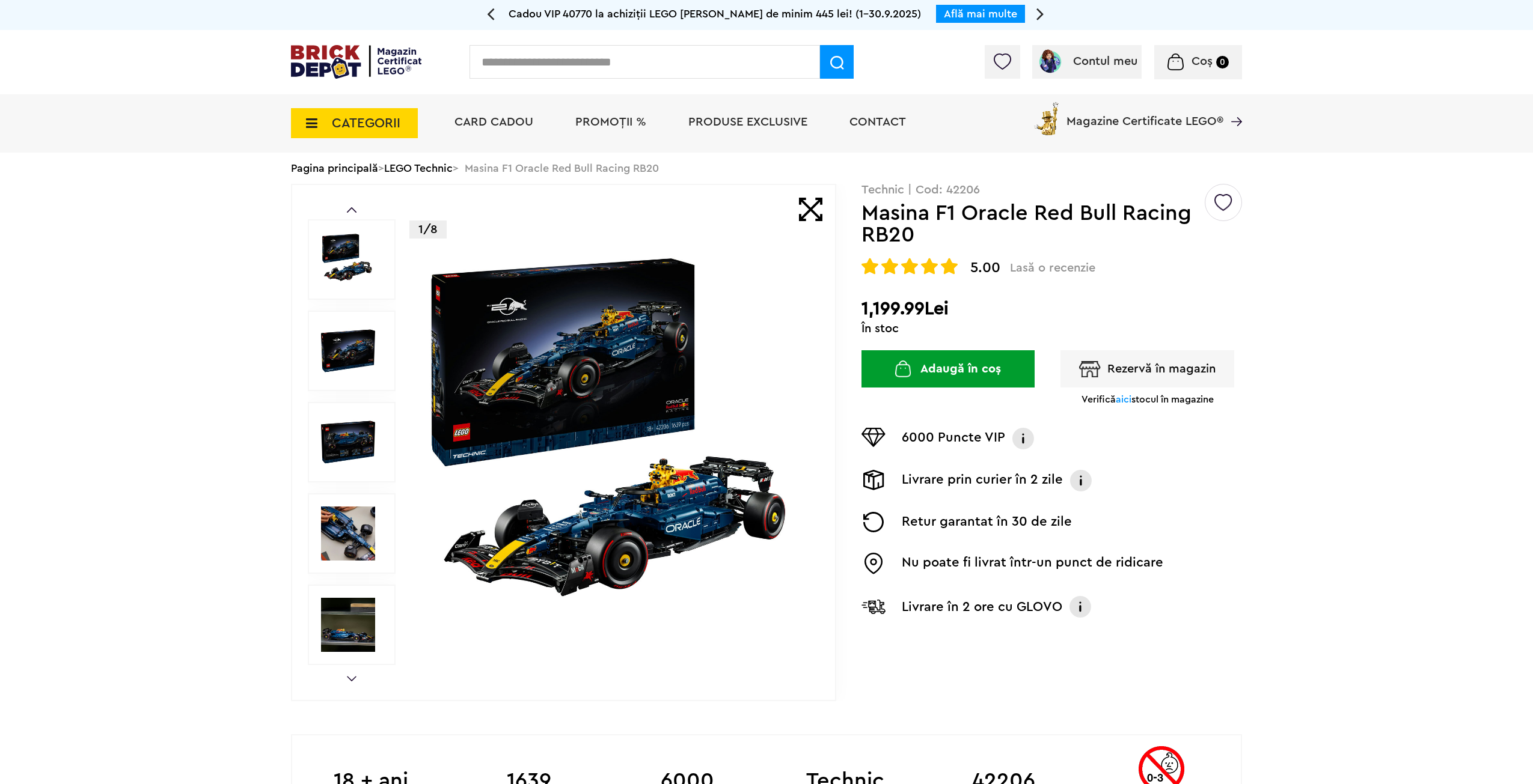
click at [339, 331] on img at bounding box center [348, 351] width 54 height 54
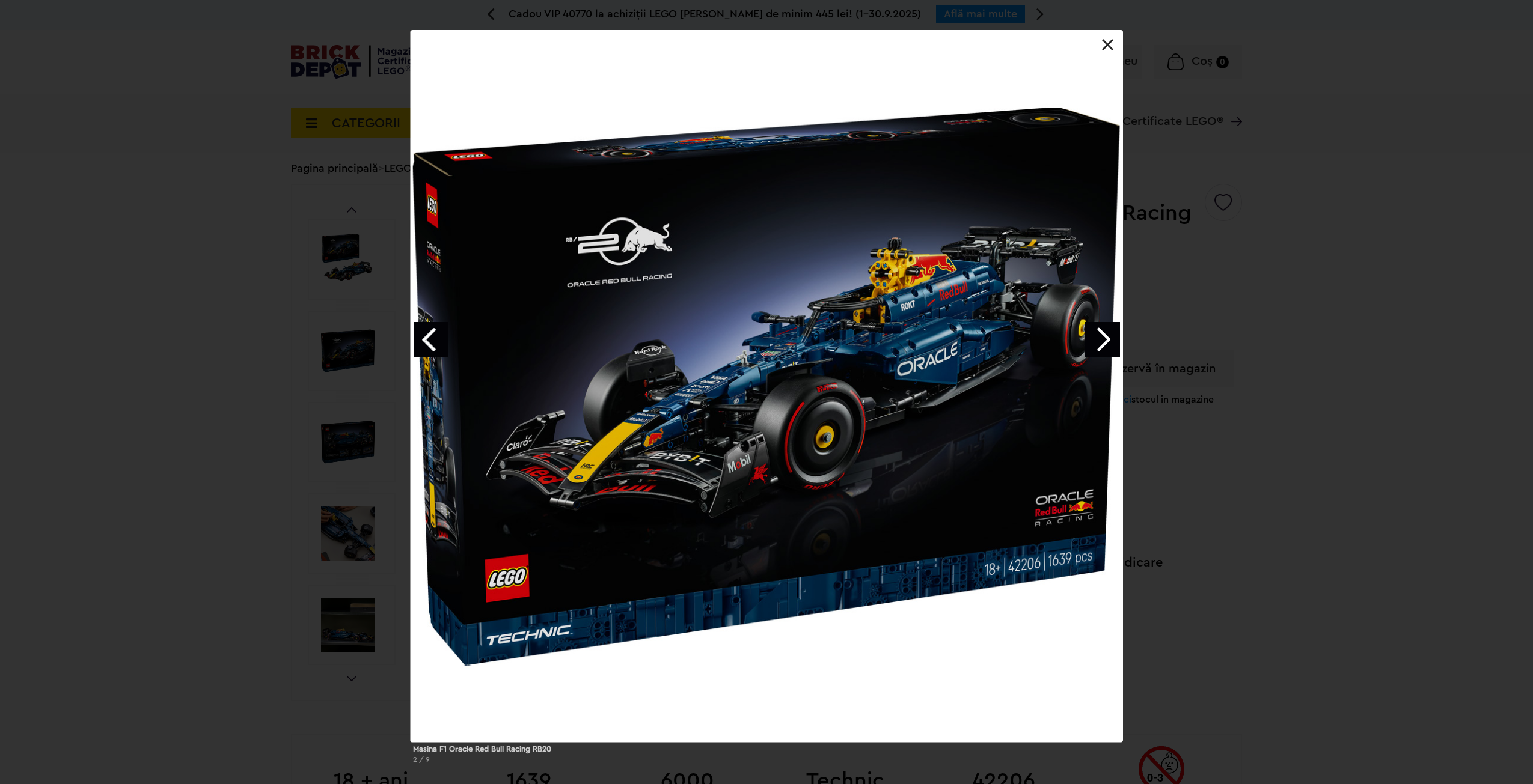
click at [335, 445] on div "Masina F1 Oracle Red Bull Racing RB20 2 / 9" at bounding box center [766, 401] width 1533 height 743
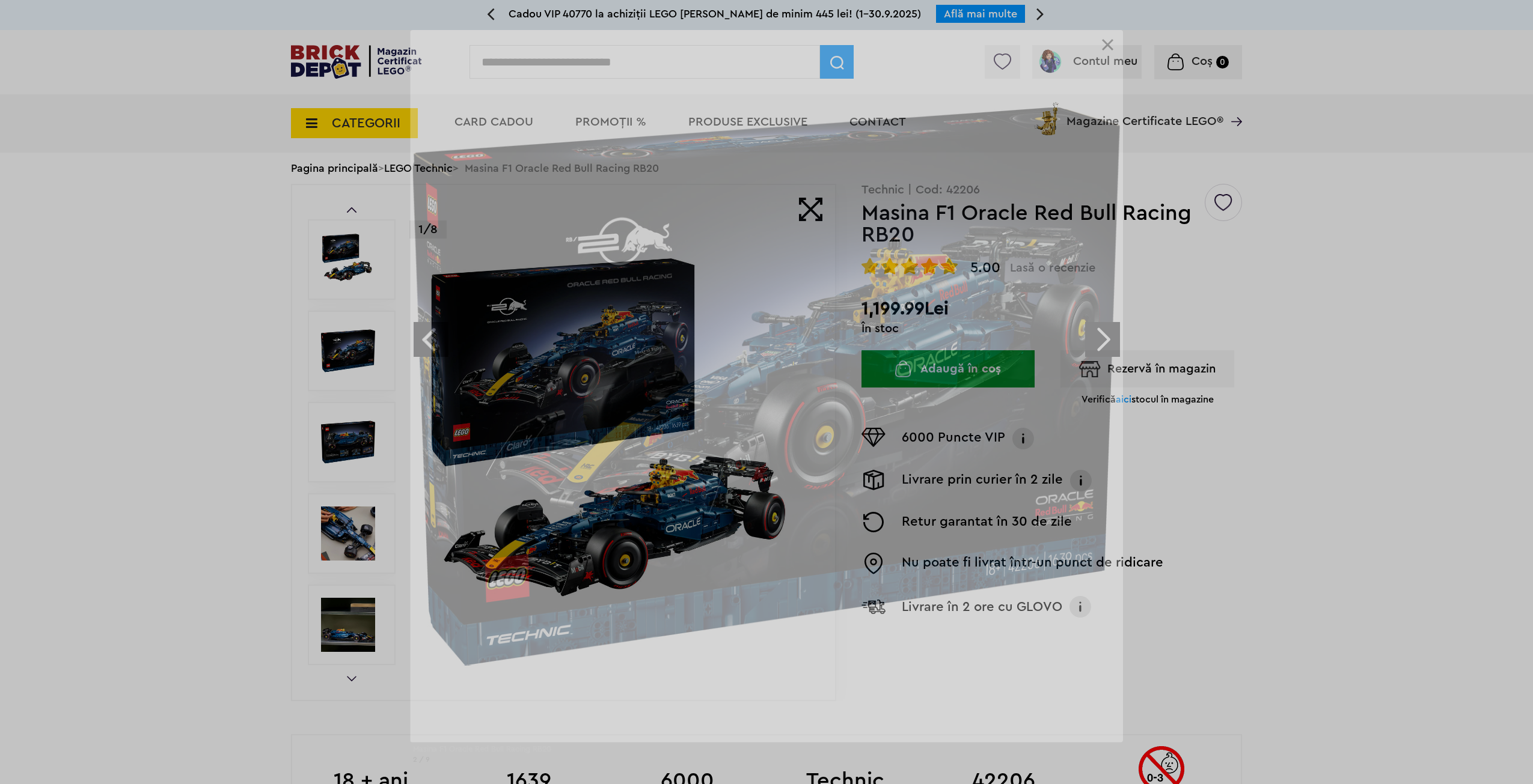
click at [352, 537] on div "Masina F1 Oracle Red Bull Racing RB20 2 / 9" at bounding box center [766, 401] width 1533 height 743
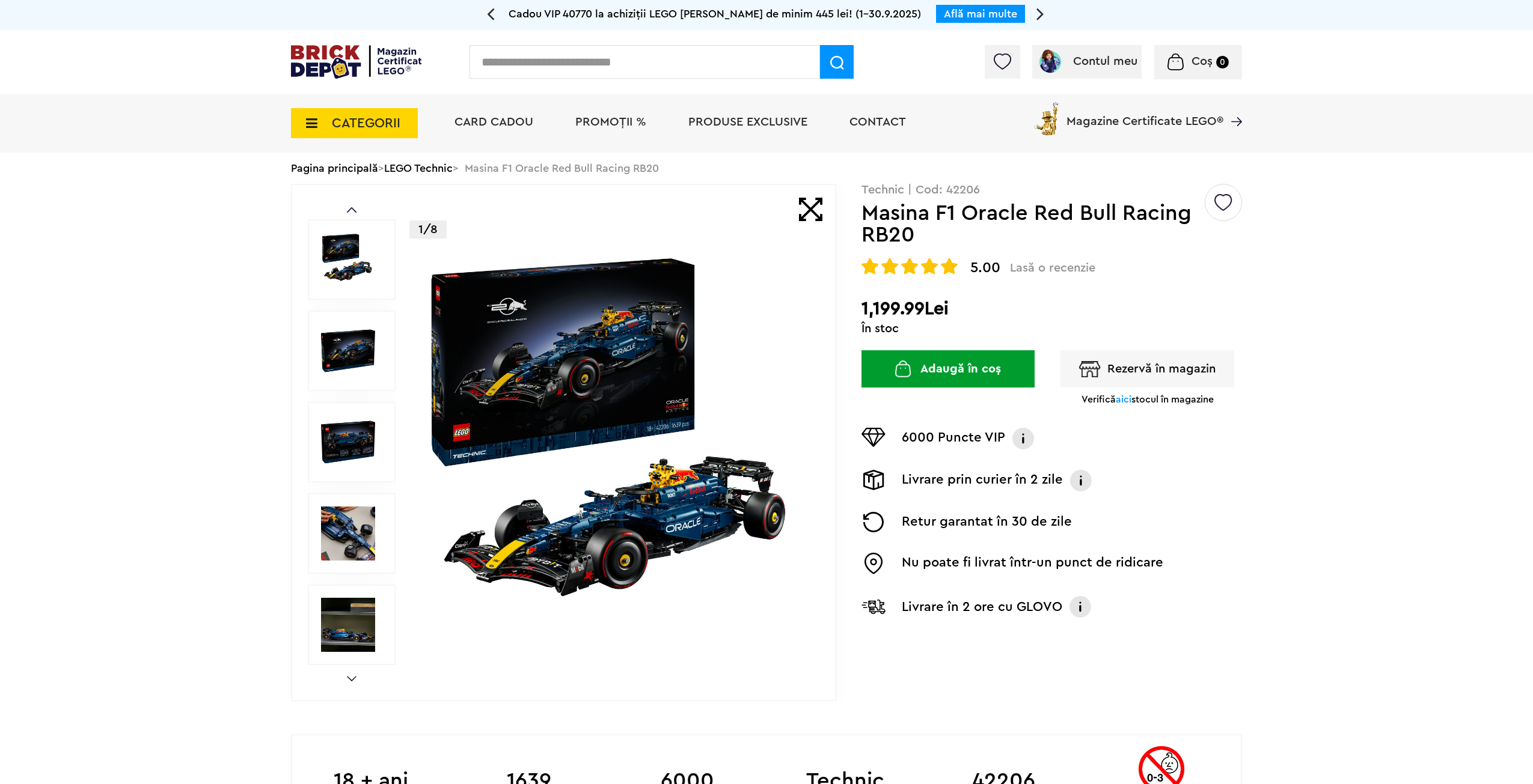
click at [352, 537] on img at bounding box center [348, 534] width 54 height 54
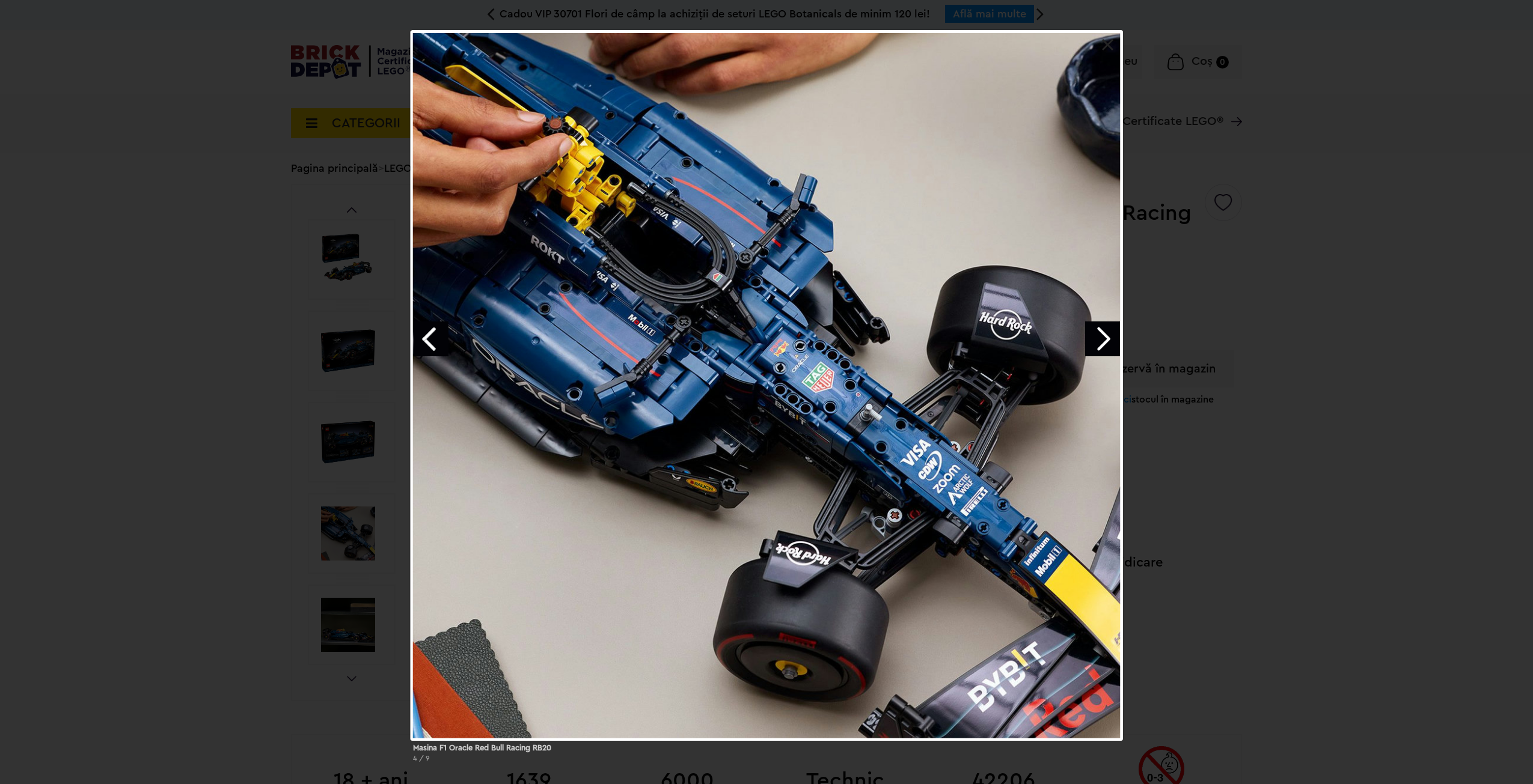
click at [226, 466] on div "Masina F1 Oracle Red Bull Racing RB20 4 / 9" at bounding box center [766, 401] width 1533 height 742
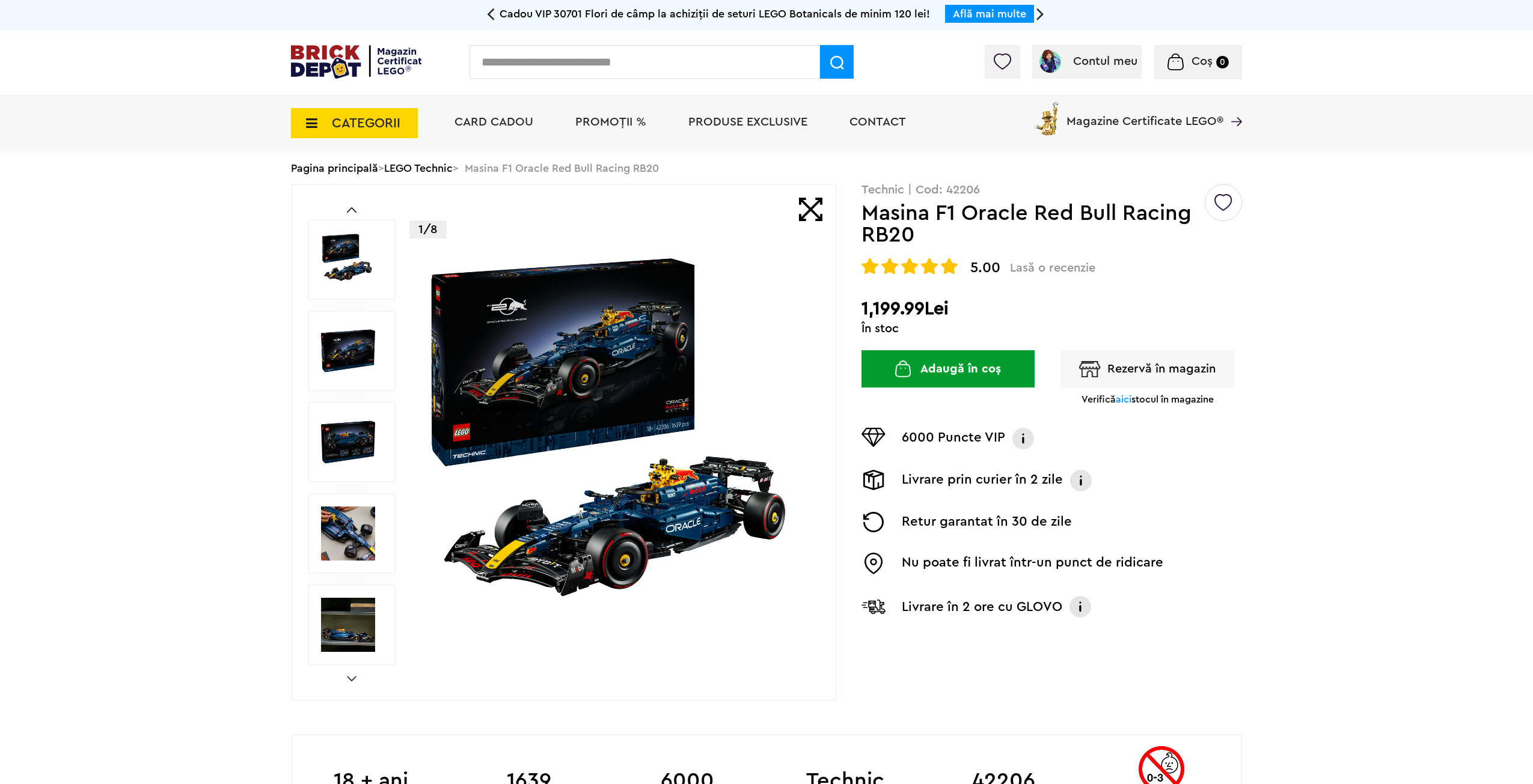
click at [353, 351] on img at bounding box center [348, 351] width 54 height 54
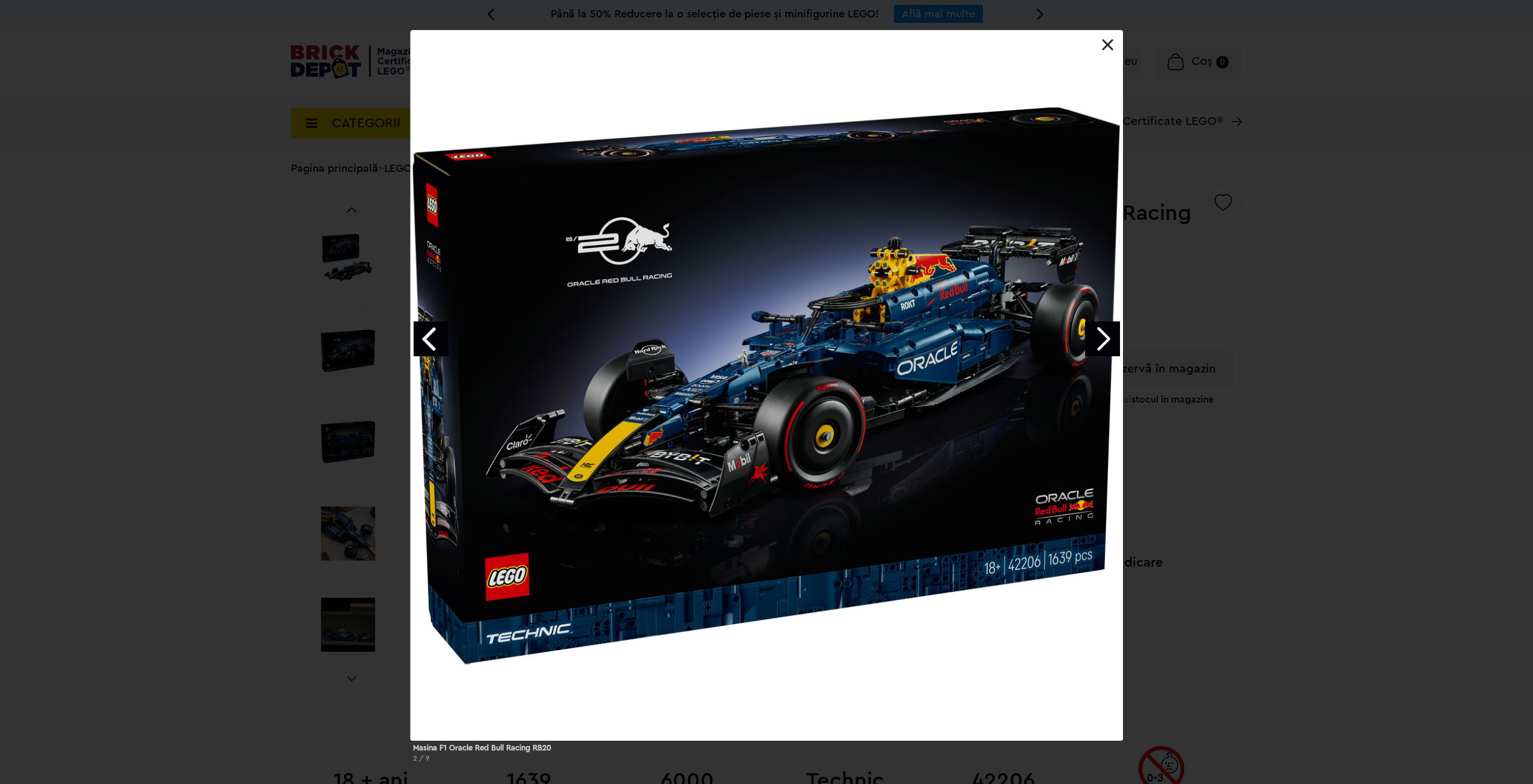
click at [1355, 622] on div "Masina F1 Oracle Red Bull Racing RB20 2 / 9" at bounding box center [766, 401] width 1533 height 742
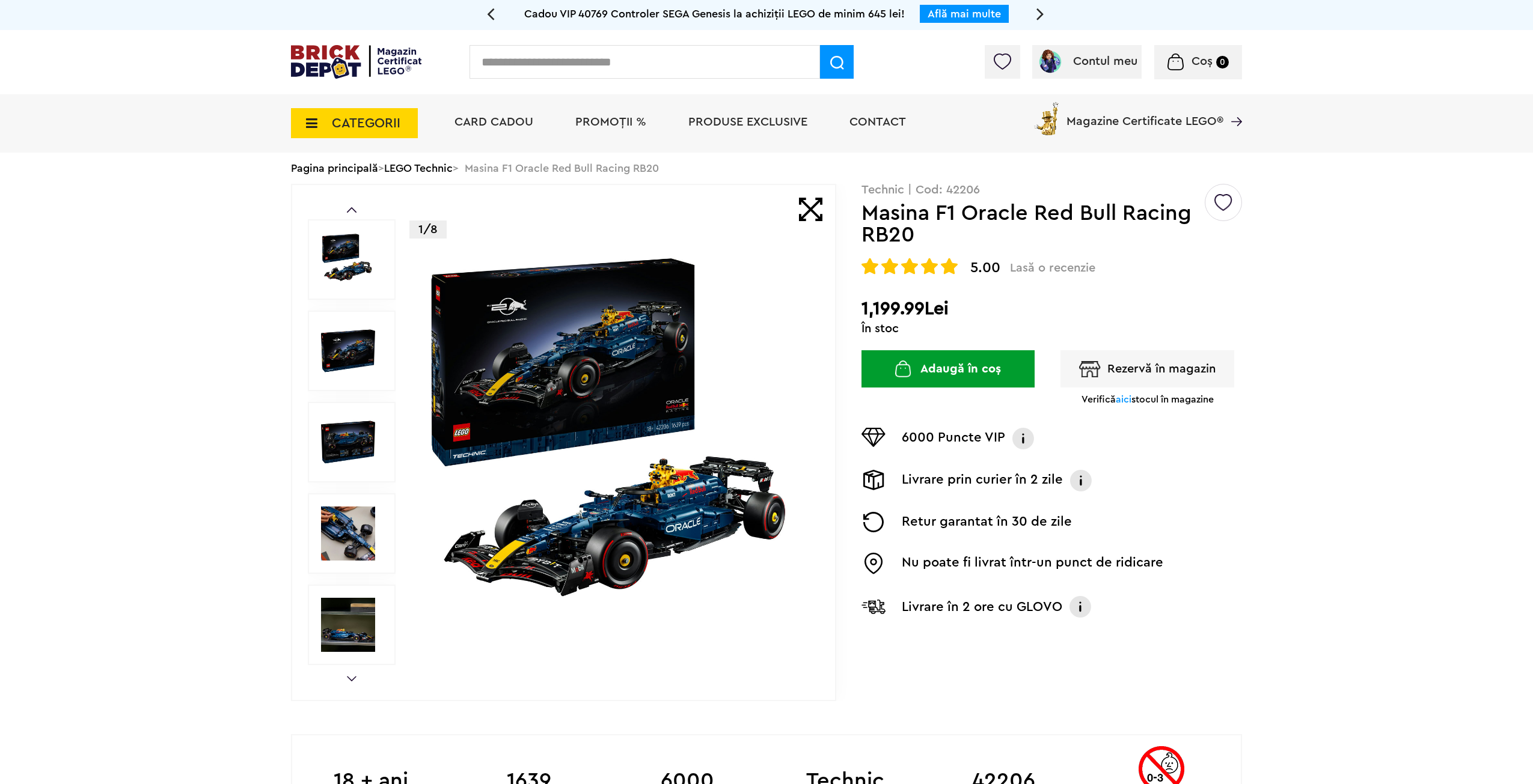
drag, startPoint x: 1415, startPoint y: 566, endPoint x: 1402, endPoint y: 565, distance: 13.0
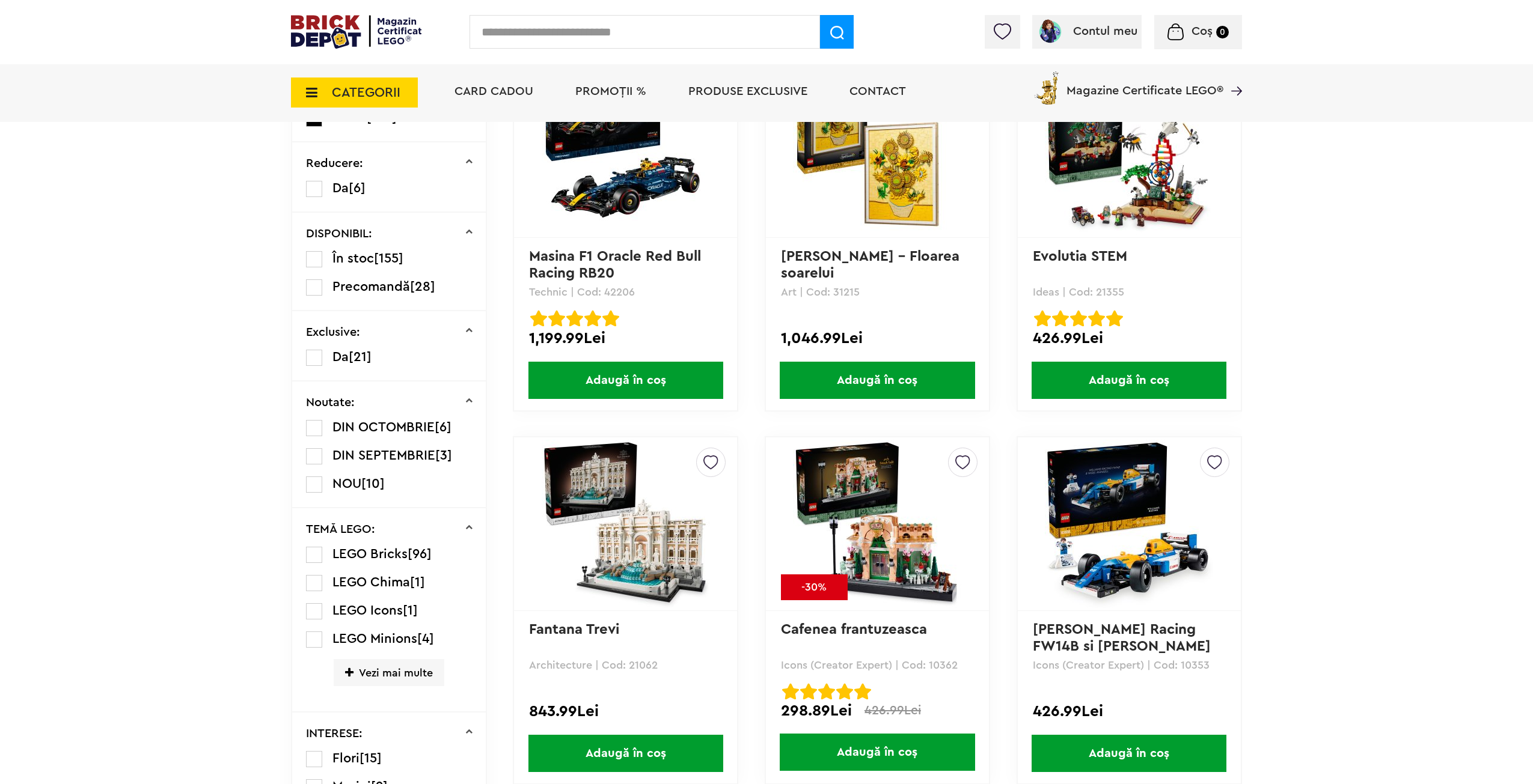
scroll to position [767, 0]
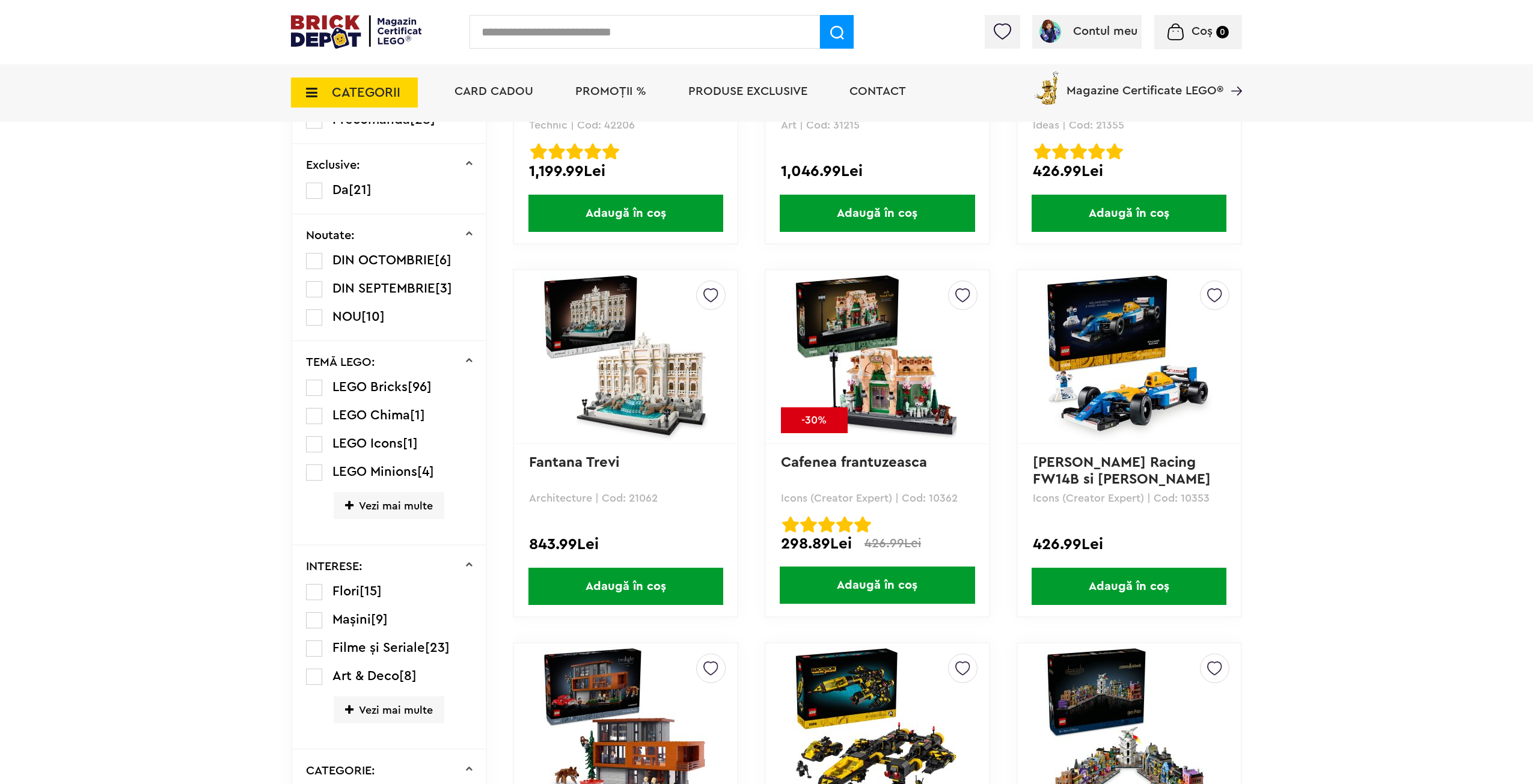
drag, startPoint x: 1291, startPoint y: 277, endPoint x: 1312, endPoint y: 379, distance: 104.1
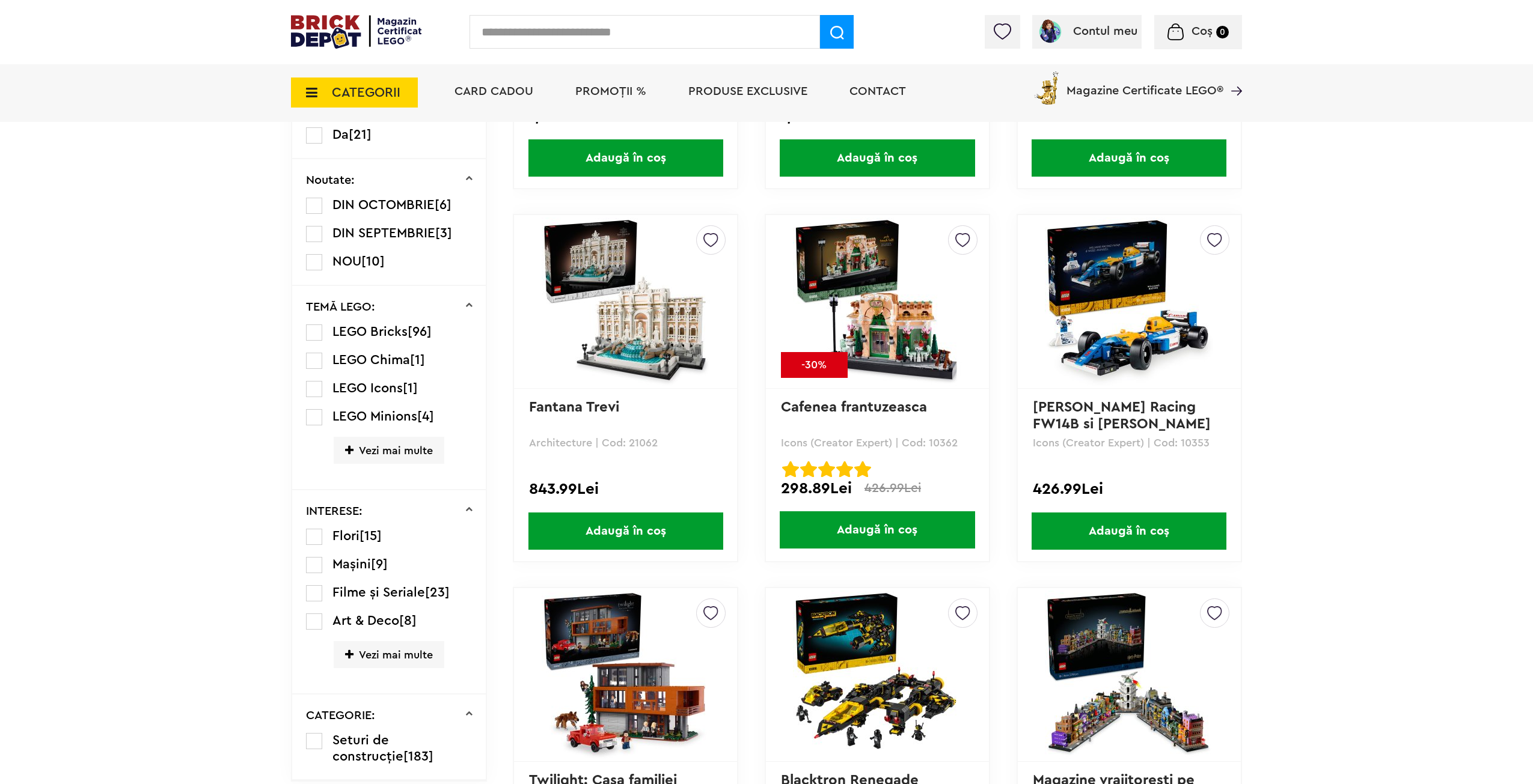
scroll to position [1233, 0]
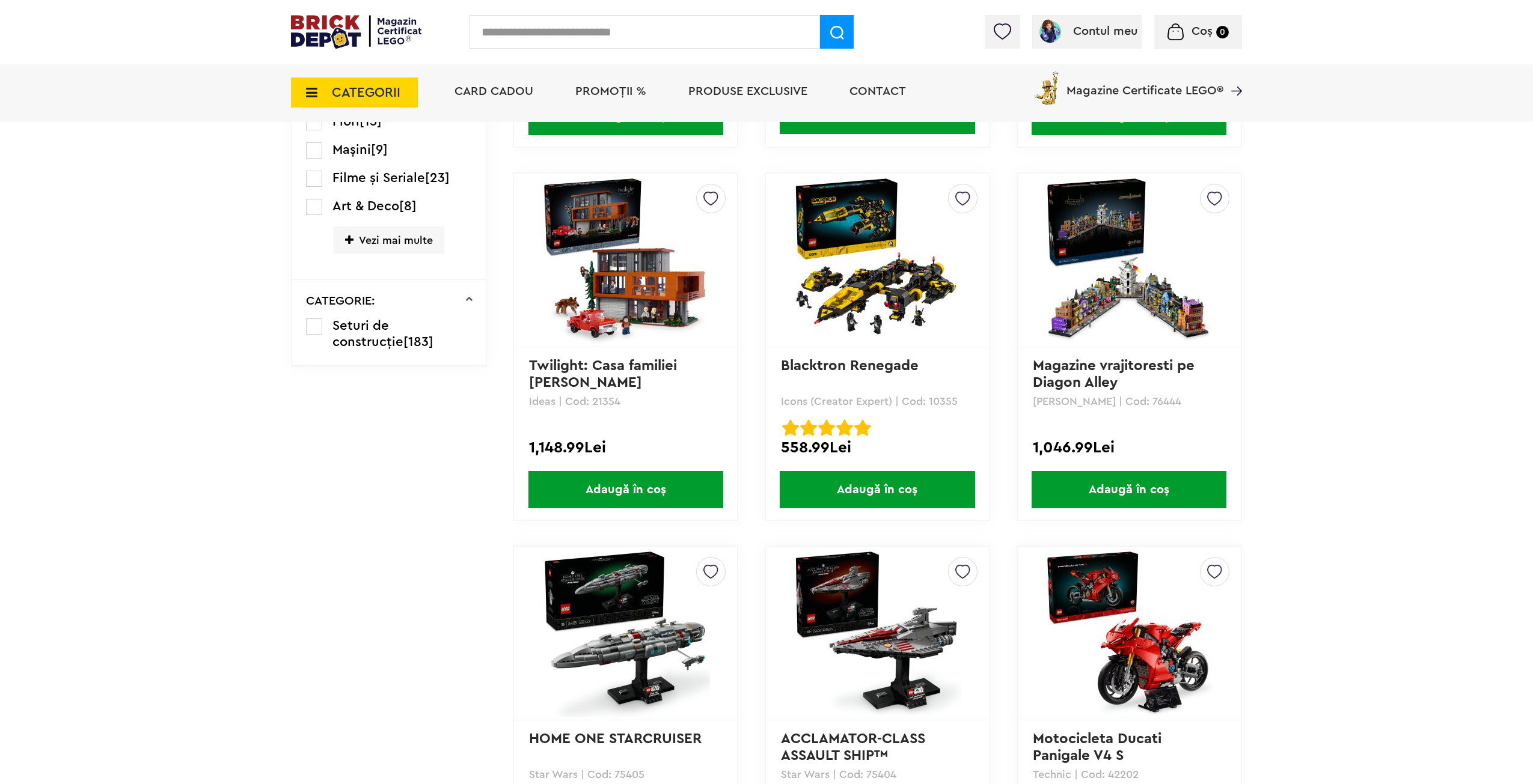
drag, startPoint x: 1302, startPoint y: 274, endPoint x: 1322, endPoint y: 401, distance: 128.6
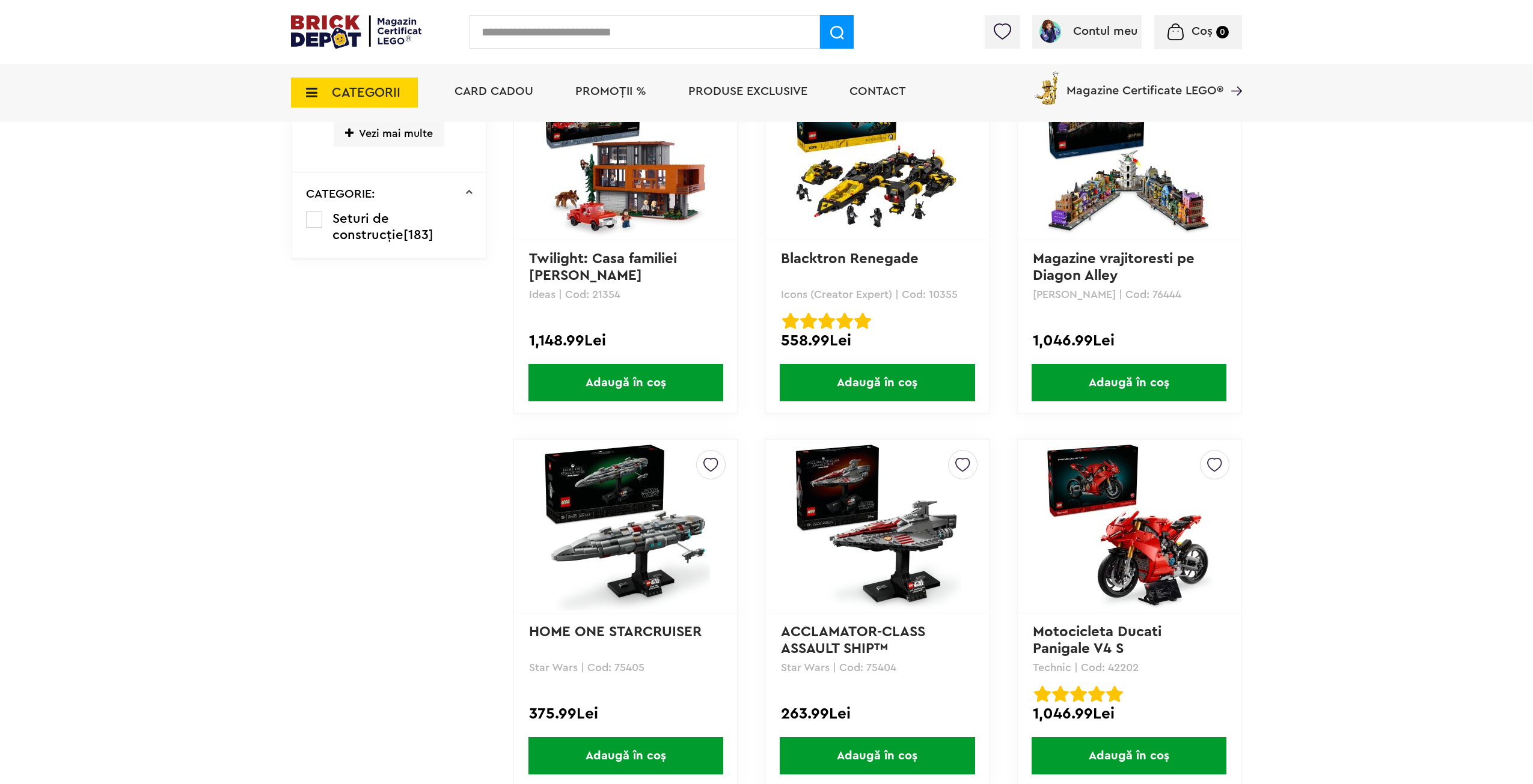
scroll to position [1396, 0]
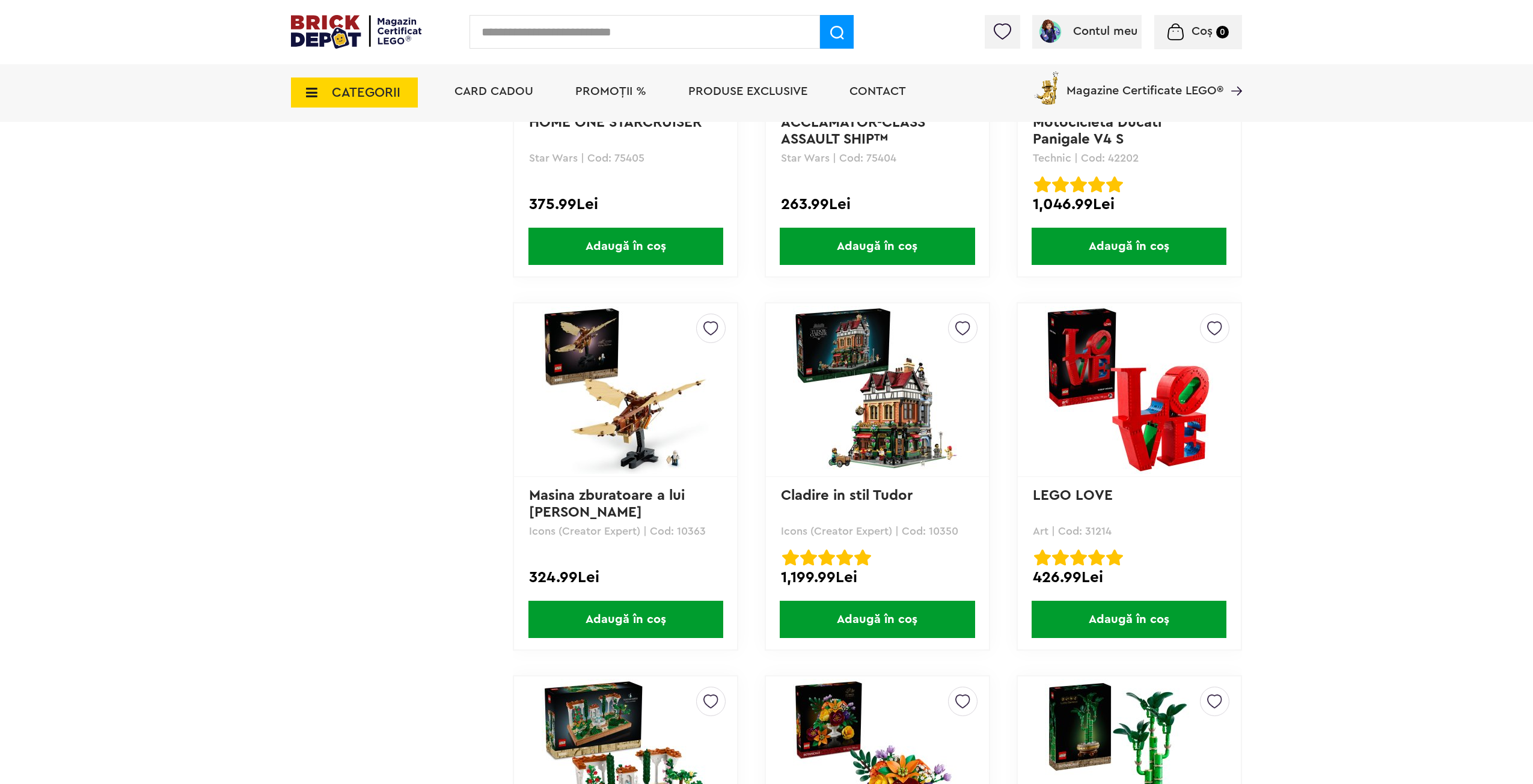
drag, startPoint x: 1301, startPoint y: 379, endPoint x: 1301, endPoint y: 434, distance: 55.0
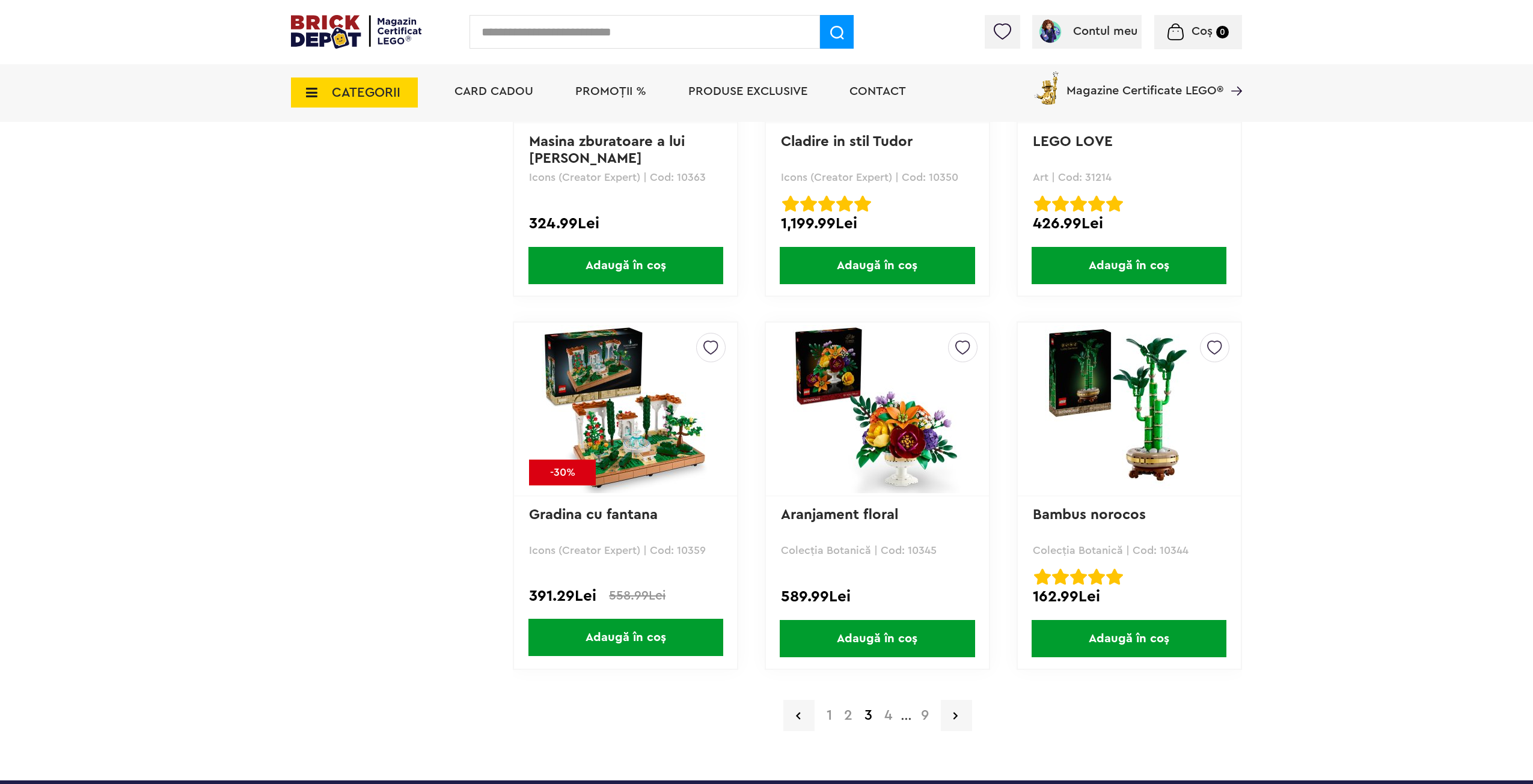
scroll to position [2338, 0]
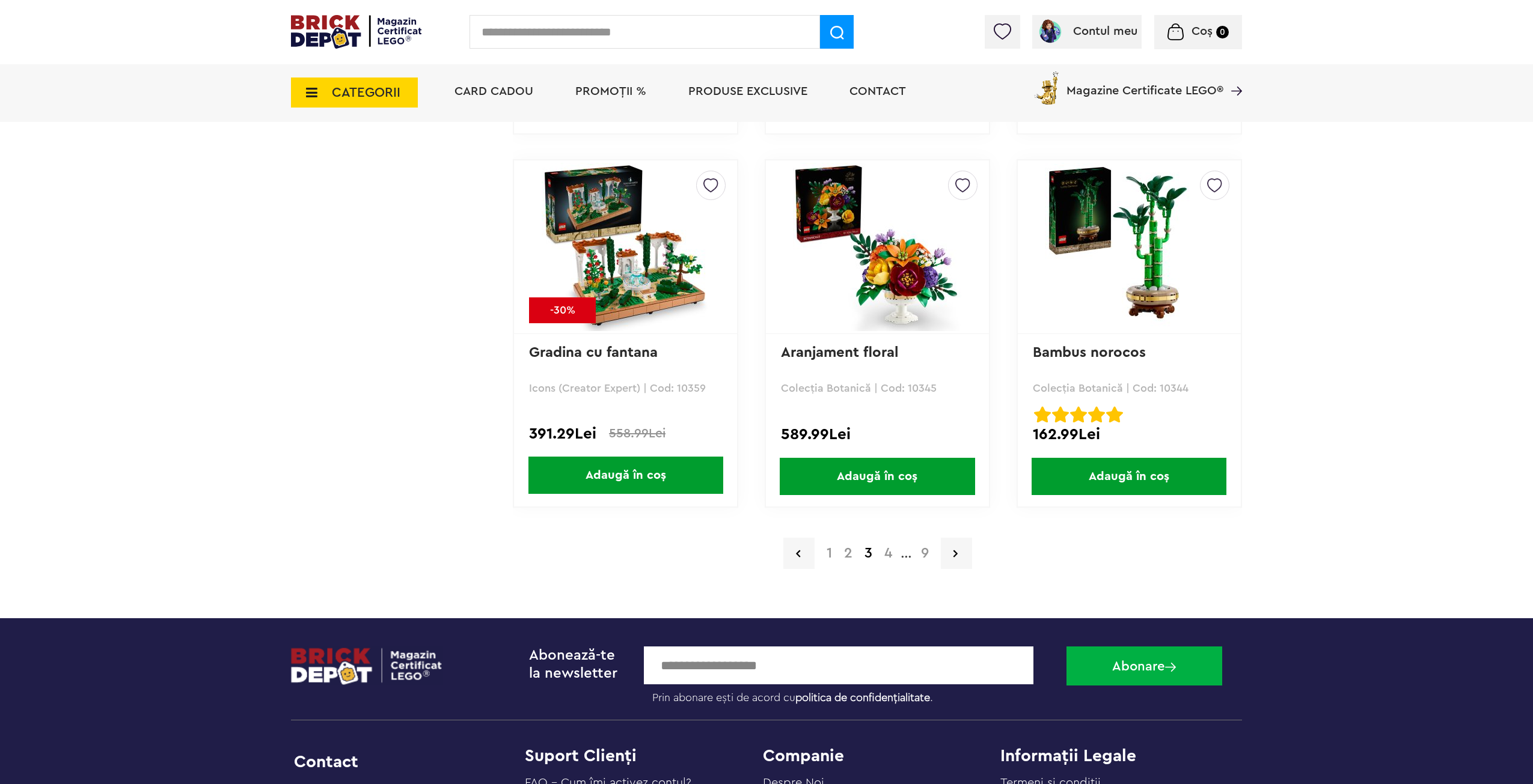
drag, startPoint x: 1305, startPoint y: 429, endPoint x: 1312, endPoint y: 489, distance: 60.4
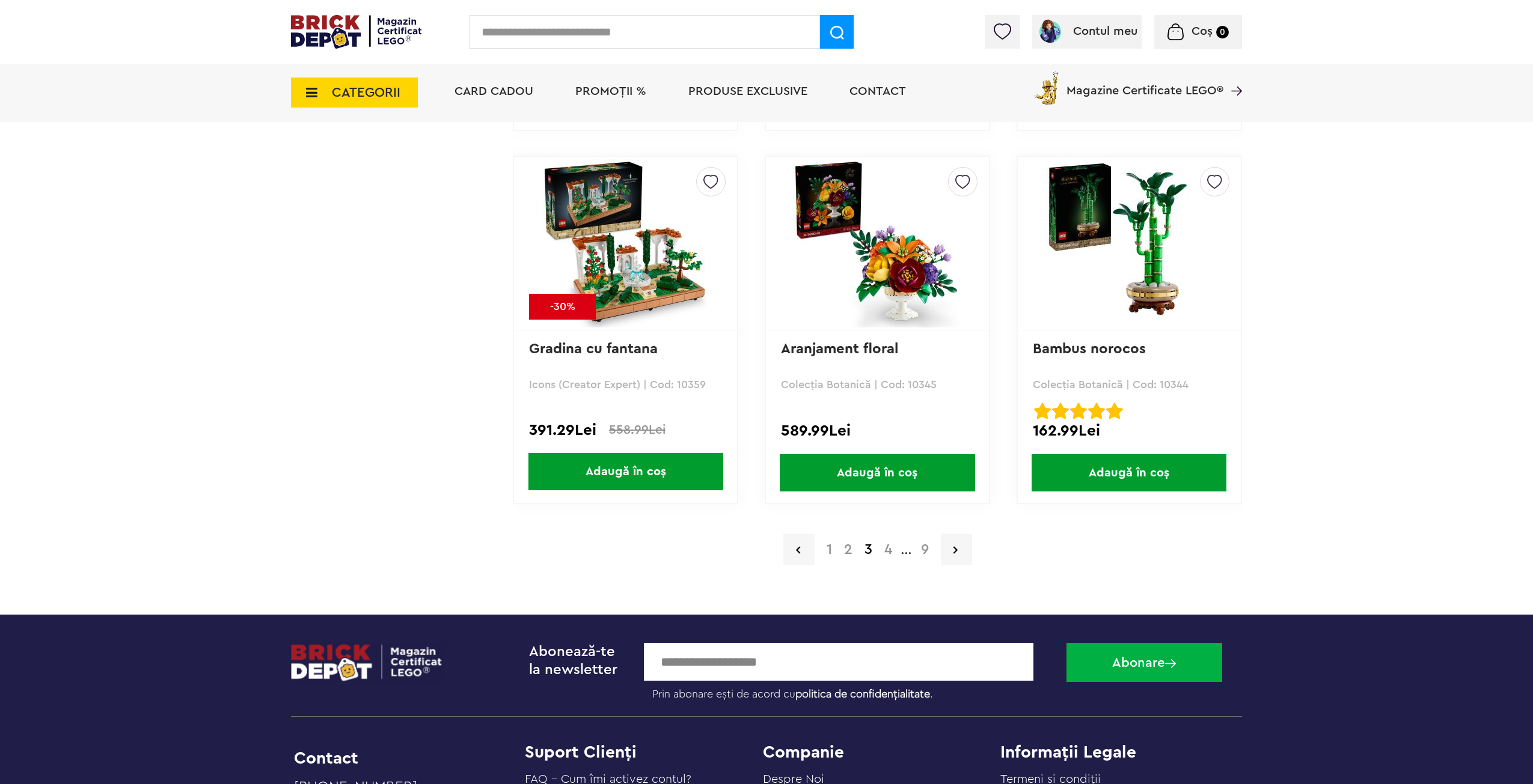
click at [883, 552] on a=Adult&order=1&page=4"] "4" at bounding box center [888, 550] width 20 height 15
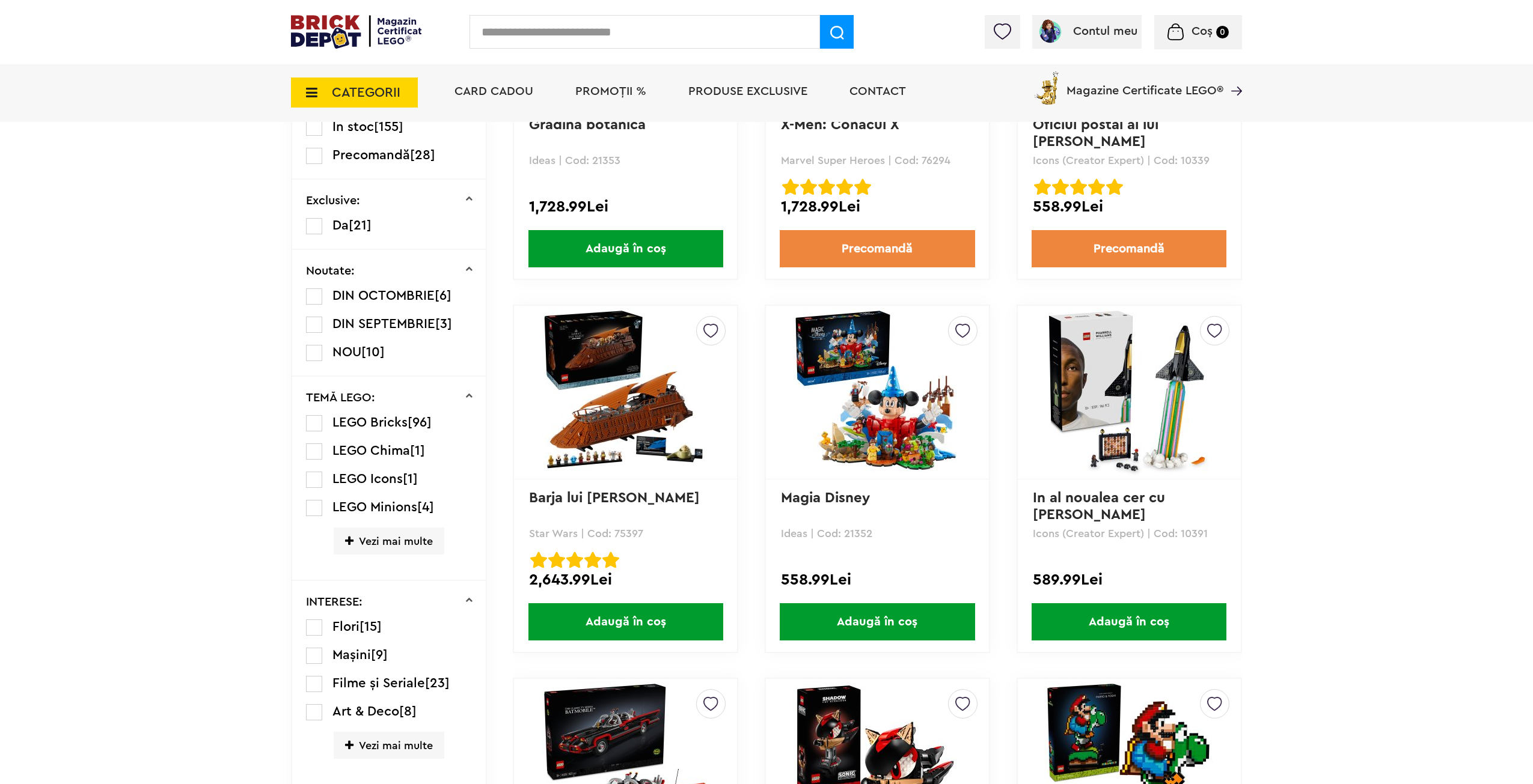
drag, startPoint x: 1333, startPoint y: 364, endPoint x: 1341, endPoint y: 417, distance: 53.6
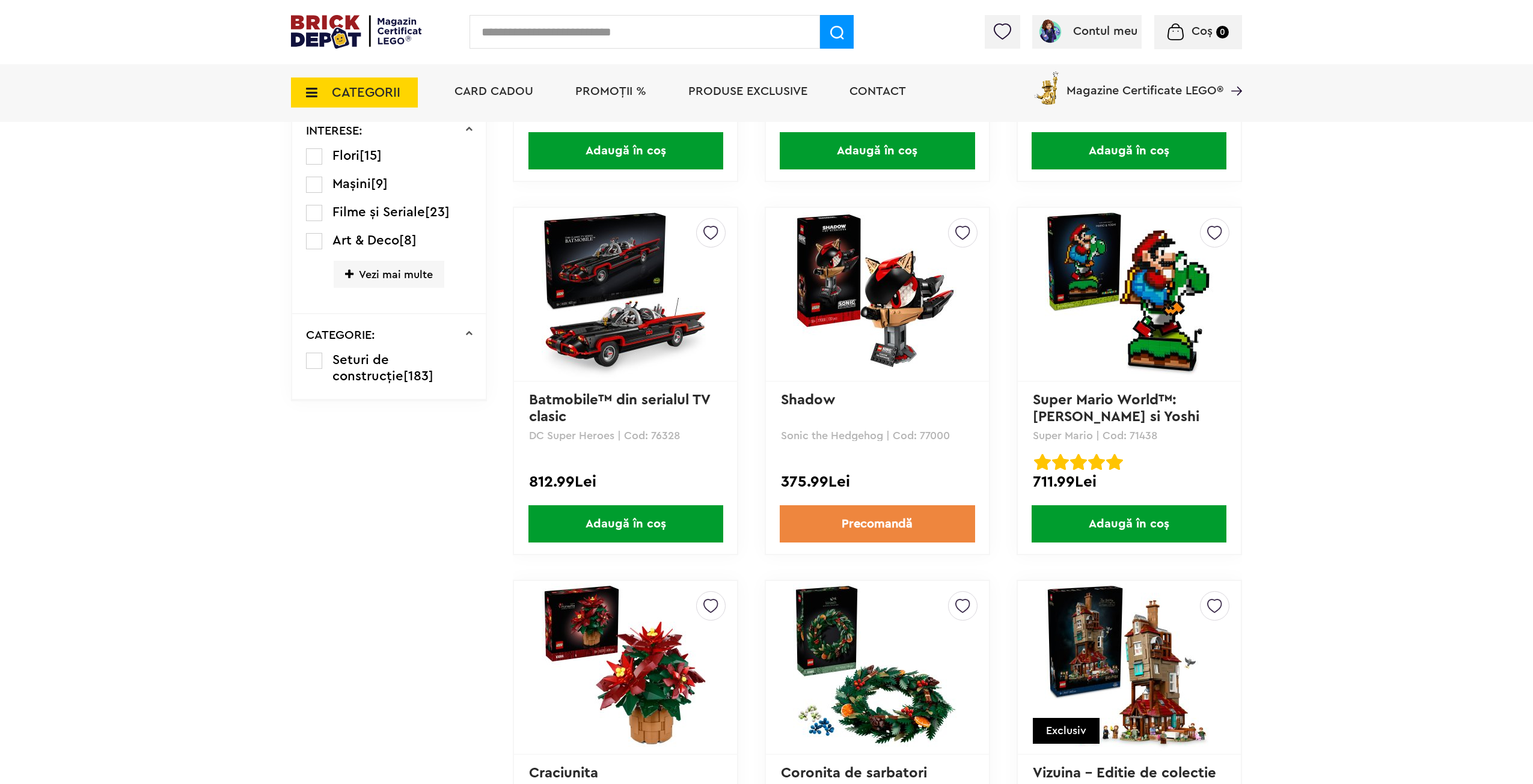
drag, startPoint x: 1341, startPoint y: 417, endPoint x: 1342, endPoint y: 465, distance: 48.0
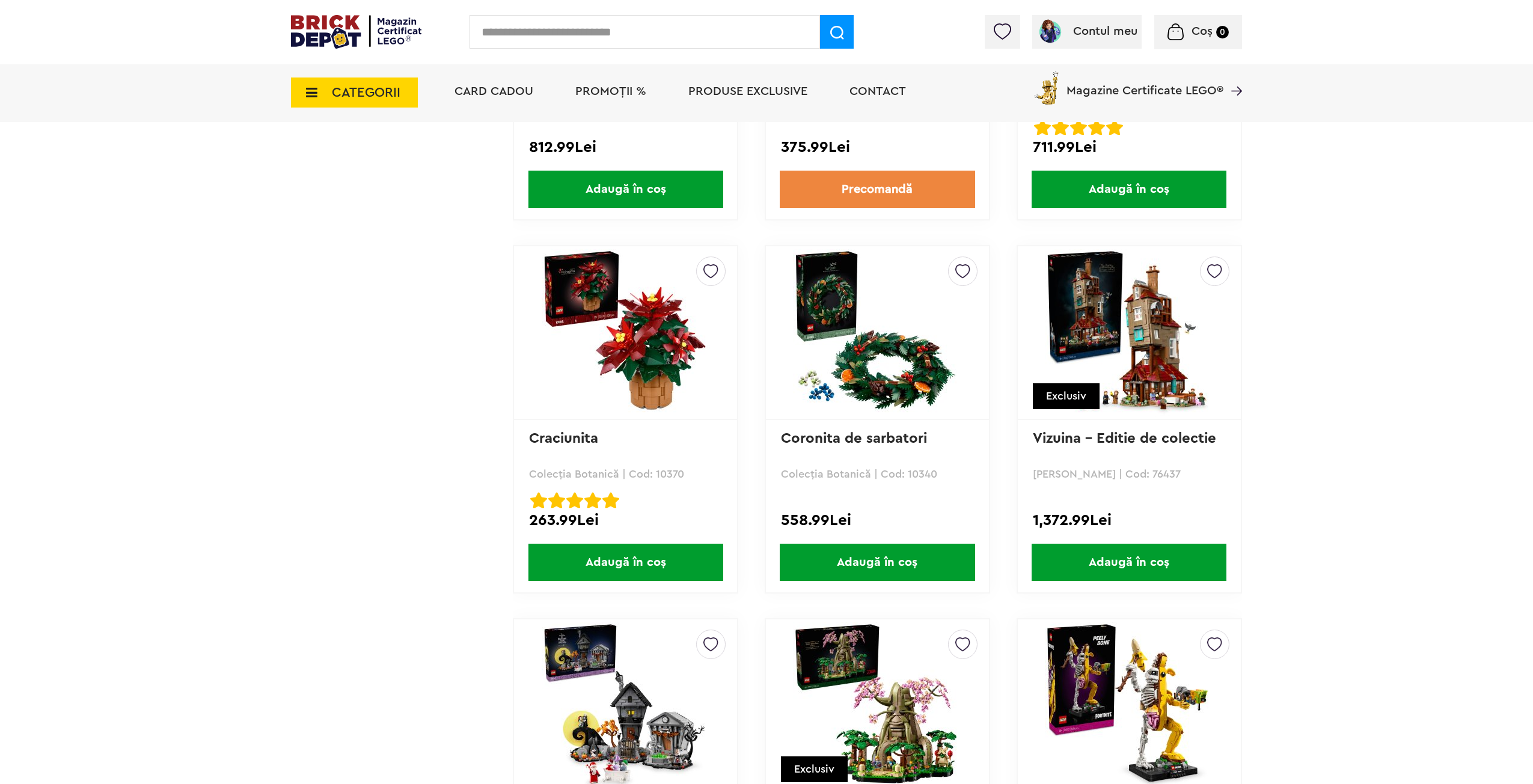
drag, startPoint x: 1338, startPoint y: 442, endPoint x: 1370, endPoint y: 522, distance: 86.2
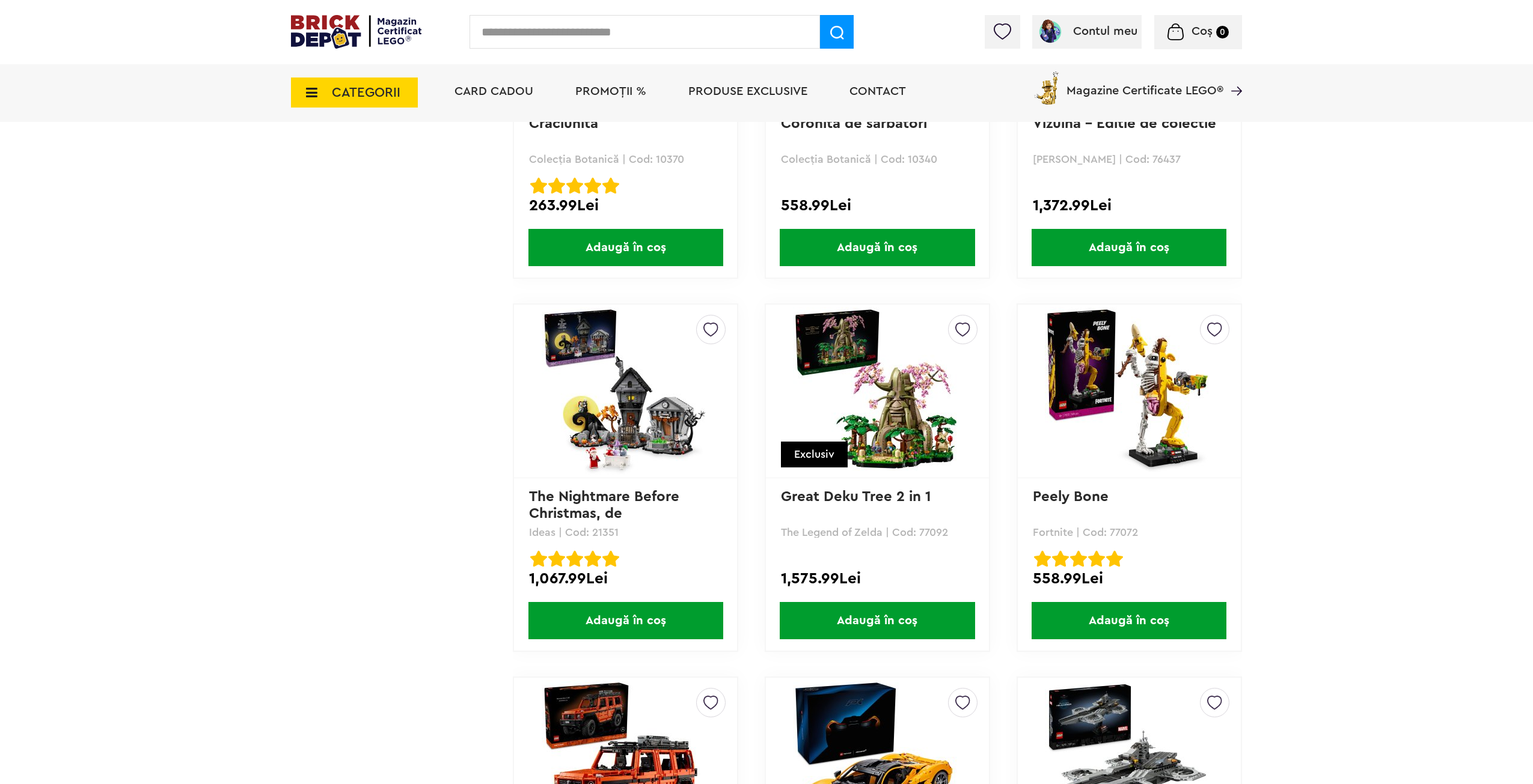
drag, startPoint x: 1323, startPoint y: 423, endPoint x: 1354, endPoint y: 510, distance: 92.4
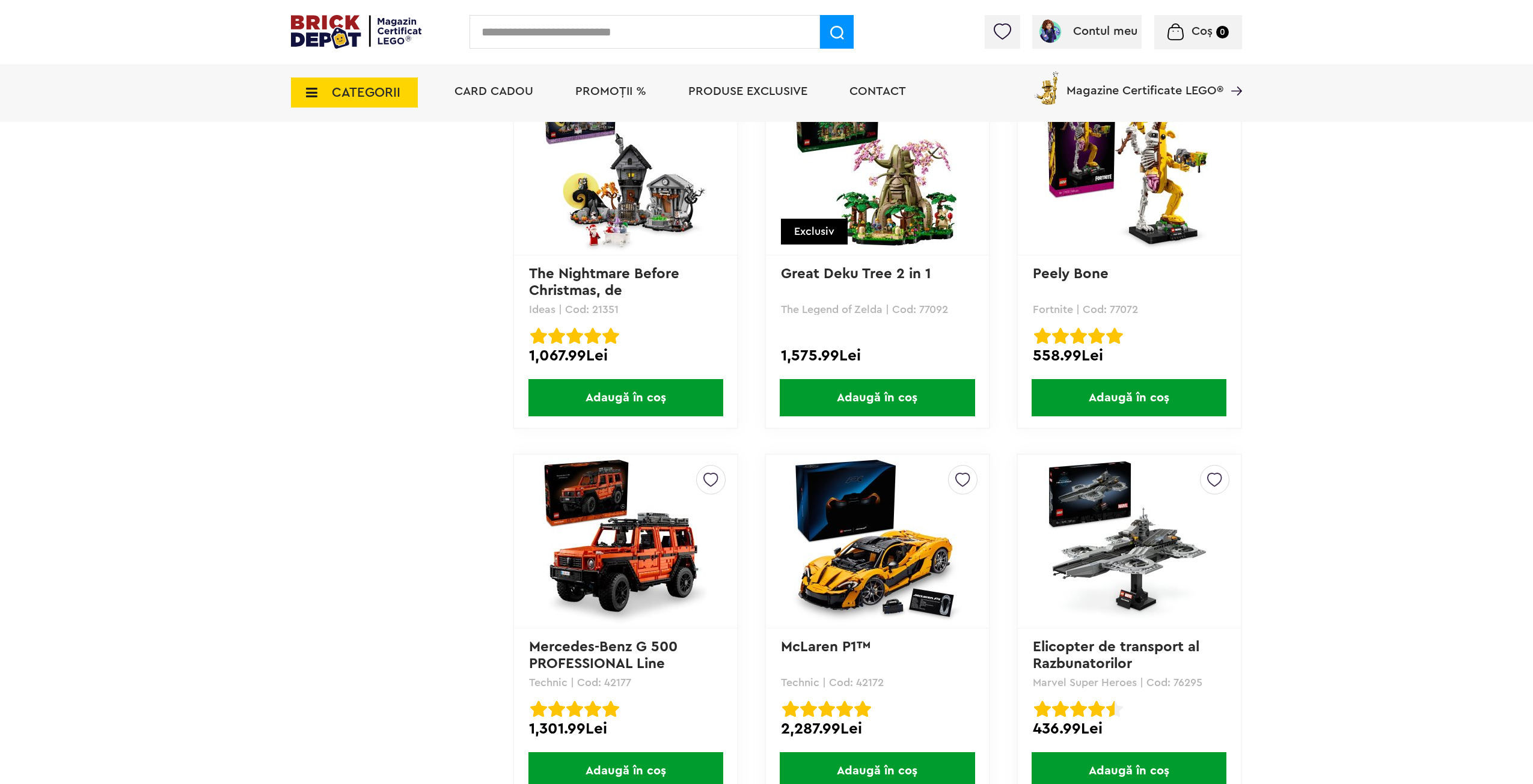
drag, startPoint x: 1306, startPoint y: 396, endPoint x: 1346, endPoint y: 500, distance: 111.4
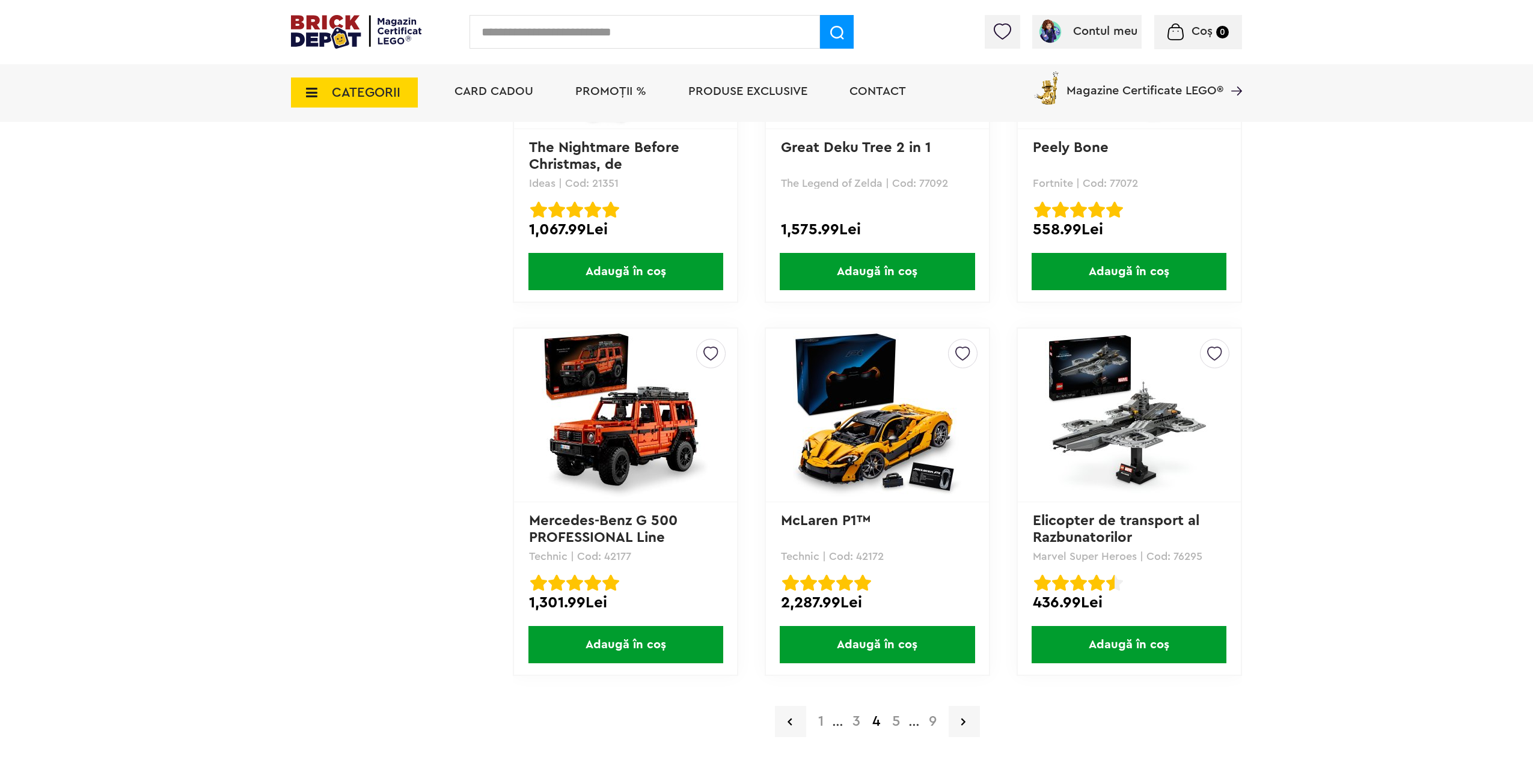
click at [893, 721] on a=Adult&order=1&page=5"] "5" at bounding box center [895, 722] width 20 height 15
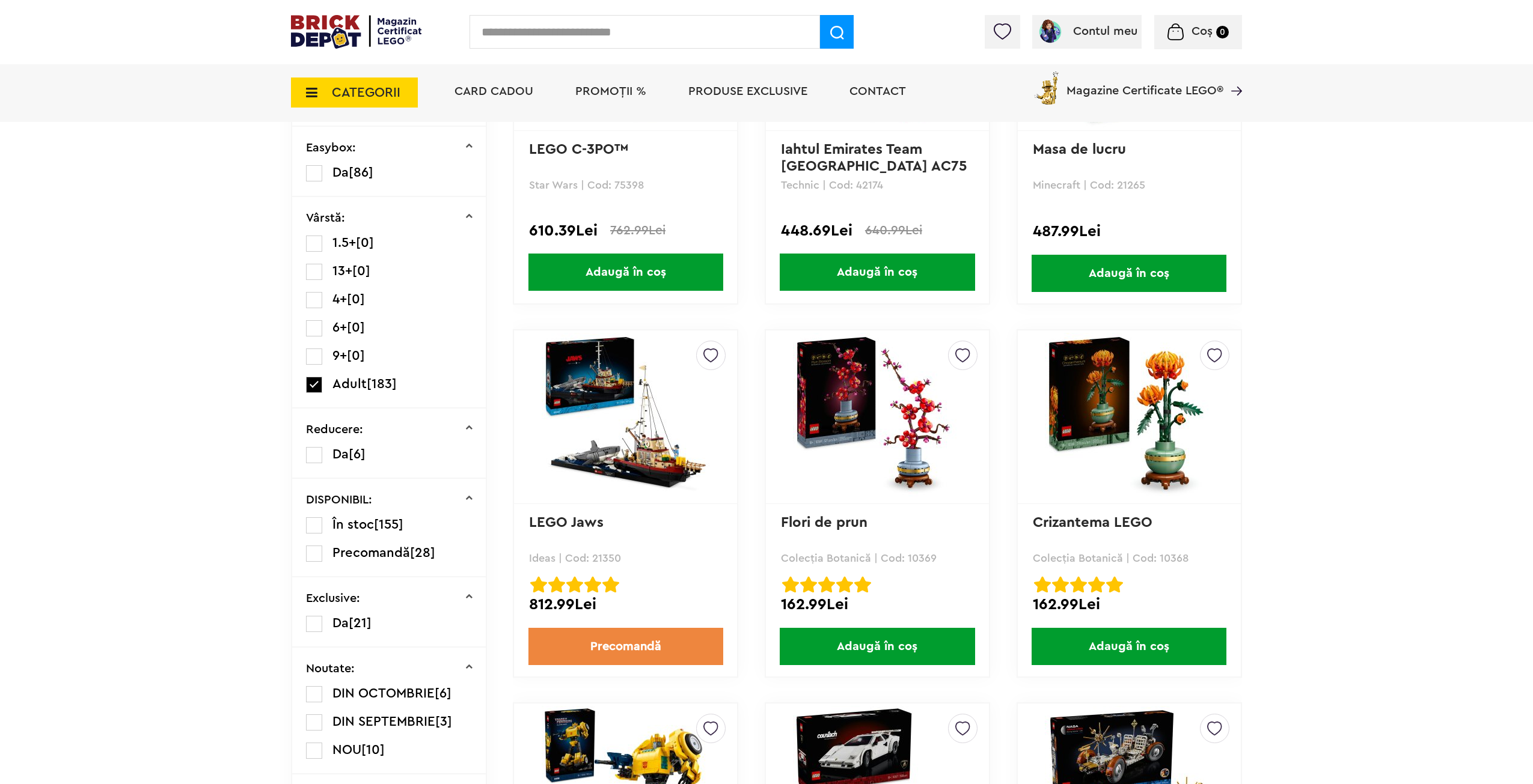
drag, startPoint x: 1294, startPoint y: 364, endPoint x: 1308, endPoint y: 418, distance: 55.8
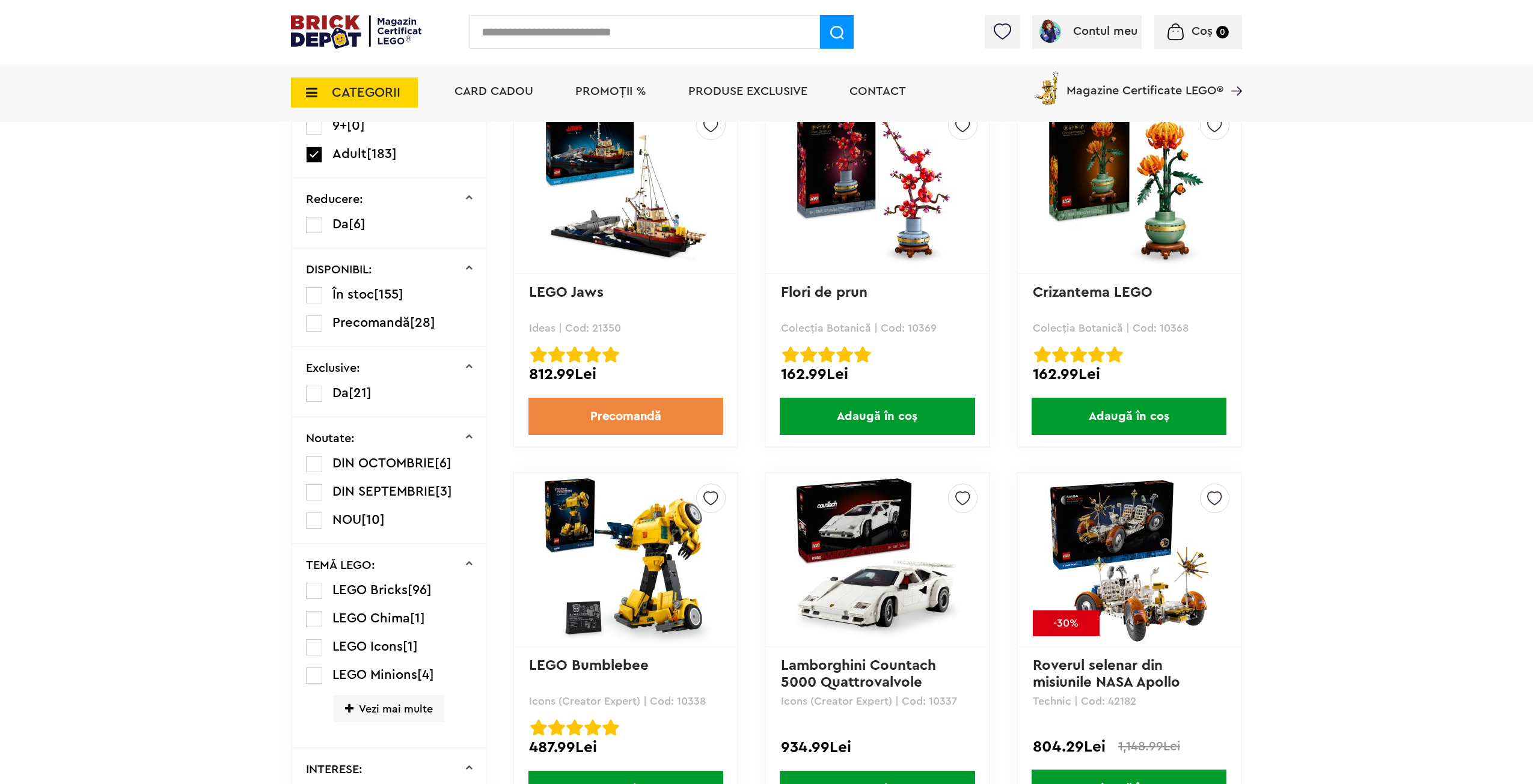
drag, startPoint x: 1274, startPoint y: 404, endPoint x: 1272, endPoint y: 470, distance: 66.0
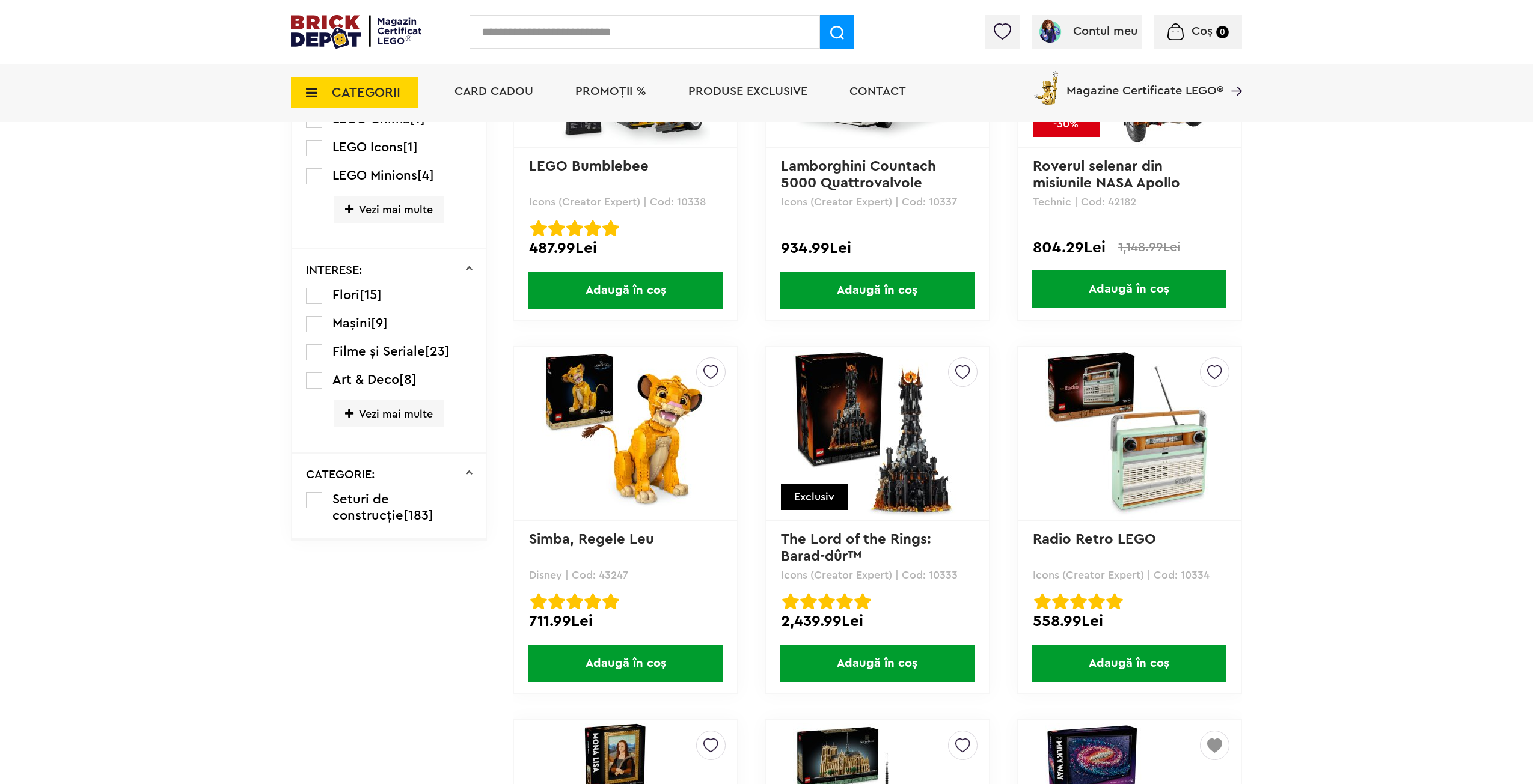
drag, startPoint x: 1313, startPoint y: 399, endPoint x: 1312, endPoint y: 449, distance: 50.0
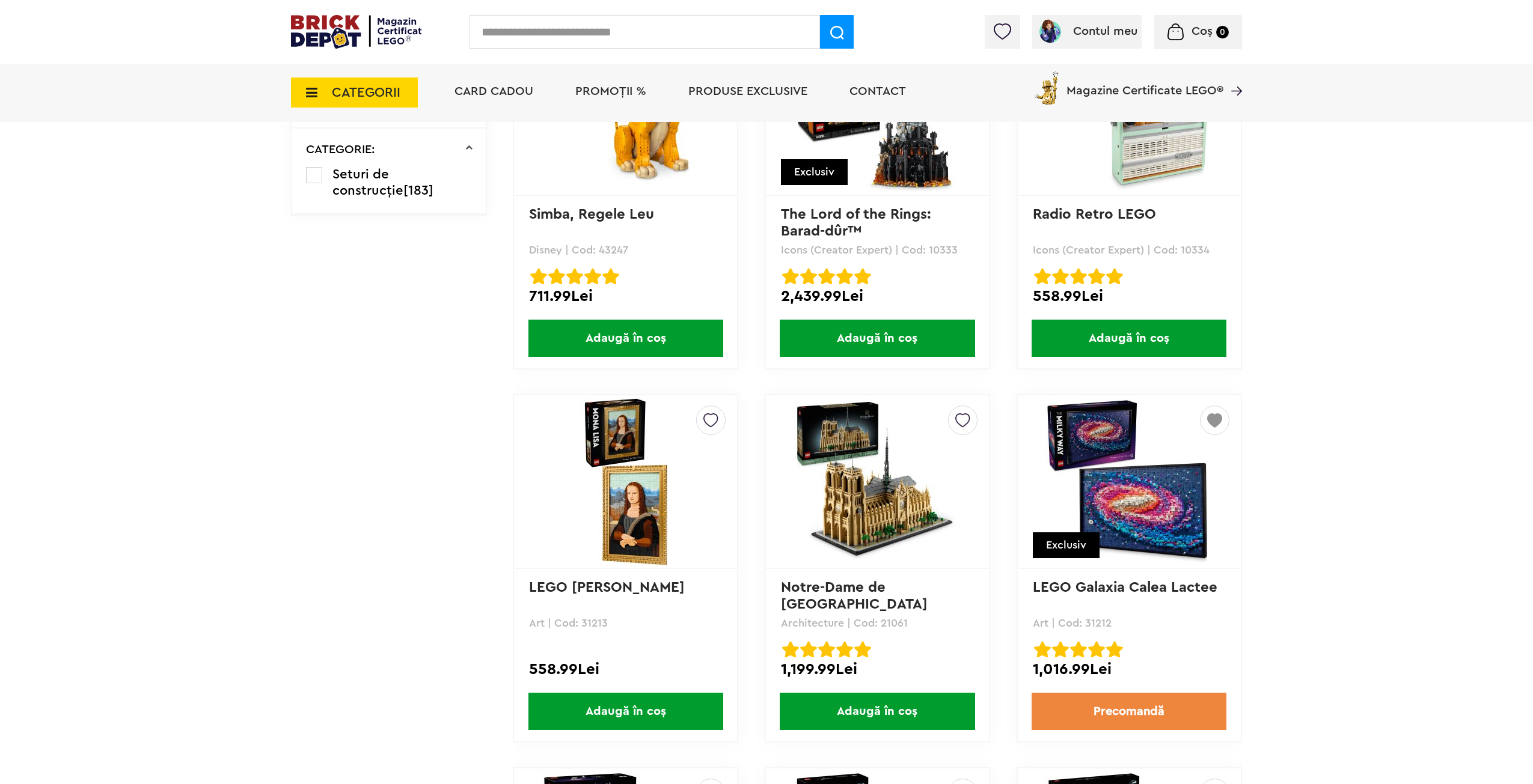
drag, startPoint x: 1346, startPoint y: 488, endPoint x: 1354, endPoint y: 524, distance: 36.9
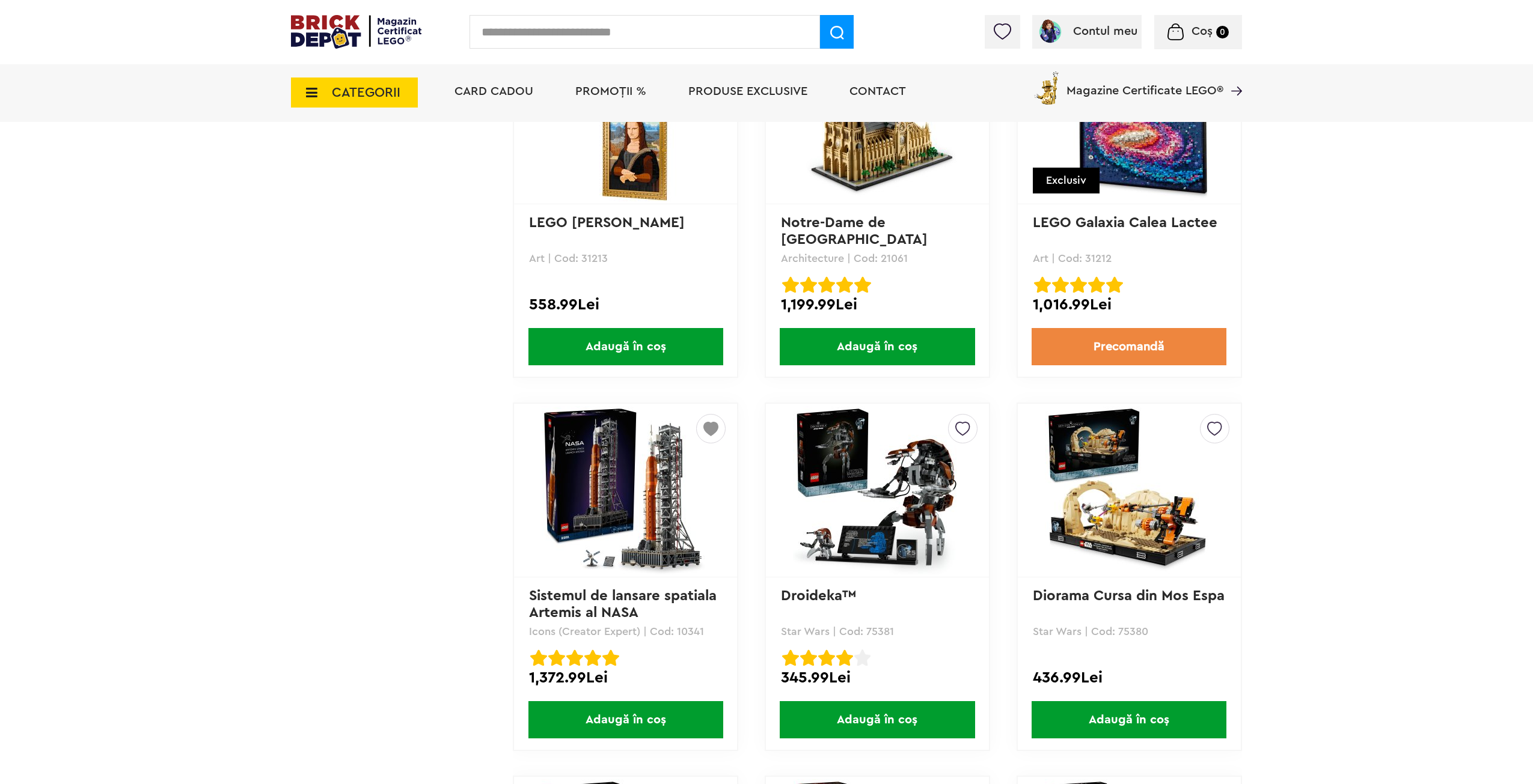
drag, startPoint x: 1337, startPoint y: 431, endPoint x: 1333, endPoint y: 467, distance: 36.2
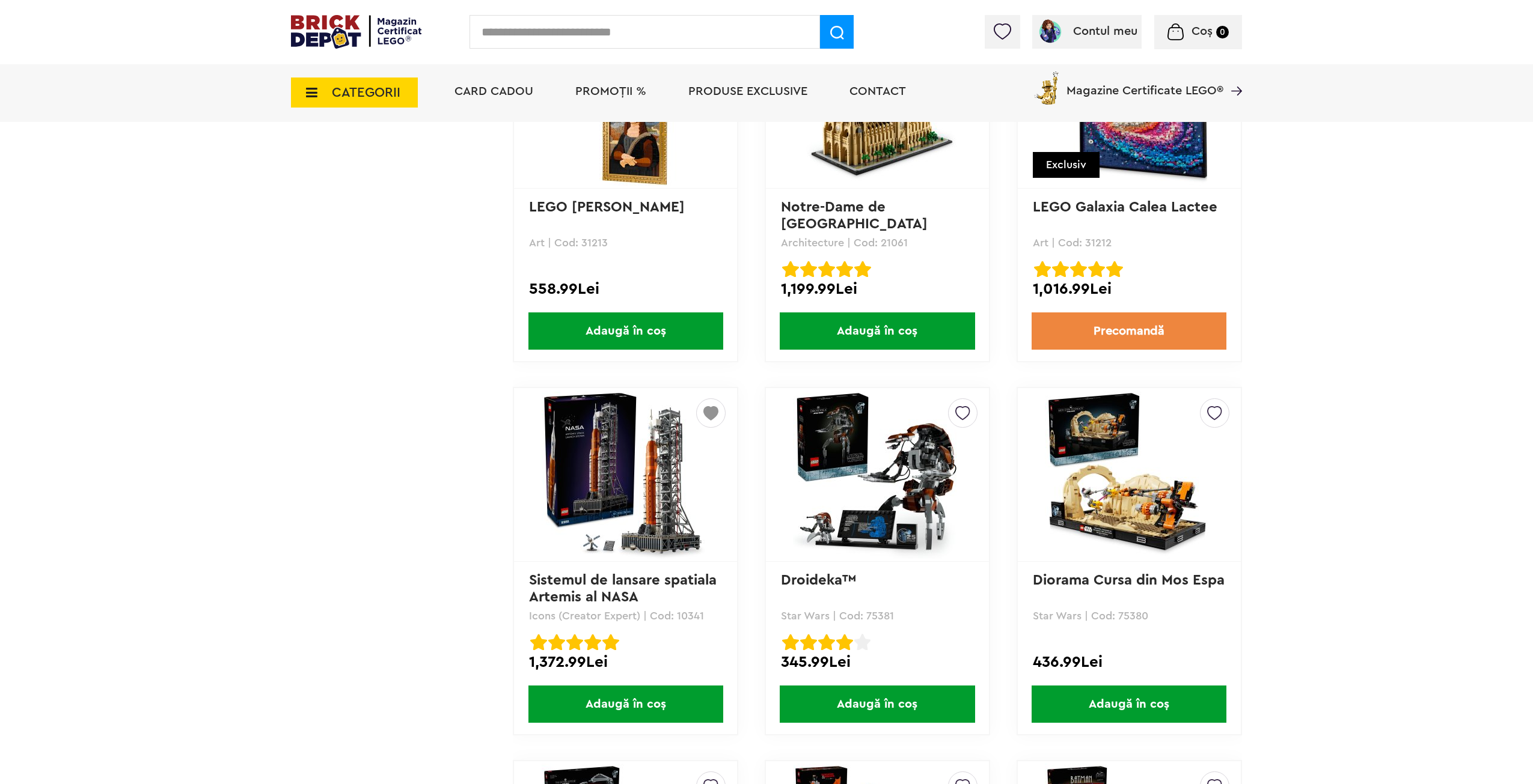
click at [632, 497] on img at bounding box center [626, 475] width 168 height 168
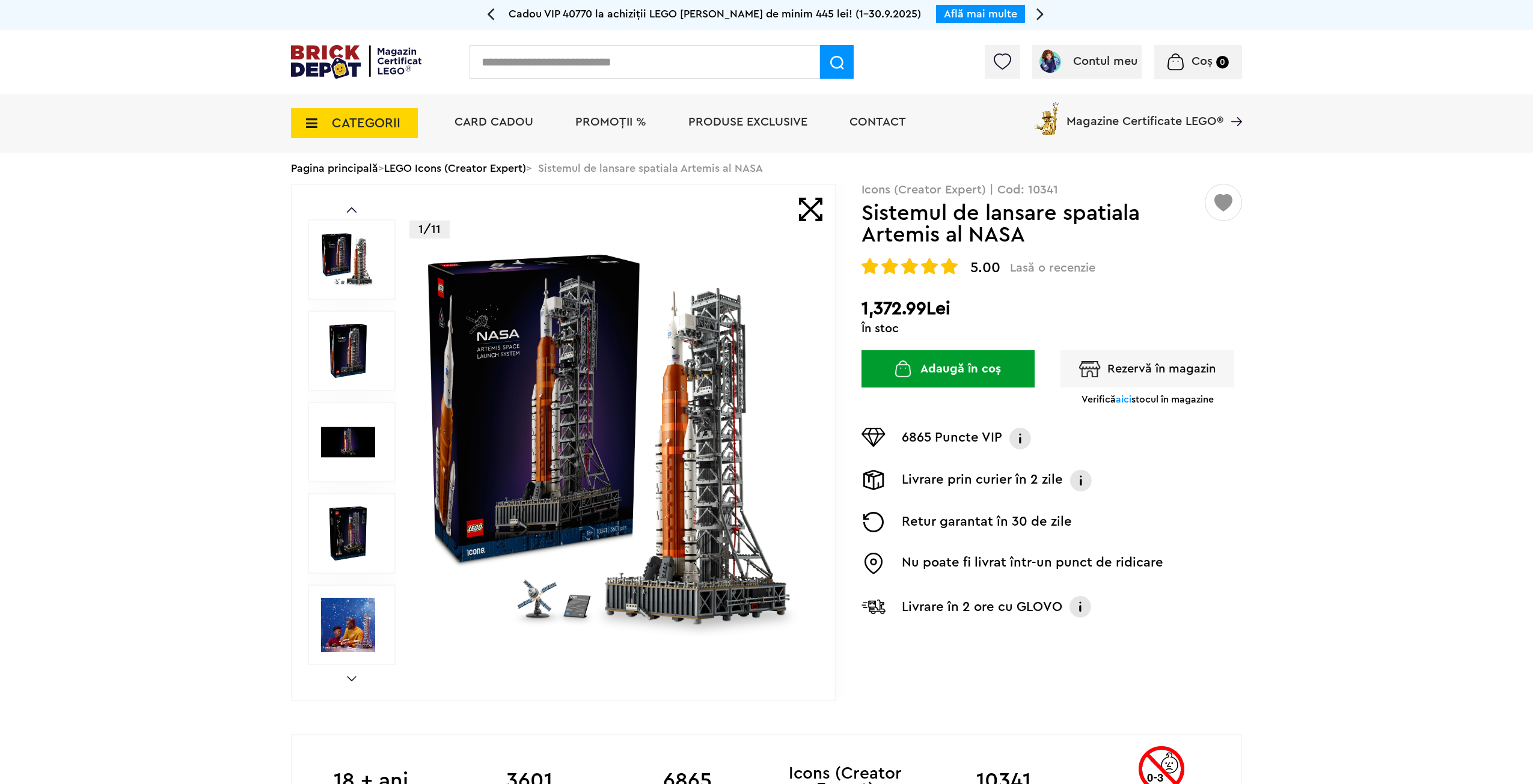
click at [362, 348] on img at bounding box center [348, 351] width 54 height 54
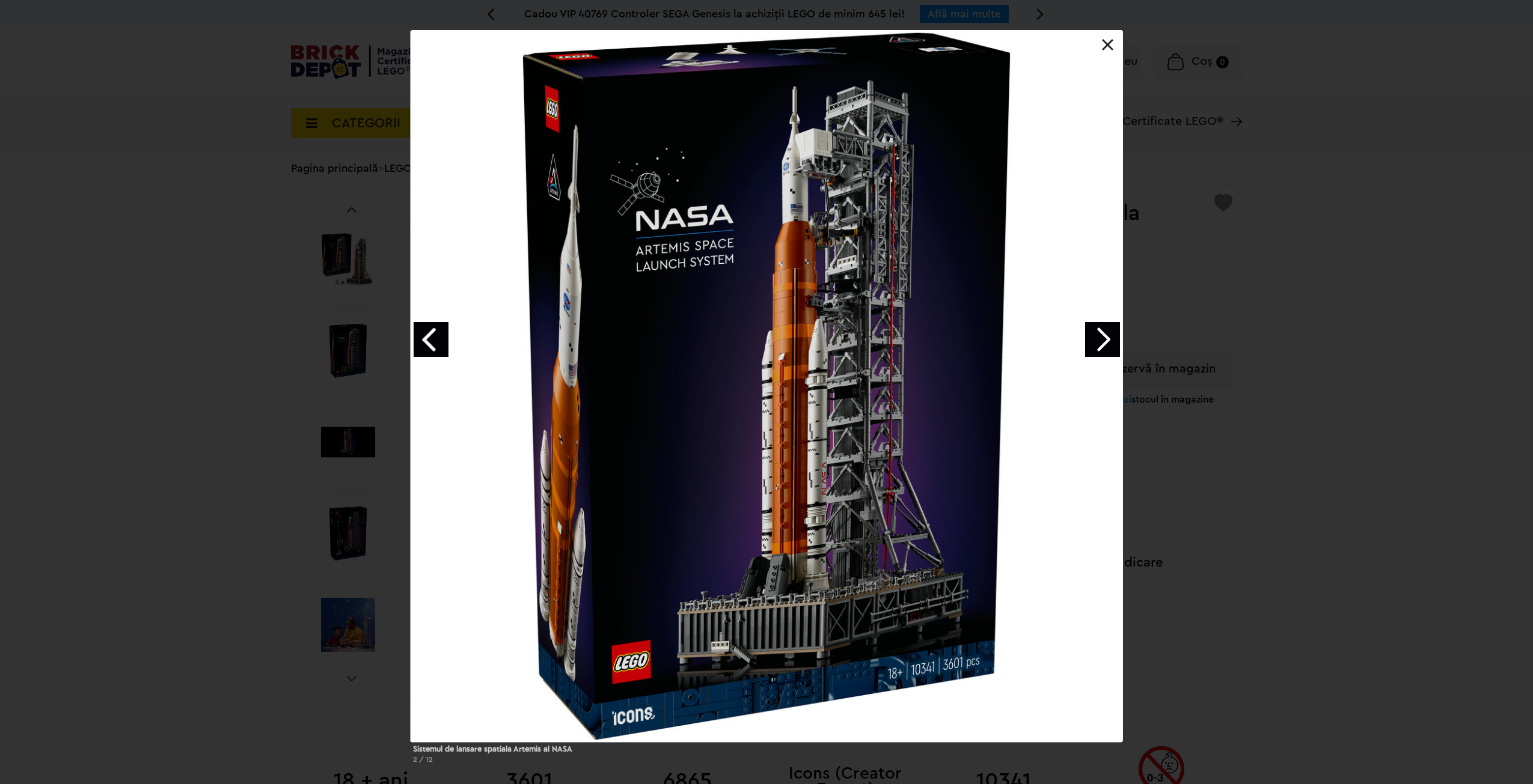
click at [1345, 522] on div "Sistemul de lansare spatiala Artemis al NASA 2 / 12" at bounding box center [766, 401] width 1533 height 743
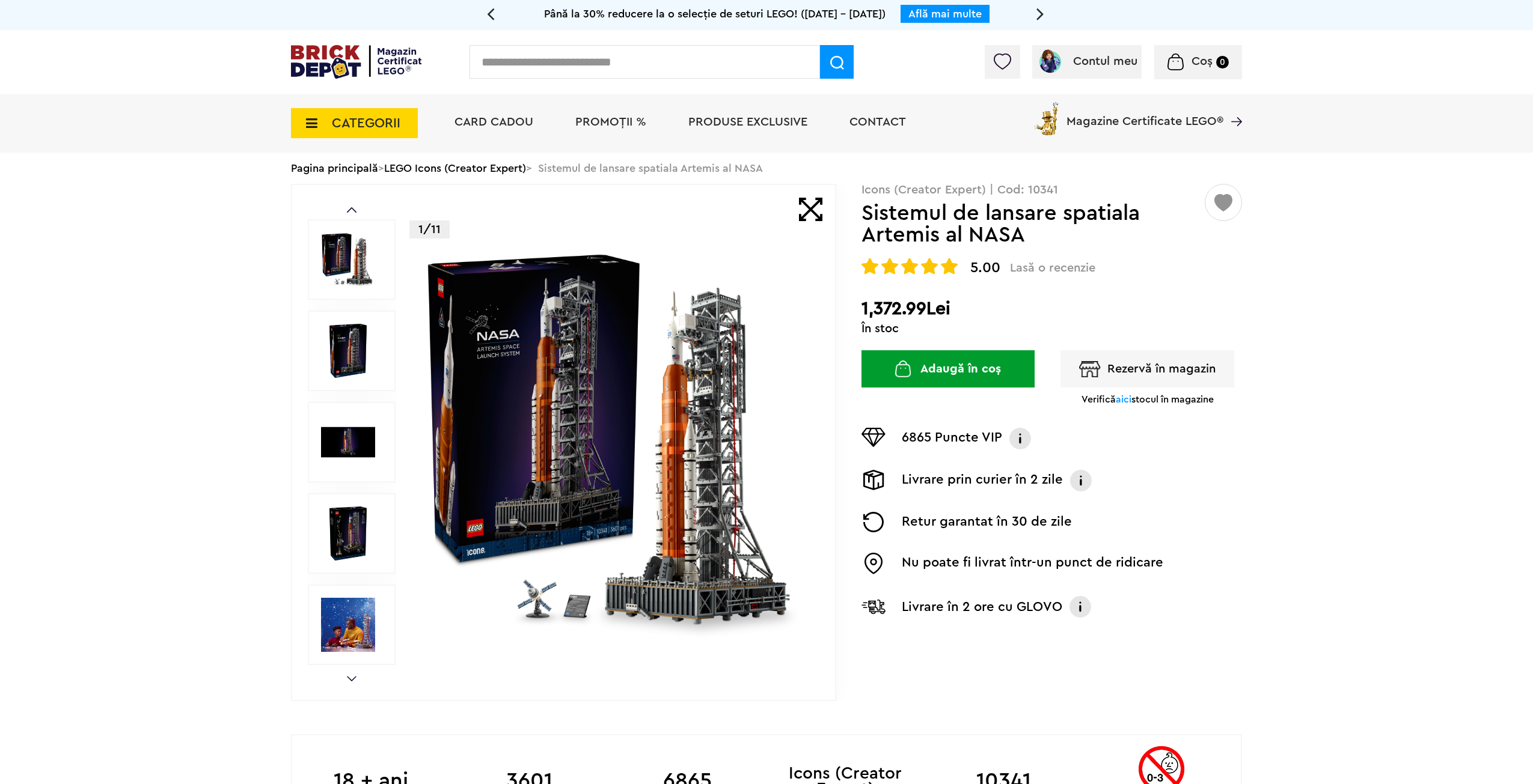
click at [341, 639] on img at bounding box center [348, 625] width 54 height 54
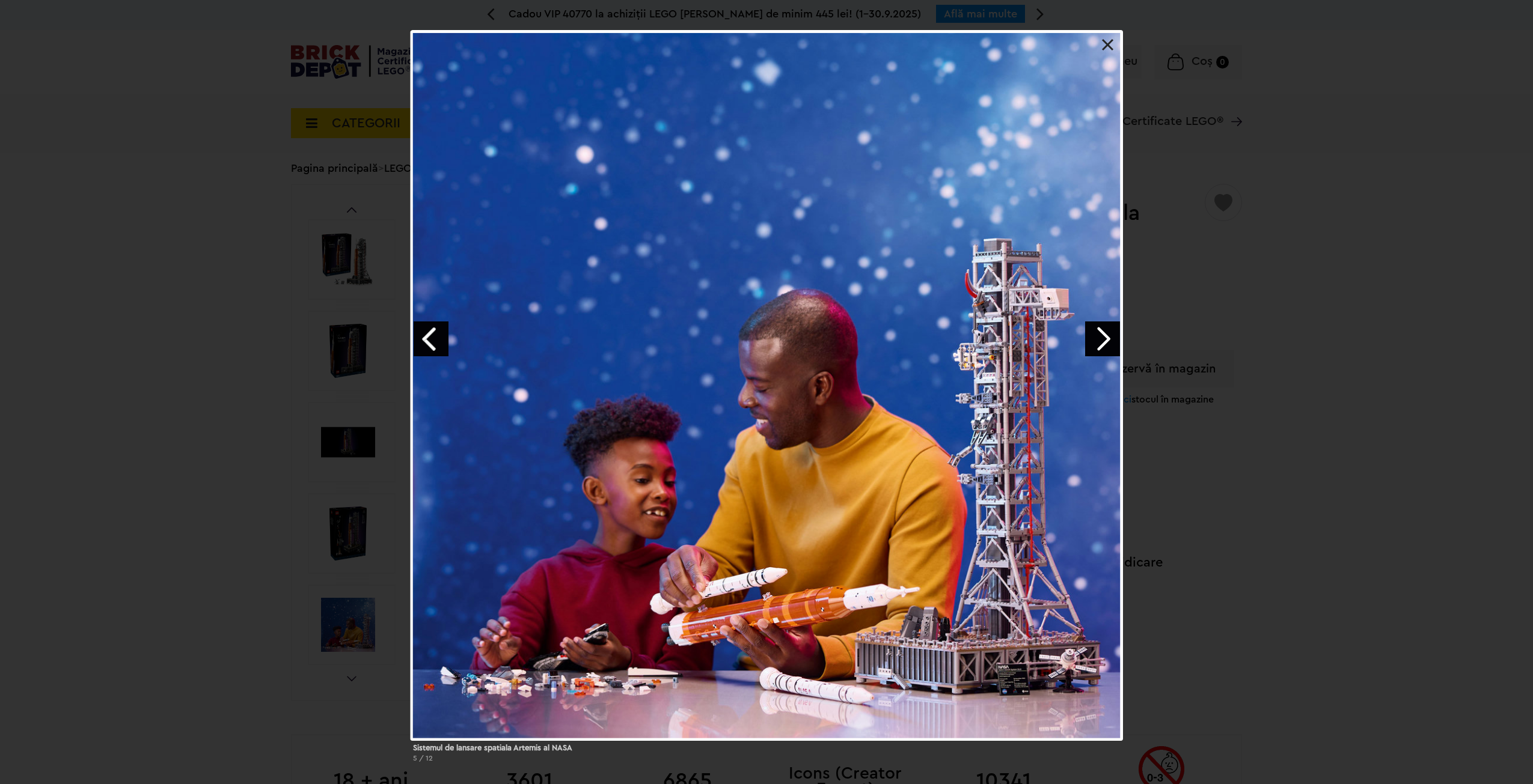
click at [1388, 655] on div "Sistemul de lansare spatiala Artemis al NASA 5 / 12" at bounding box center [766, 401] width 1533 height 742
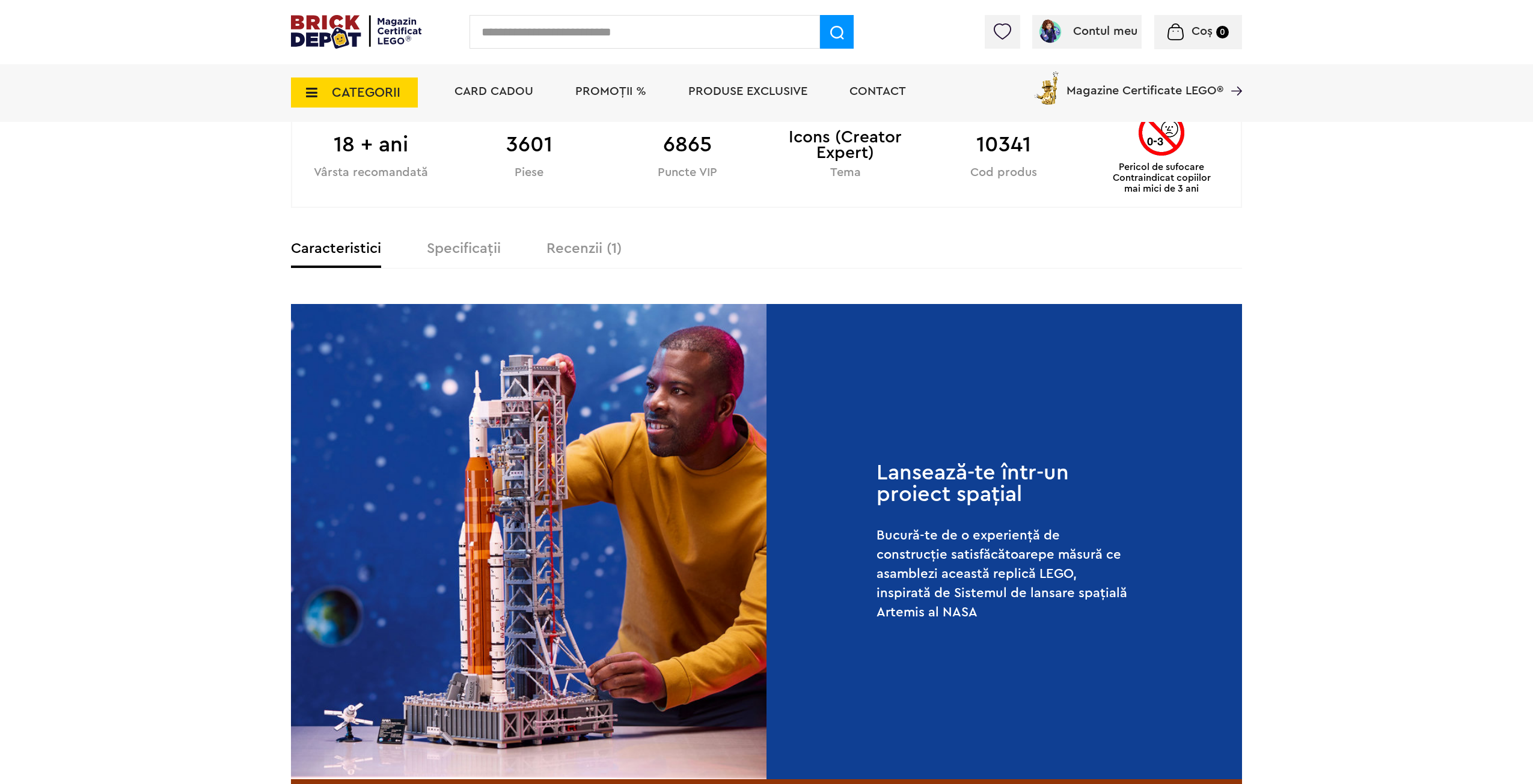
scroll to position [1146, 0]
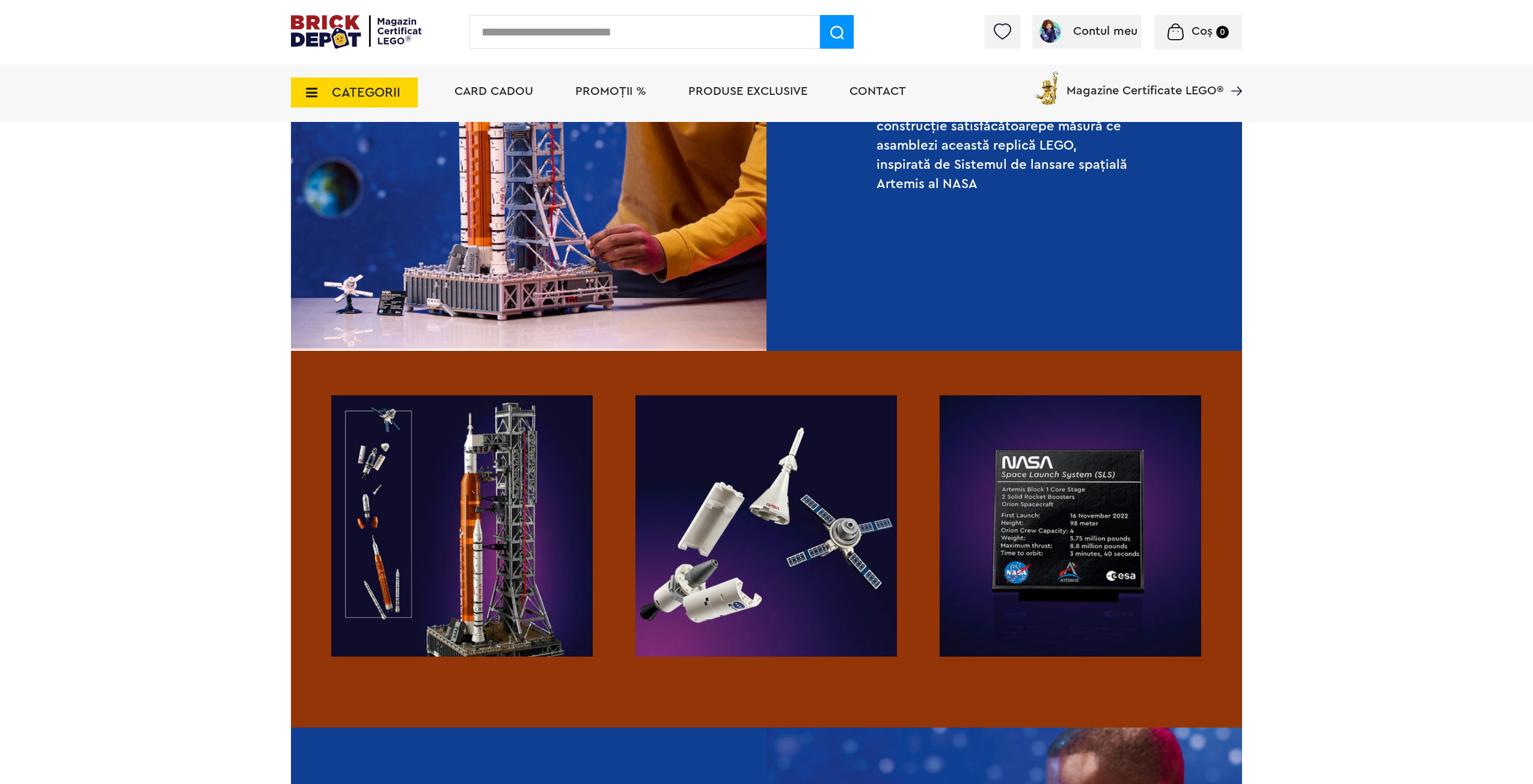
drag, startPoint x: 1341, startPoint y: 583, endPoint x: 1357, endPoint y: 623, distance: 43.1
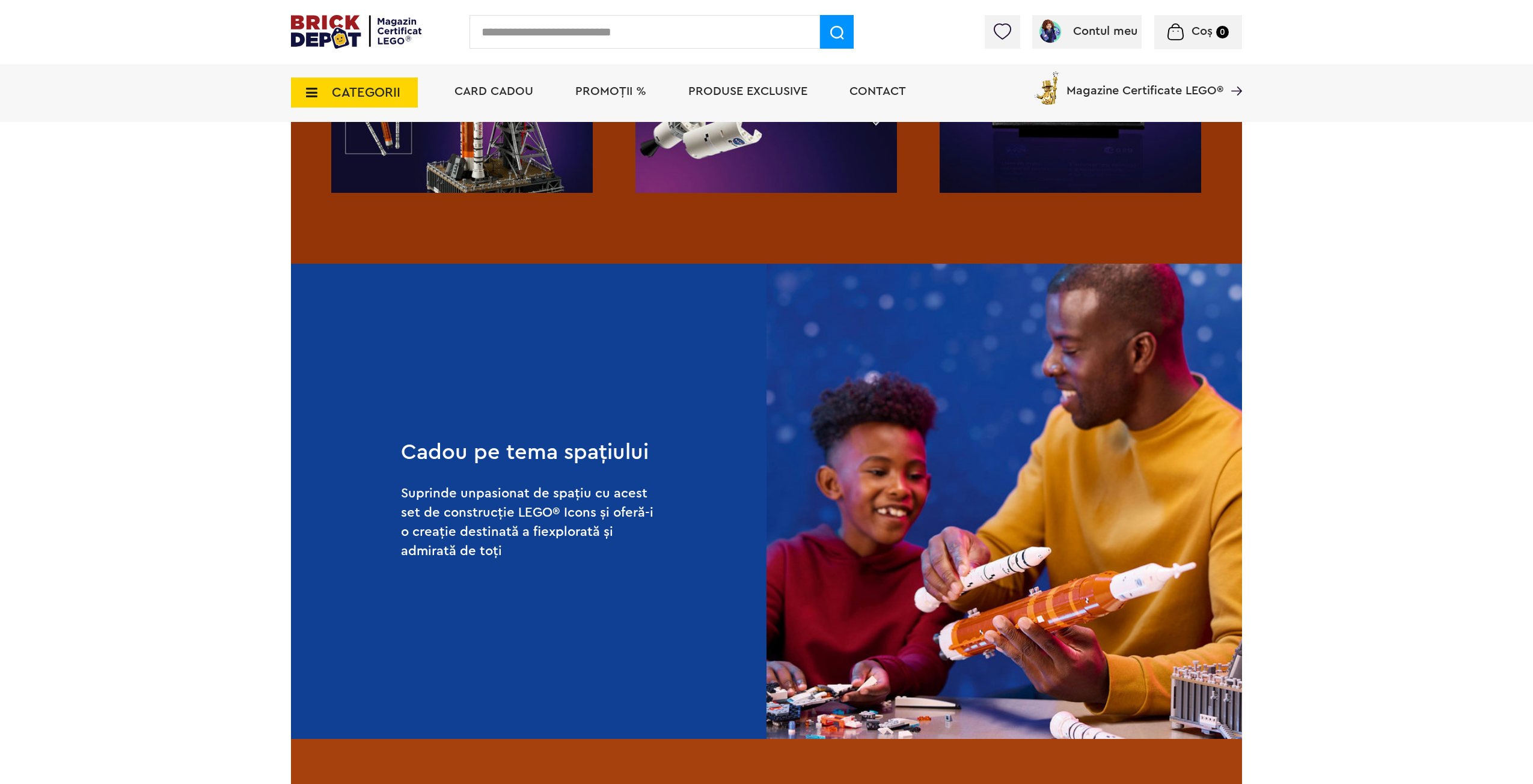
drag, startPoint x: 1344, startPoint y: 527, endPoint x: 1364, endPoint y: 564, distance: 42.1
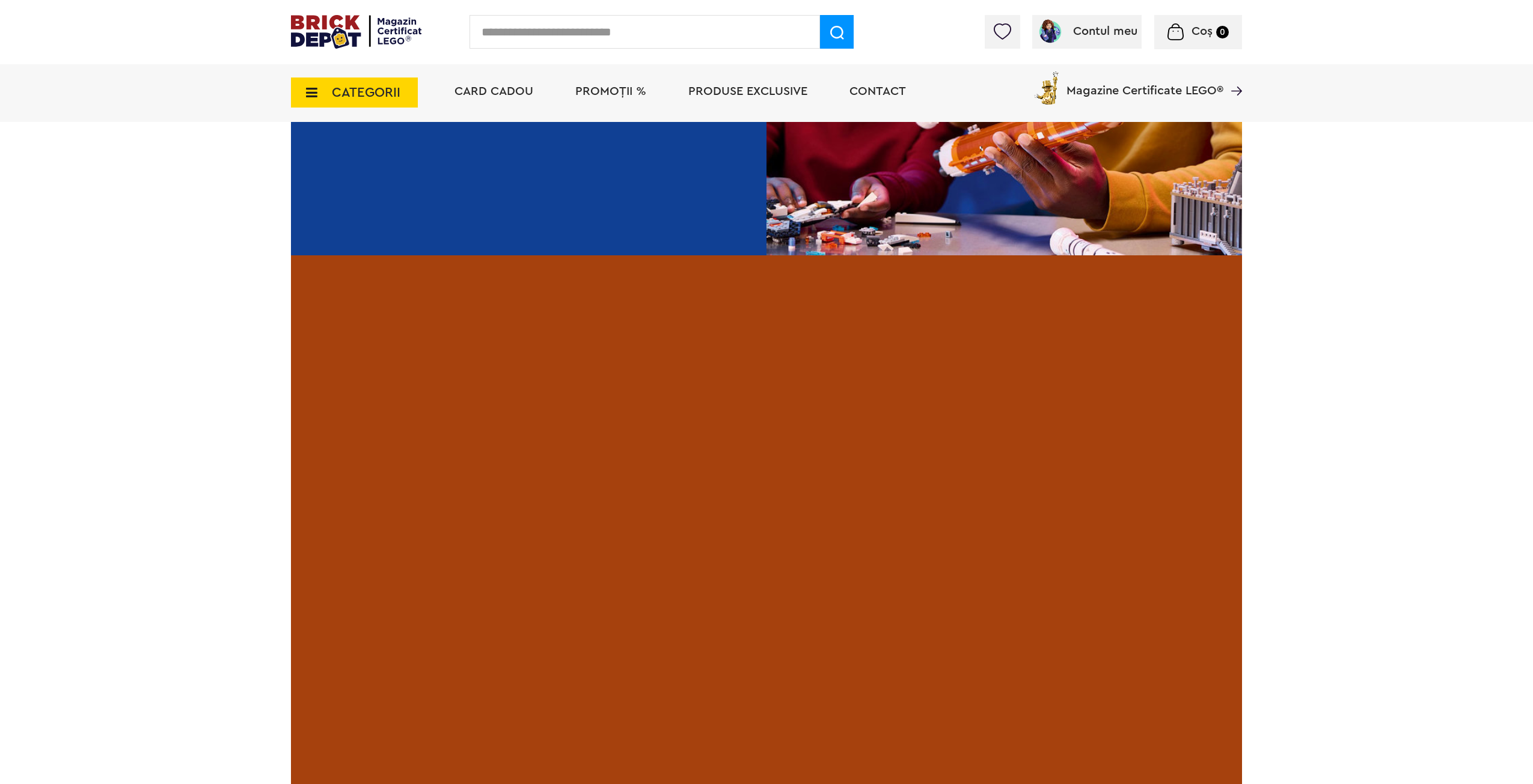
scroll to position [2139, 0]
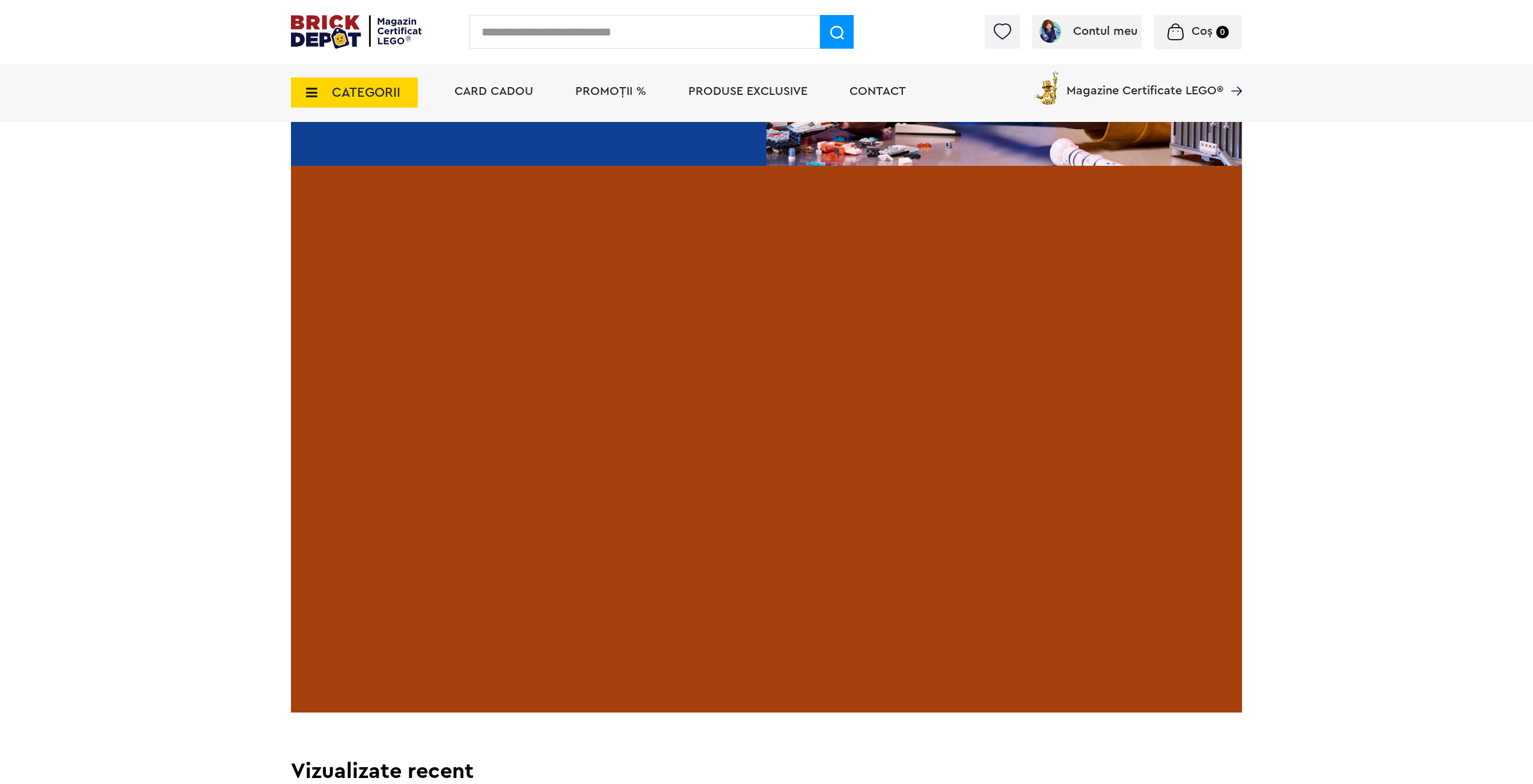
drag, startPoint x: 1321, startPoint y: 515, endPoint x: 1330, endPoint y: 573, distance: 58.7
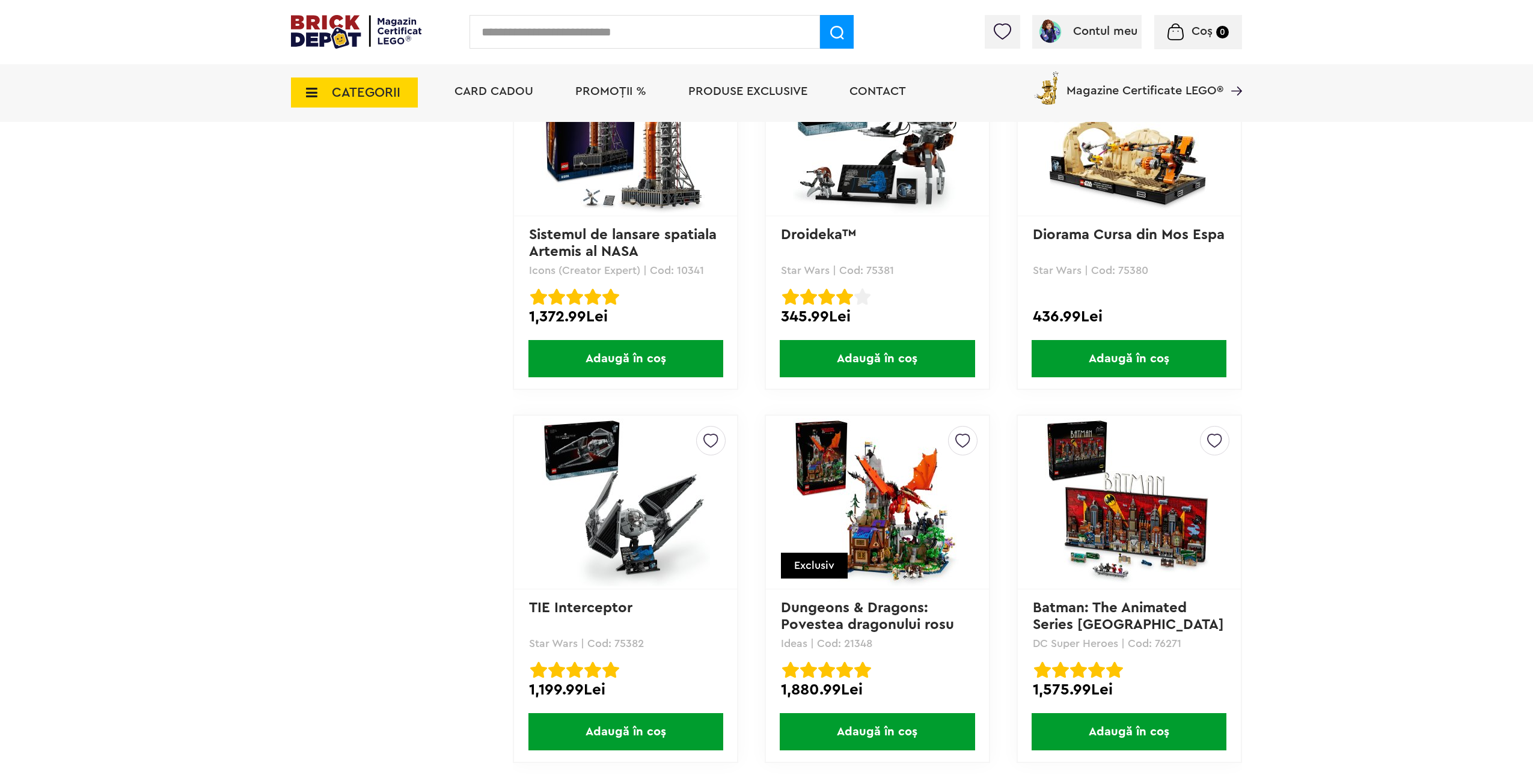
drag, startPoint x: 1403, startPoint y: 335, endPoint x: 1407, endPoint y: 427, distance: 92.1
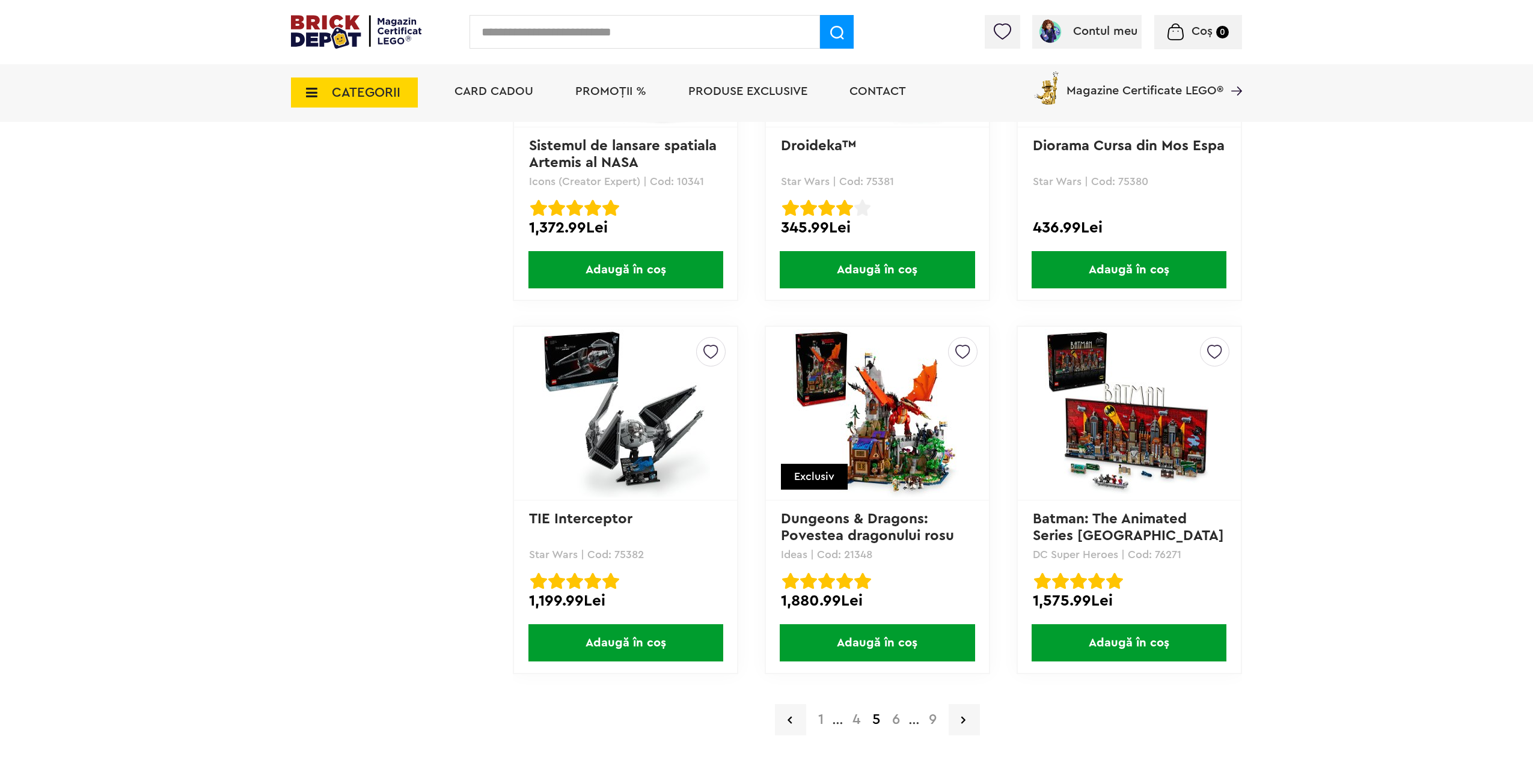
scroll to position [2282, 0]
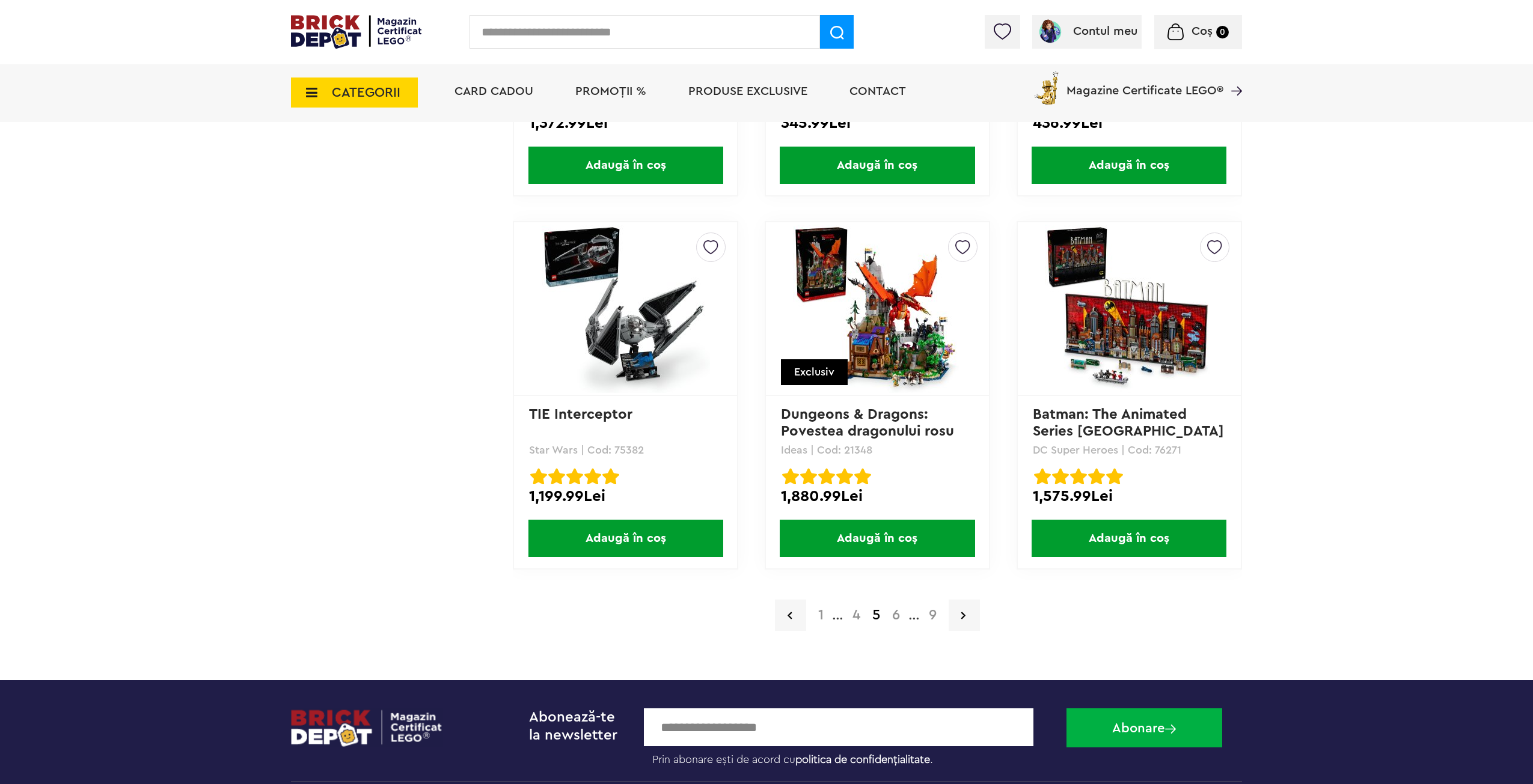
drag, startPoint x: 1347, startPoint y: 311, endPoint x: 1326, endPoint y: 408, distance: 99.2
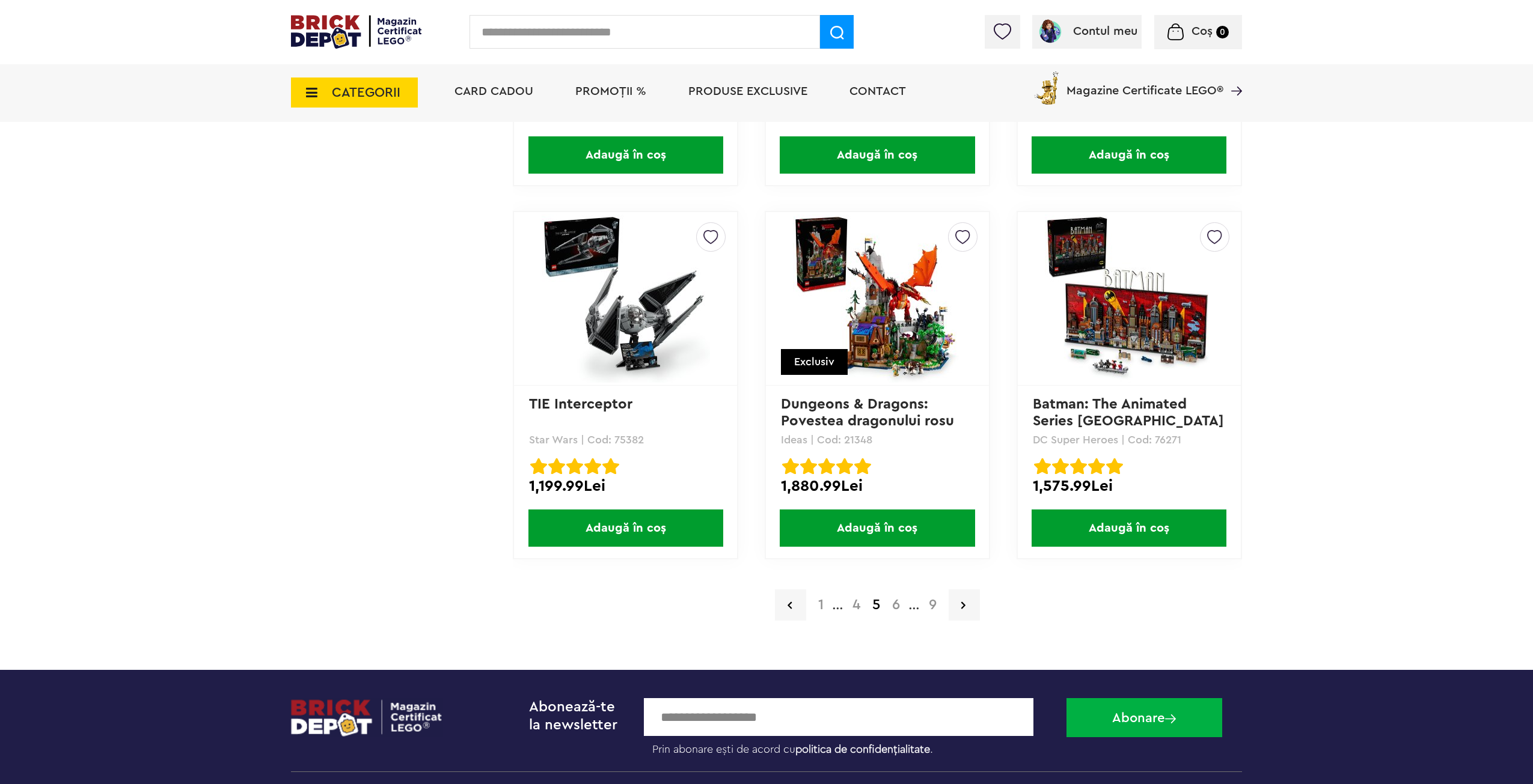
click at [897, 606] on a=Adult&order=1&page=6"] "6" at bounding box center [895, 605] width 20 height 15
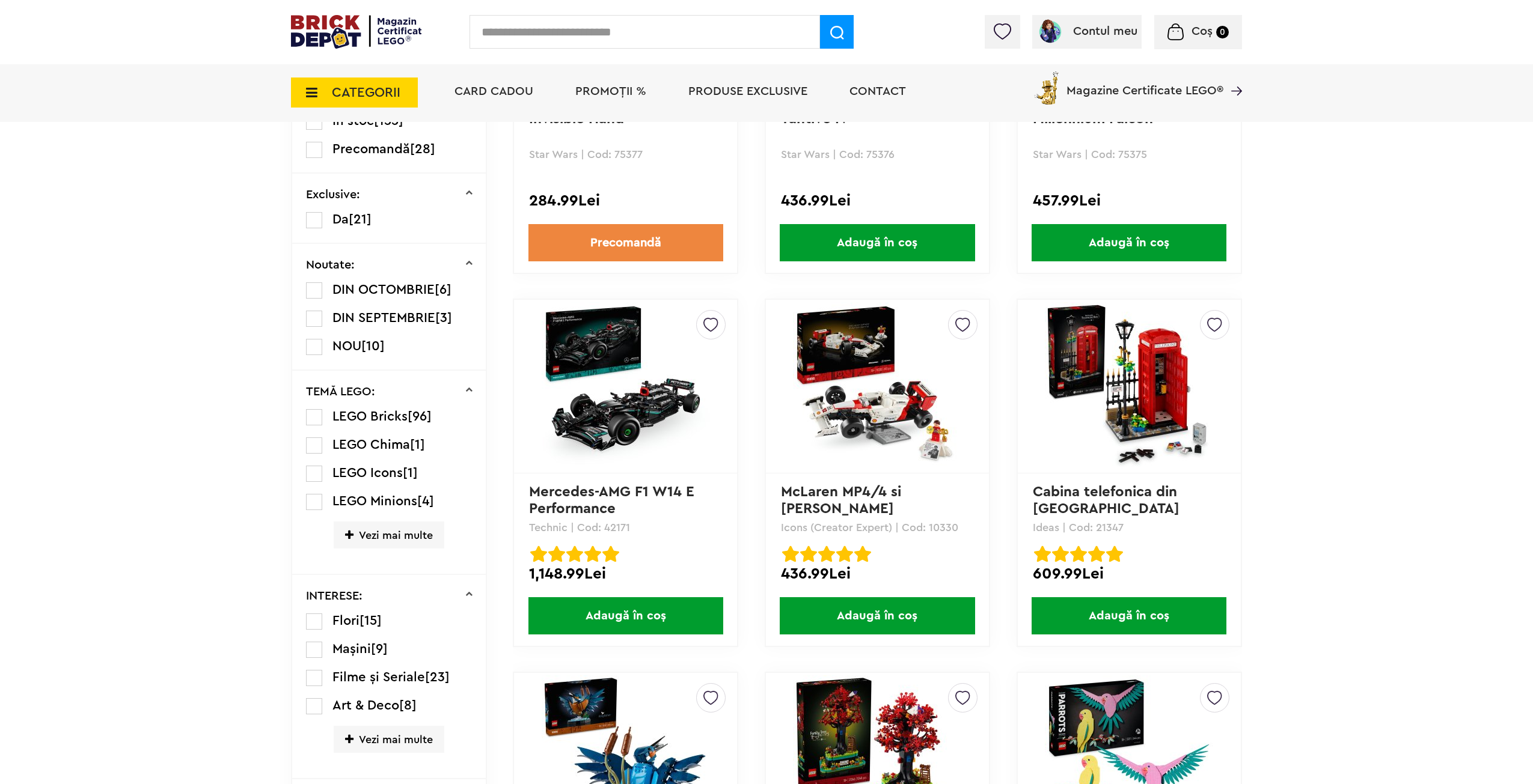
scroll to position [741, 0]
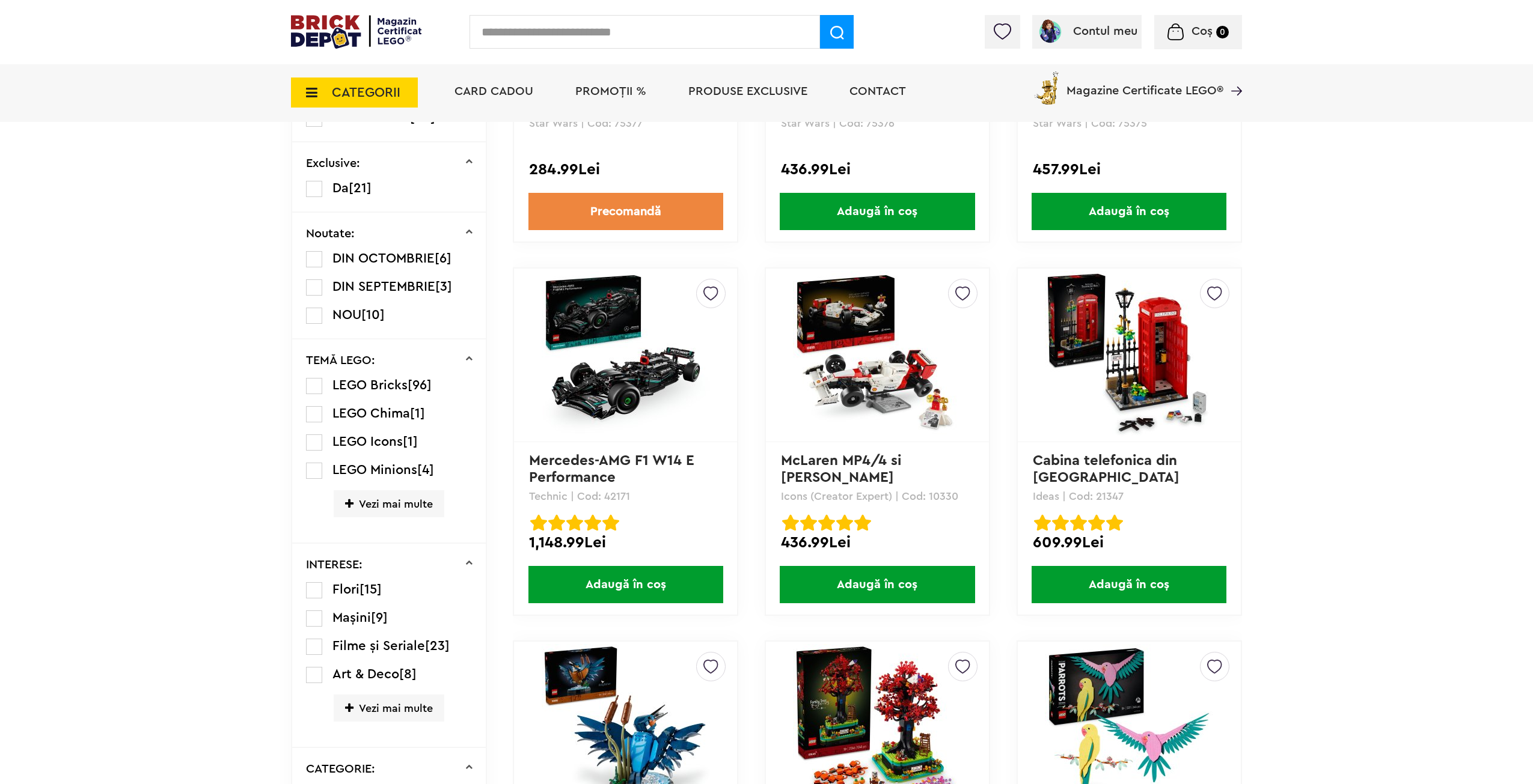
drag, startPoint x: 1243, startPoint y: 345, endPoint x: 1260, endPoint y: 389, distance: 47.2
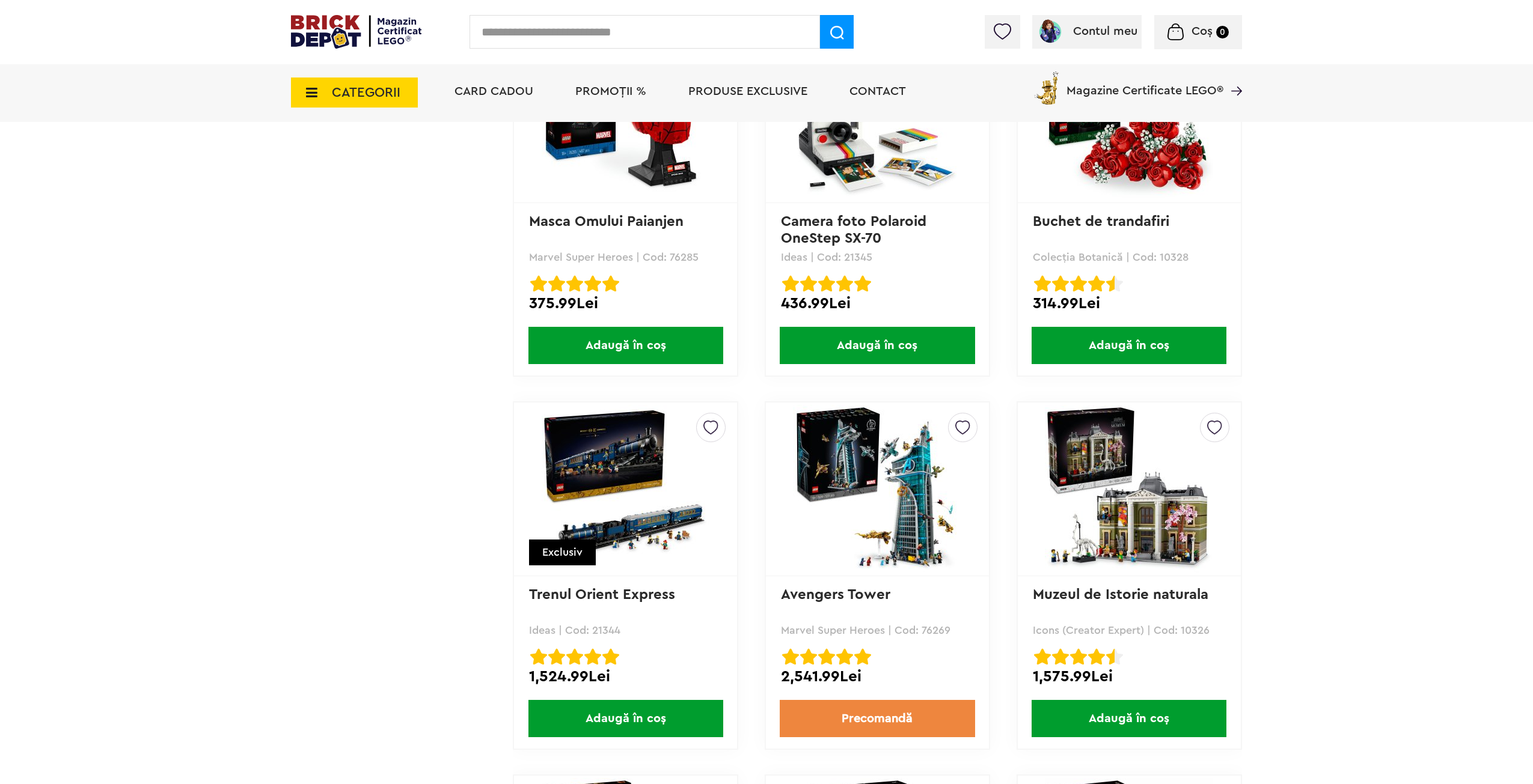
drag, startPoint x: 1279, startPoint y: 430, endPoint x: 1290, endPoint y: 465, distance: 36.7
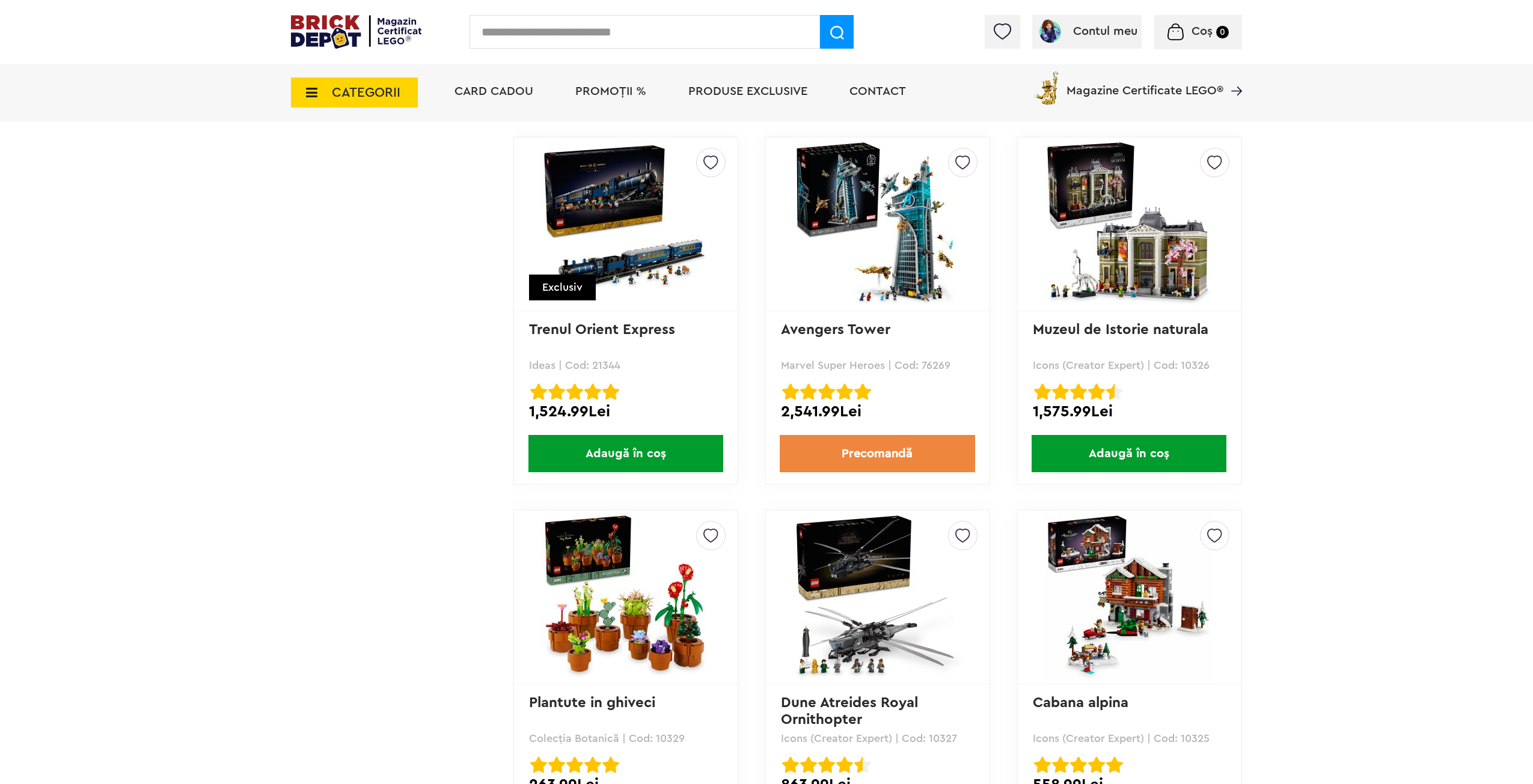
drag, startPoint x: 1268, startPoint y: 397, endPoint x: 1276, endPoint y: 435, distance: 38.8
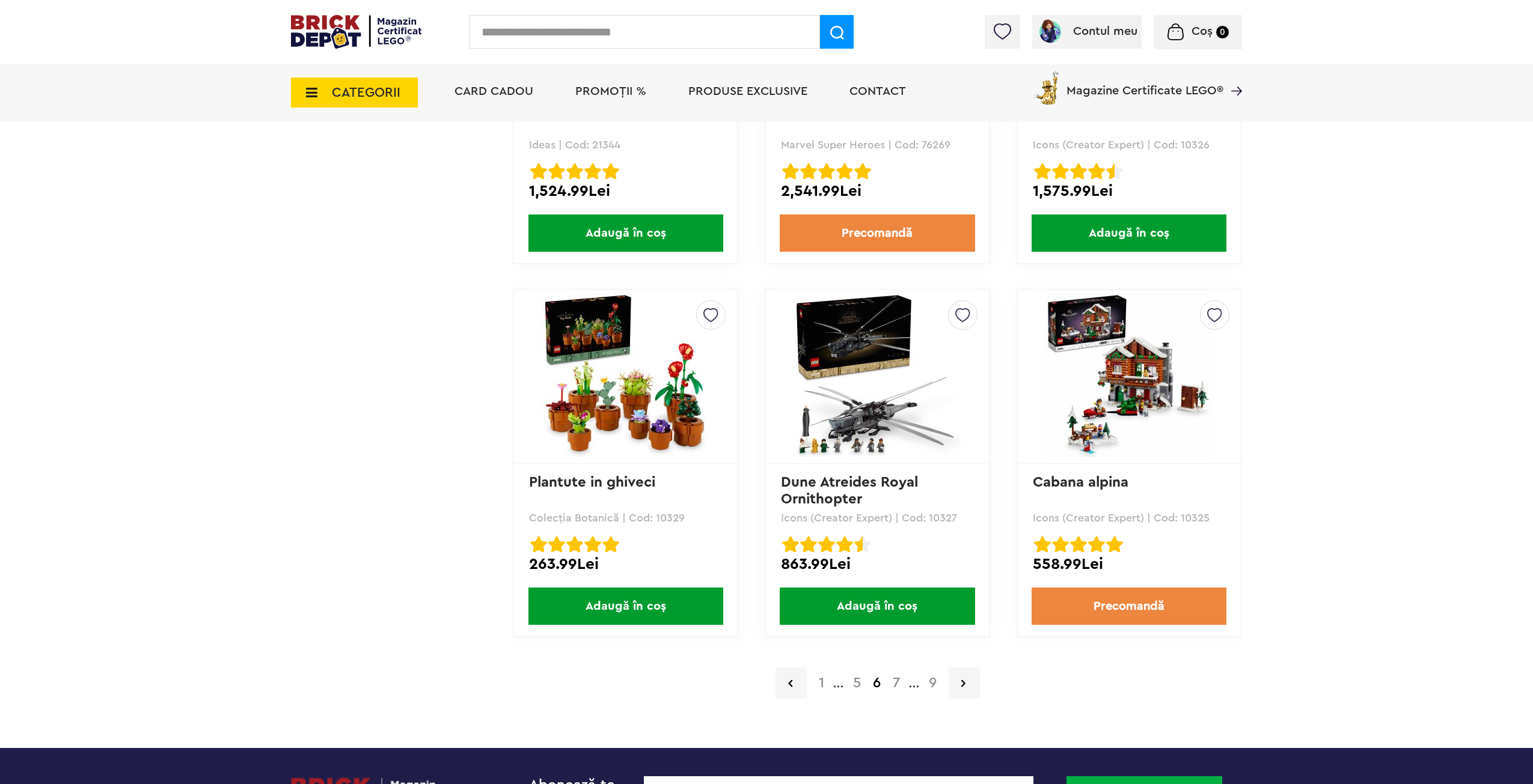
drag, startPoint x: 1268, startPoint y: 416, endPoint x: 1277, endPoint y: 488, distance: 72.6
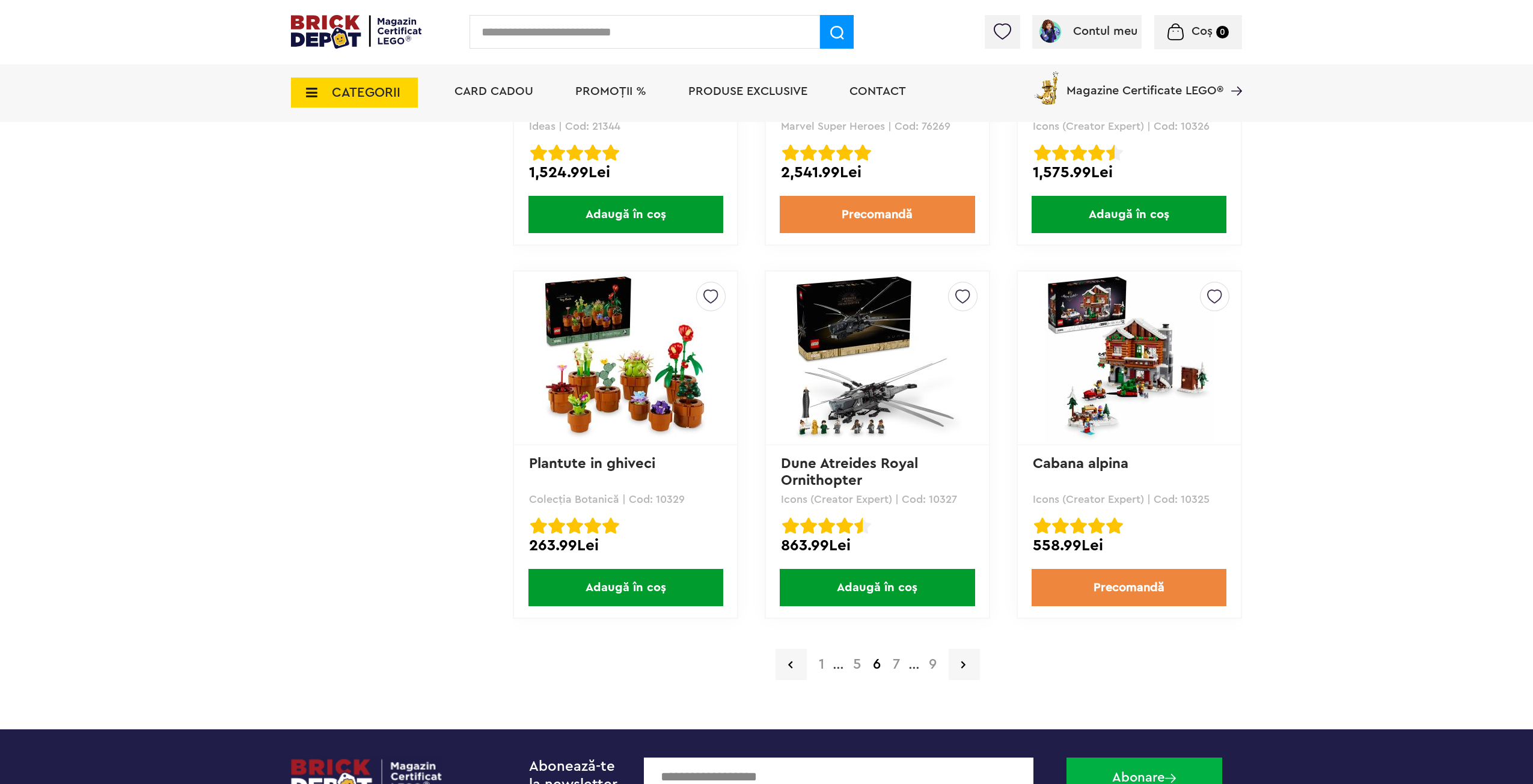
click at [883, 383] on img at bounding box center [877, 359] width 168 height 168
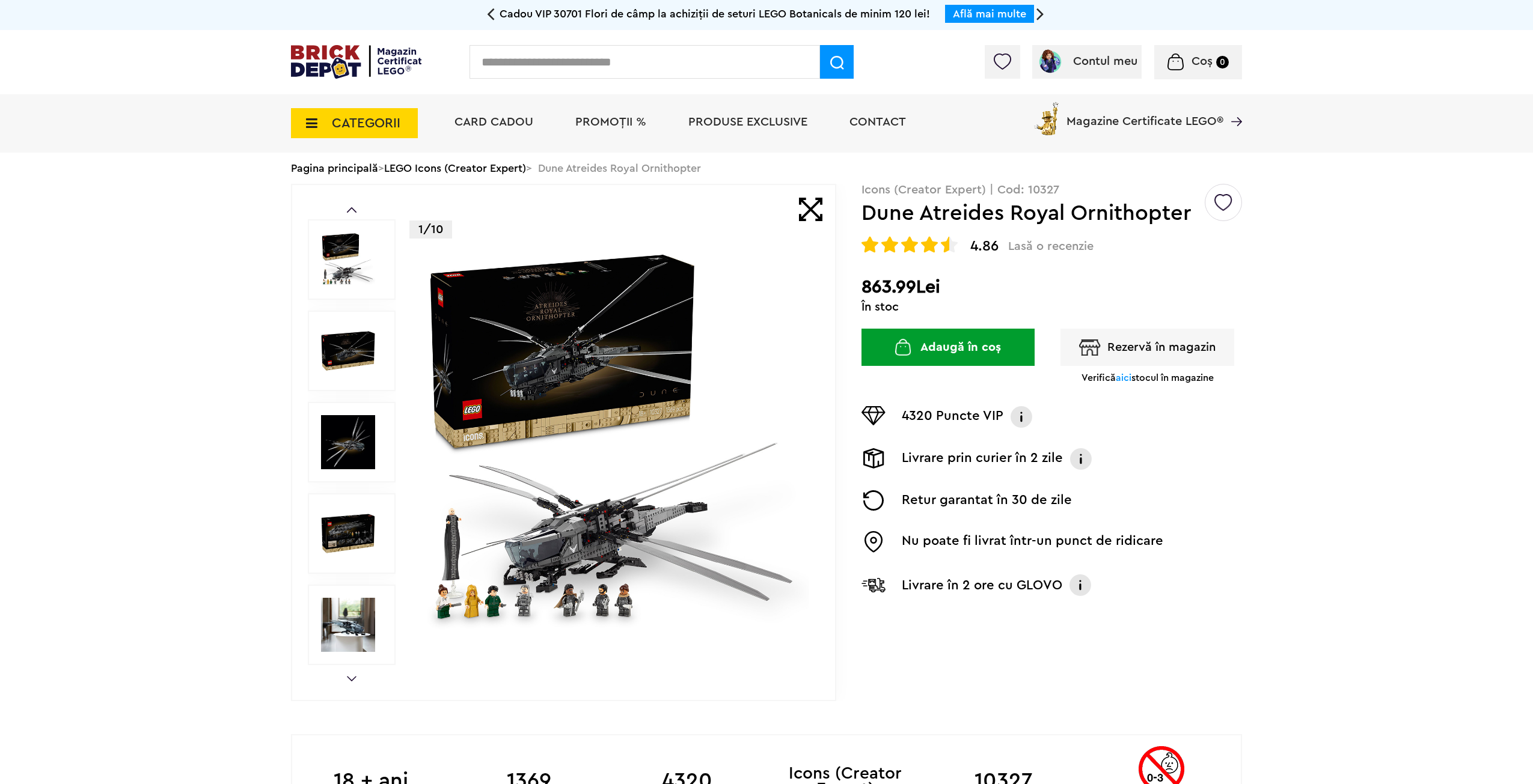
click at [357, 348] on img at bounding box center [348, 351] width 54 height 54
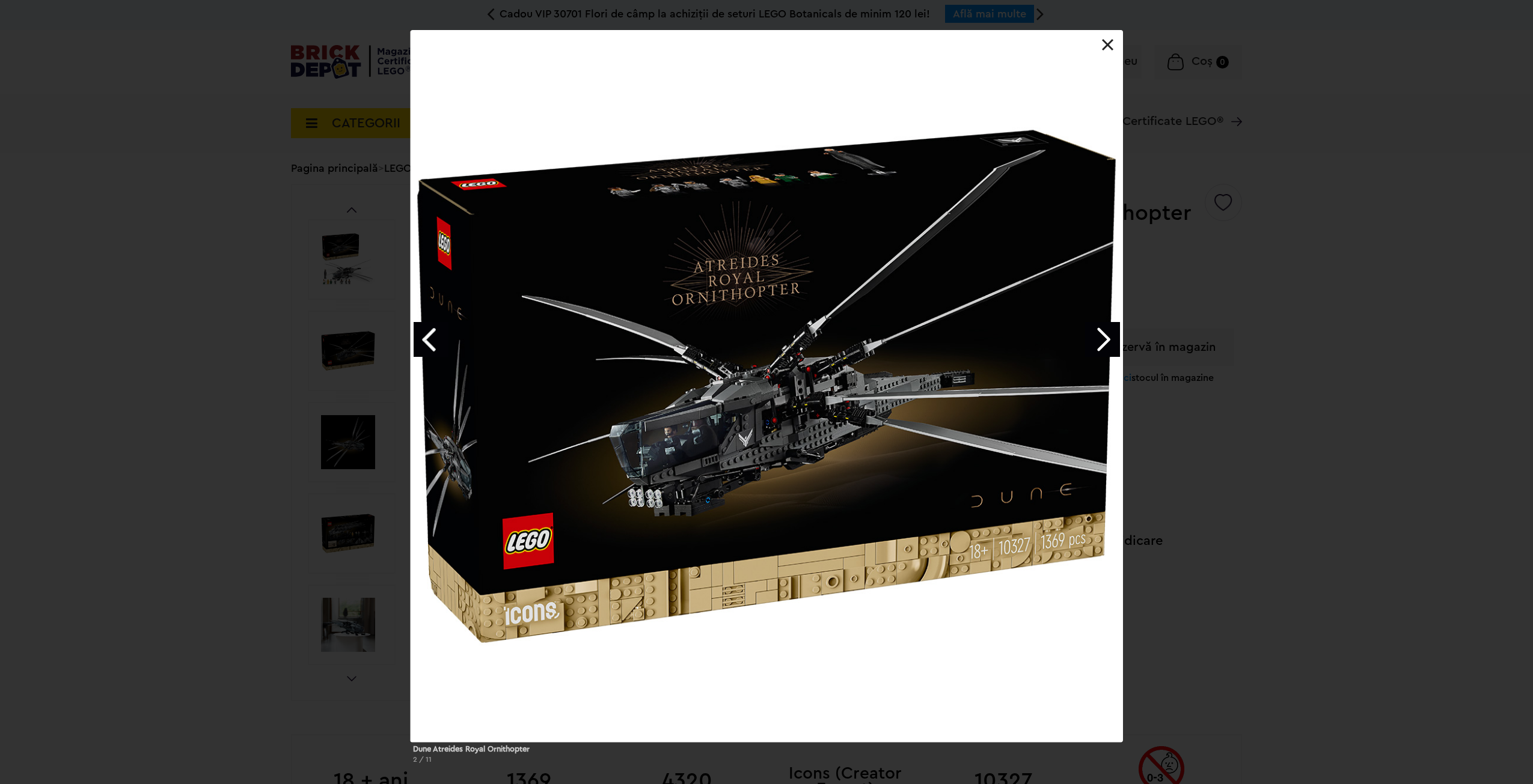
click at [1111, 344] on link "Next image" at bounding box center [1102, 340] width 35 height 35
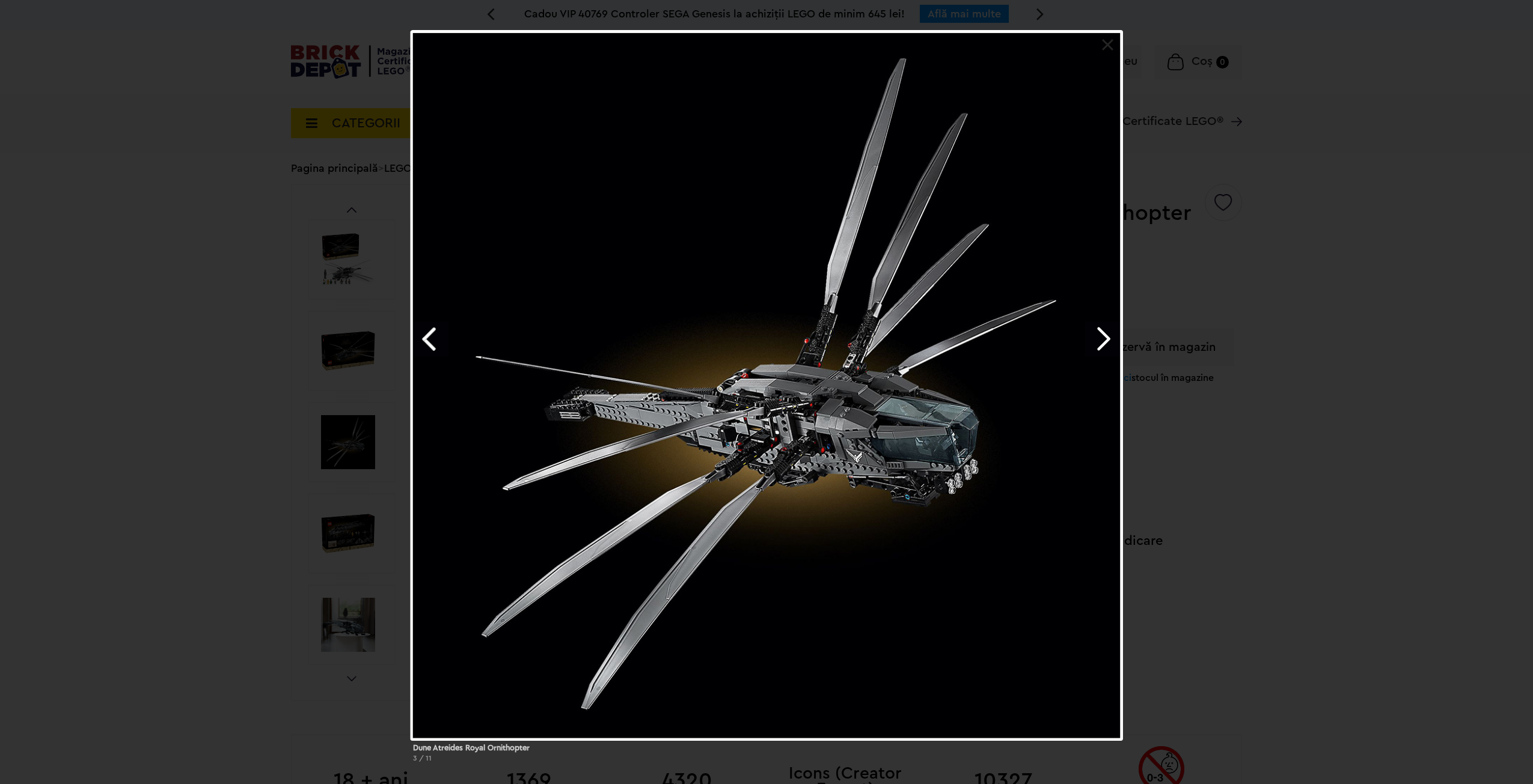
click at [1111, 344] on link "Next image" at bounding box center [1102, 339] width 35 height 35
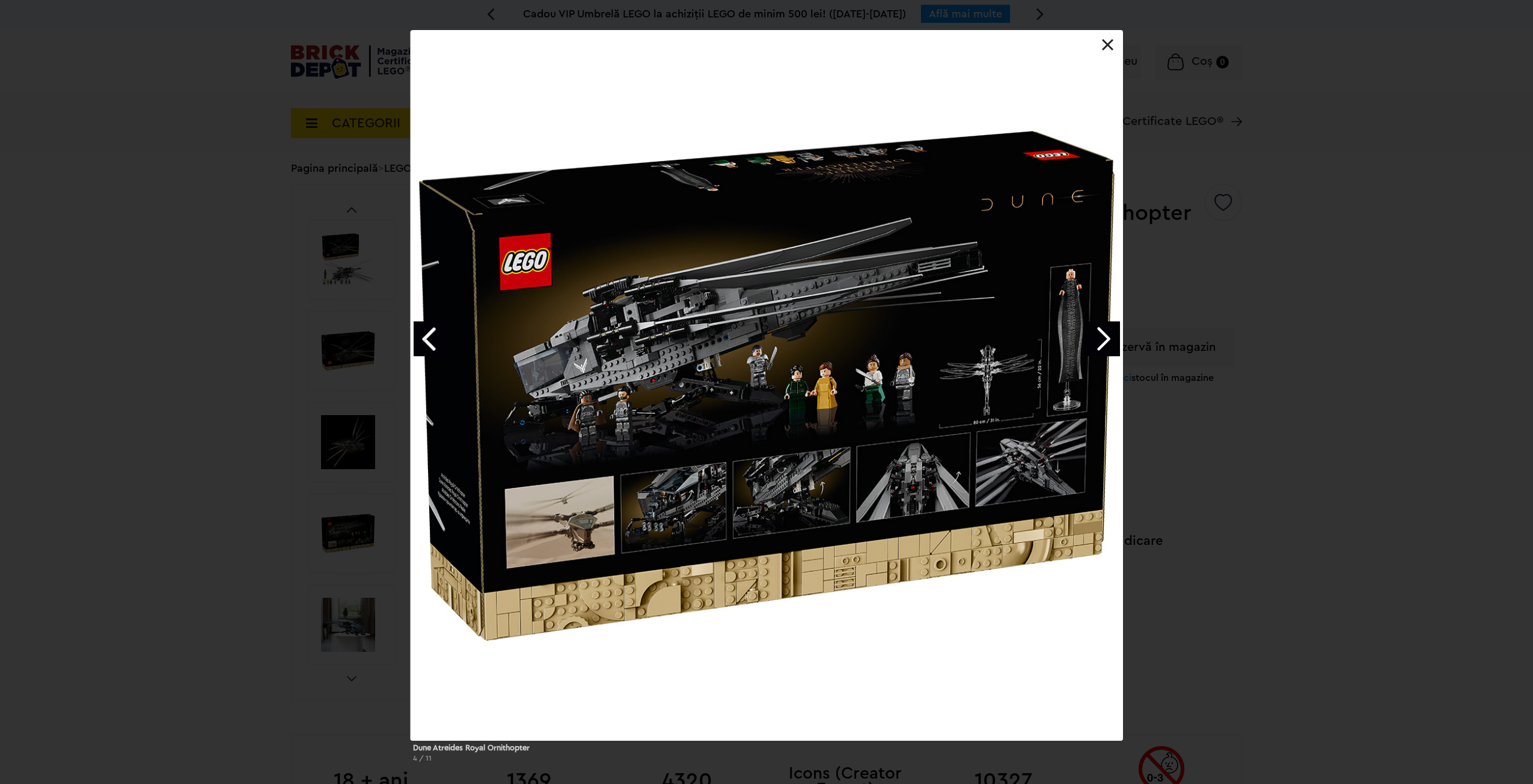
click at [1204, 412] on div "Dune Atreides Royal Ornithopter 4 / 11" at bounding box center [766, 401] width 1533 height 742
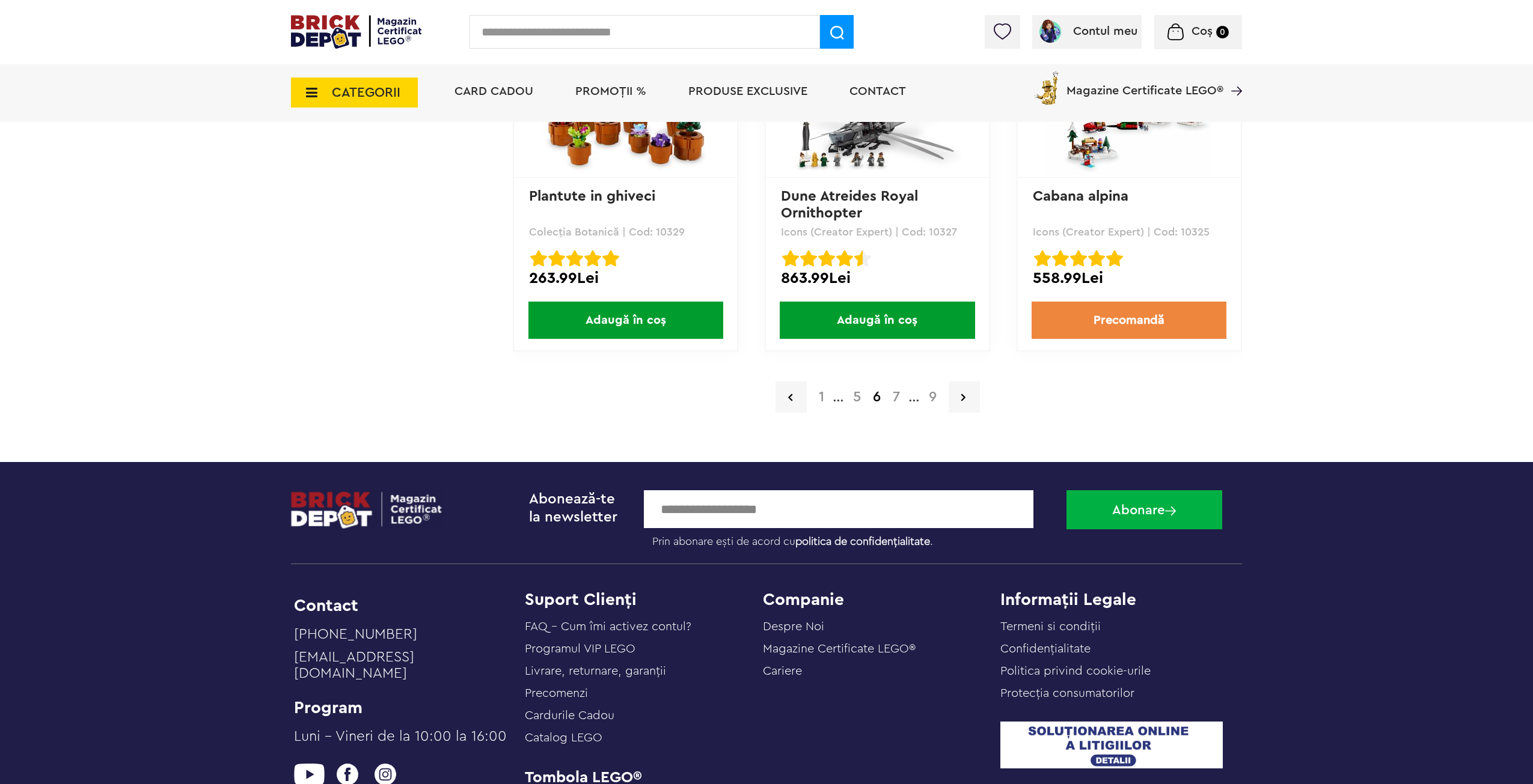
drag, startPoint x: 1375, startPoint y: 436, endPoint x: 1389, endPoint y: 532, distance: 97.0
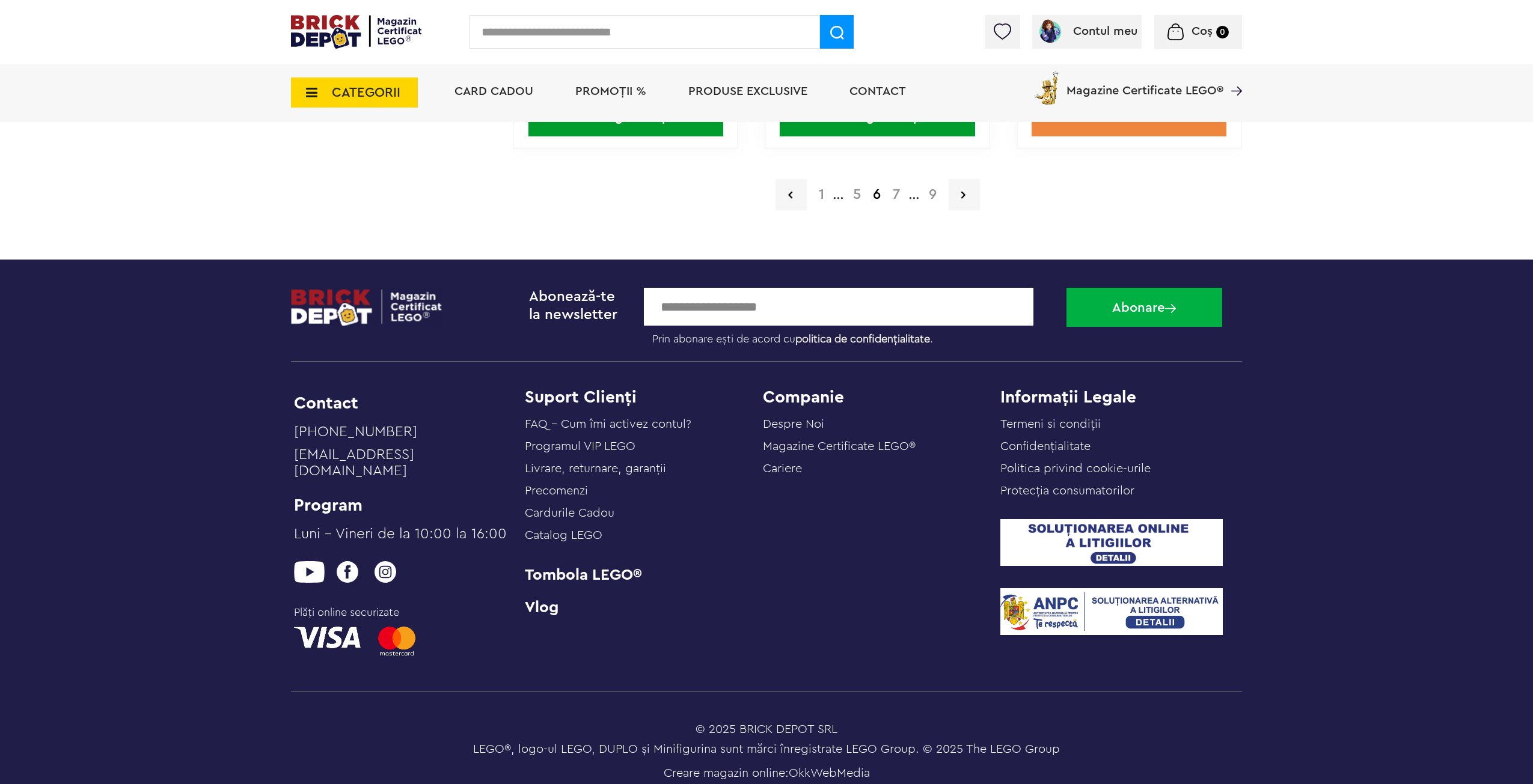
click at [896, 197] on a=Adult&order=1&page=7"] "7" at bounding box center [896, 195] width 19 height 15
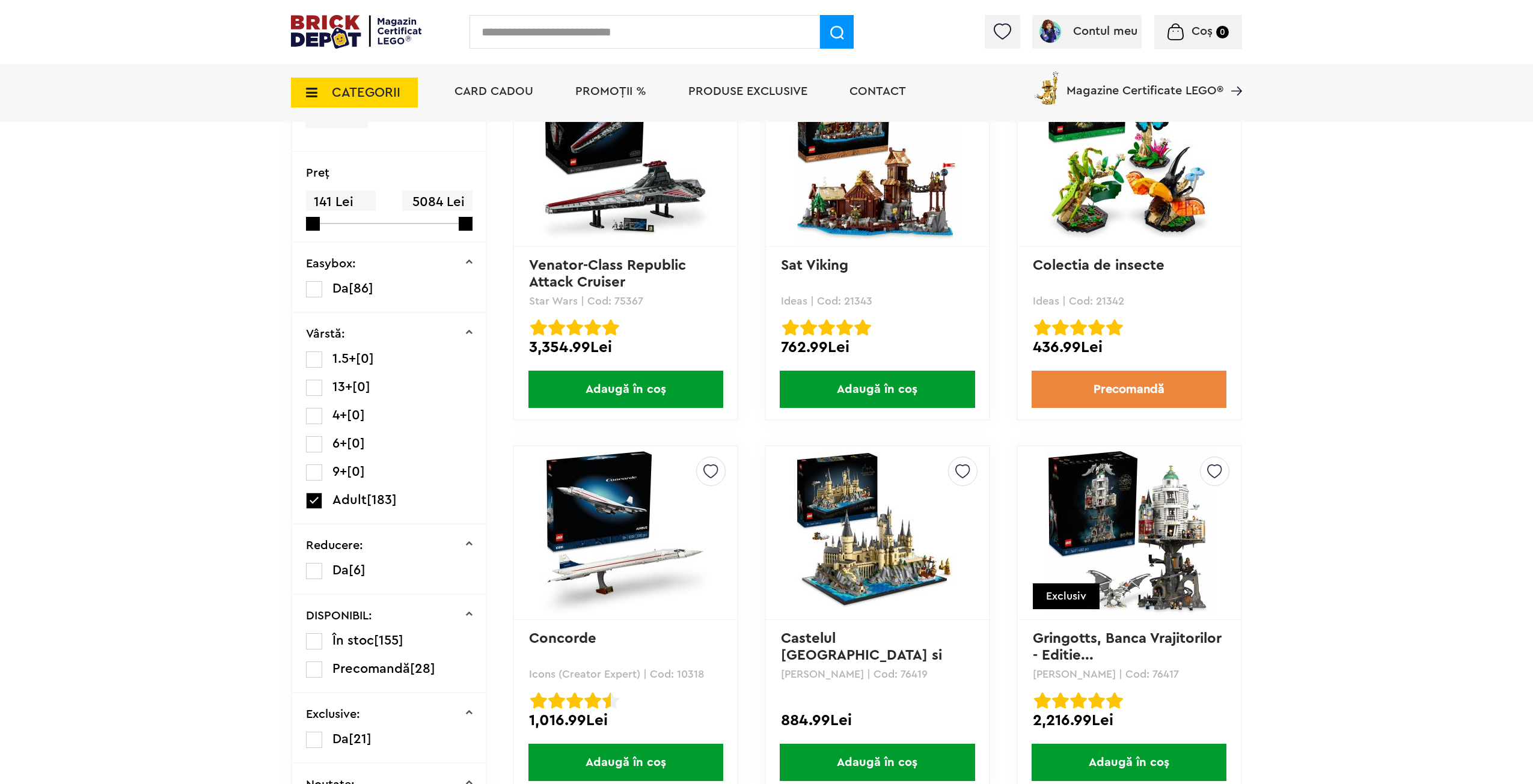
drag, startPoint x: 1313, startPoint y: 375, endPoint x: 1333, endPoint y: 441, distance: 69.0
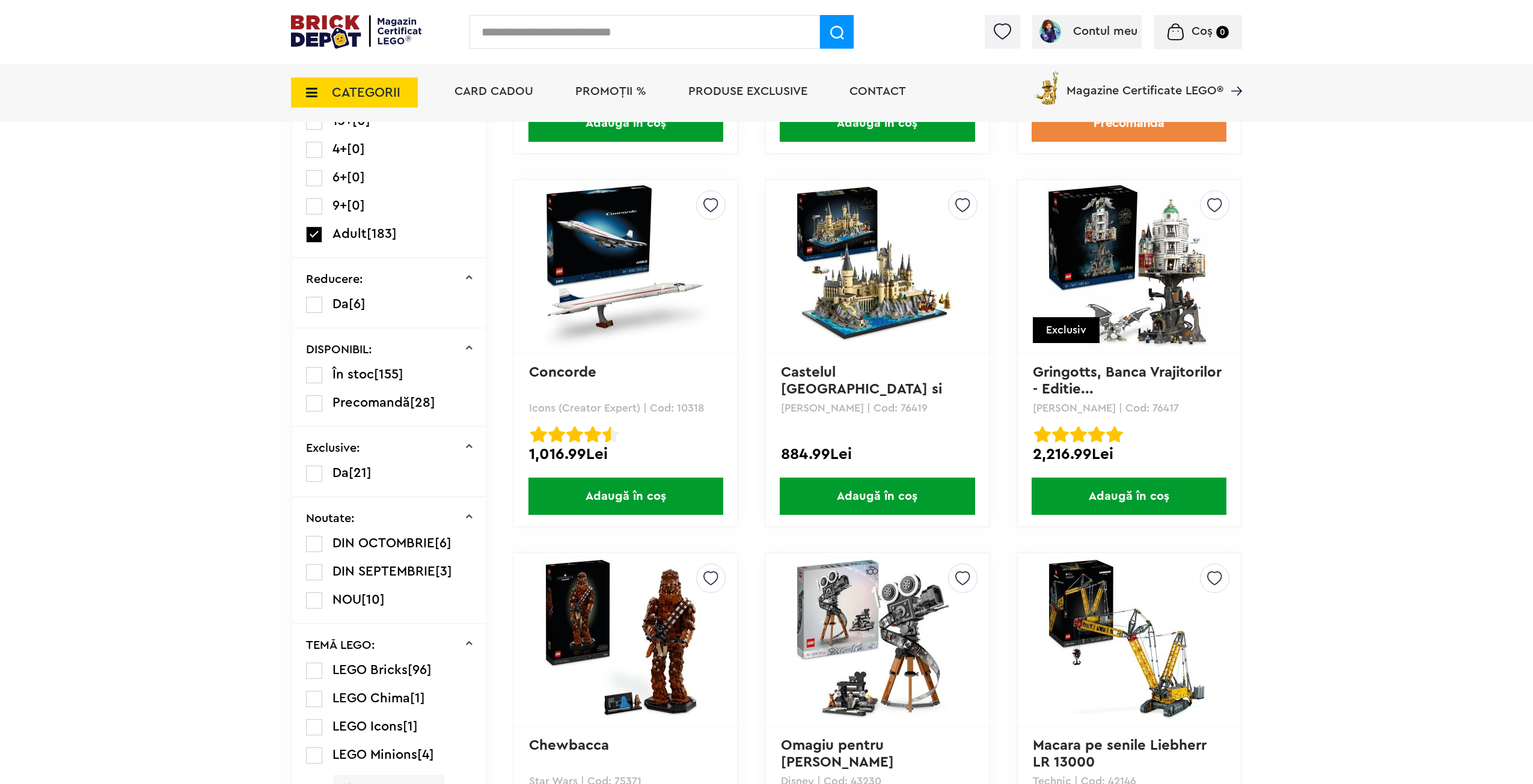
scroll to position [491, 0]
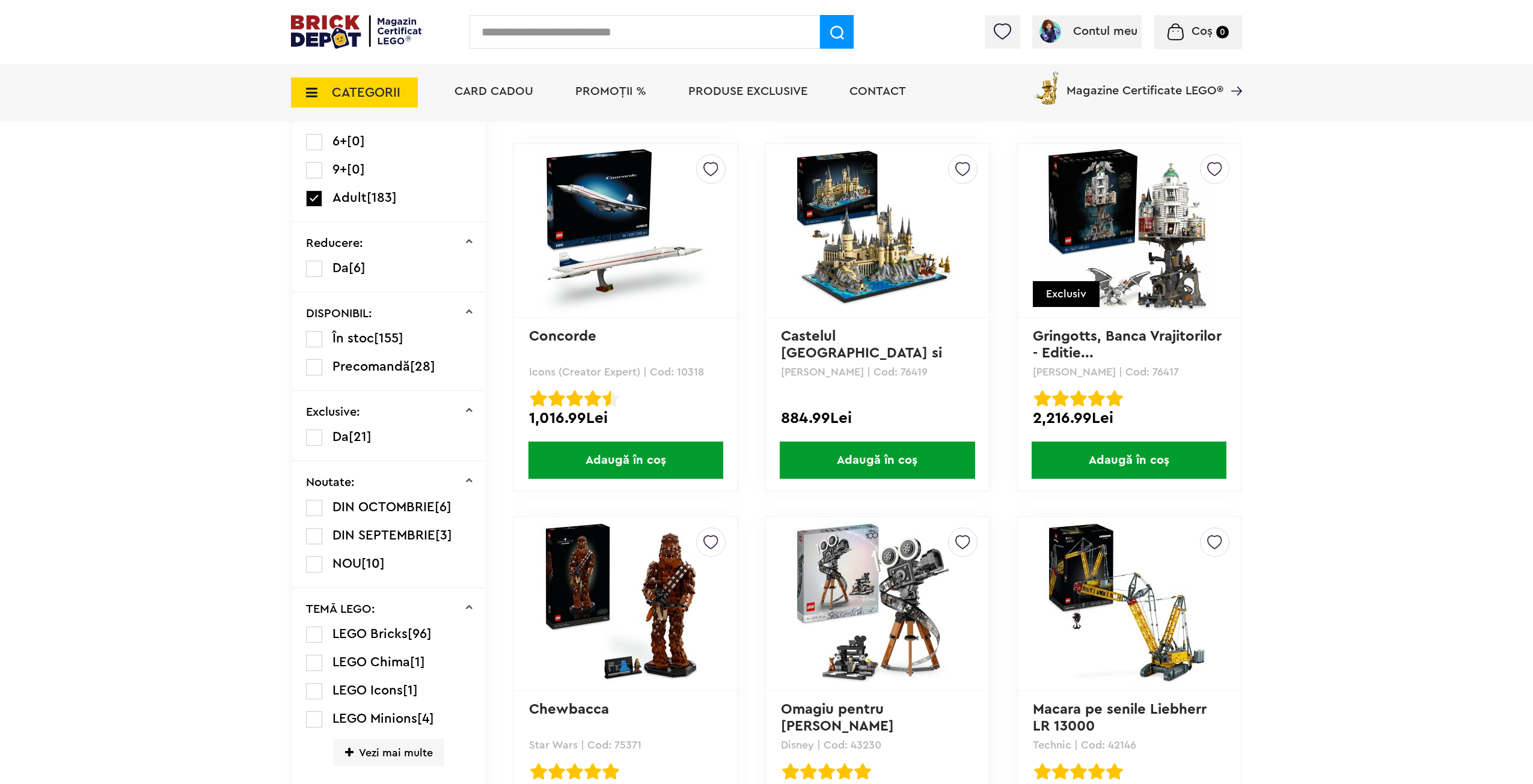
drag, startPoint x: 1268, startPoint y: 340, endPoint x: 1276, endPoint y: 383, distance: 43.7
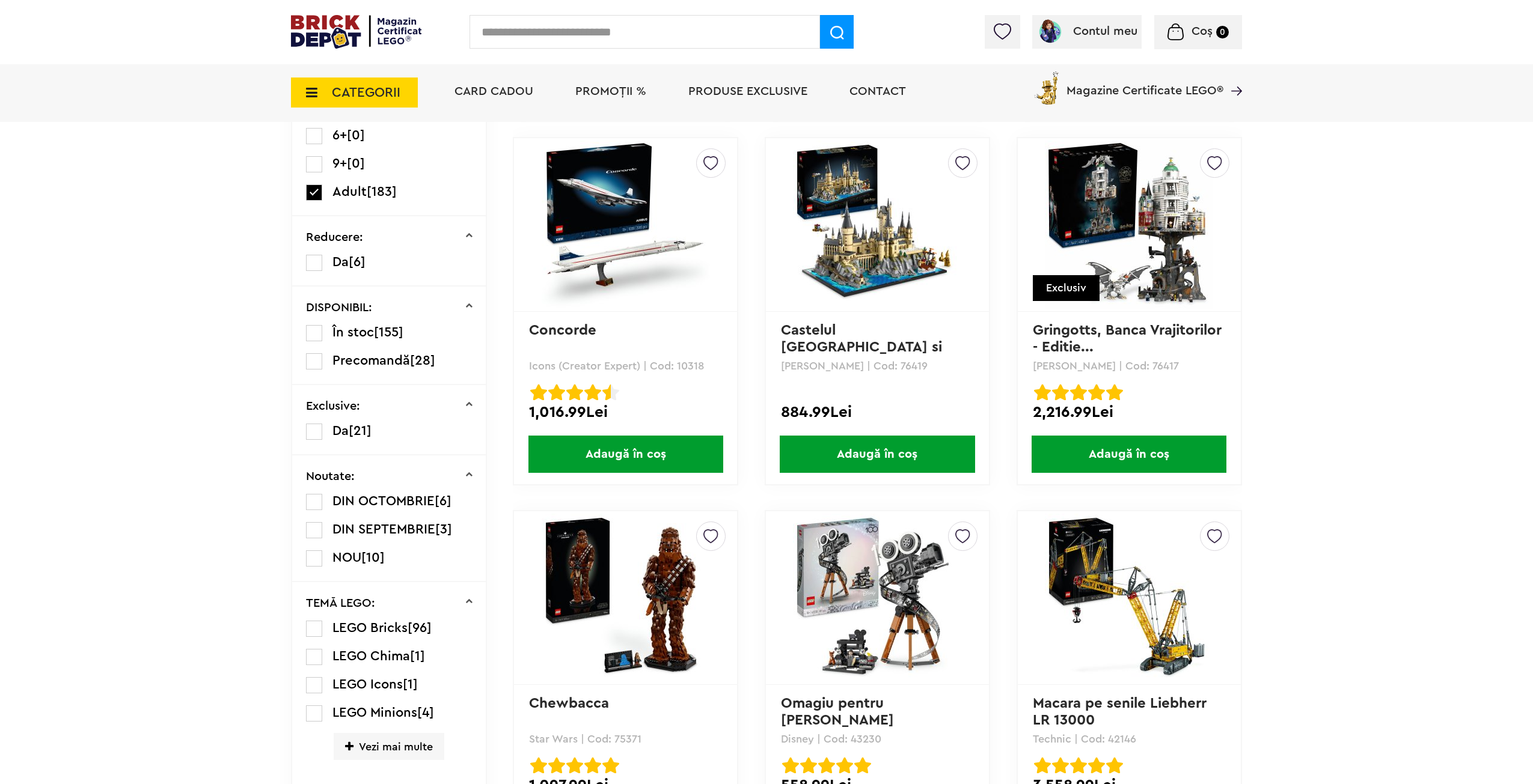
click at [635, 211] on img at bounding box center [626, 225] width 168 height 168
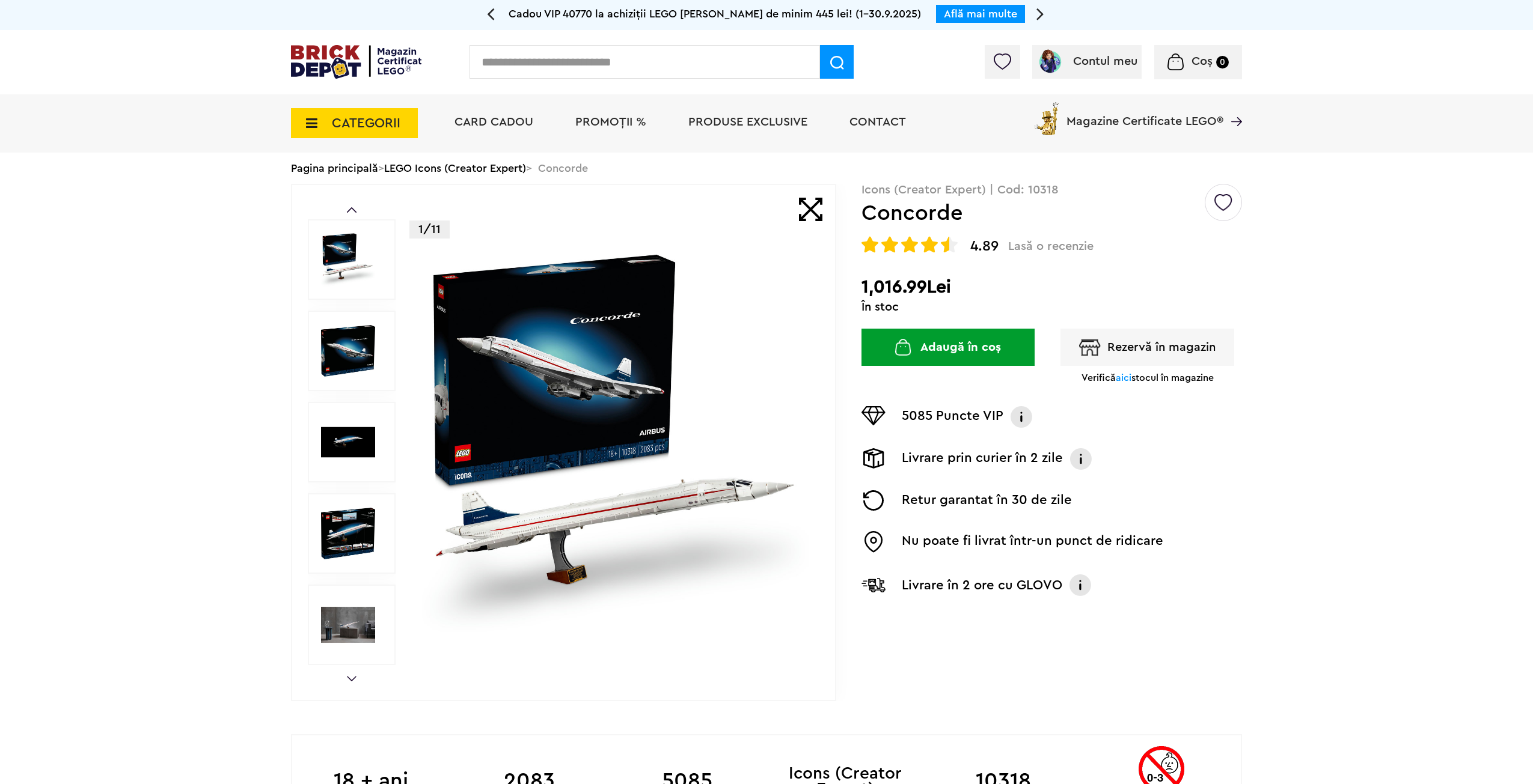
click at [328, 356] on img at bounding box center [348, 351] width 54 height 54
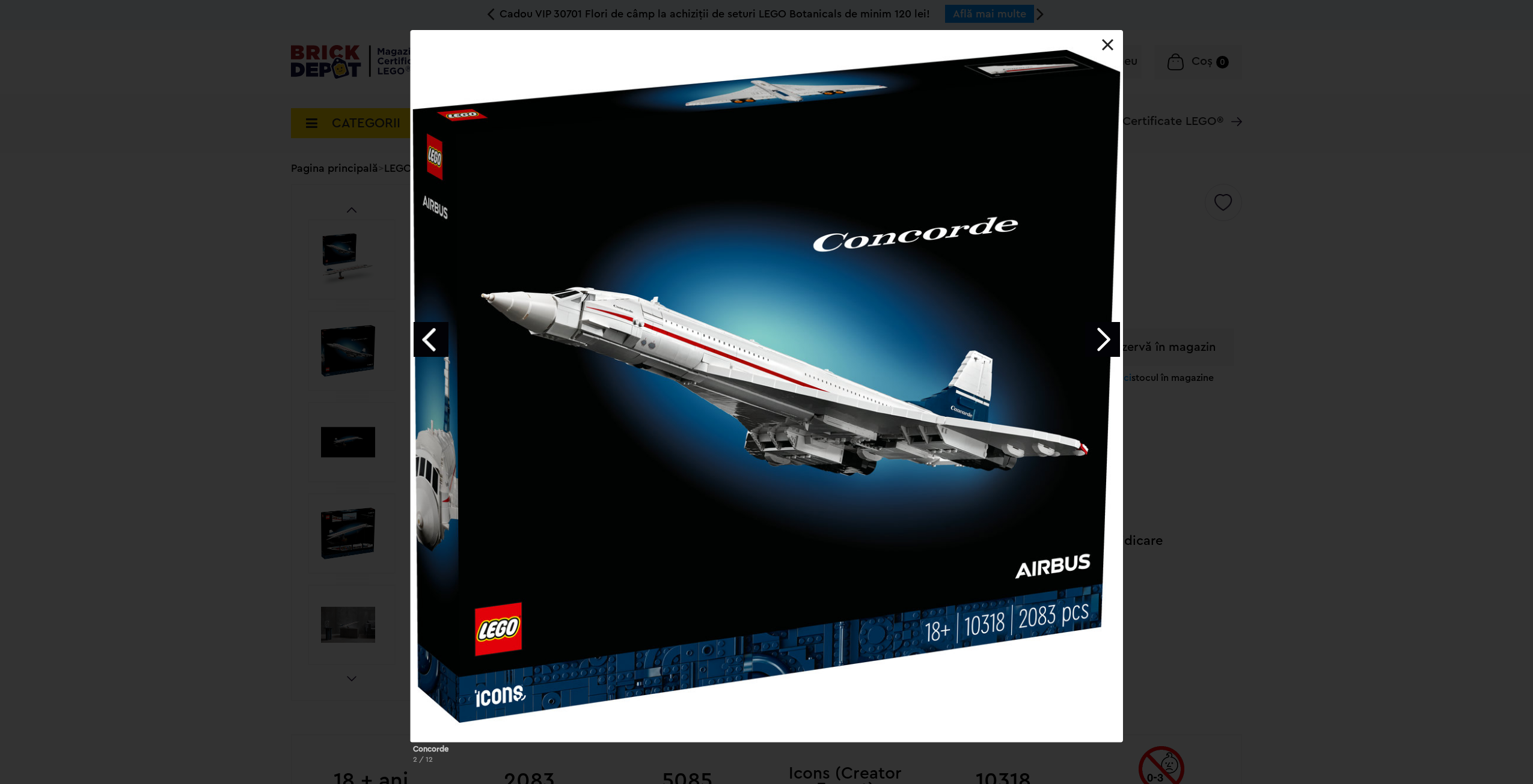
click at [1101, 351] on link "Next image" at bounding box center [1102, 340] width 35 height 35
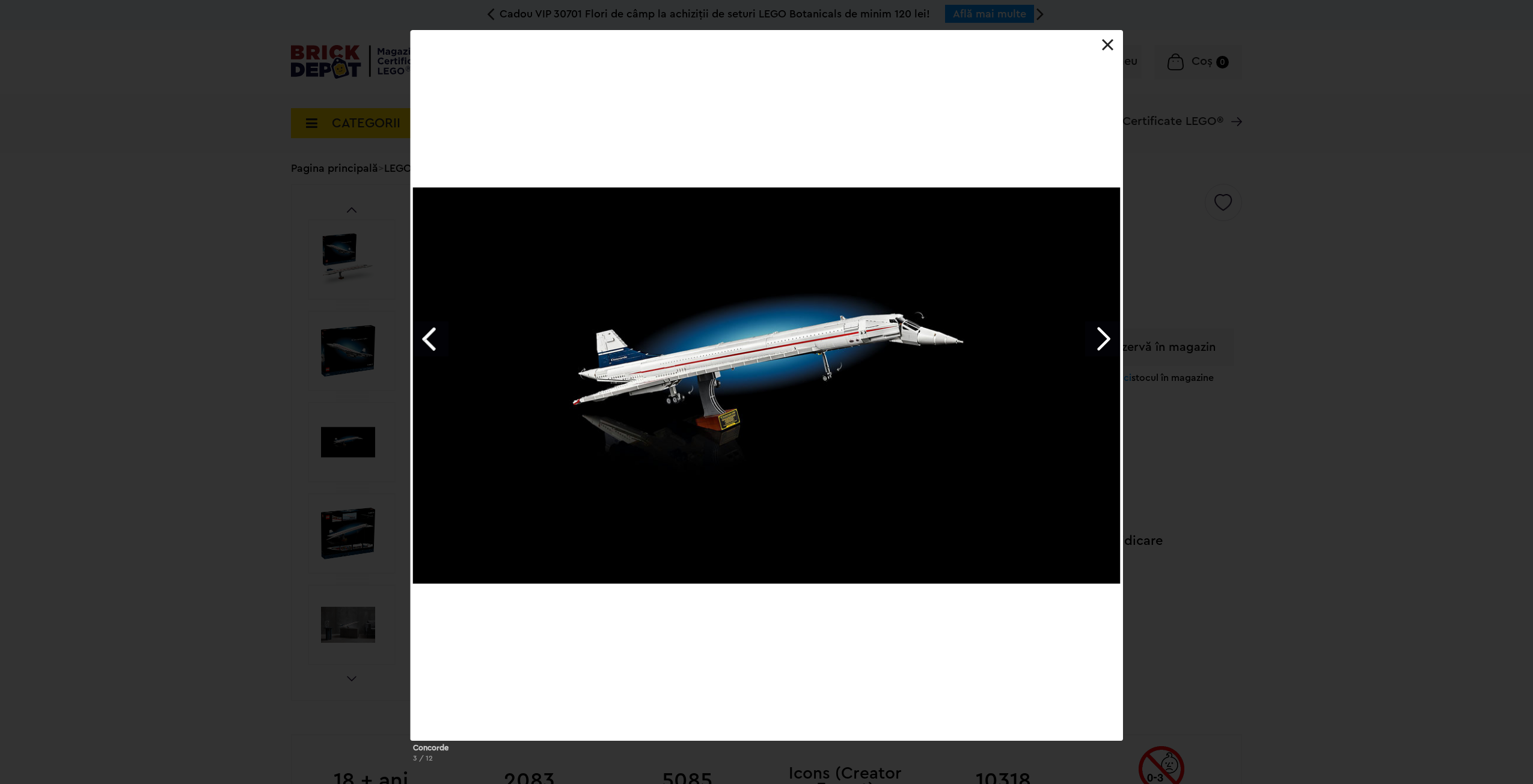
click at [1101, 351] on link "Next image" at bounding box center [1102, 339] width 35 height 35
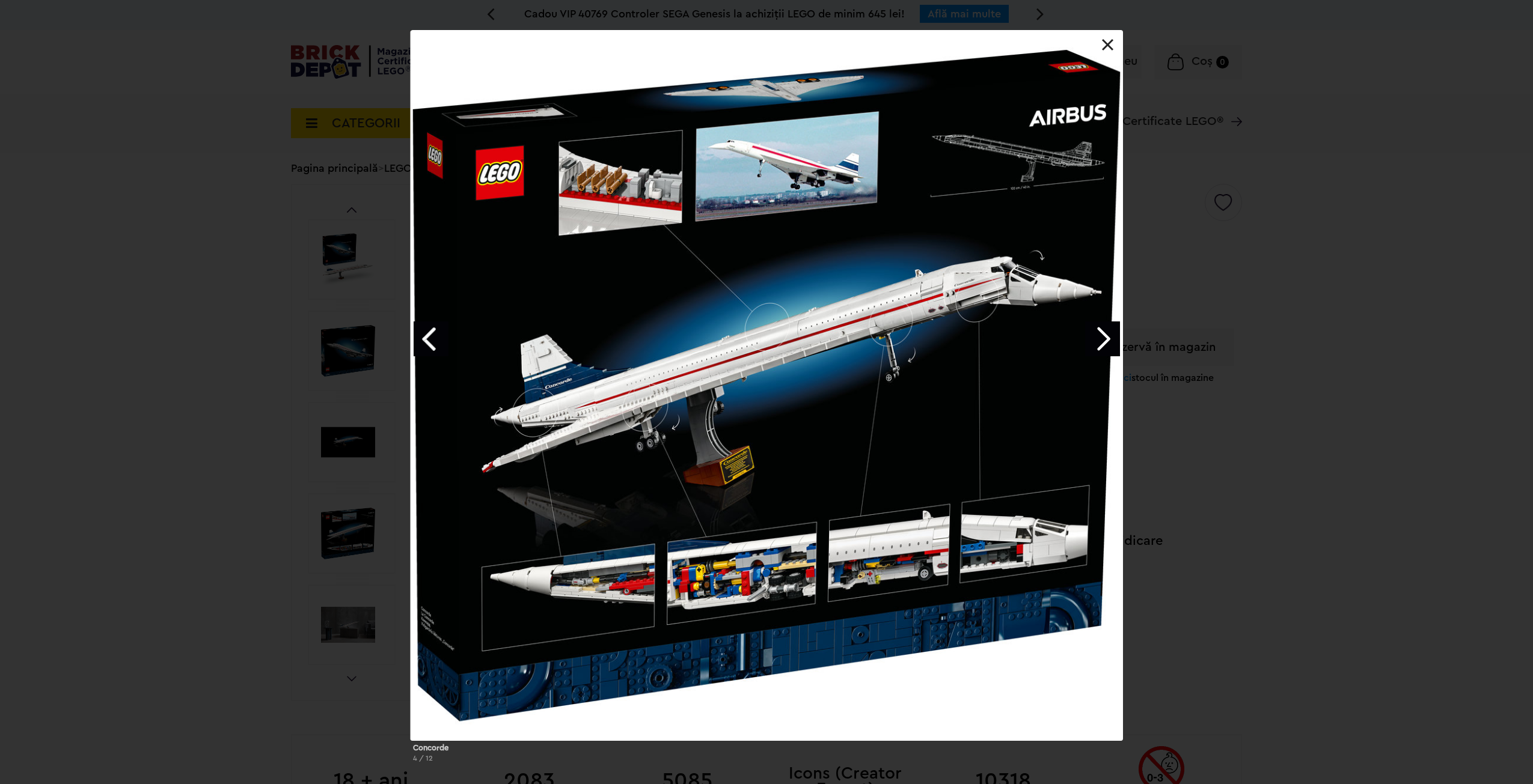
click at [1259, 467] on div "Concorde 4 / 12" at bounding box center [766, 401] width 1533 height 742
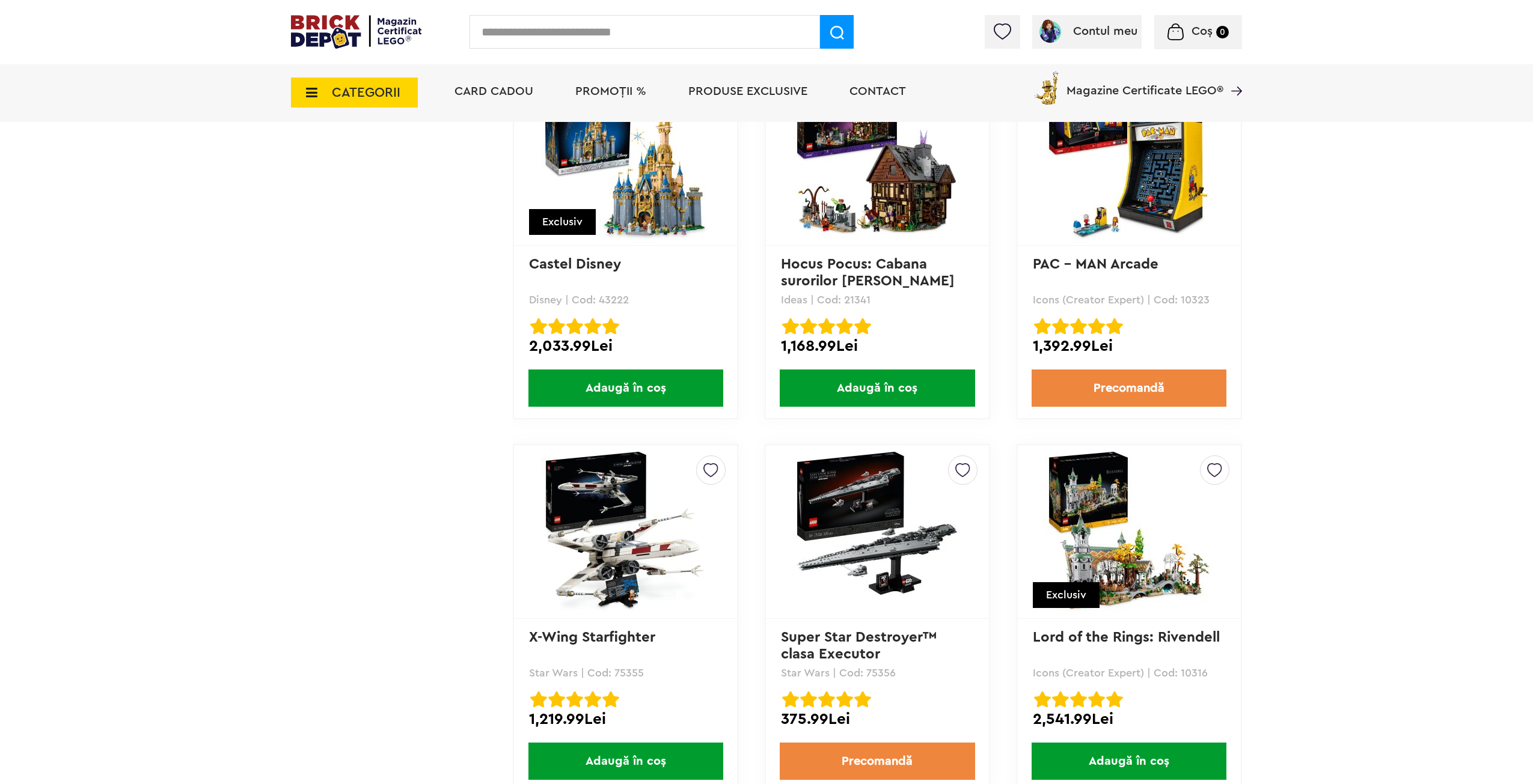
scroll to position [2693, 0]
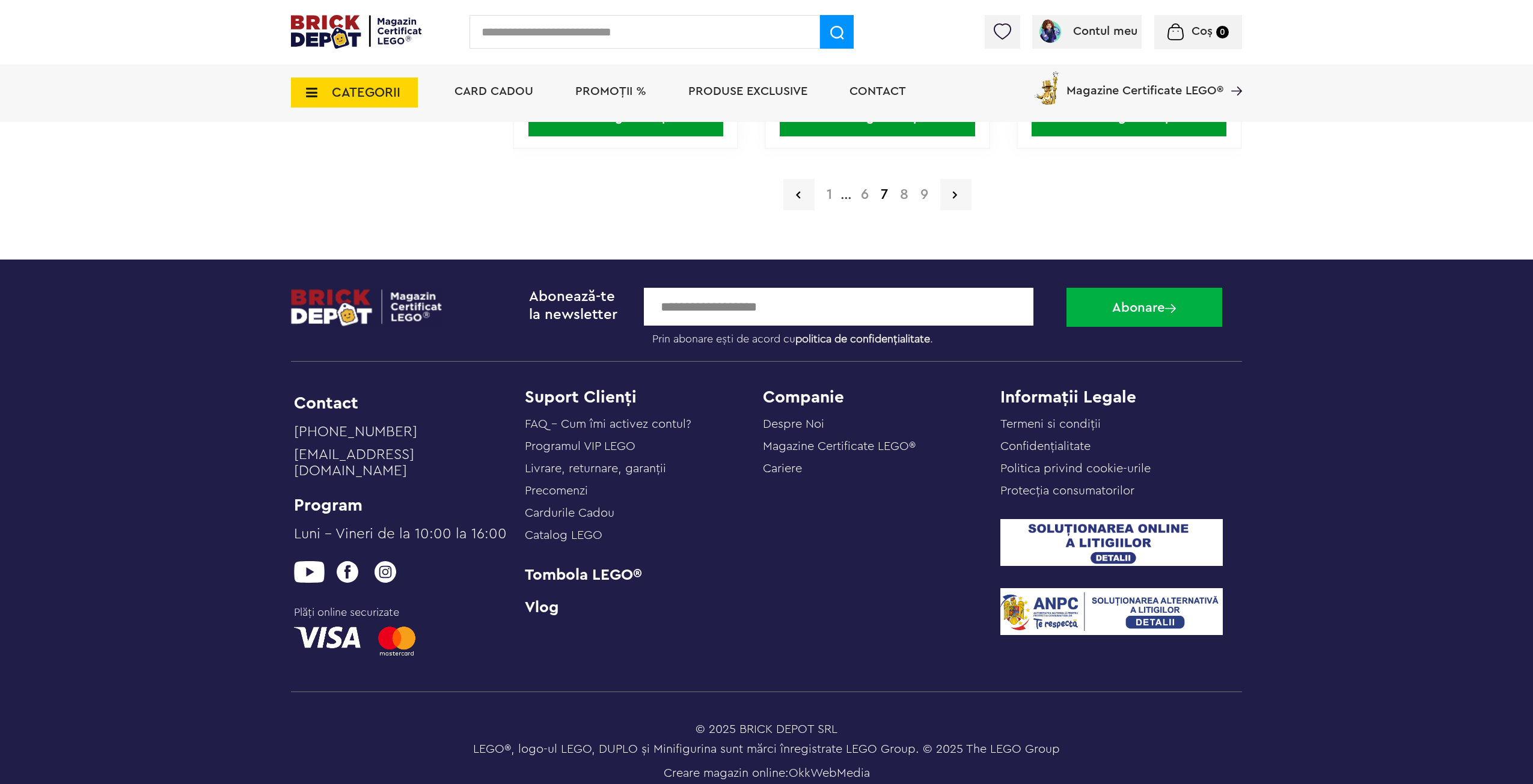
drag, startPoint x: 1343, startPoint y: 278, endPoint x: 1402, endPoint y: 509, distance: 238.4
click at [829, 194] on a=Adult&order=1"] "1" at bounding box center [829, 195] width 17 height 15
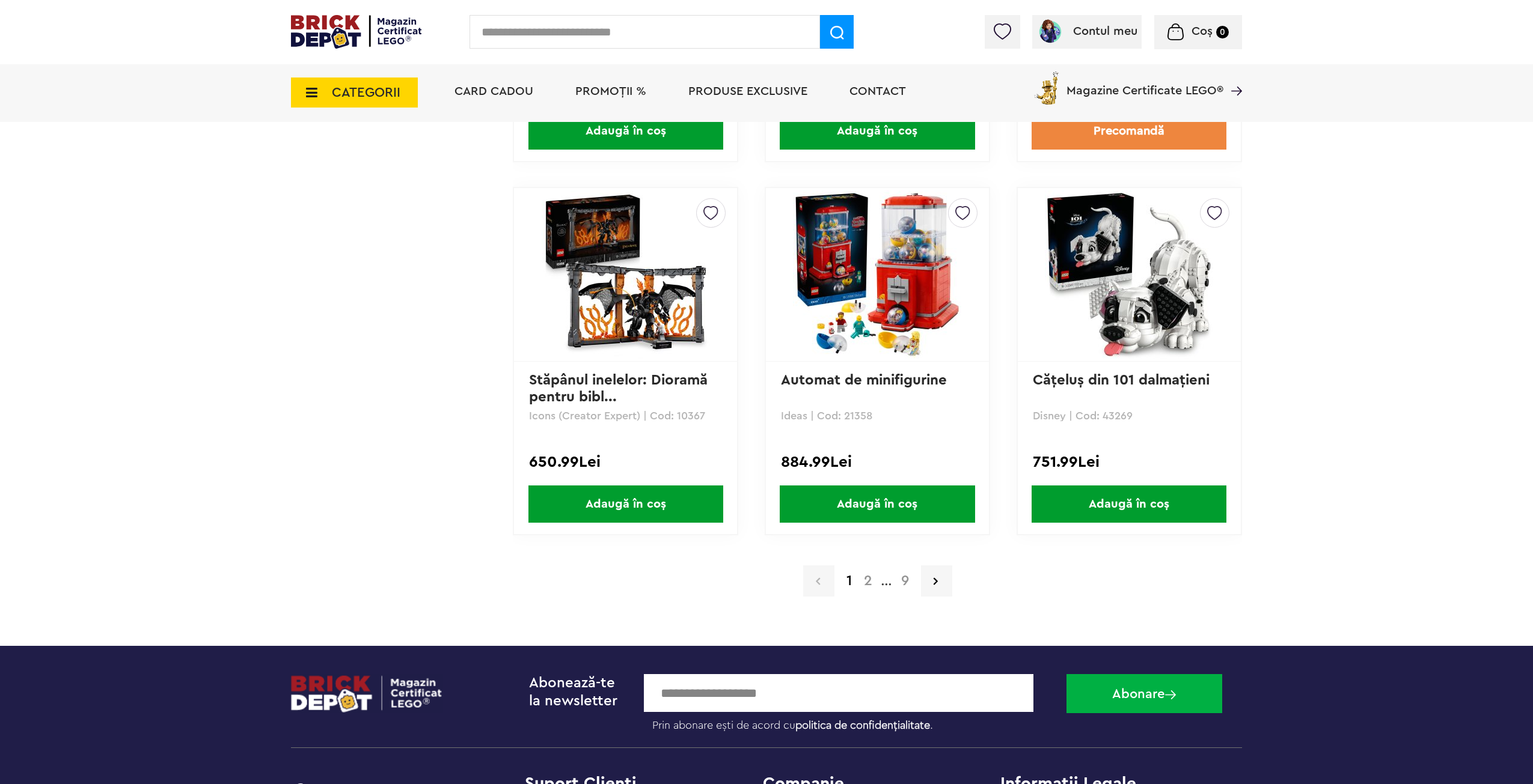
scroll to position [2338, 0]
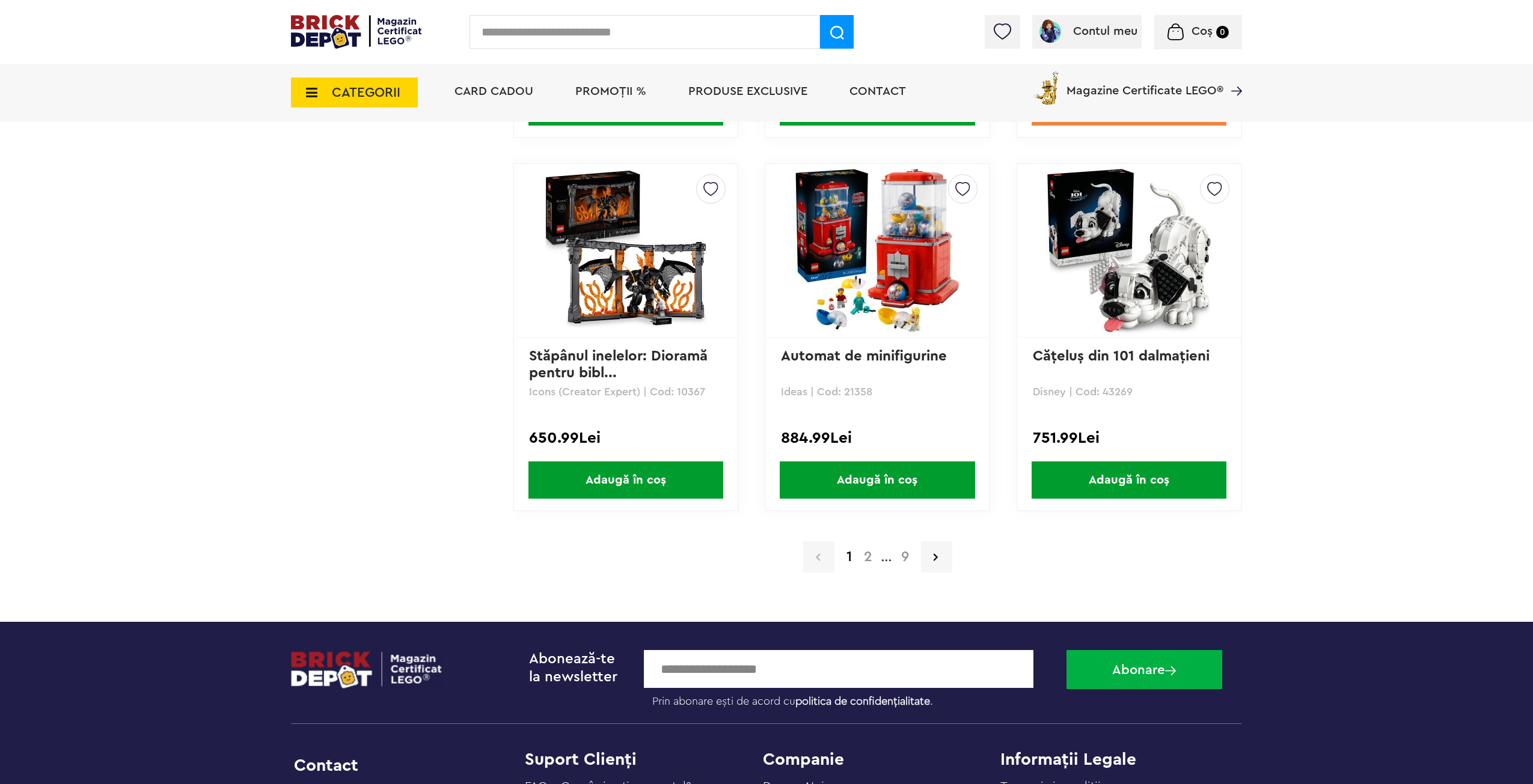
drag, startPoint x: 1394, startPoint y: 316, endPoint x: 1399, endPoint y: 372, distance: 56.2
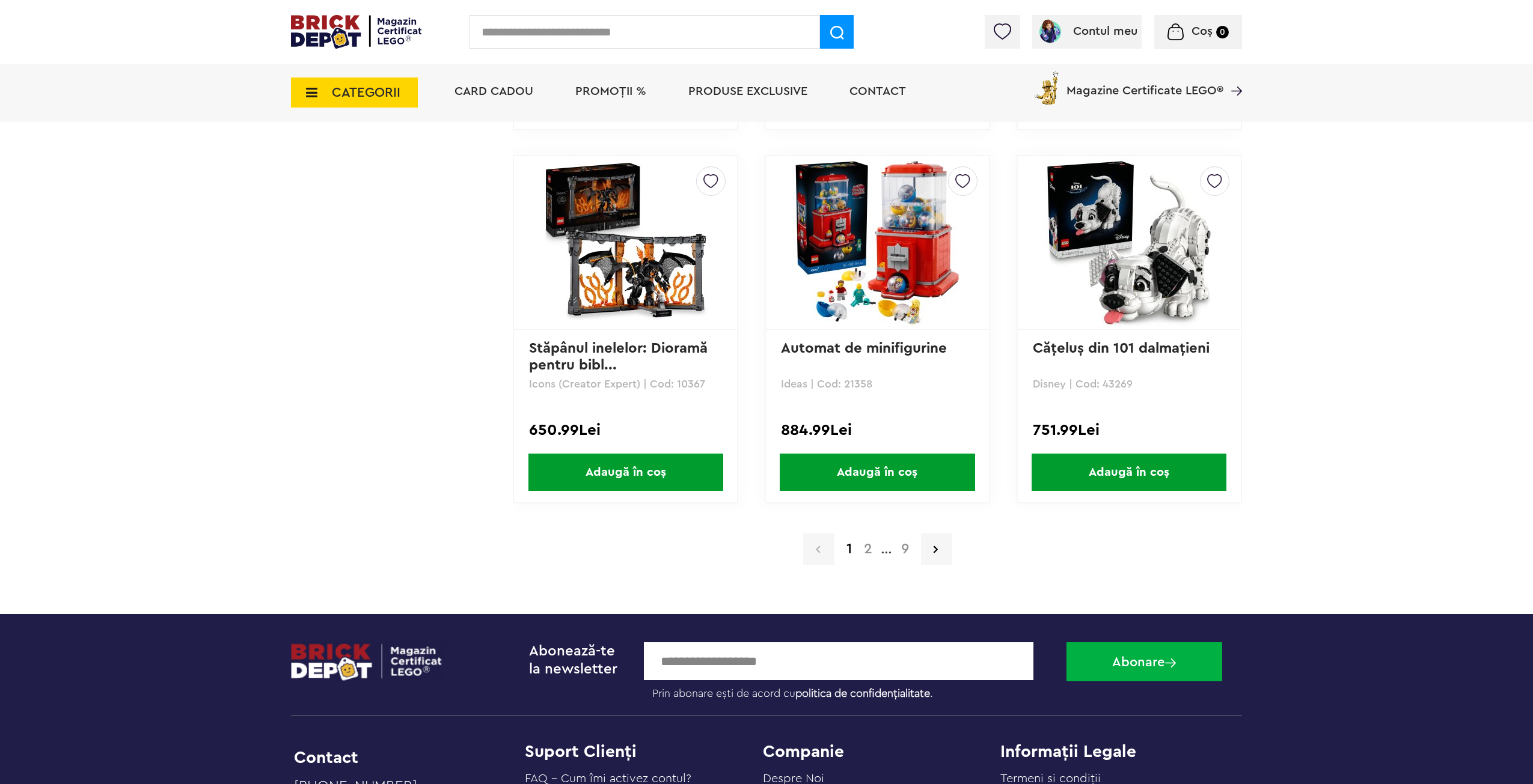
click at [869, 552] on a=Adult&order=1&page=2"] "2" at bounding box center [868, 550] width 20 height 15
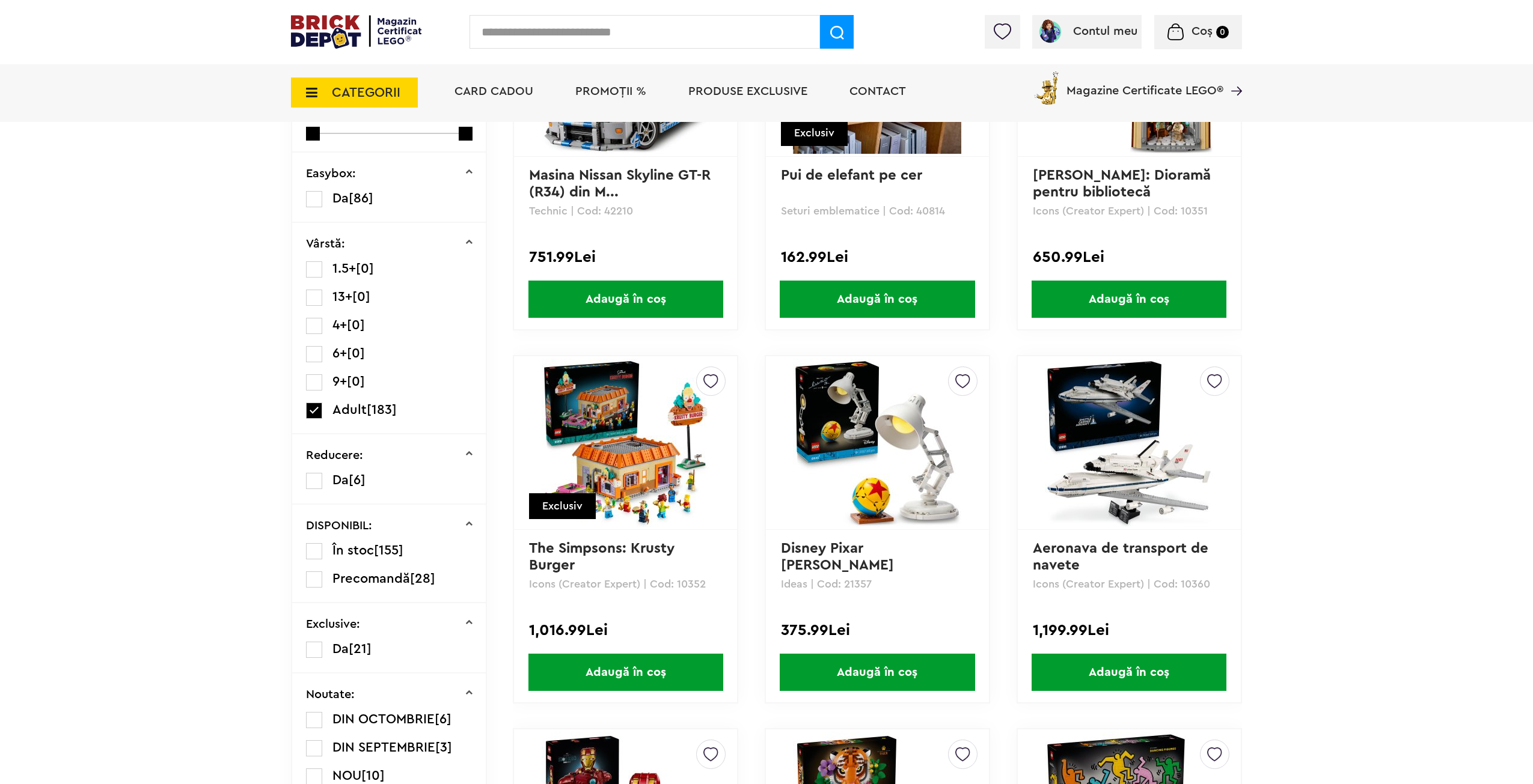
drag, startPoint x: 1312, startPoint y: 439, endPoint x: 1324, endPoint y: 492, distance: 54.3
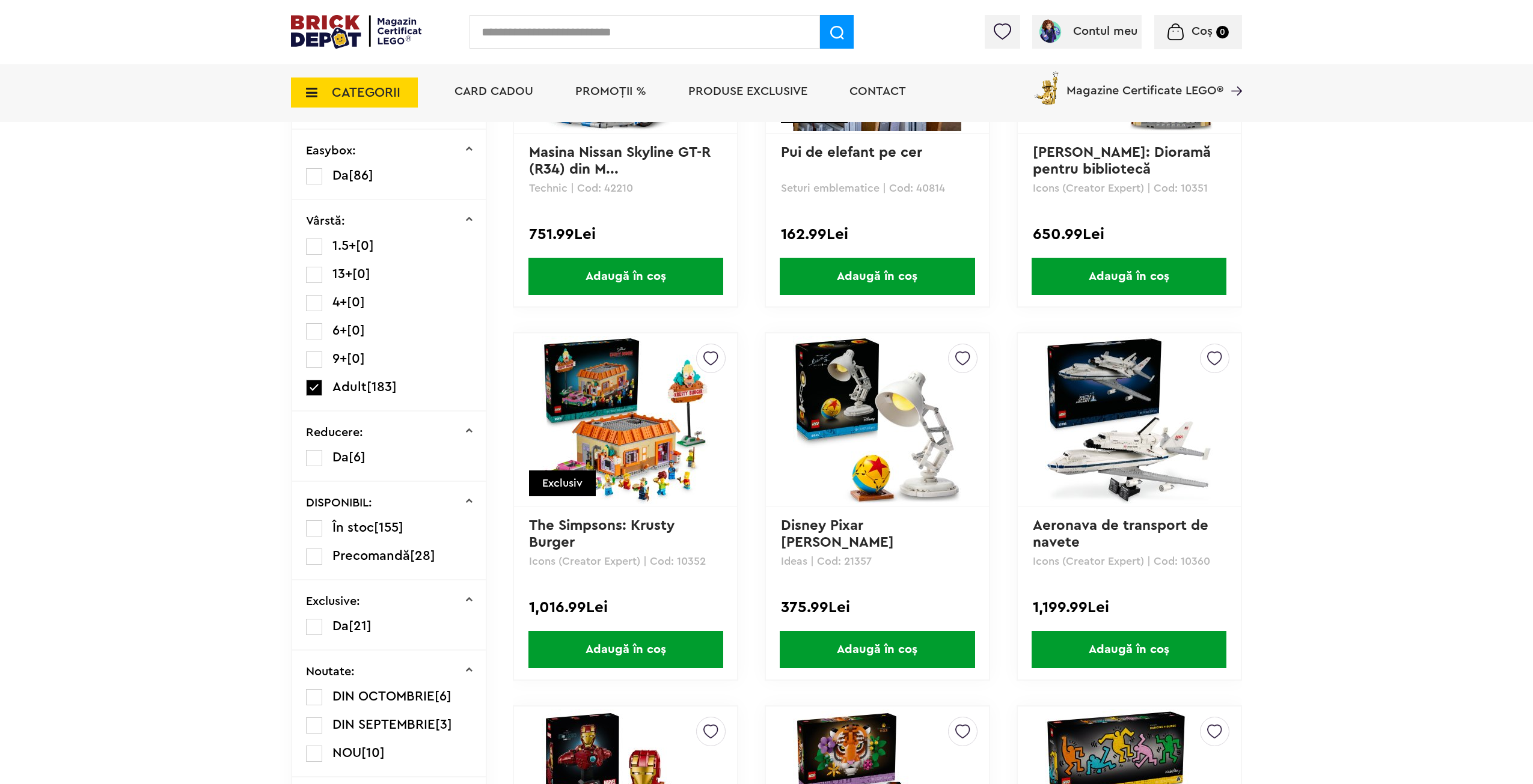
click at [1114, 423] on img at bounding box center [1129, 420] width 168 height 168
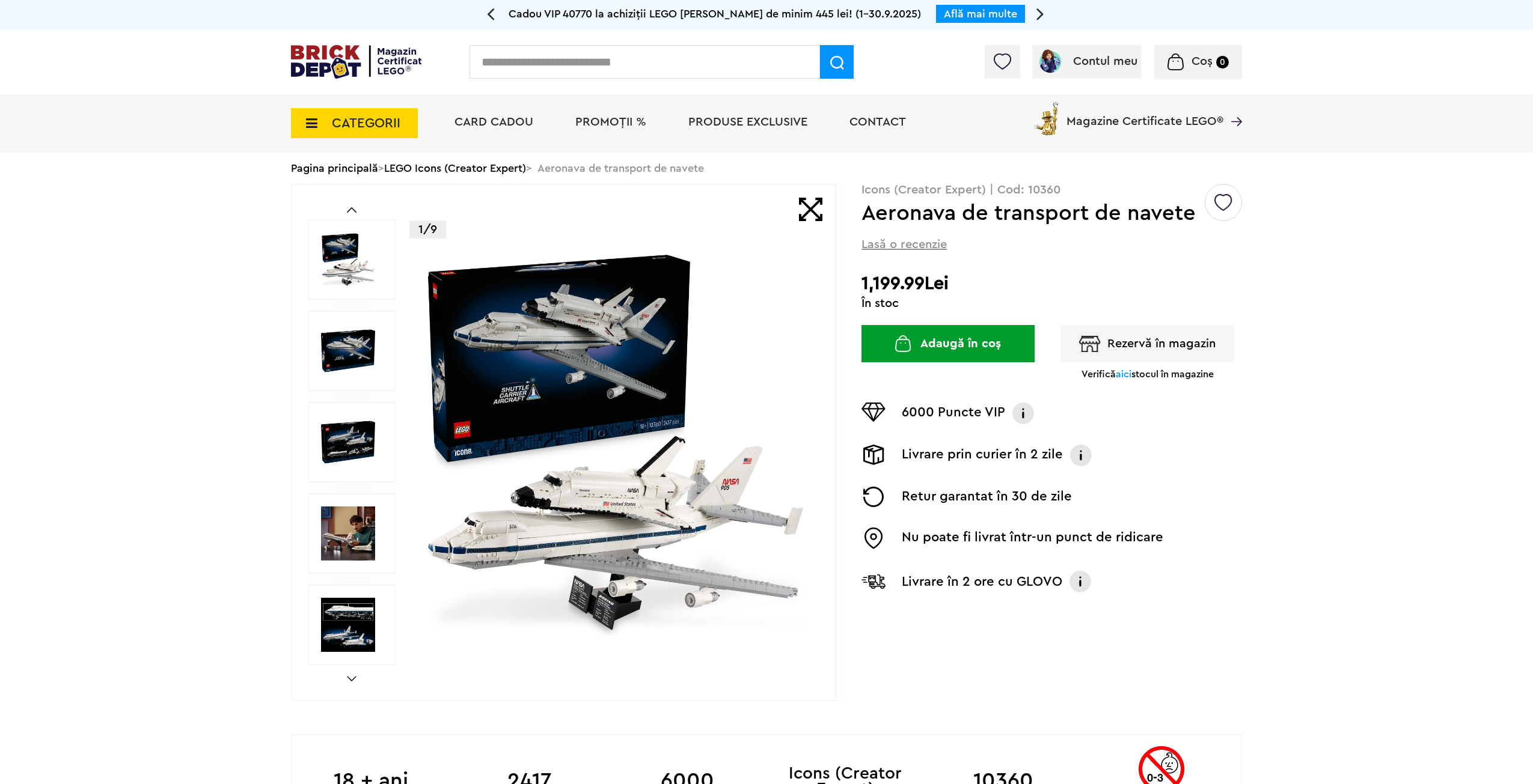
click at [334, 334] on img at bounding box center [348, 351] width 54 height 54
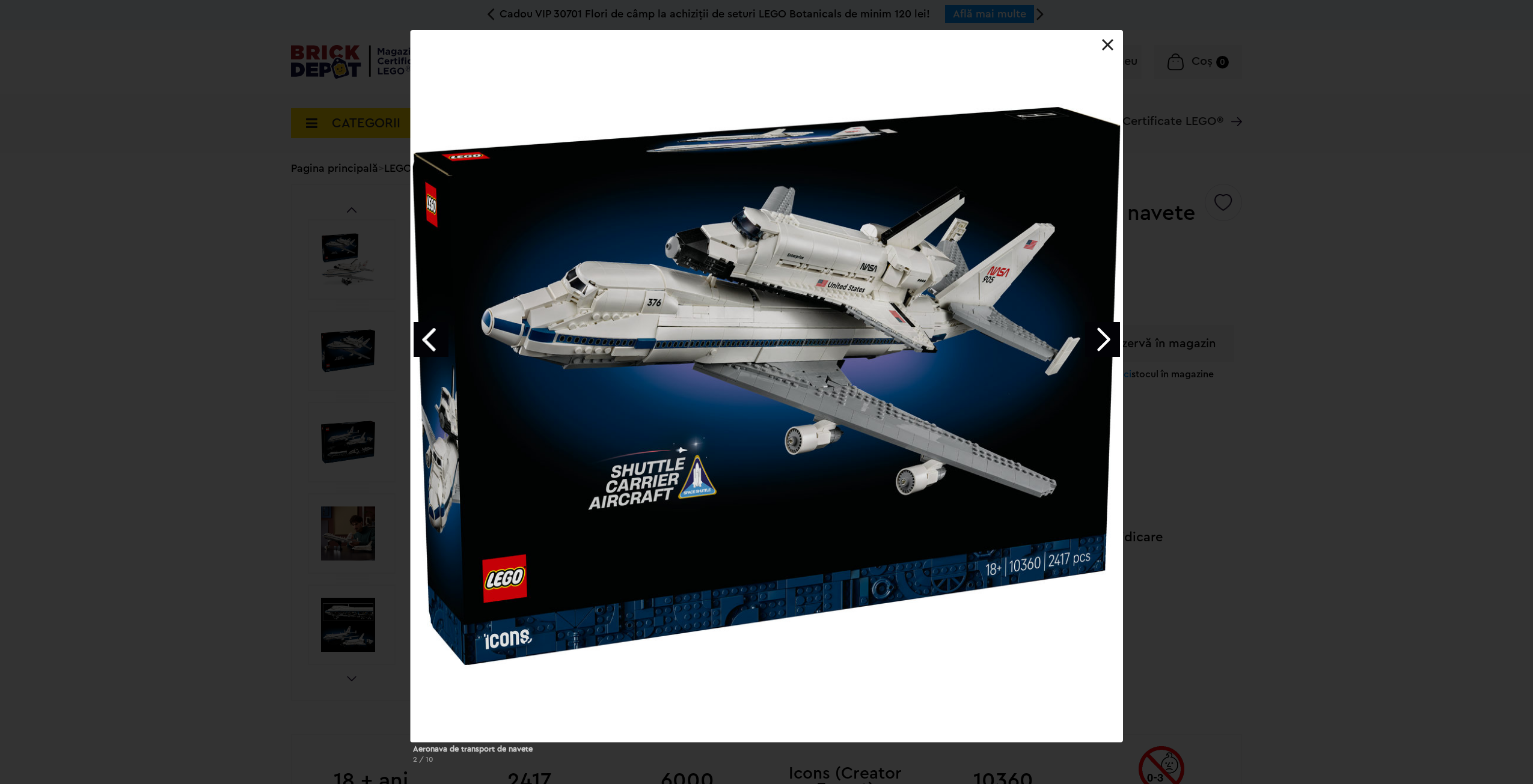
click at [1102, 335] on link "Next image" at bounding box center [1102, 340] width 35 height 35
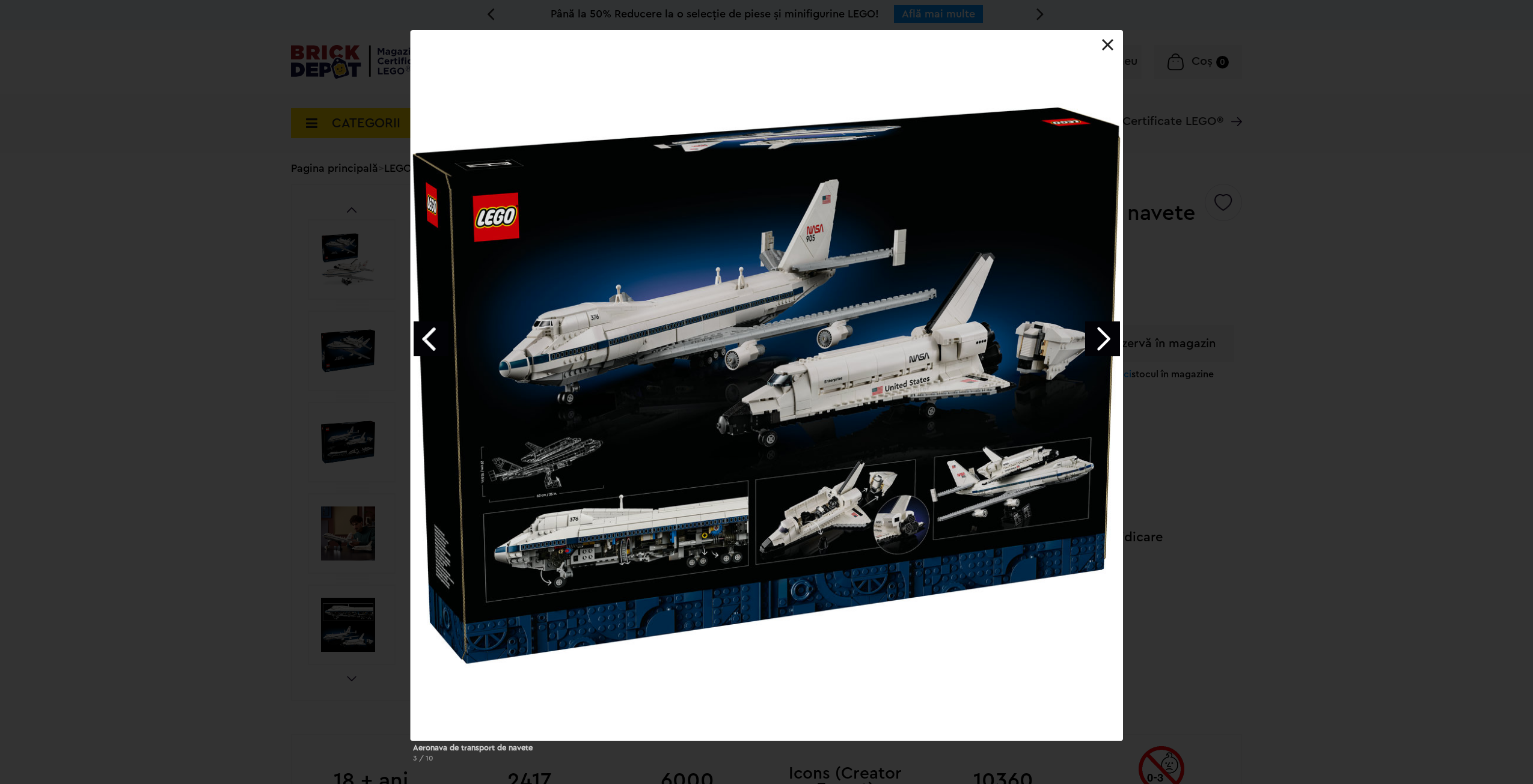
click at [1102, 335] on link "Next image" at bounding box center [1102, 339] width 35 height 35
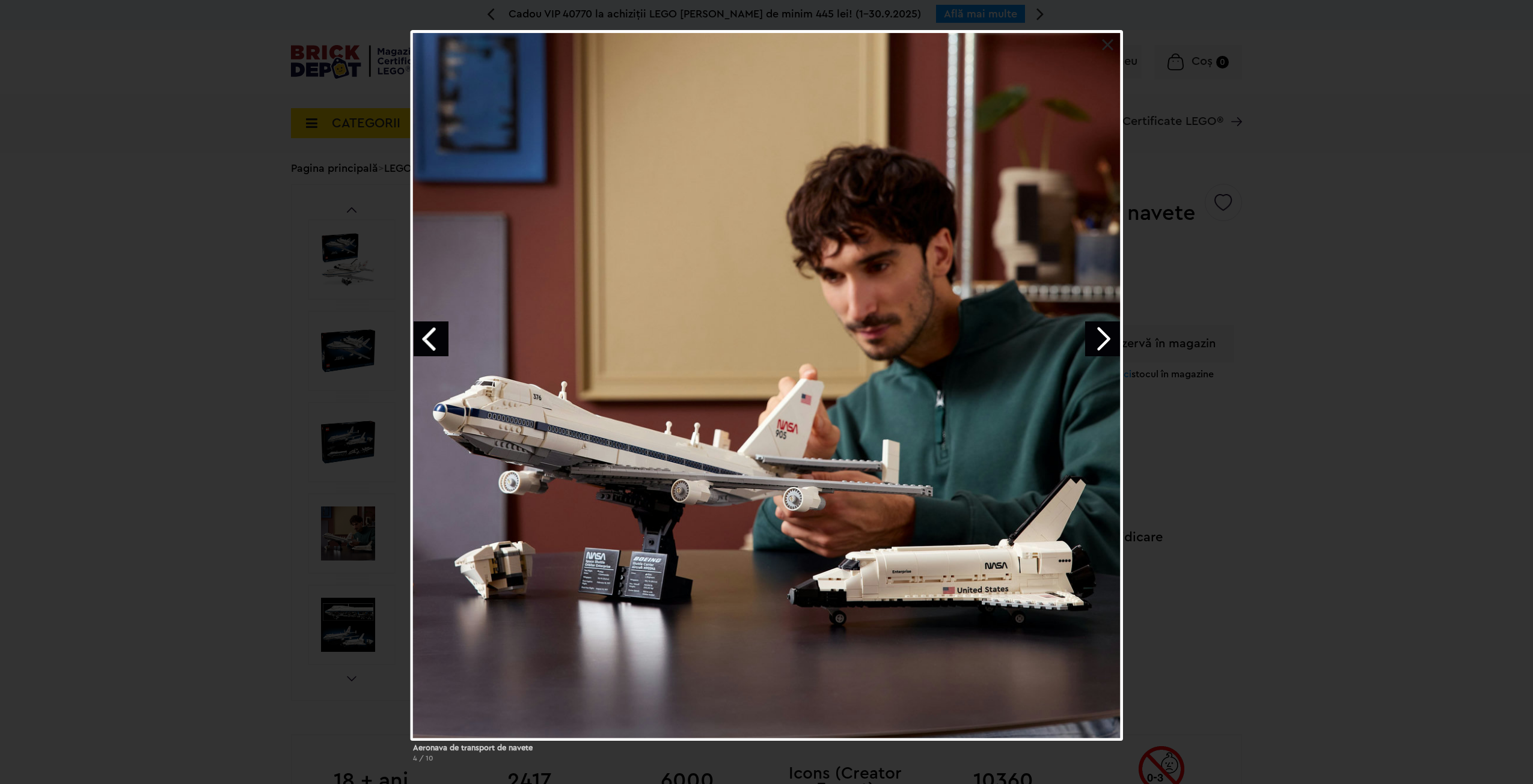
click at [1102, 335] on link "Next image" at bounding box center [1102, 339] width 35 height 35
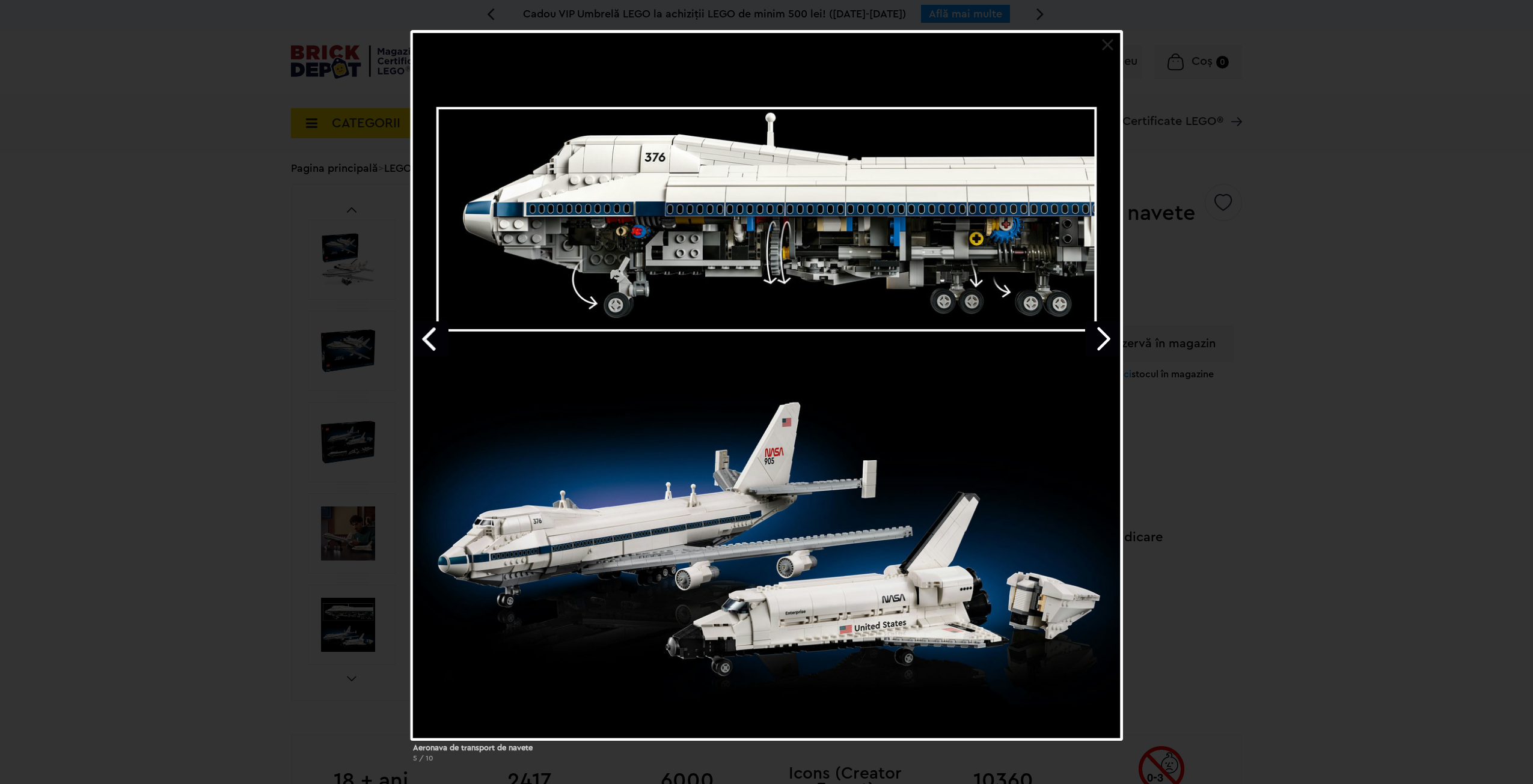
click at [1102, 335] on link "Next image" at bounding box center [1102, 339] width 35 height 35
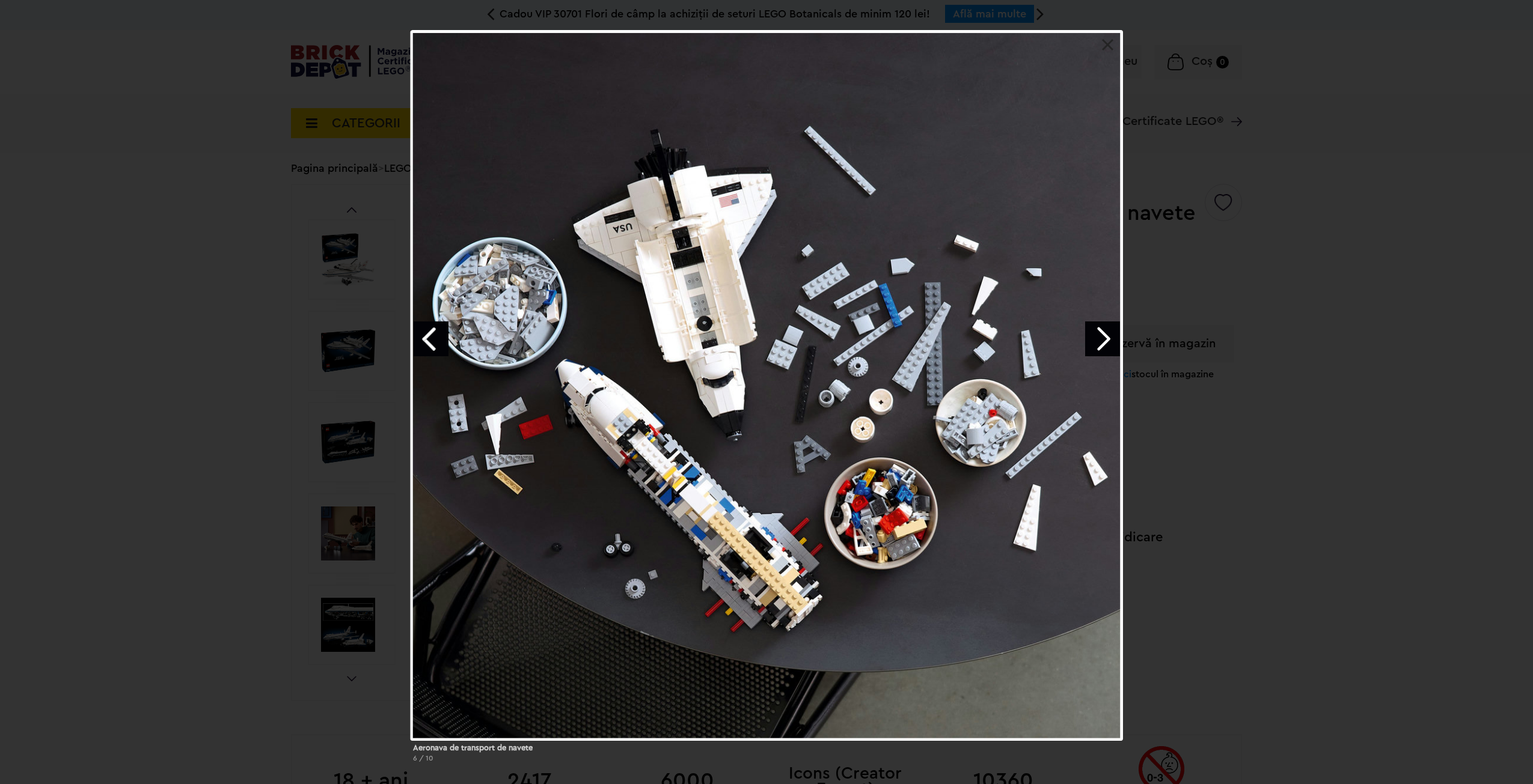
click at [1102, 335] on link "Next image" at bounding box center [1102, 339] width 35 height 35
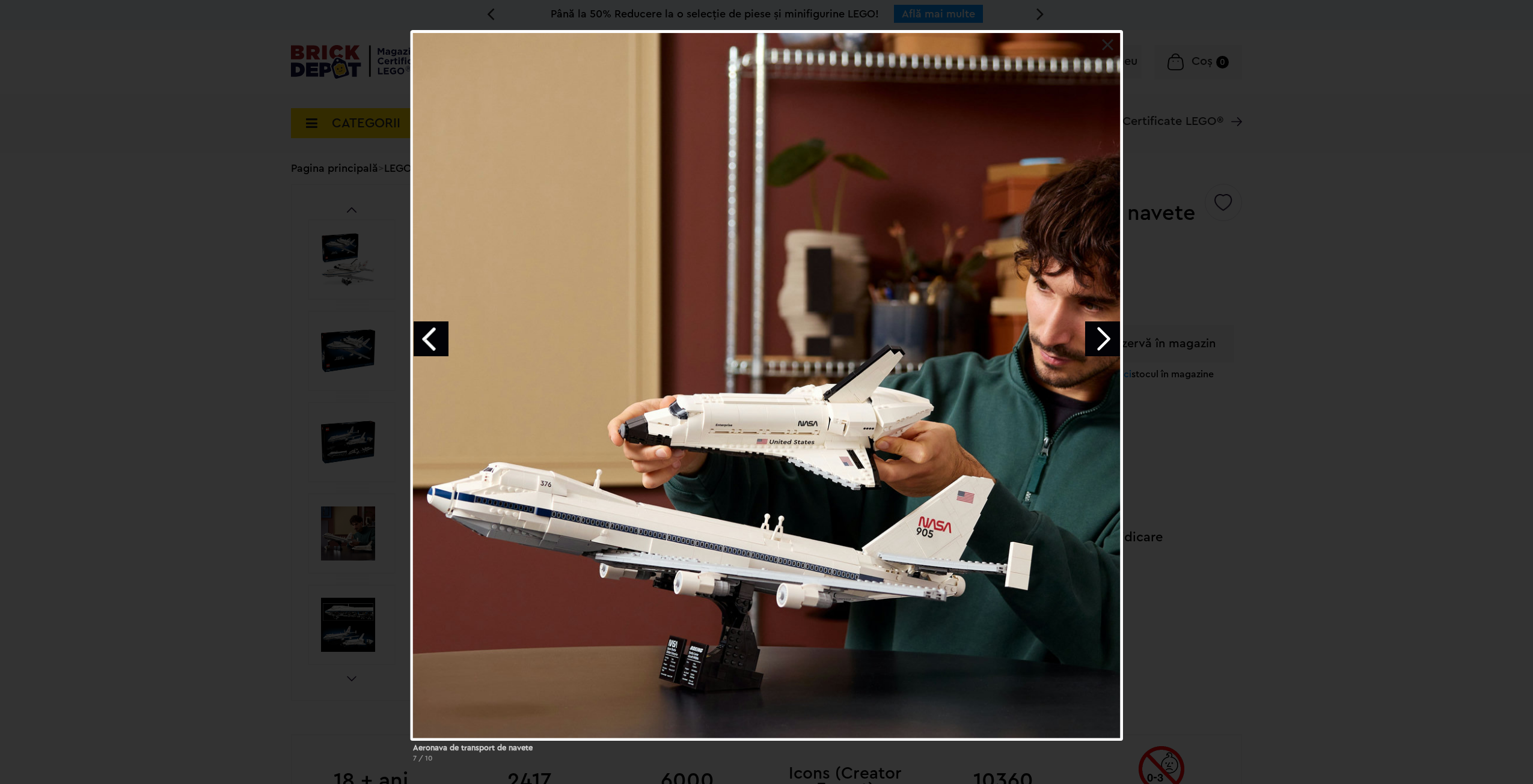
click at [1347, 497] on div "Aeronava de transport de navete 7 / 10" at bounding box center [766, 401] width 1533 height 742
